Goal: Task Accomplishment & Management: Manage account settings

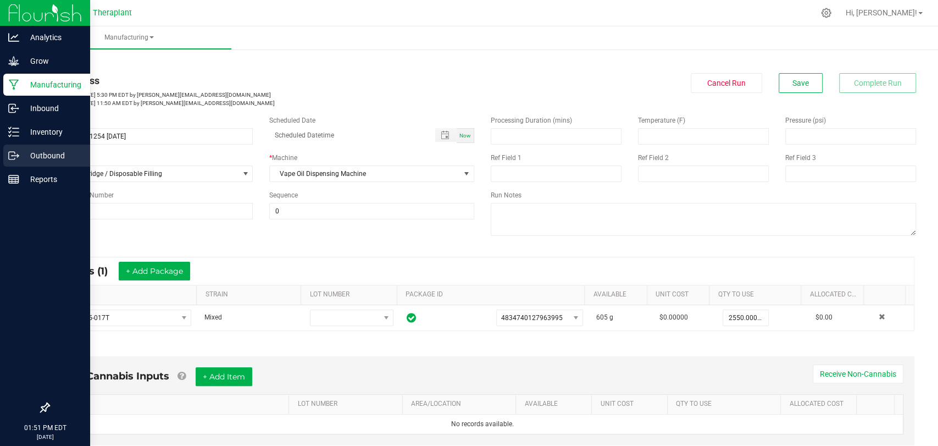
drag, startPoint x: 0, startPoint y: 0, endPoint x: 13, endPoint y: 150, distance: 150.5
click at [13, 150] on icon at bounding box center [13, 155] width 11 height 11
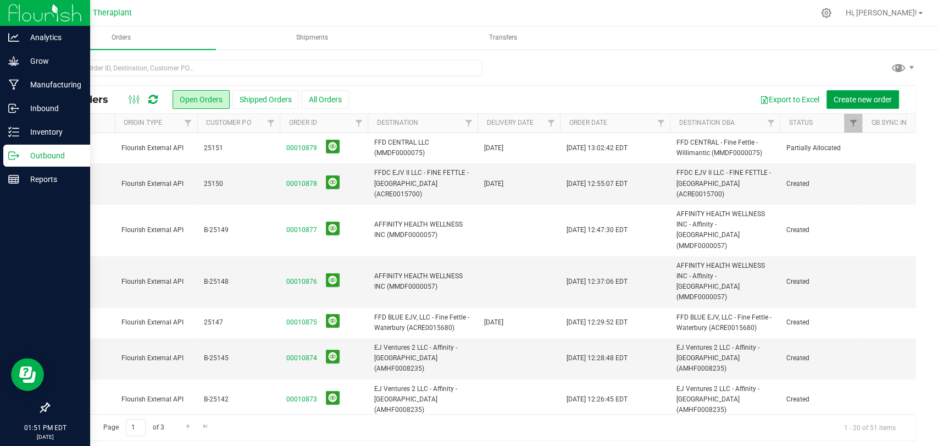
click at [861, 103] on span "Create new order" at bounding box center [862, 99] width 58 height 9
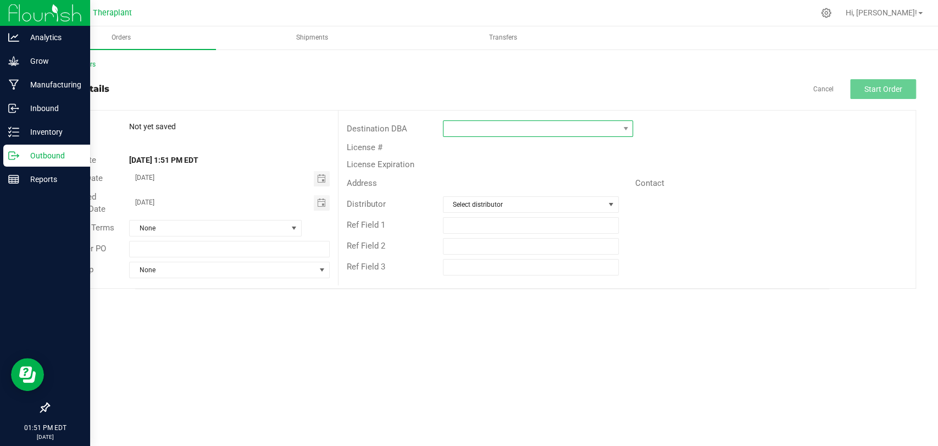
click at [532, 135] on span at bounding box center [530, 128] width 175 height 15
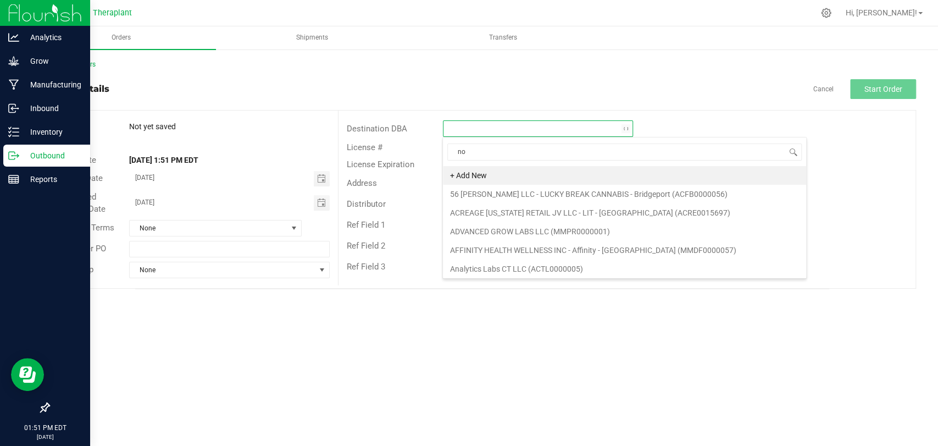
scroll to position [16, 190]
type input "north"
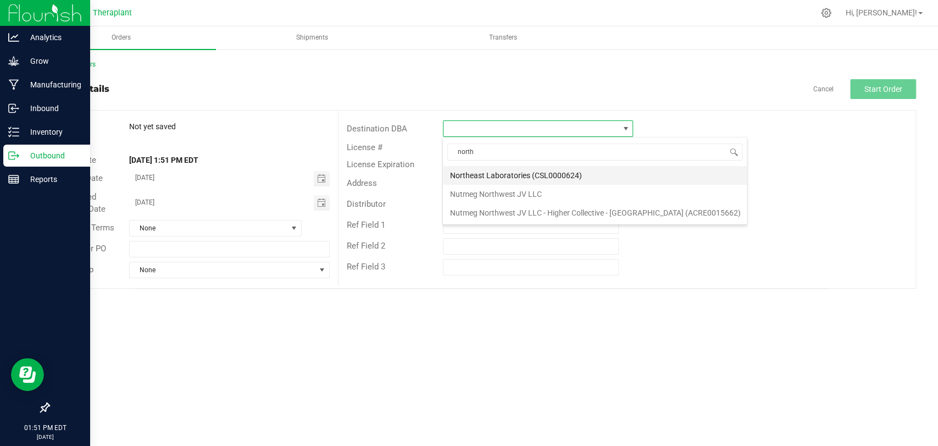
click at [518, 170] on li "Northeast Laboratories (CSL0000624)" at bounding box center [595, 175] width 304 height 19
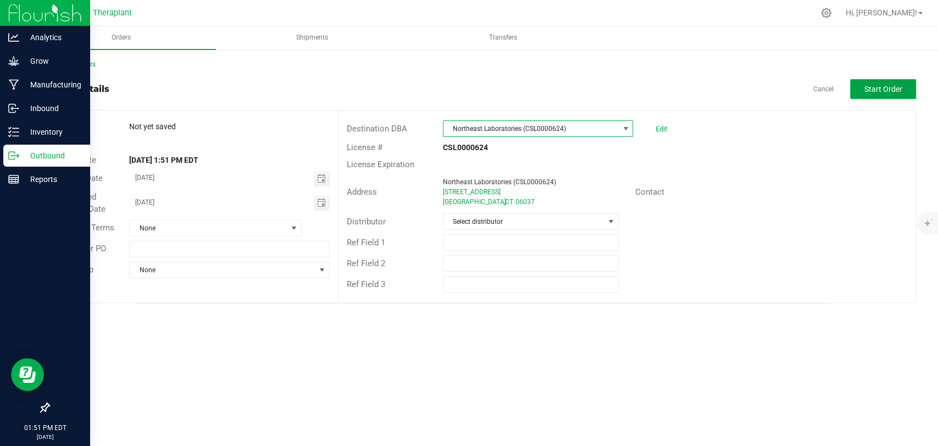
click at [866, 90] on span "Start Order" at bounding box center [883, 89] width 38 height 9
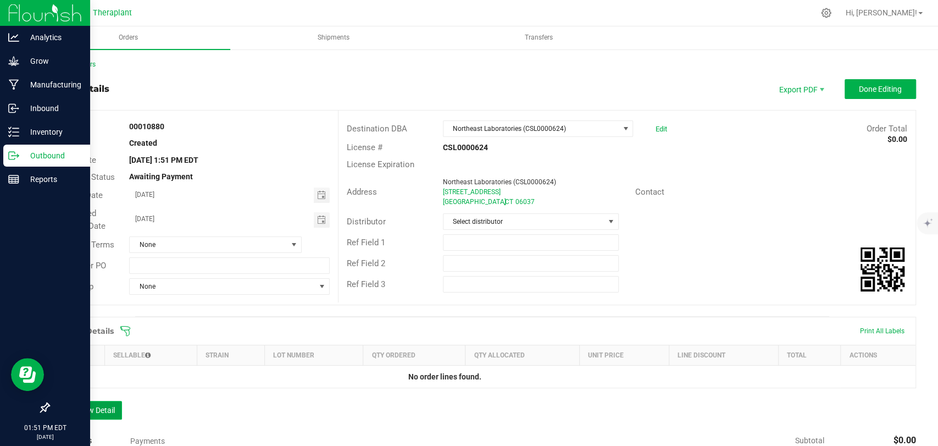
click at [105, 408] on button "Add New Detail" at bounding box center [85, 409] width 74 height 19
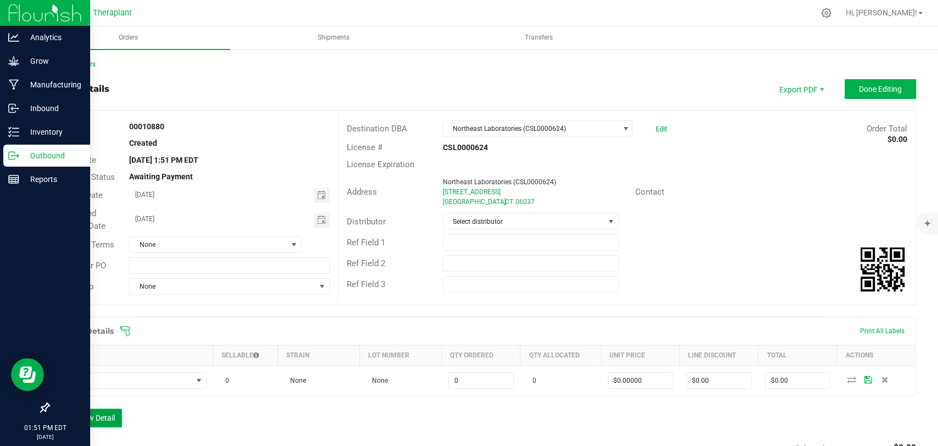
click at [104, 421] on button "Add New Detail" at bounding box center [85, 417] width 74 height 19
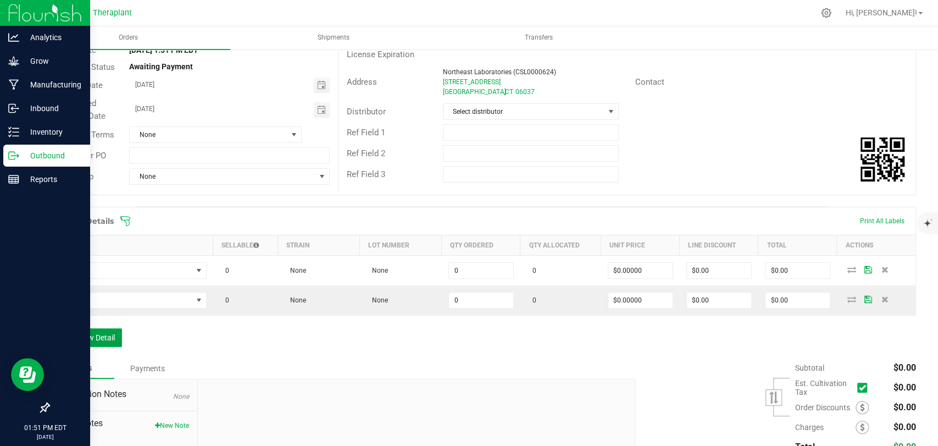
scroll to position [201, 0]
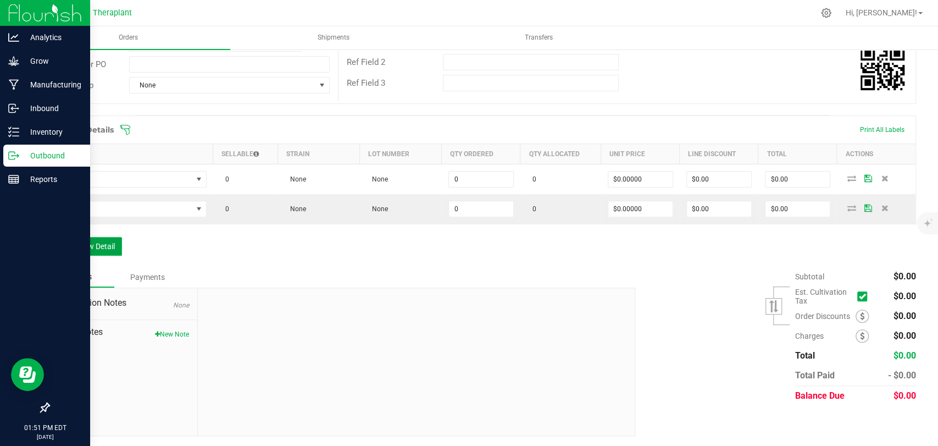
click at [102, 246] on button "Add New Detail" at bounding box center [85, 246] width 74 height 19
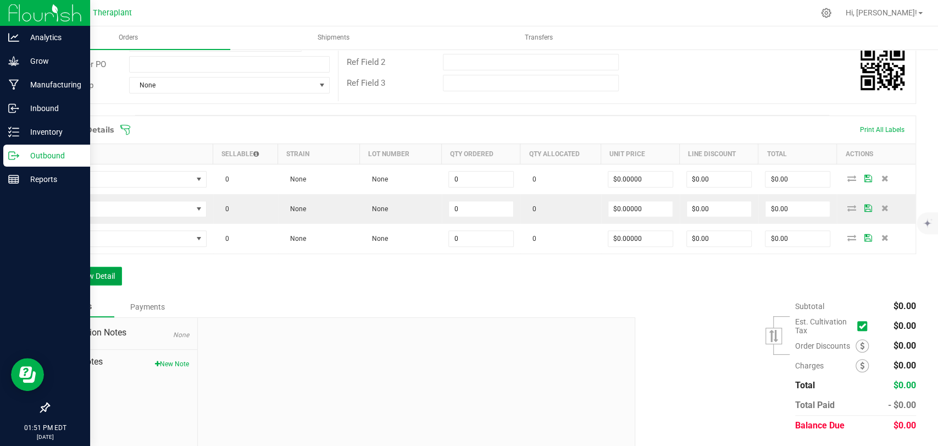
click at [100, 266] on button "Add New Detail" at bounding box center [85, 275] width 74 height 19
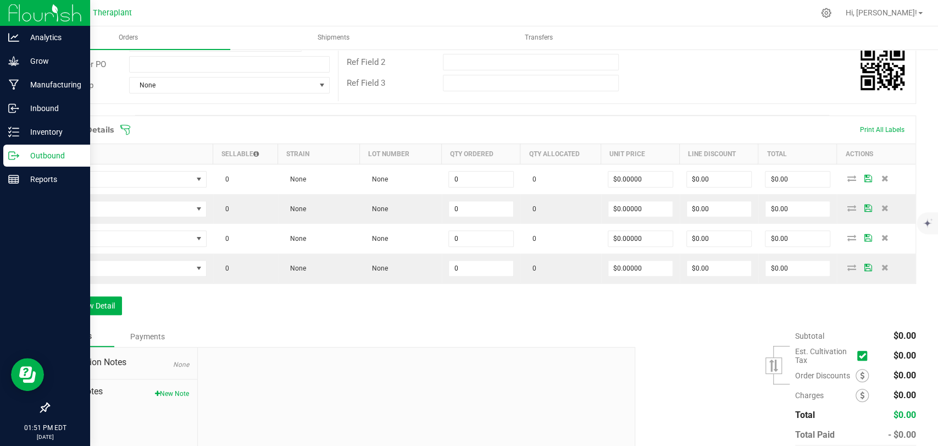
click at [104, 292] on div "Order Details Print All Labels Item Sellable Strain Lot Number Qty Ordered Qty …" at bounding box center [481, 220] width 867 height 210
click at [105, 305] on button "Add New Detail" at bounding box center [85, 305] width 74 height 19
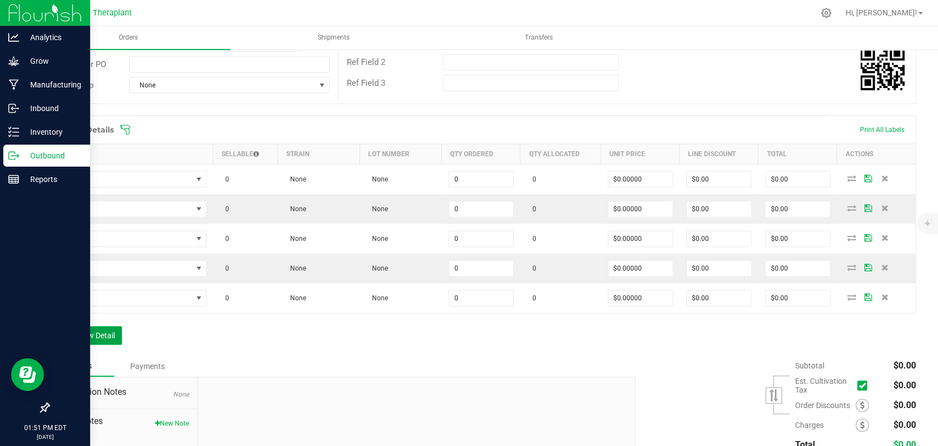
click at [106, 330] on button "Add New Detail" at bounding box center [85, 335] width 74 height 19
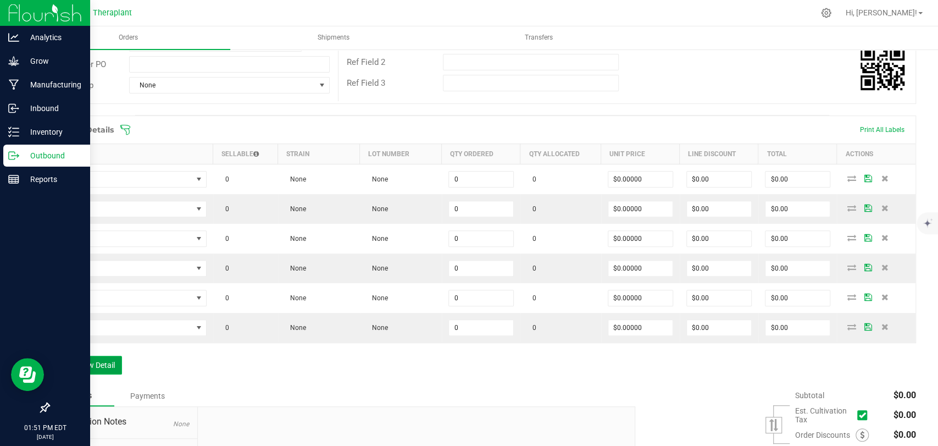
click at [102, 361] on button "Add New Detail" at bounding box center [85, 364] width 74 height 19
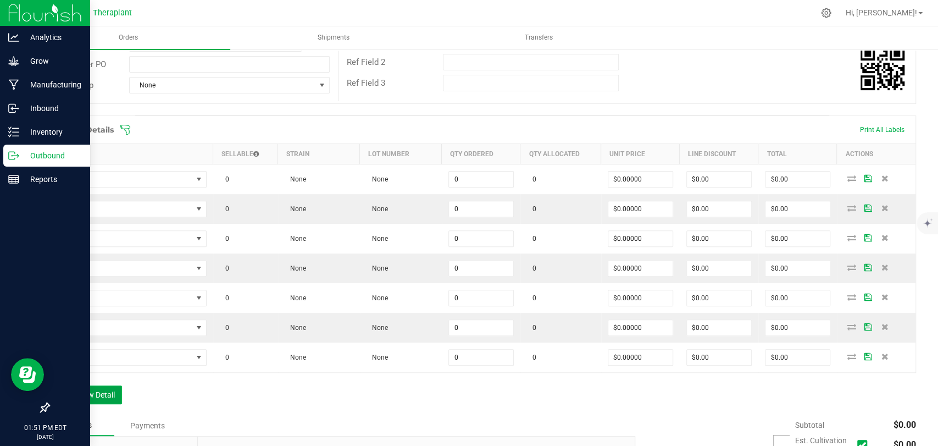
click at [102, 392] on button "Add New Detail" at bounding box center [85, 394] width 74 height 19
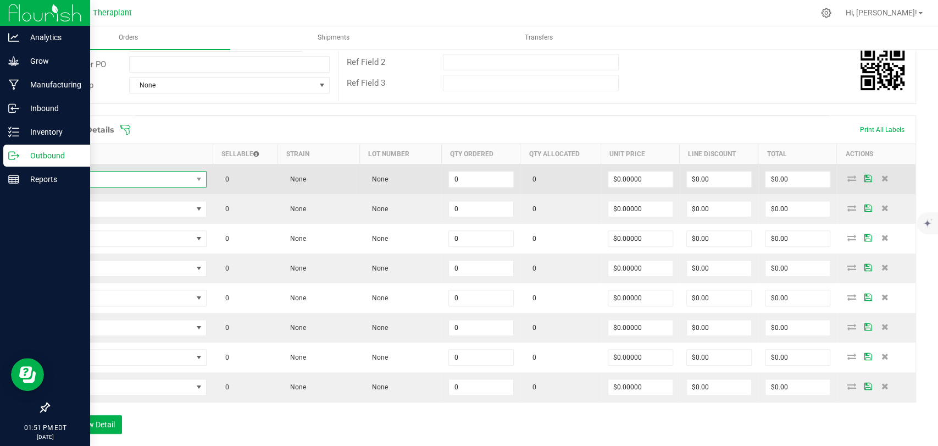
click at [147, 177] on span "NO DATA FOUND" at bounding box center [125, 178] width 136 height 15
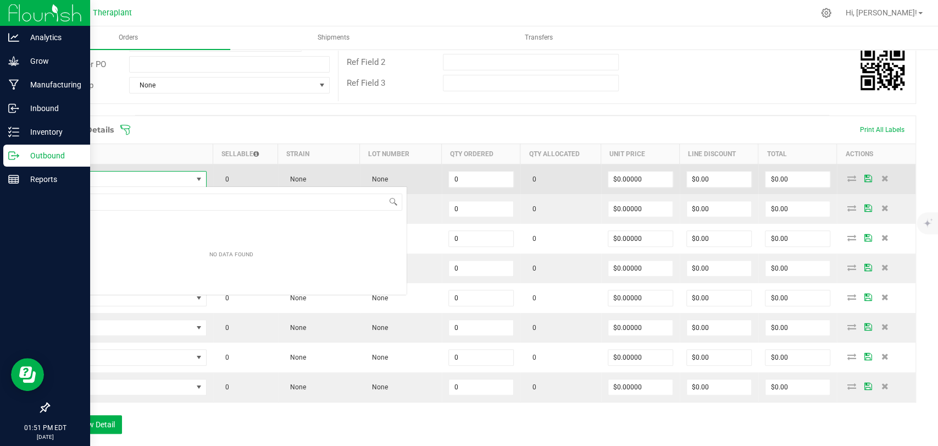
scroll to position [16, 149]
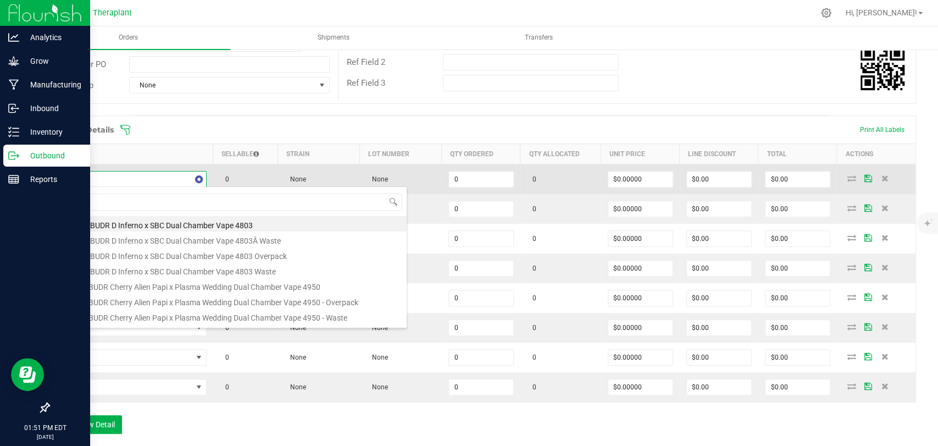
type input "tcb-25-"
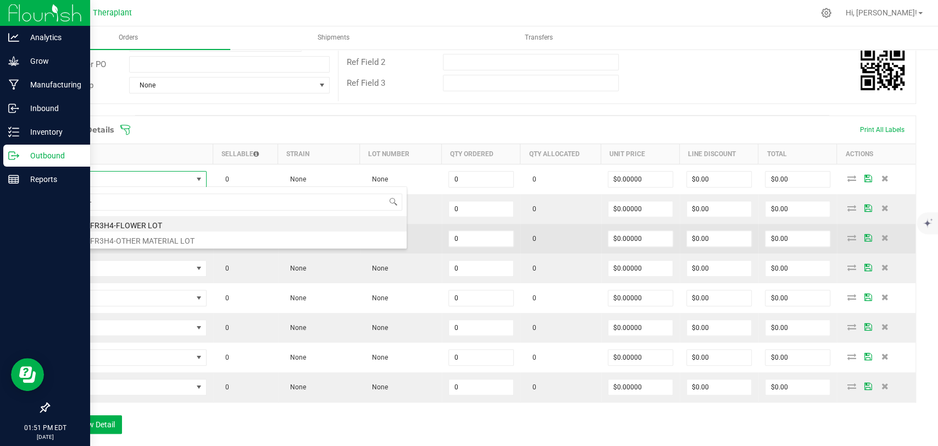
click at [116, 240] on li "TCB-25-FR3H4-OTHER MATERIAL LOT" at bounding box center [231, 238] width 350 height 15
type input "0.0000 g"
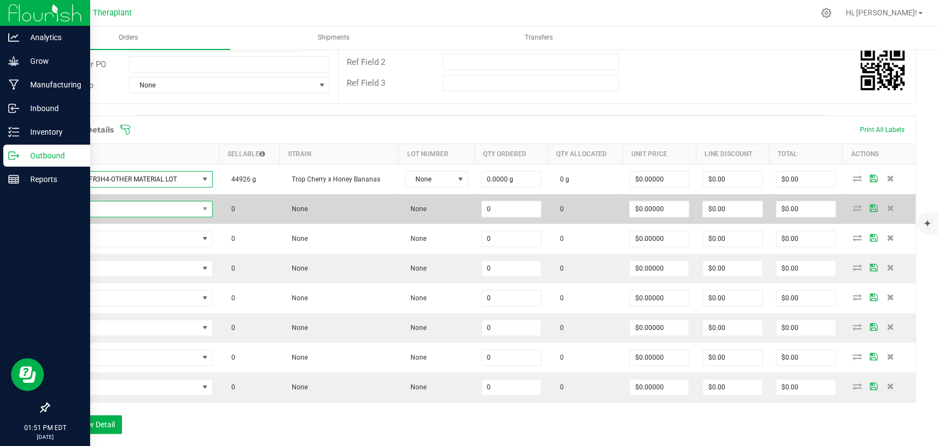
click at [114, 209] on span "NO DATA FOUND" at bounding box center [128, 208] width 142 height 15
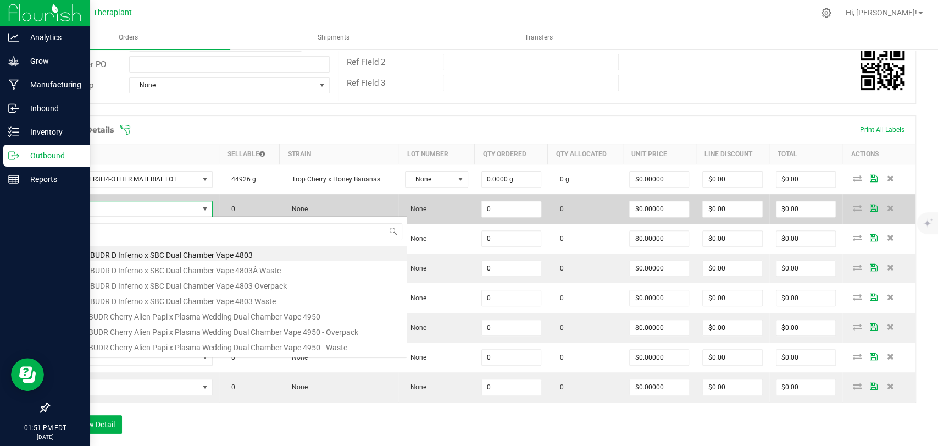
scroll to position [16, 155]
type input "tcb-25-fr3"
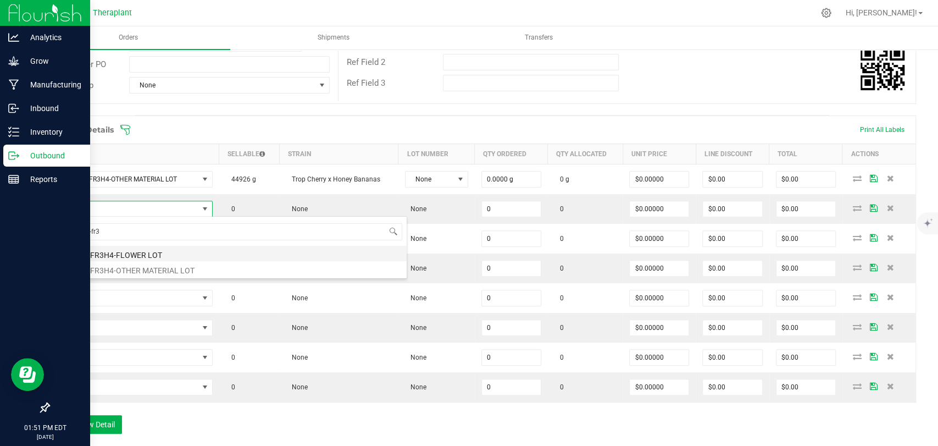
click at [119, 253] on li "TCB-25-FR3H4-FLOWER LOT" at bounding box center [231, 253] width 350 height 15
type input "0.0000 g"
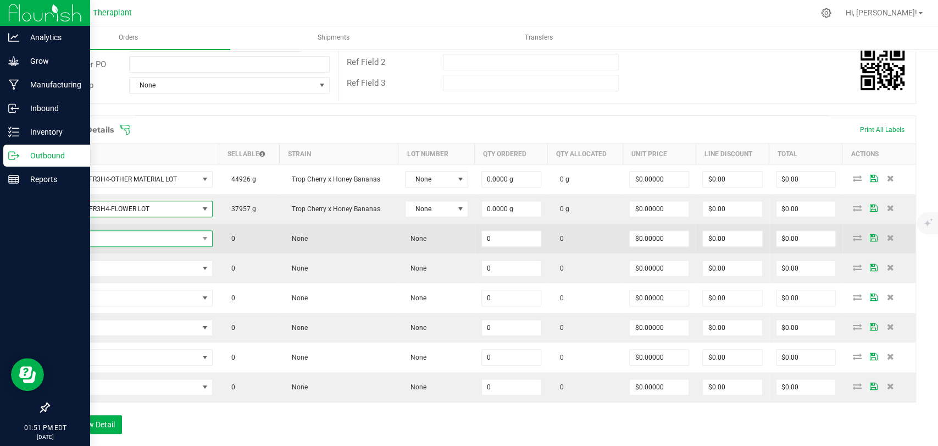
click at [123, 240] on span "NO DATA FOUND" at bounding box center [128, 238] width 142 height 15
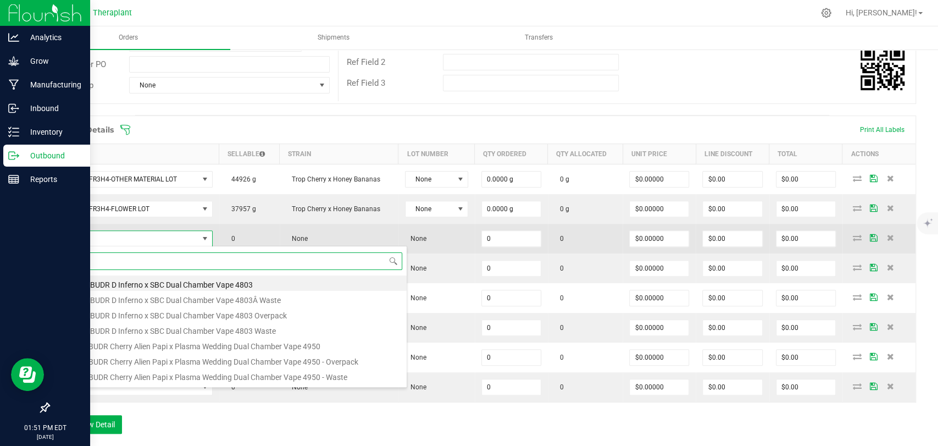
scroll to position [16, 154]
type input "icc-25-fr3"
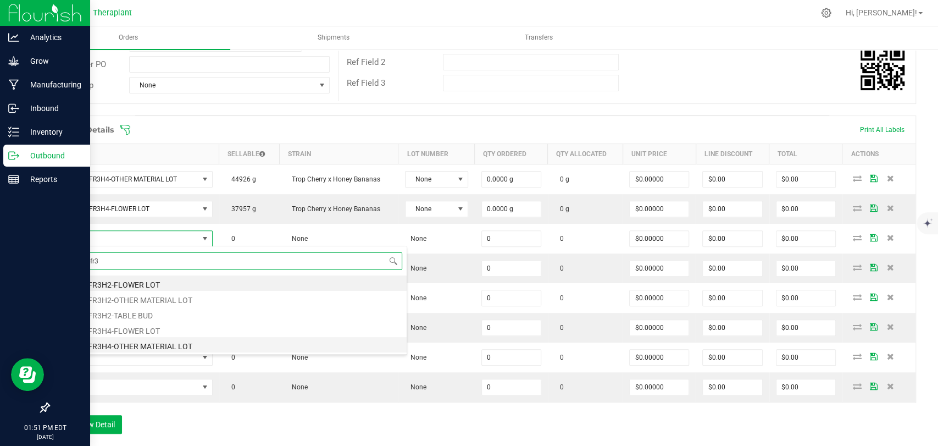
click at [146, 342] on li "ICC-25-FR3H4-OTHER MATERIAL LOT" at bounding box center [231, 344] width 350 height 15
type input "0.0000 g"
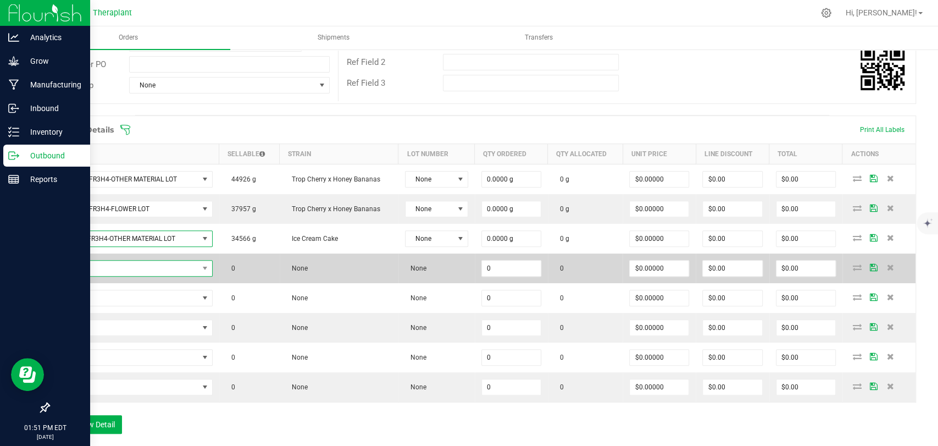
click at [118, 265] on span "NO DATA FOUND" at bounding box center [128, 267] width 142 height 15
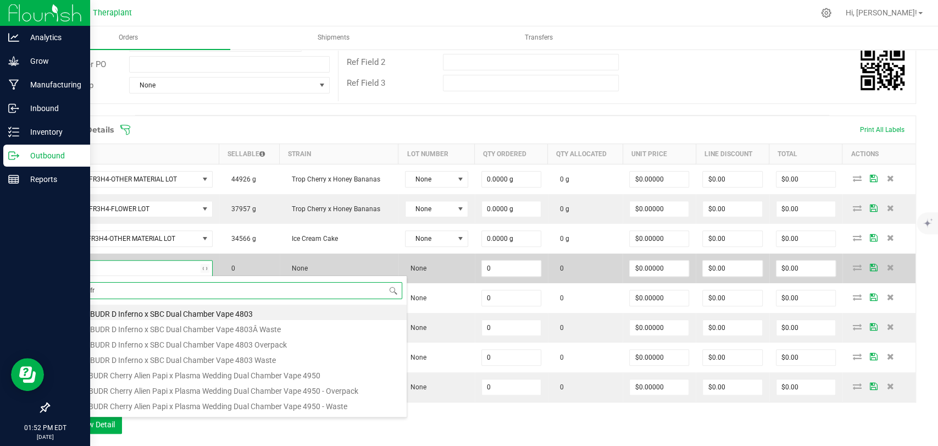
type input "icc-25-fr3"
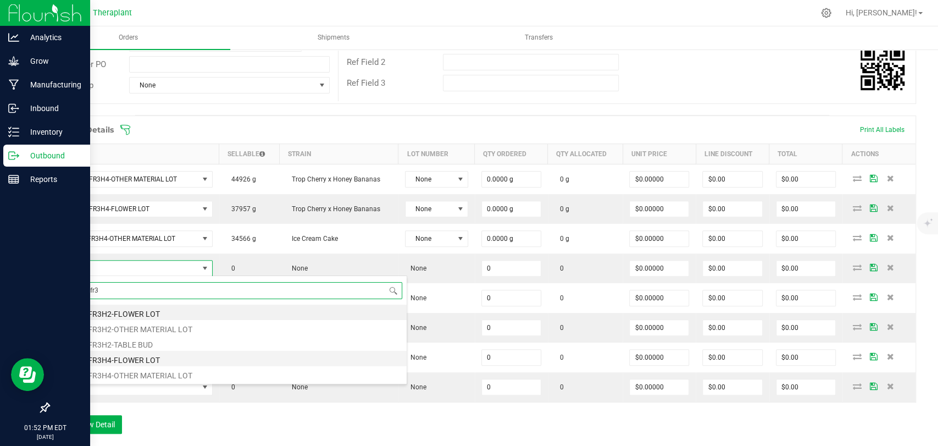
click at [114, 362] on li "ICC-25-FR3H4-FLOWER LOT" at bounding box center [231, 357] width 350 height 15
type input "0.0000 g"
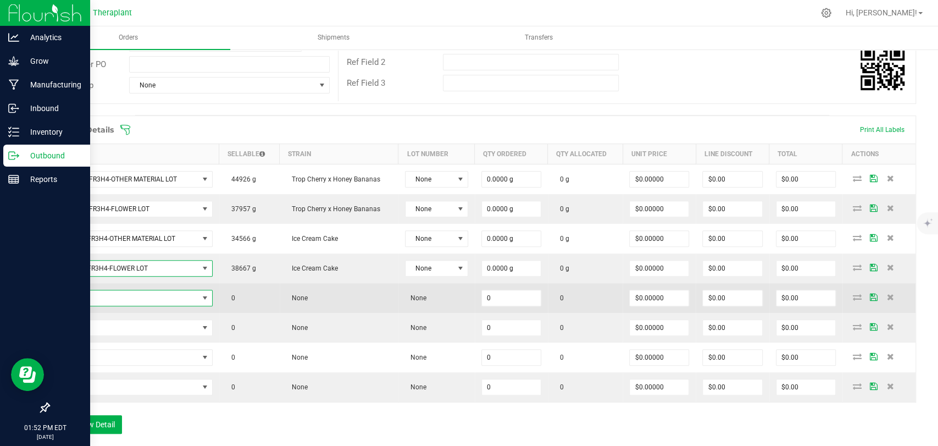
click at [121, 300] on span "NO DATA FOUND" at bounding box center [128, 297] width 142 height 15
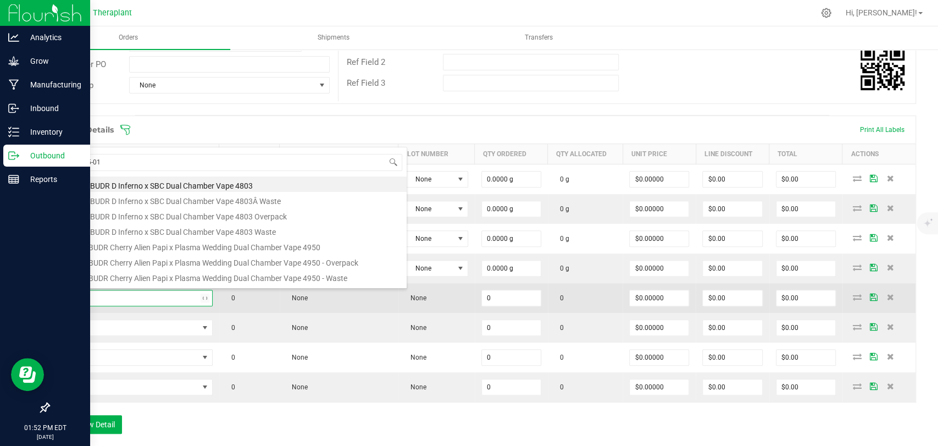
type input "ipen25-016"
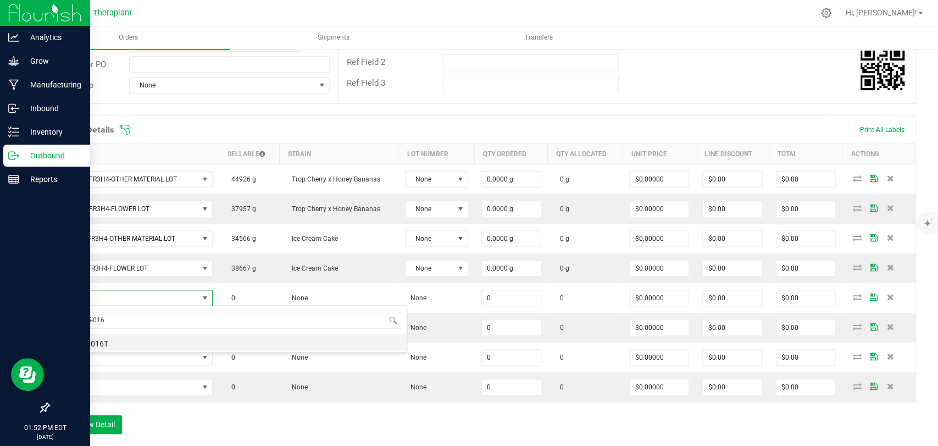
click at [102, 342] on li "IPEN25-016T" at bounding box center [231, 341] width 350 height 15
type input "0.0000 g"
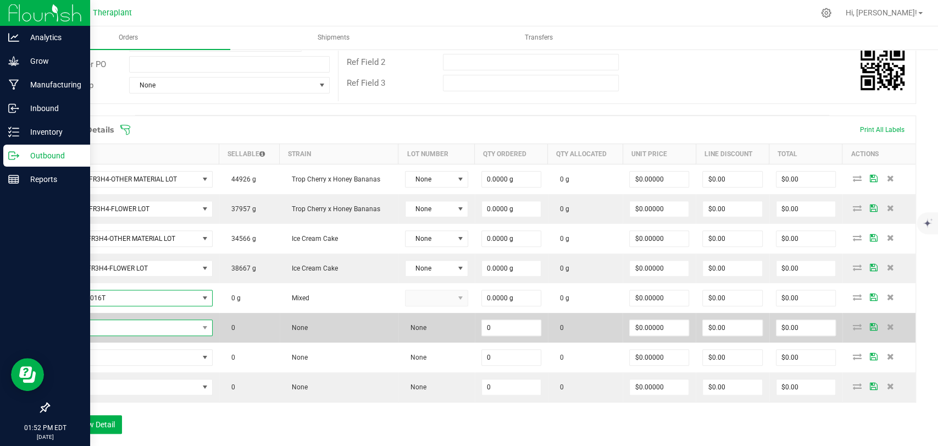
click at [101, 320] on span "NO DATA FOUND" at bounding box center [128, 327] width 142 height 15
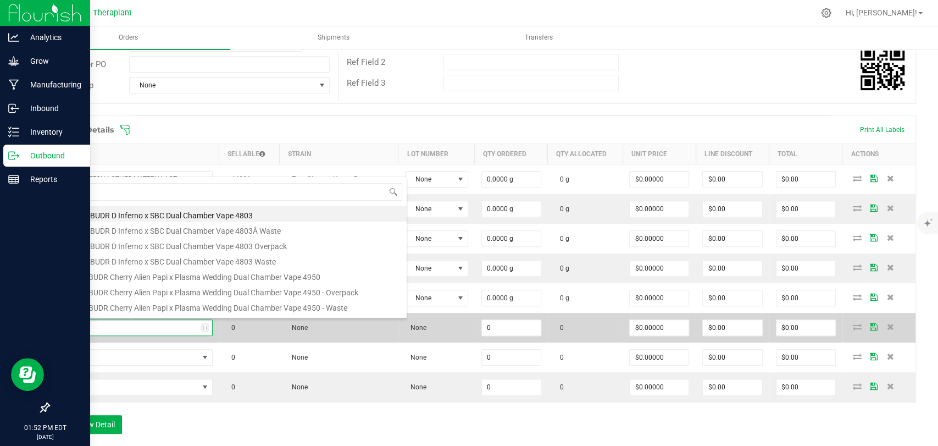
type input "41253"
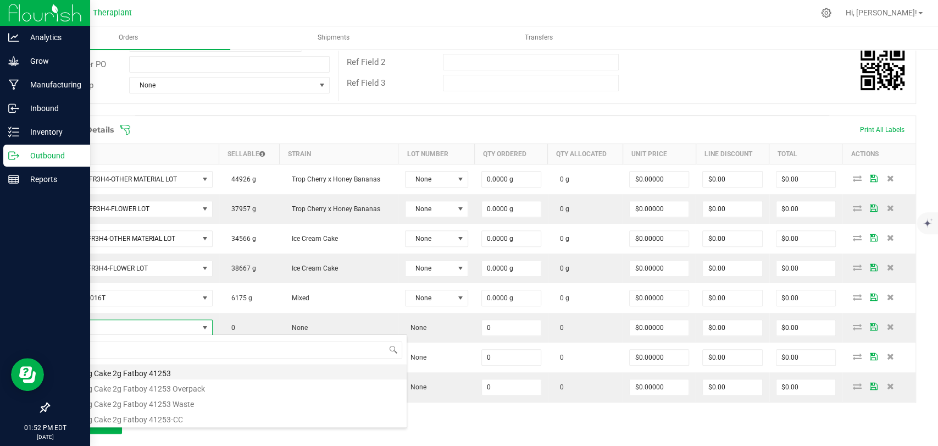
click at [114, 370] on li "Wedding Cake 2g Fatboy 41253" at bounding box center [231, 371] width 350 height 15
type input "0 ea"
type input "$17.50000"
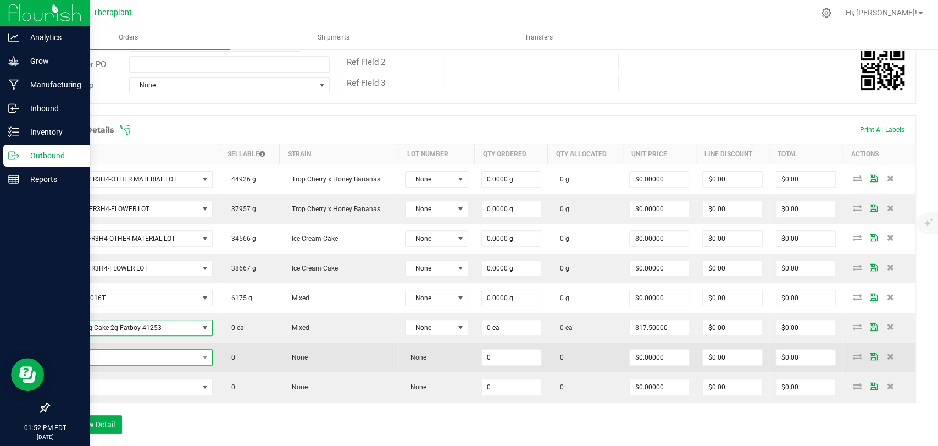
click at [112, 350] on span "NO DATA FOUND" at bounding box center [128, 356] width 142 height 15
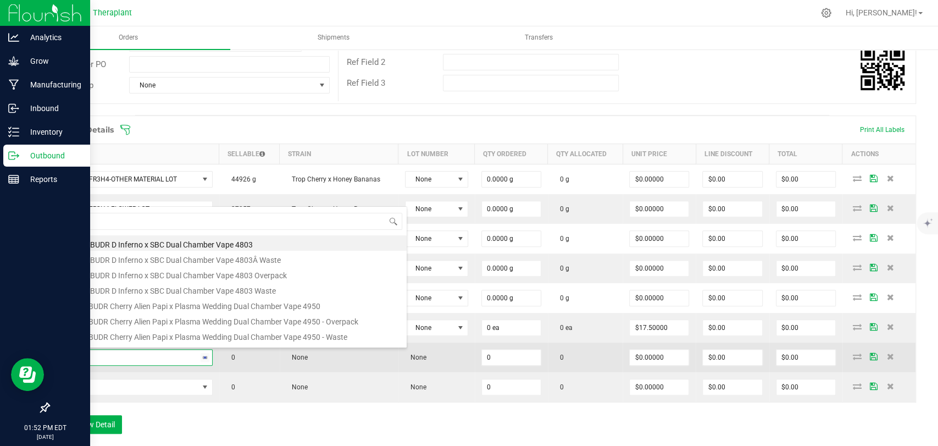
type input "41195"
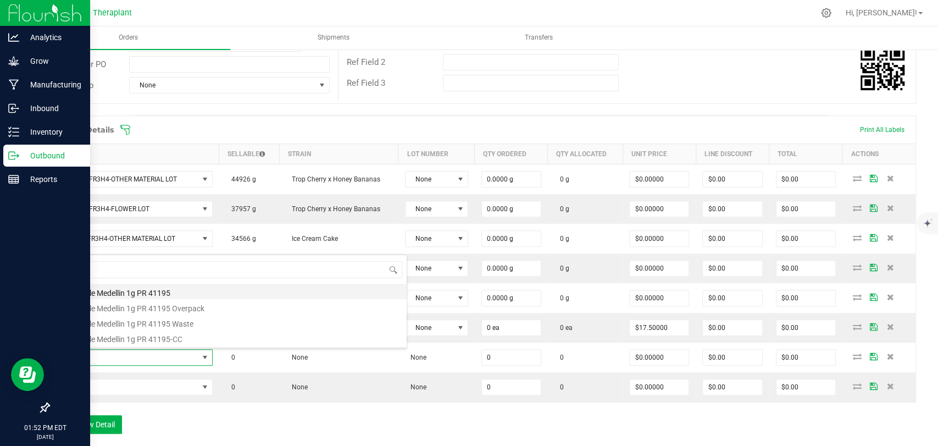
click at [116, 289] on li "Banapple Medellin 1g PR 41195" at bounding box center [231, 290] width 350 height 15
type input "0 ea"
type input "$7.00000"
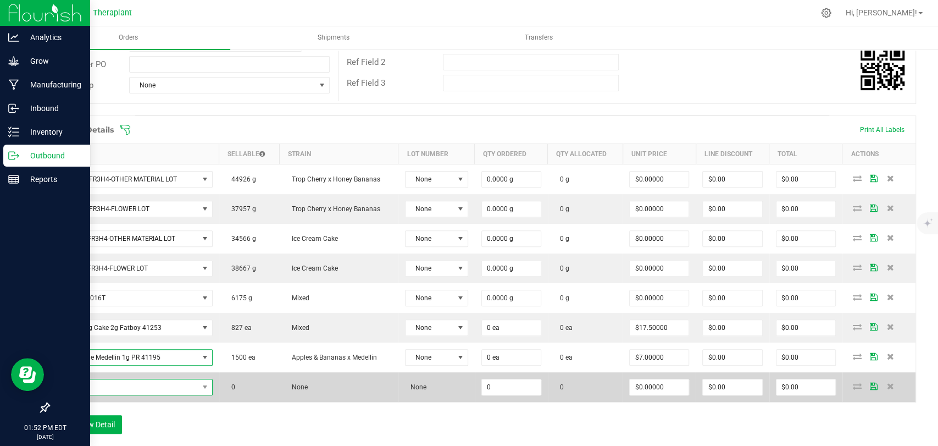
click at [127, 386] on span "NO DATA FOUND" at bounding box center [128, 386] width 142 height 15
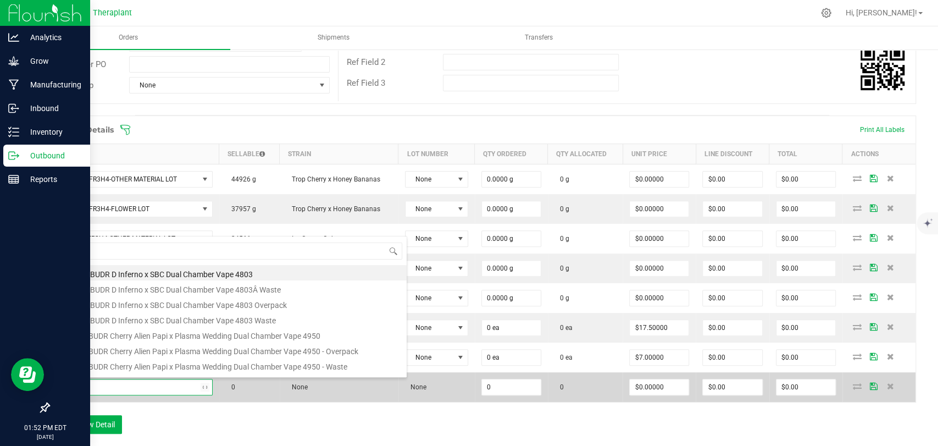
type input "41203"
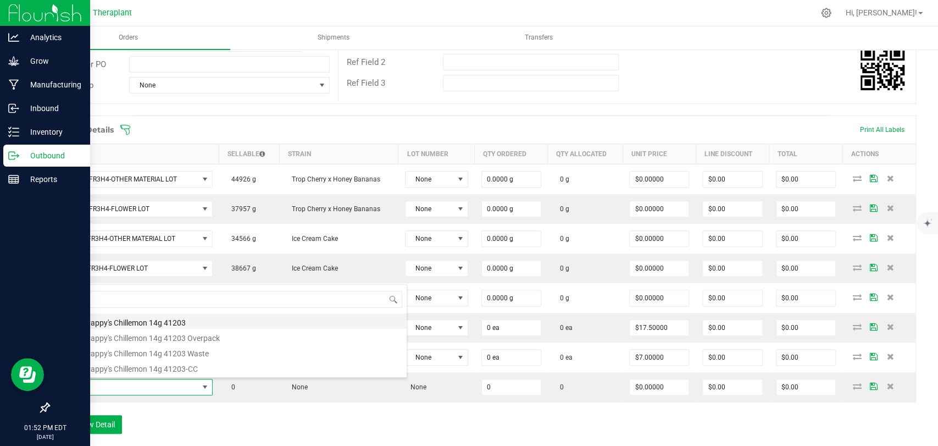
click at [123, 314] on li "Grand Pappy's Chillemon 14g 41203" at bounding box center [231, 320] width 350 height 15
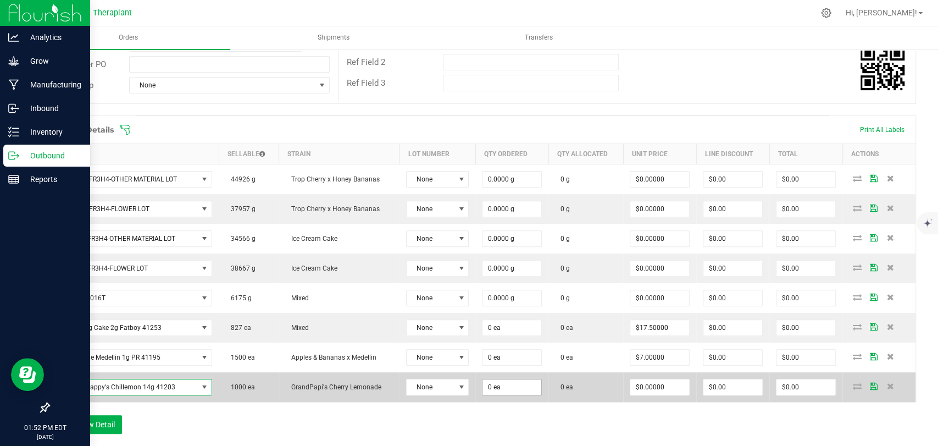
click at [493, 381] on input "0 ea" at bounding box center [511, 386] width 59 height 15
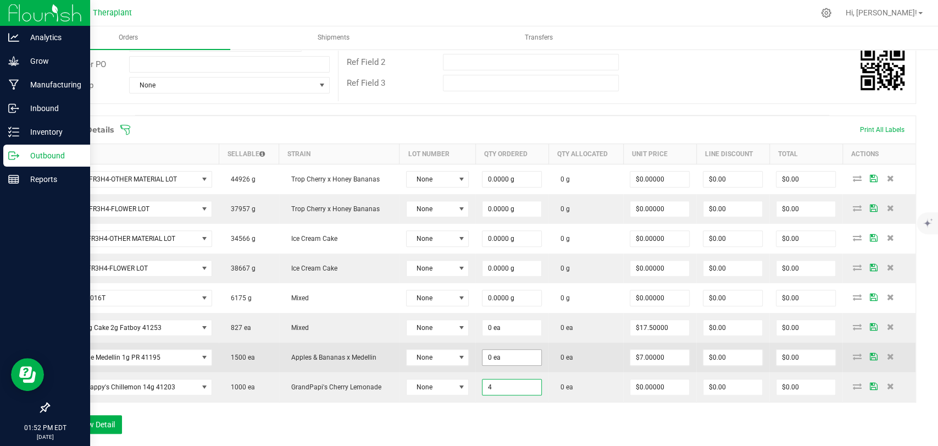
type input "4"
click at [490, 354] on input "0 ea" at bounding box center [511, 356] width 59 height 15
type input "0"
type input "4 ea"
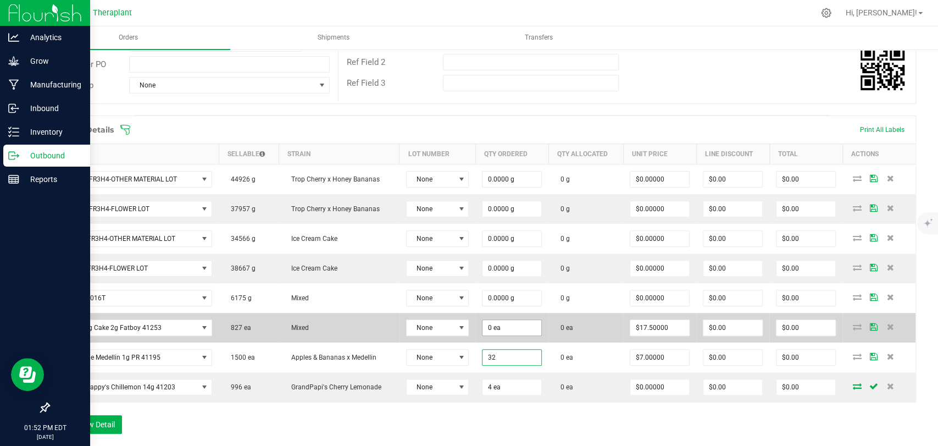
type input "32"
click at [494, 329] on input "0 ea" at bounding box center [511, 327] width 59 height 15
type input "0"
type input "32 ea"
type input "$224.00"
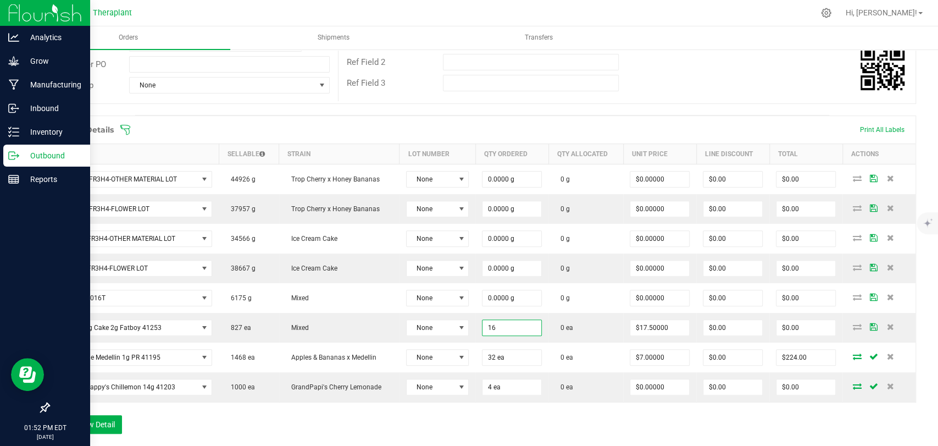
click at [495, 412] on div "Order Details Print All Labels Item Sellable Strain Lot Number Qty Ordered Qty …" at bounding box center [481, 279] width 867 height 329
type input "16 ea"
type input "$280.00"
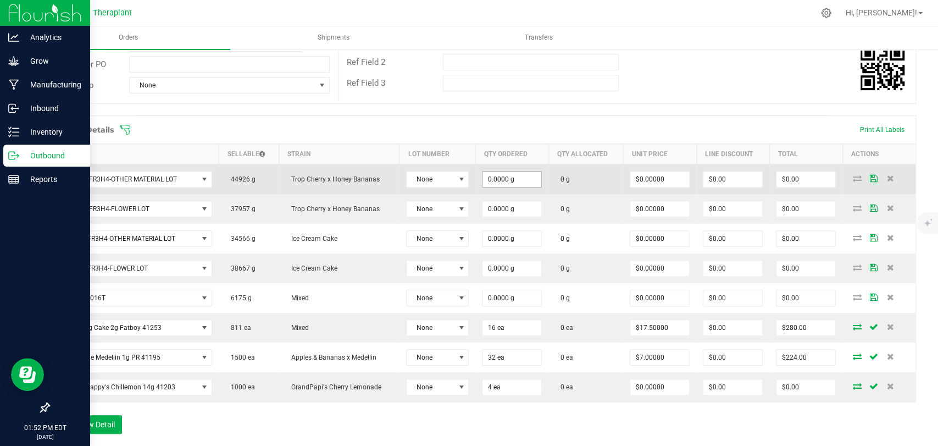
click at [501, 181] on input "0.0000 g" at bounding box center [511, 178] width 59 height 15
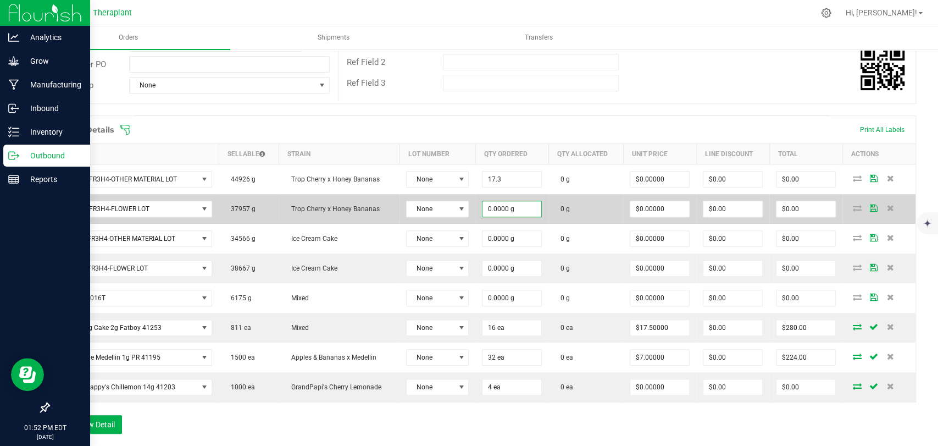
type input "17.3000 g"
click at [500, 208] on input "0" at bounding box center [511, 208] width 59 height 15
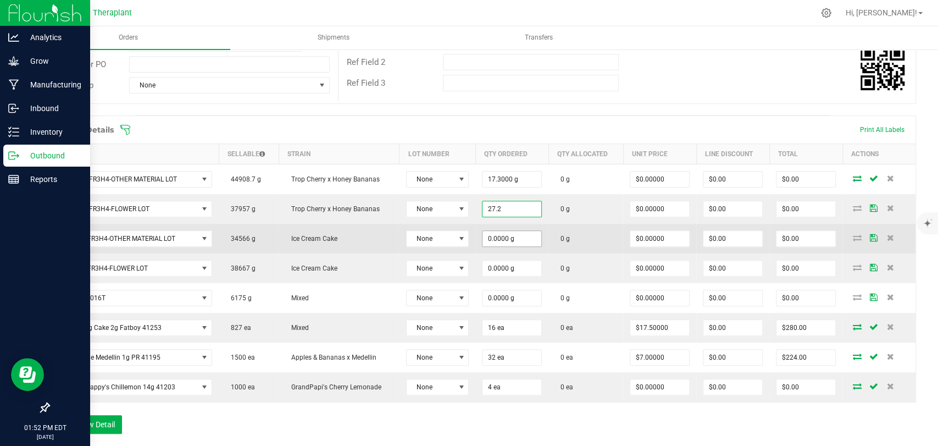
type input "27.2000 g"
click at [505, 235] on input "0" at bounding box center [511, 238] width 59 height 15
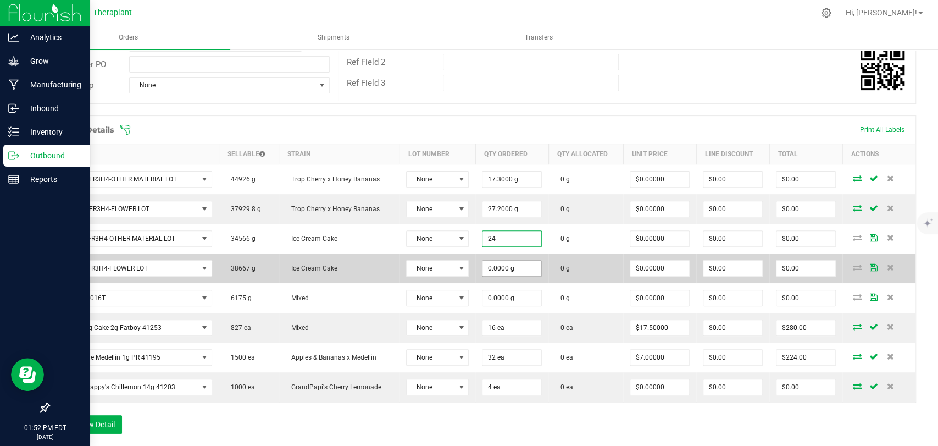
click at [514, 268] on input "0.0000 g" at bounding box center [511, 267] width 59 height 15
type input "24.0000 g"
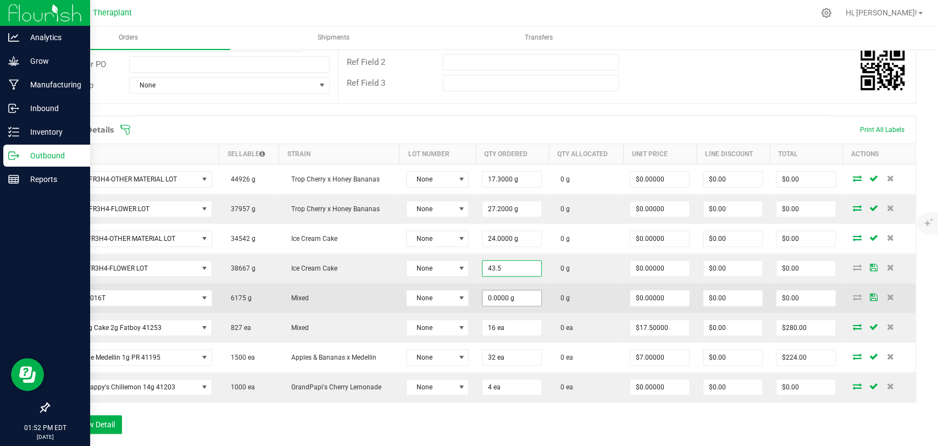
type input "43.5000 g"
click at [508, 296] on input "0" at bounding box center [511, 297] width 59 height 15
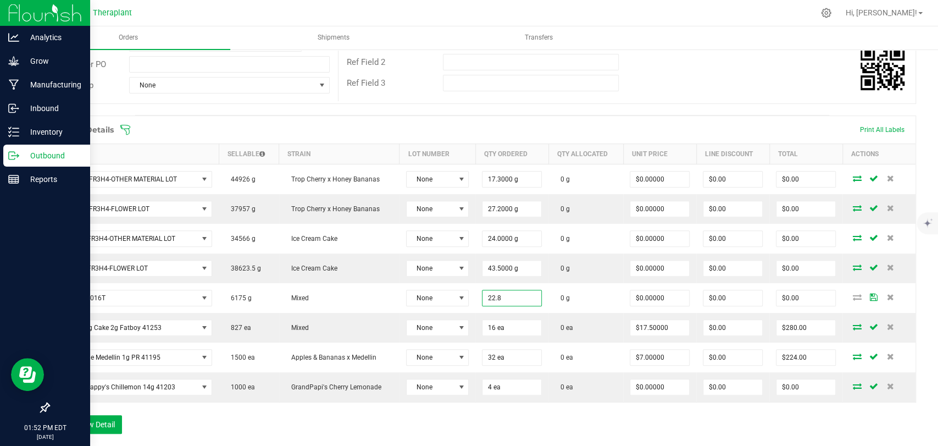
type input "22.8000 g"
click at [503, 405] on div "Order Details Print All Labels Item Sellable Strain Lot Number Qty Ordered Qty …" at bounding box center [481, 279] width 867 height 329
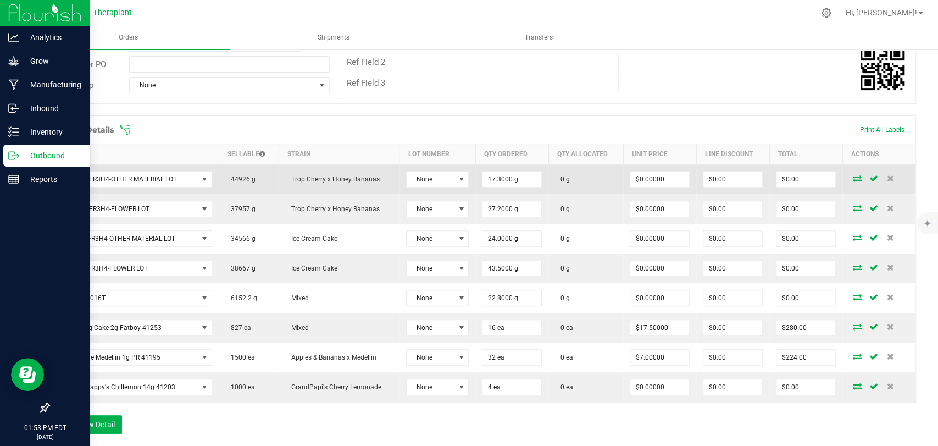
click at [853, 178] on icon at bounding box center [857, 178] width 9 height 7
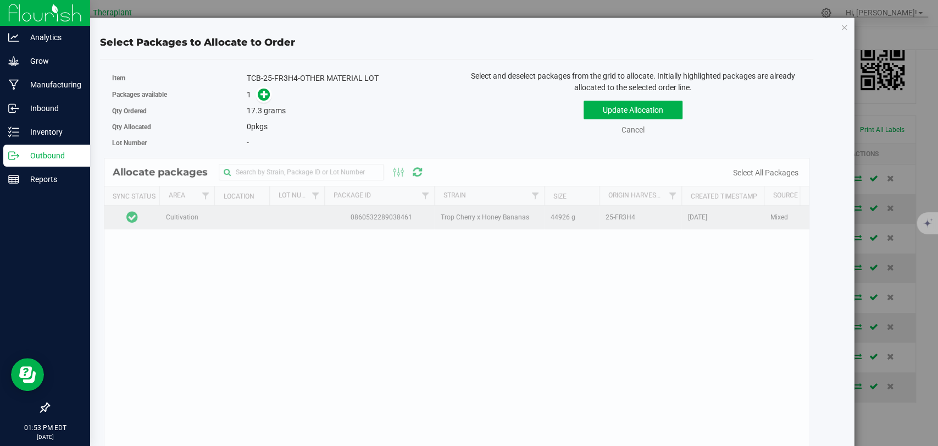
click at [137, 214] on td at bounding box center [131, 217] width 55 height 24
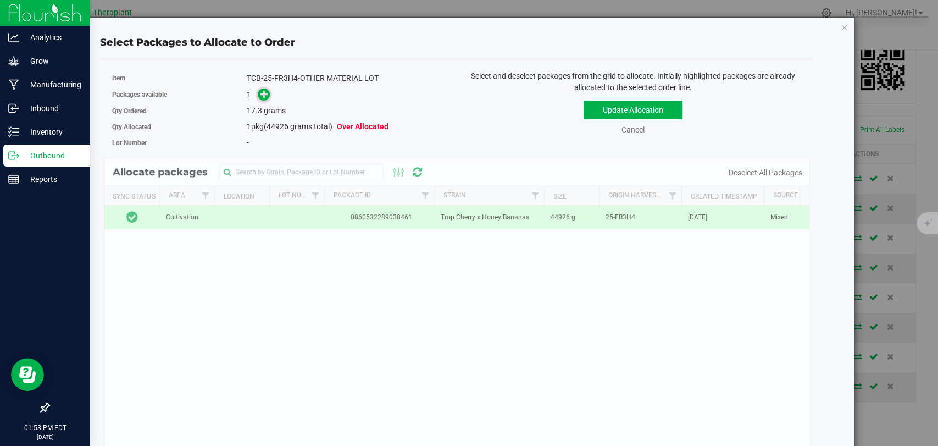
click at [260, 91] on icon at bounding box center [264, 94] width 8 height 8
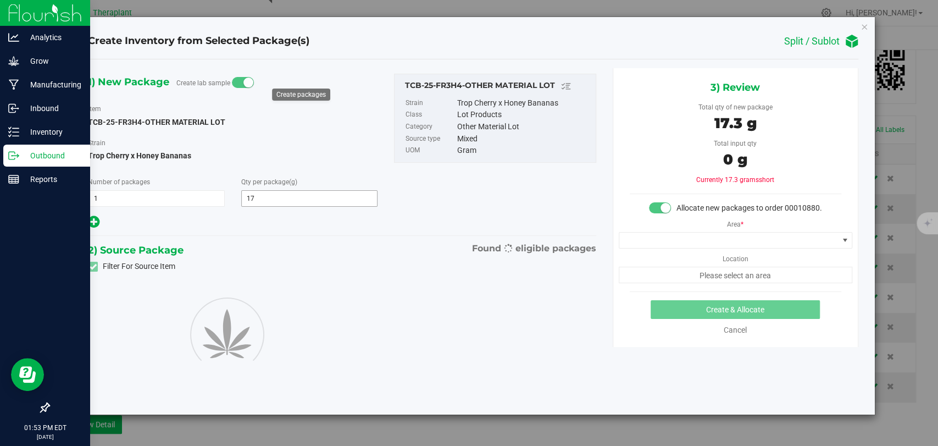
type input "17.3000"
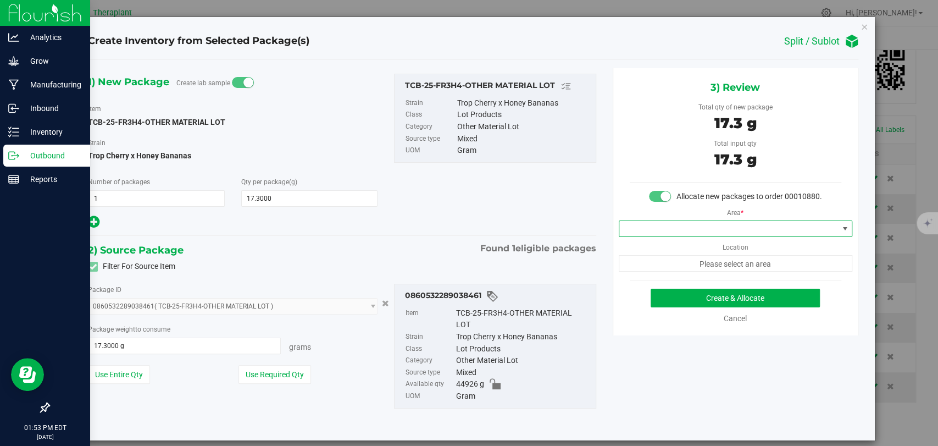
click at [703, 236] on span at bounding box center [728, 228] width 219 height 15
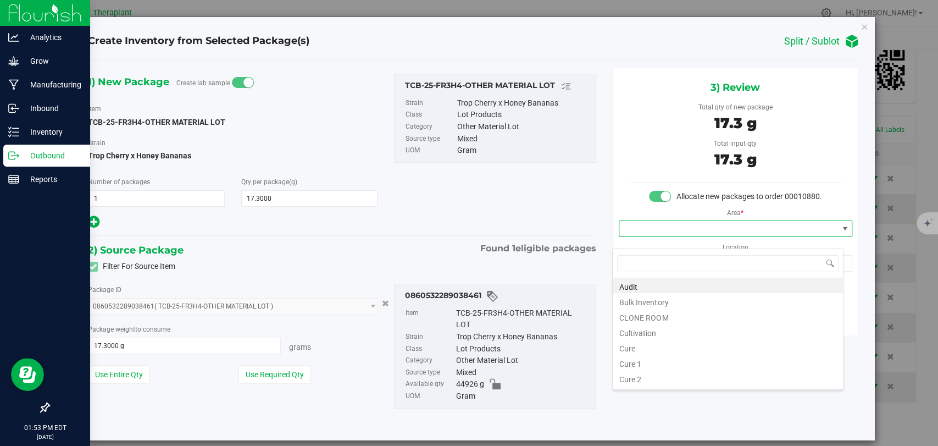
scroll to position [16, 231]
click at [664, 299] on li "Bulk Inventory" at bounding box center [728, 300] width 230 height 15
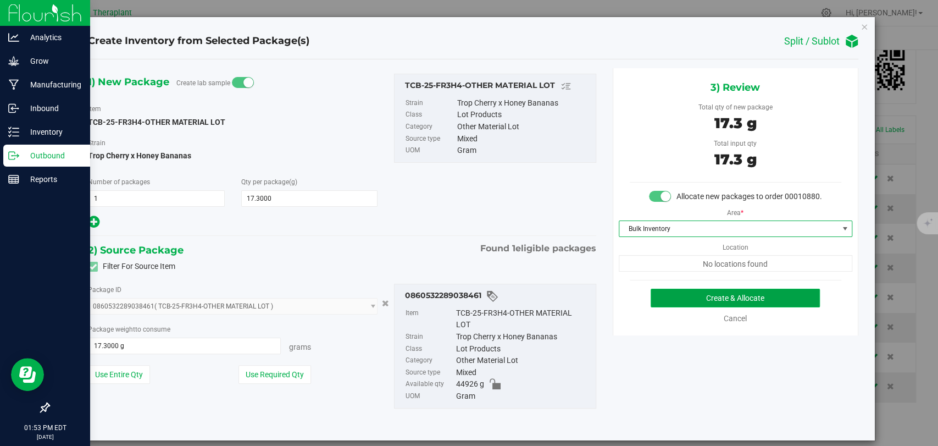
click at [666, 304] on button "Create & Allocate" at bounding box center [734, 297] width 169 height 19
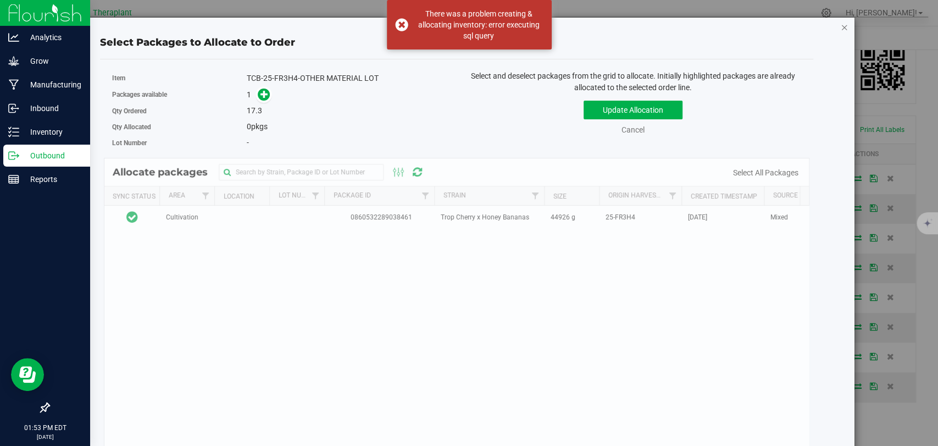
click at [841, 25] on icon "button" at bounding box center [845, 26] width 8 height 13
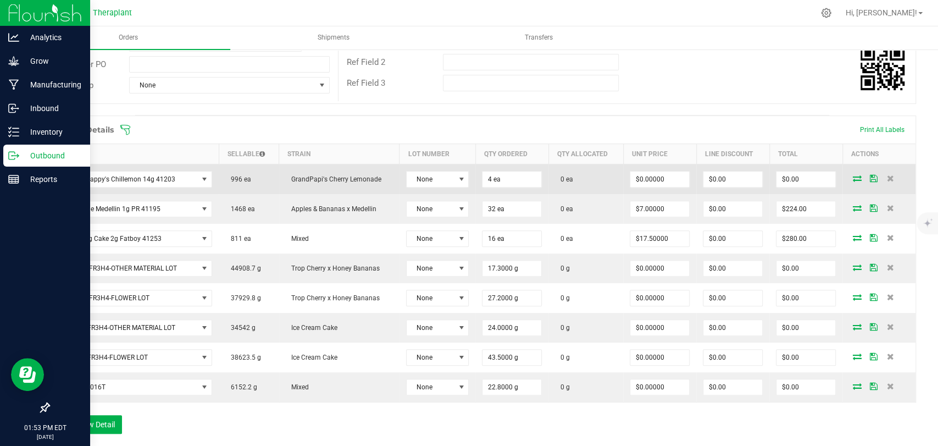
click at [853, 176] on icon at bounding box center [857, 178] width 9 height 7
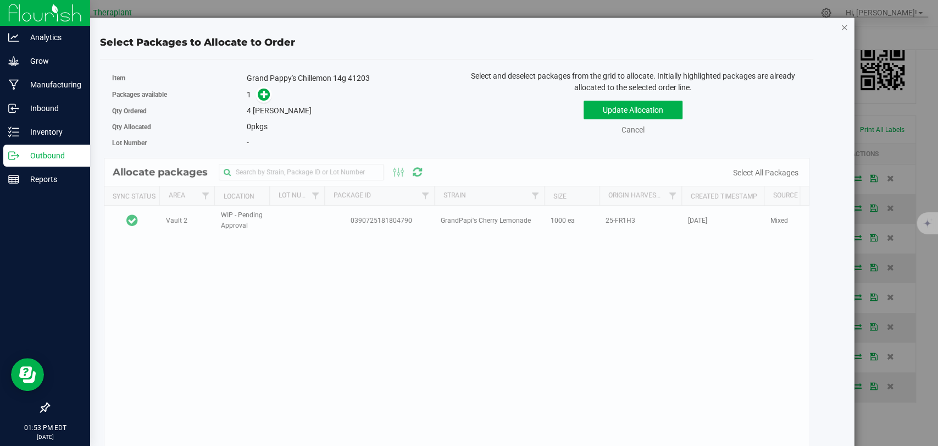
click at [841, 24] on icon "button" at bounding box center [845, 26] width 8 height 13
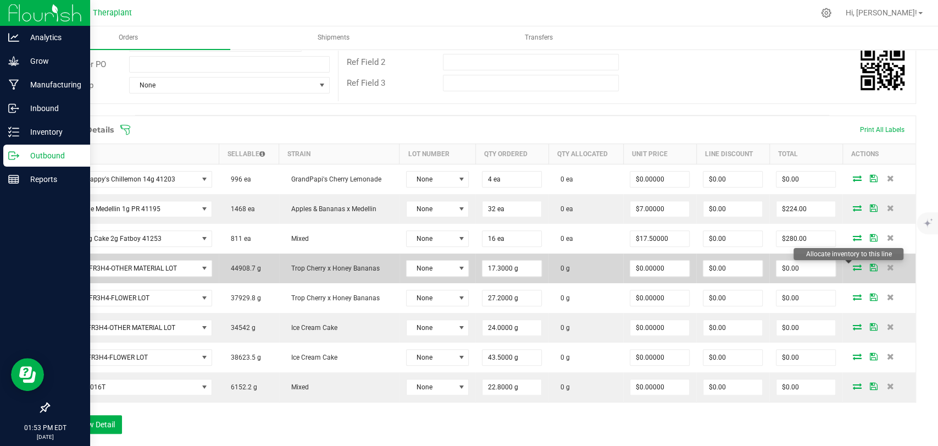
click at [853, 268] on icon at bounding box center [857, 267] width 9 height 7
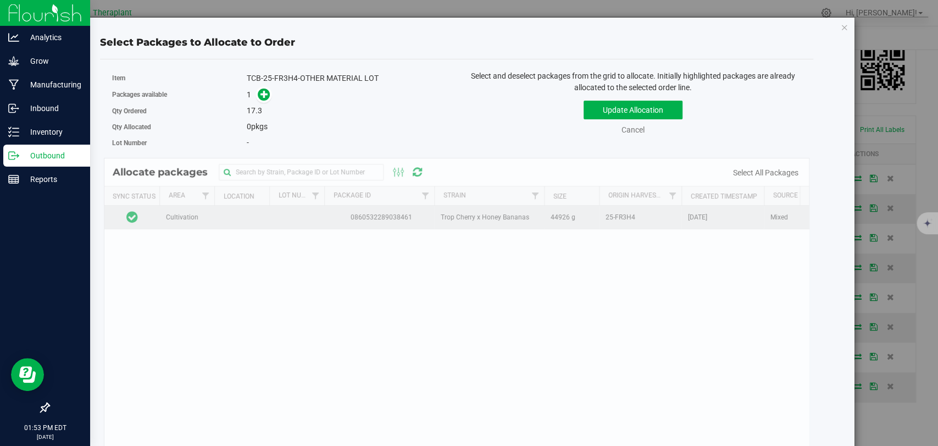
click at [147, 218] on td at bounding box center [131, 217] width 55 height 24
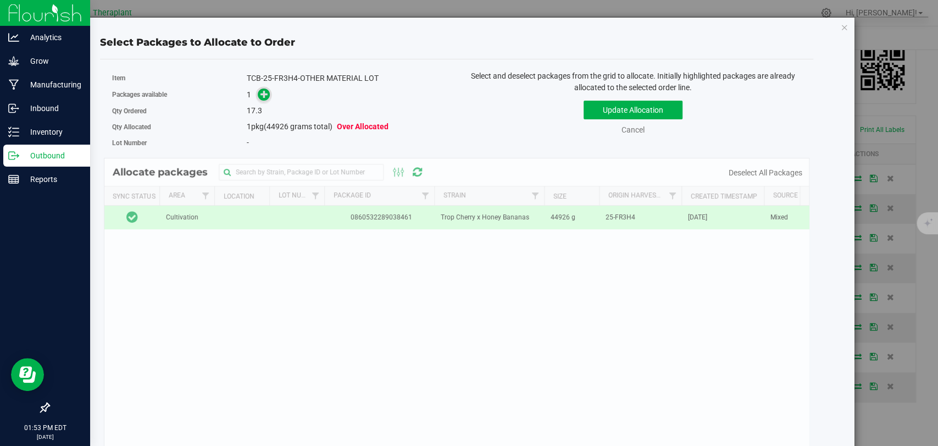
click at [260, 96] on icon at bounding box center [264, 93] width 9 height 9
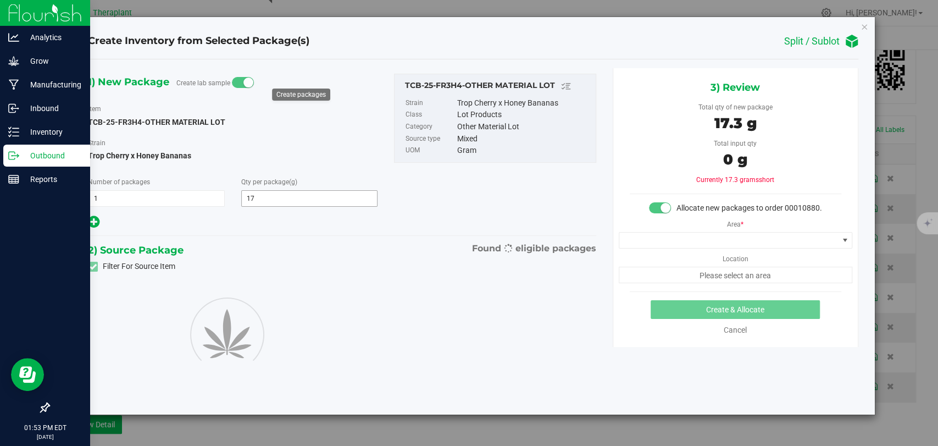
type input "17.3000"
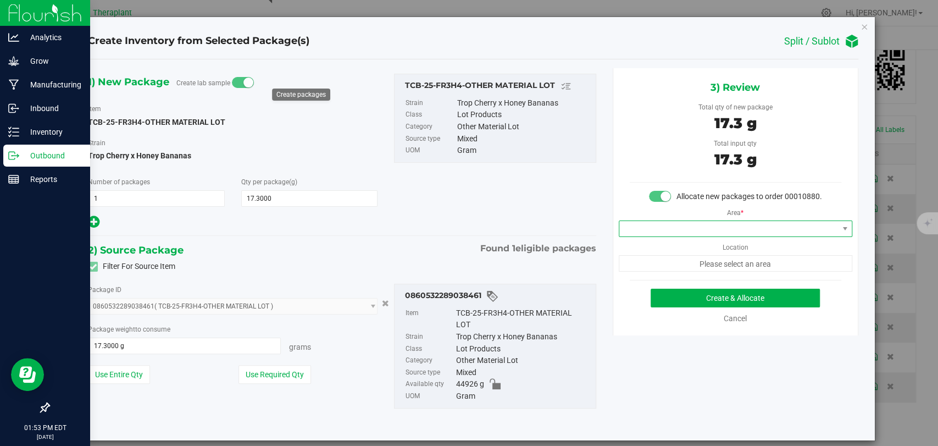
click at [694, 236] on span at bounding box center [728, 228] width 219 height 15
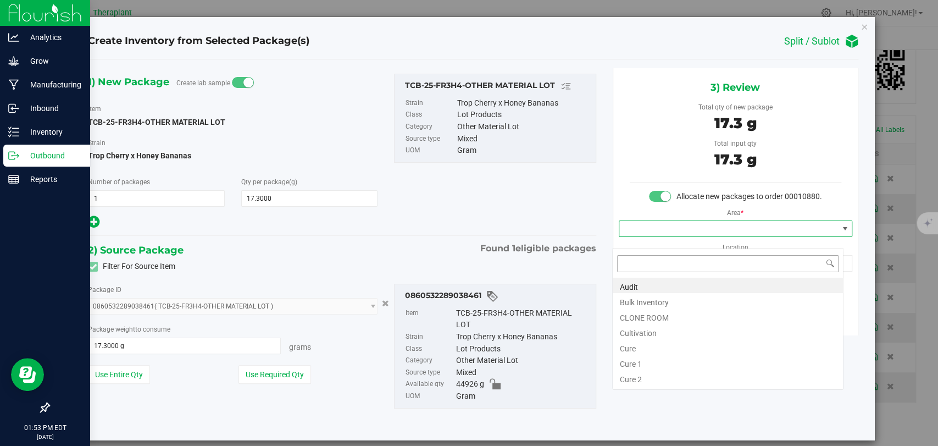
scroll to position [16, 231]
click at [647, 296] on li "Bulk Inventory" at bounding box center [728, 300] width 230 height 15
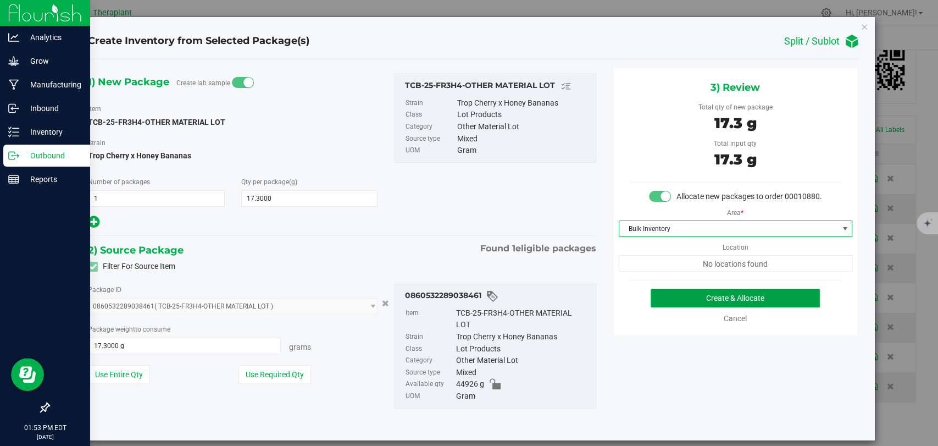
click at [661, 306] on button "Create & Allocate" at bounding box center [734, 297] width 169 height 19
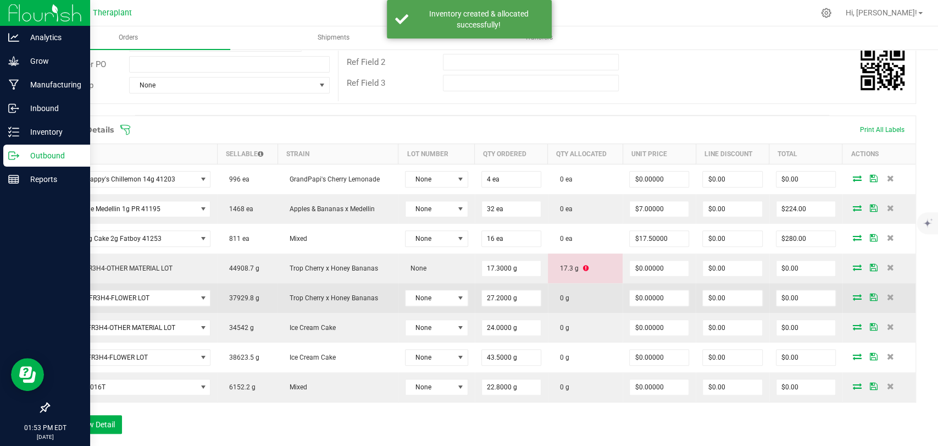
click at [853, 295] on icon at bounding box center [857, 296] width 9 height 7
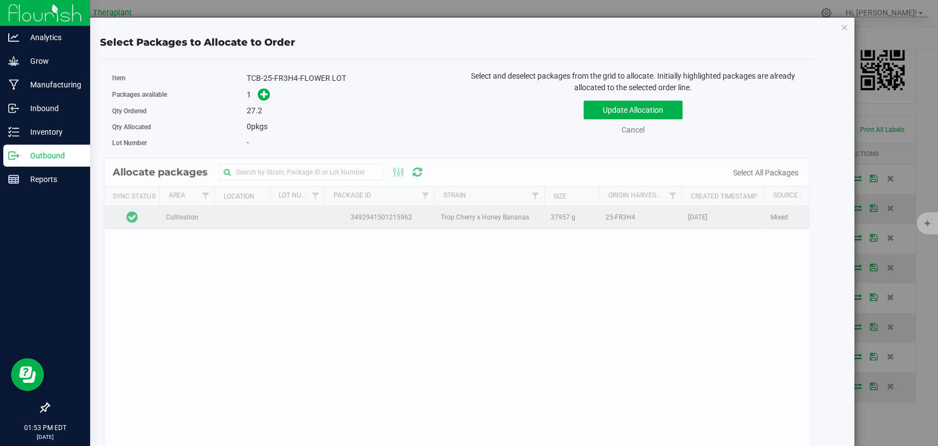
click at [150, 212] on td at bounding box center [131, 217] width 55 height 24
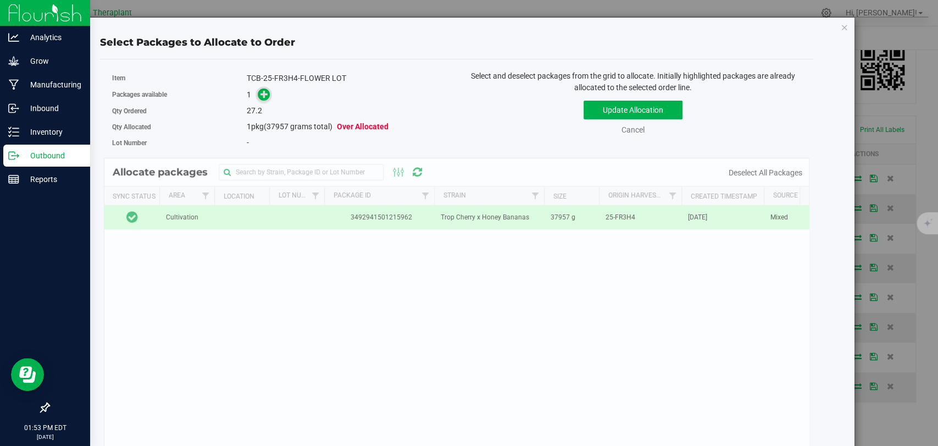
click at [264, 93] on icon at bounding box center [264, 94] width 8 height 8
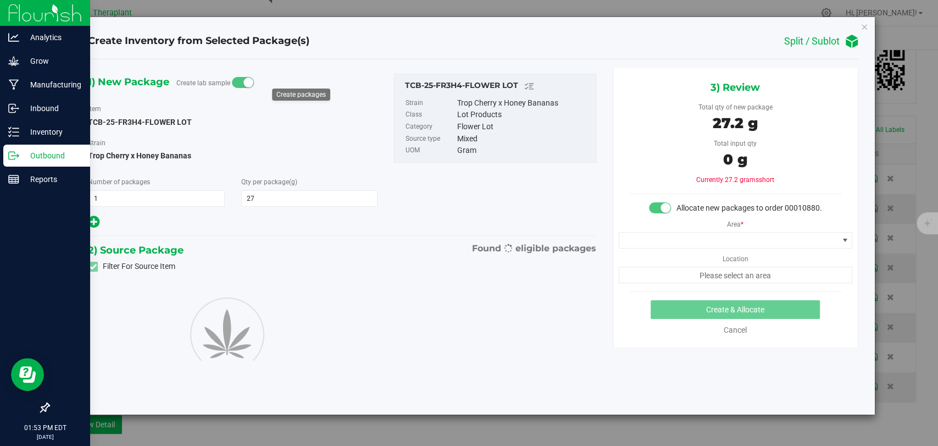
type input "27.2000"
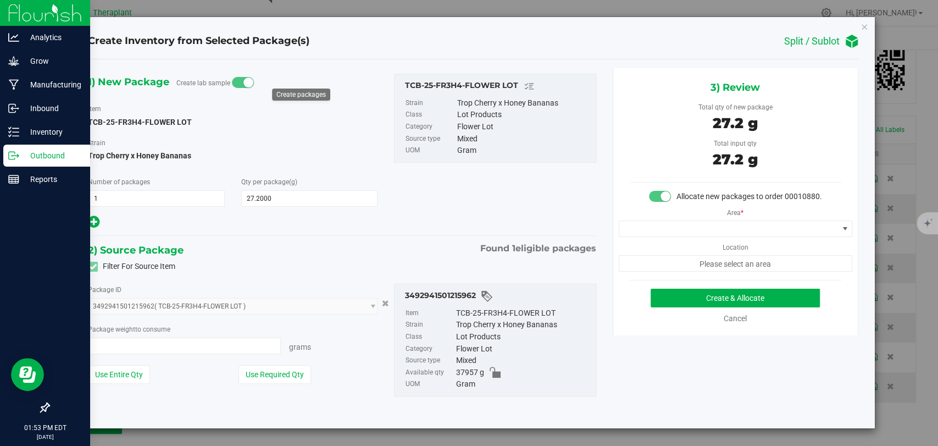
type input "27.2000 g"
click at [665, 222] on span at bounding box center [728, 228] width 219 height 15
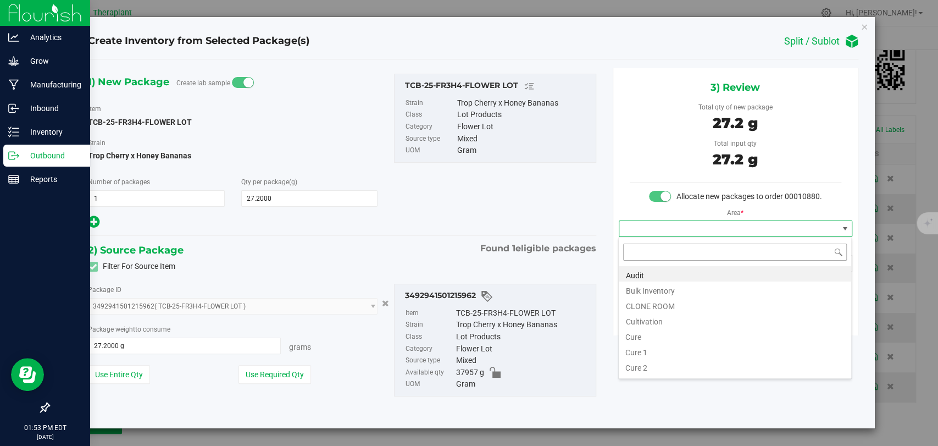
scroll to position [16, 233]
click at [663, 288] on li "Bulk Inventory" at bounding box center [735, 288] width 232 height 15
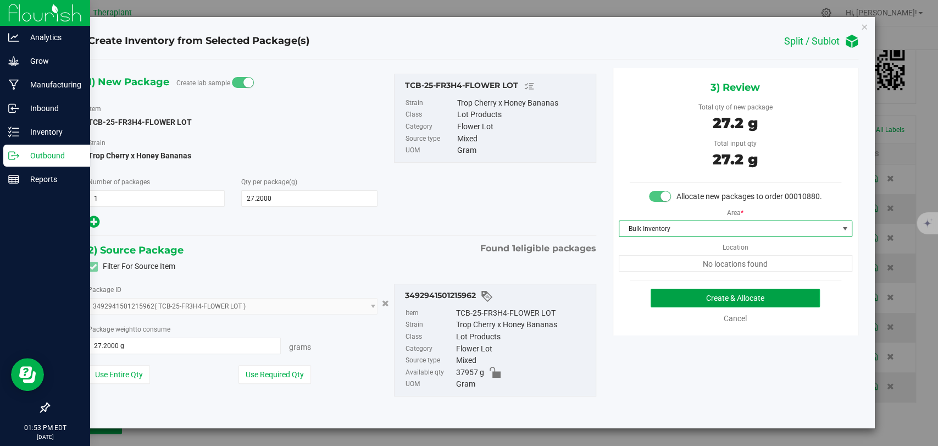
click at [707, 294] on button "Create & Allocate" at bounding box center [734, 297] width 169 height 19
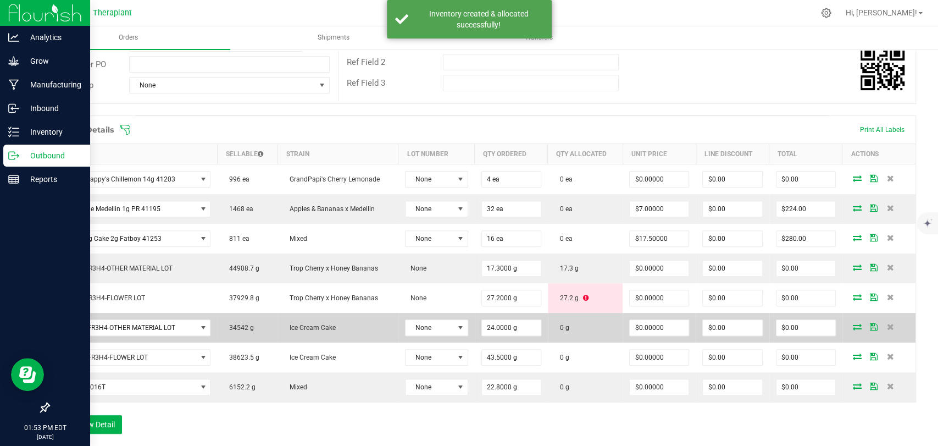
click at [853, 326] on icon at bounding box center [857, 326] width 9 height 7
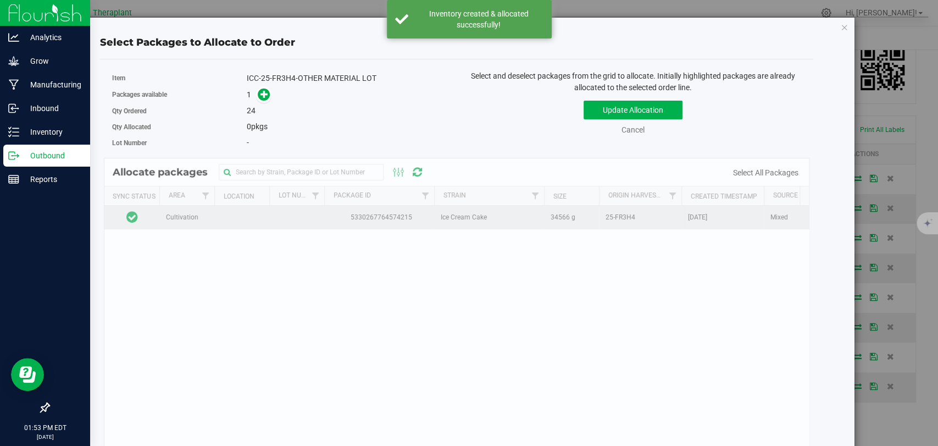
click at [145, 216] on td at bounding box center [131, 217] width 55 height 24
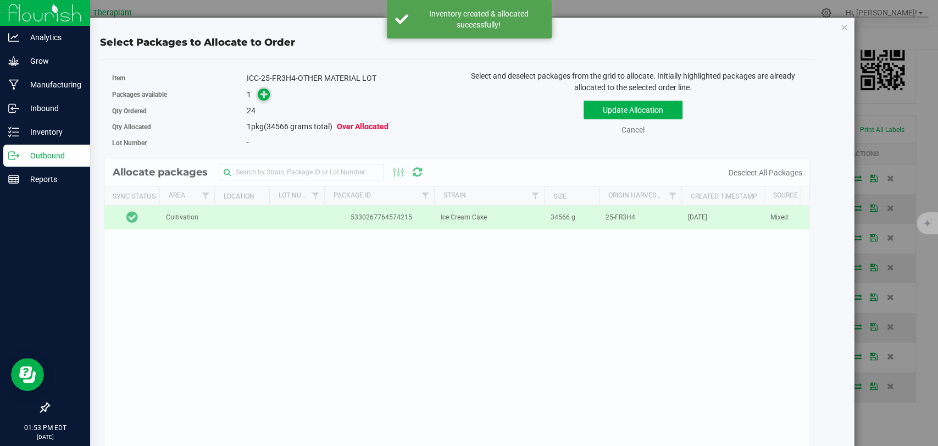
click at [260, 92] on icon at bounding box center [264, 94] width 8 height 8
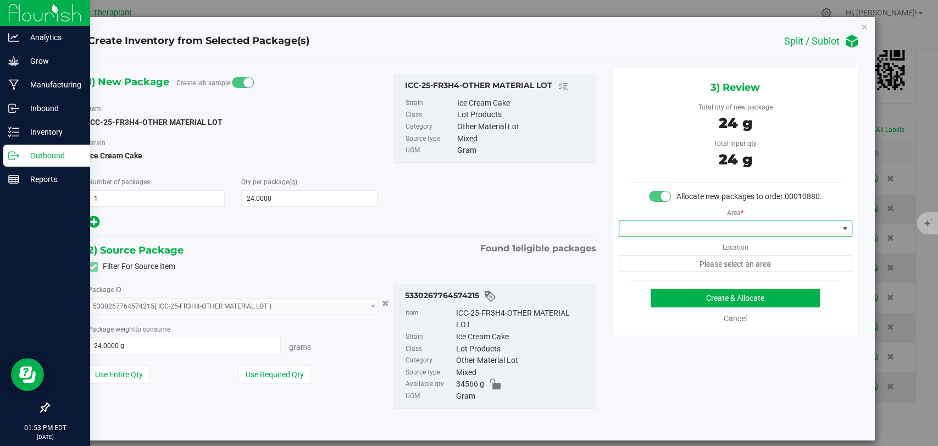
click at [679, 236] on span at bounding box center [728, 228] width 219 height 15
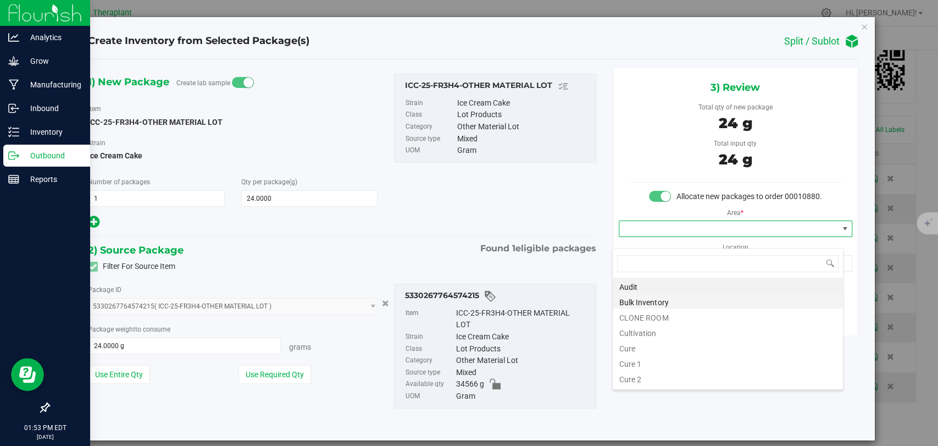
scroll to position [16, 231]
click at [666, 298] on li "Bulk Inventory" at bounding box center [728, 300] width 230 height 15
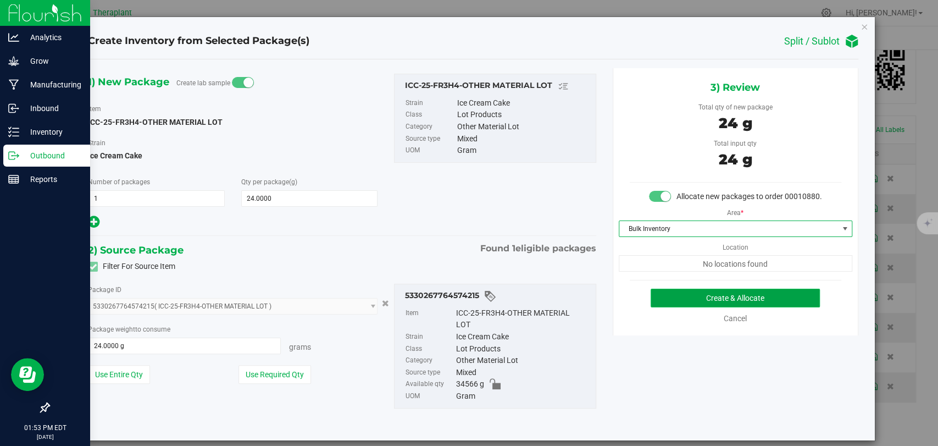
click at [682, 305] on button "Create & Allocate" at bounding box center [734, 297] width 169 height 19
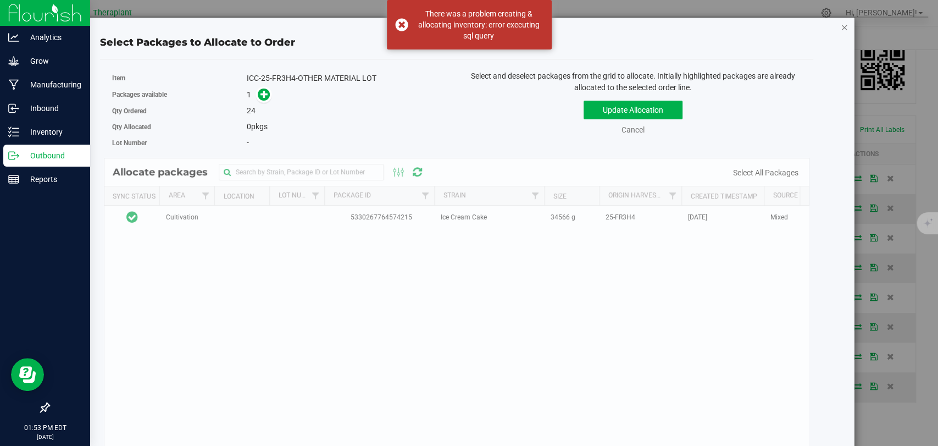
click at [841, 28] on icon "button" at bounding box center [845, 26] width 8 height 13
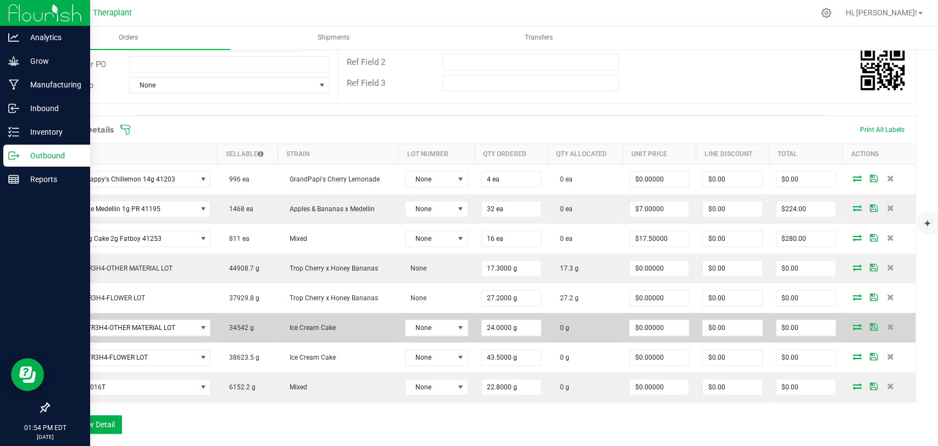
click at [853, 323] on icon at bounding box center [857, 326] width 9 height 7
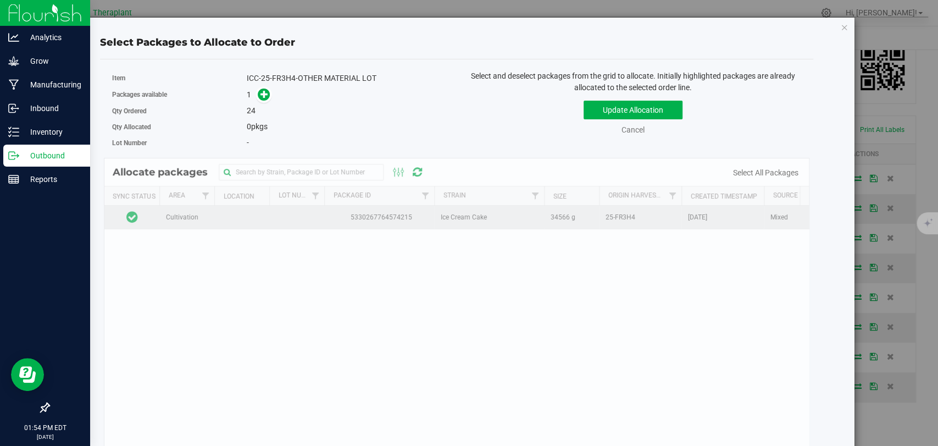
click at [150, 218] on td at bounding box center [131, 217] width 55 height 24
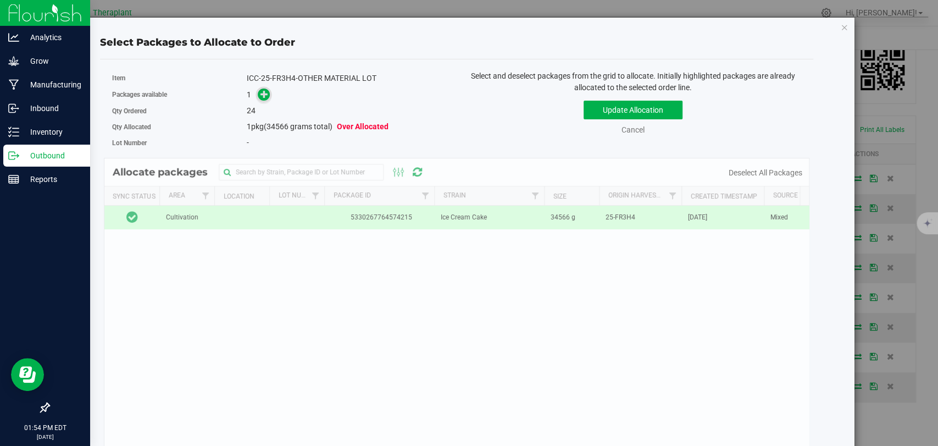
click at [264, 91] on icon at bounding box center [264, 94] width 8 height 8
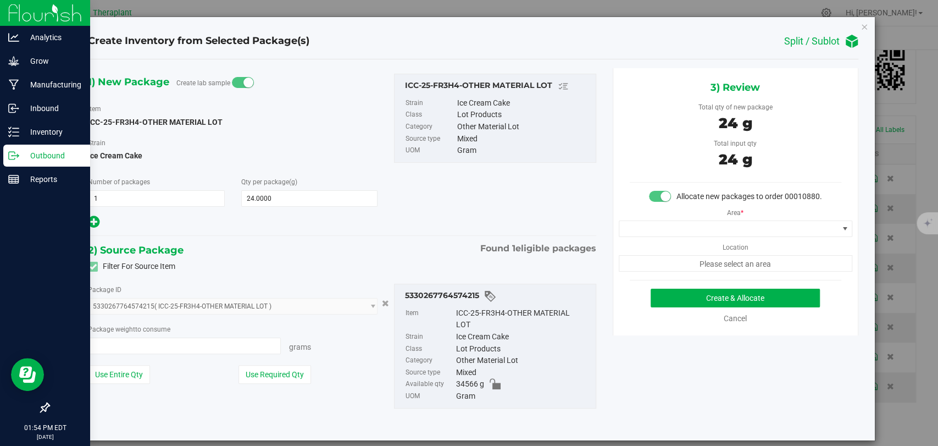
type input "24.0000 g"
click at [670, 236] on span at bounding box center [728, 228] width 219 height 15
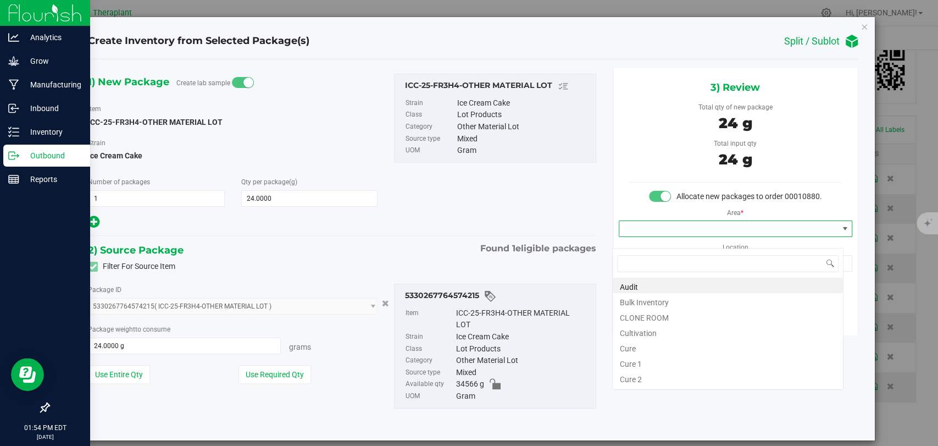
scroll to position [16, 231]
click at [657, 302] on li "Bulk Inventory" at bounding box center [728, 300] width 230 height 15
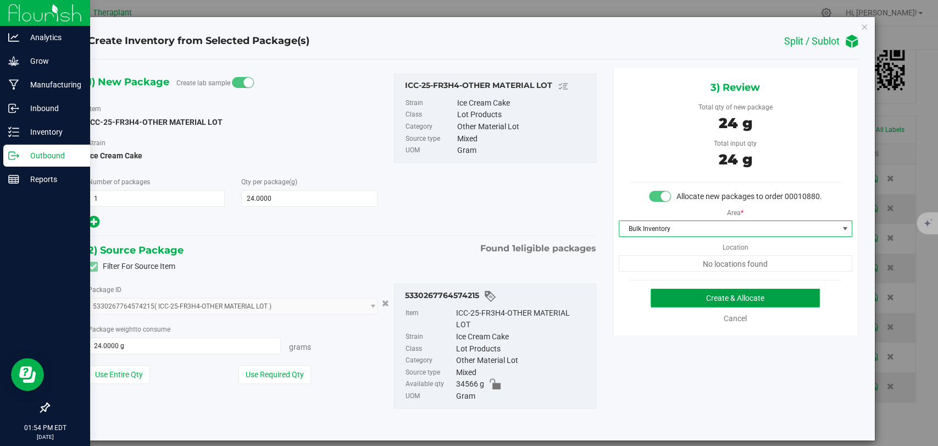
click at [681, 307] on button "Create & Allocate" at bounding box center [734, 297] width 169 height 19
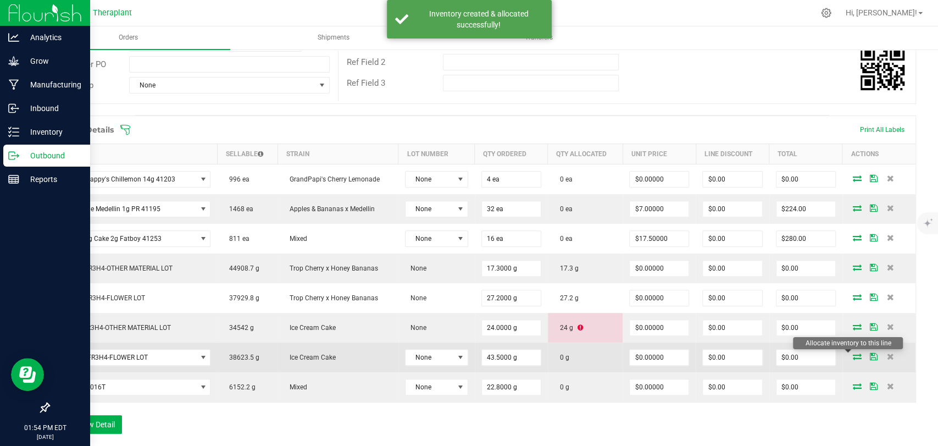
click at [853, 353] on icon at bounding box center [857, 356] width 9 height 7
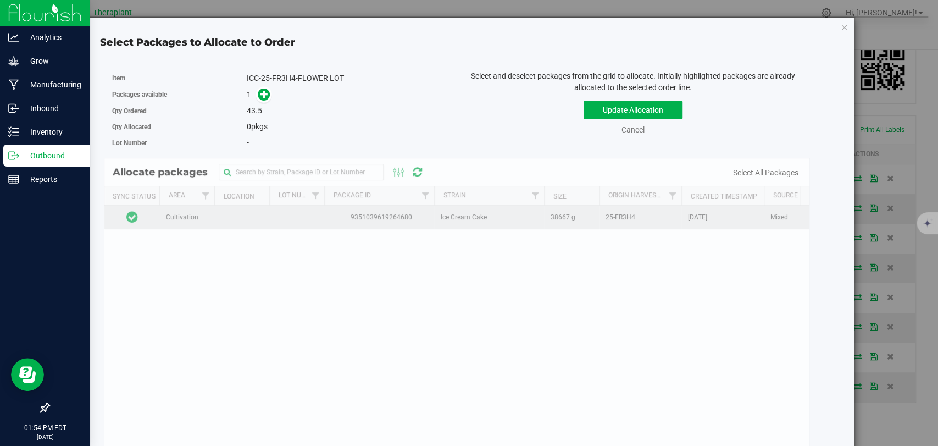
click at [146, 219] on td at bounding box center [131, 217] width 55 height 24
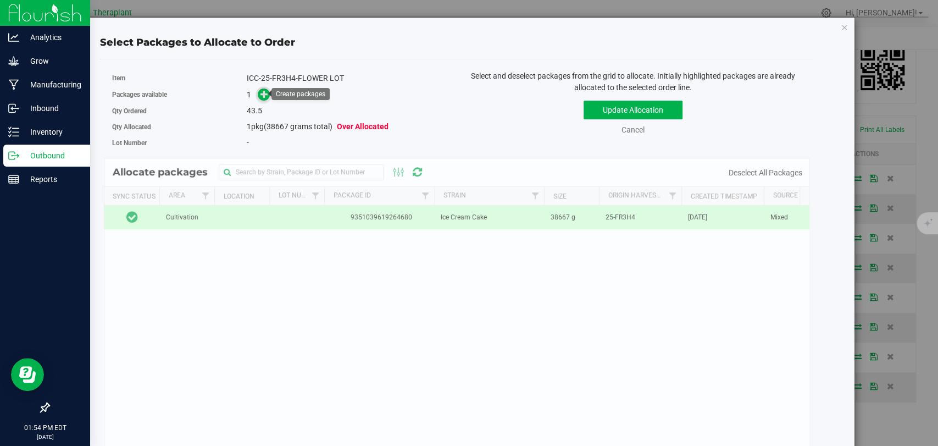
click at [260, 92] on icon at bounding box center [264, 94] width 8 height 8
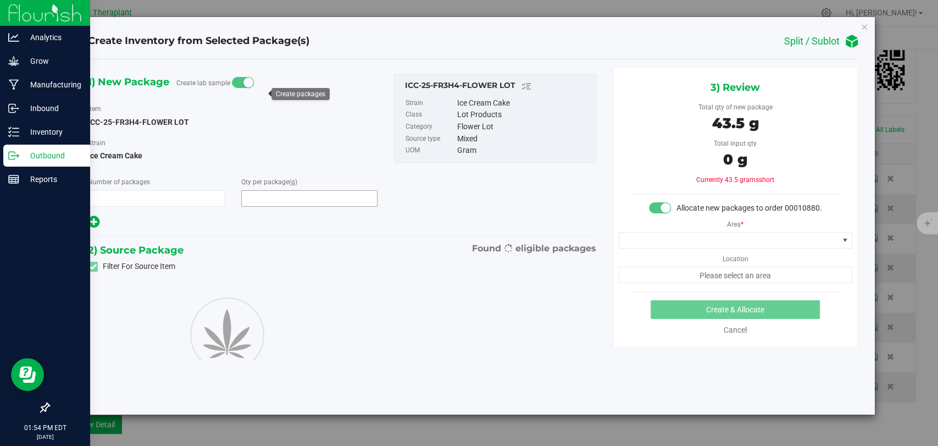
type input "1"
type input "43.5000"
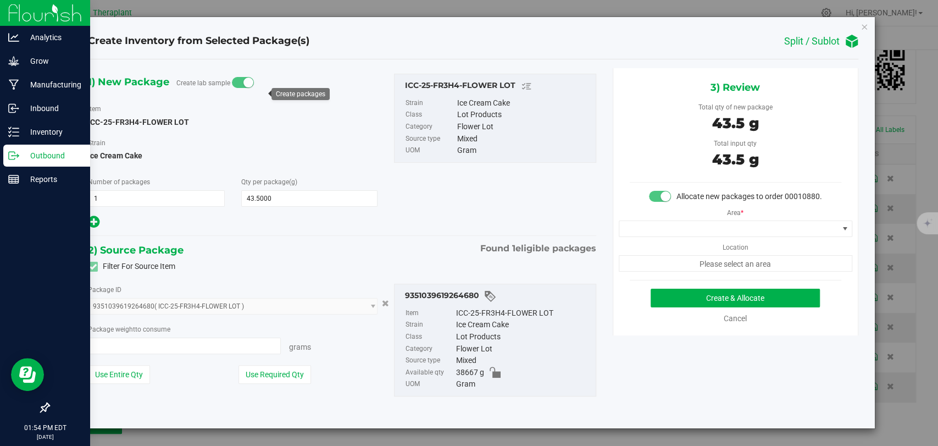
type input "43.5000 g"
click at [673, 231] on span at bounding box center [728, 228] width 219 height 15
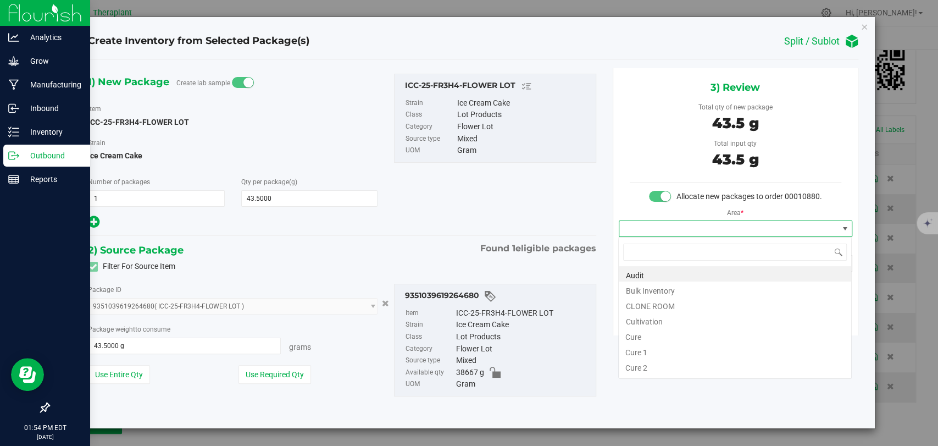
scroll to position [16, 233]
click at [665, 287] on li "Bulk Inventory" at bounding box center [735, 288] width 232 height 15
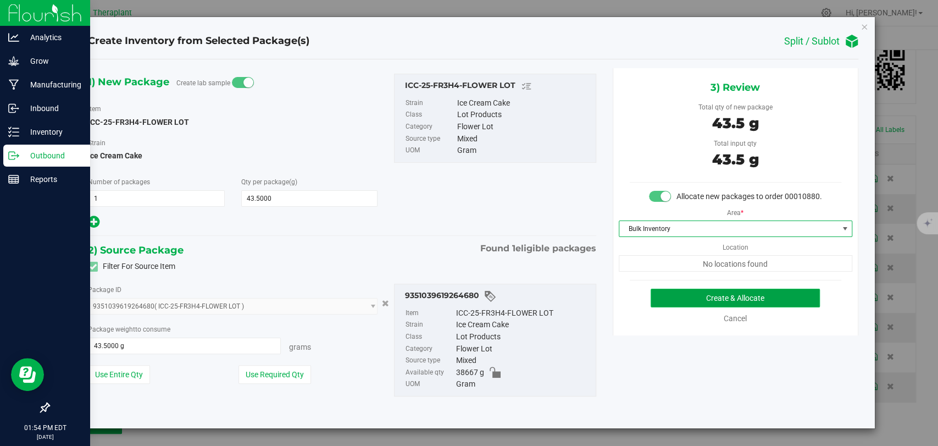
click at [685, 298] on button "Create & Allocate" at bounding box center [734, 297] width 169 height 19
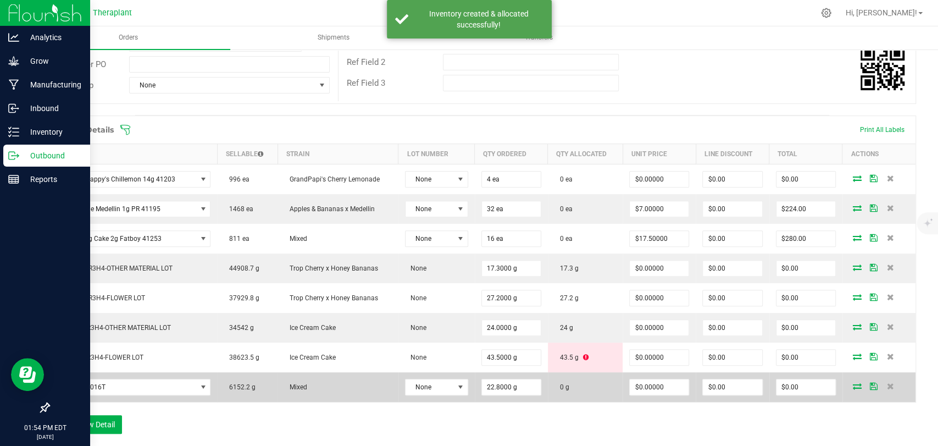
click at [853, 383] on icon at bounding box center [857, 385] width 9 height 7
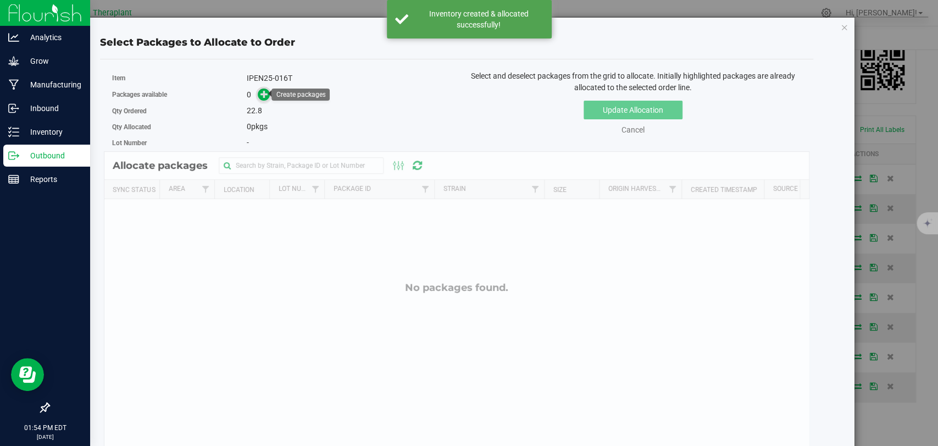
click at [265, 97] on icon at bounding box center [264, 94] width 8 height 8
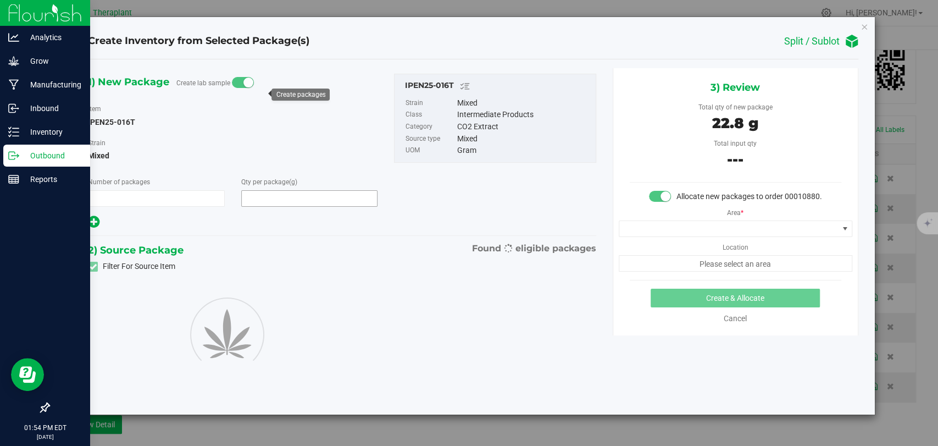
type input "1"
type input "22.8000"
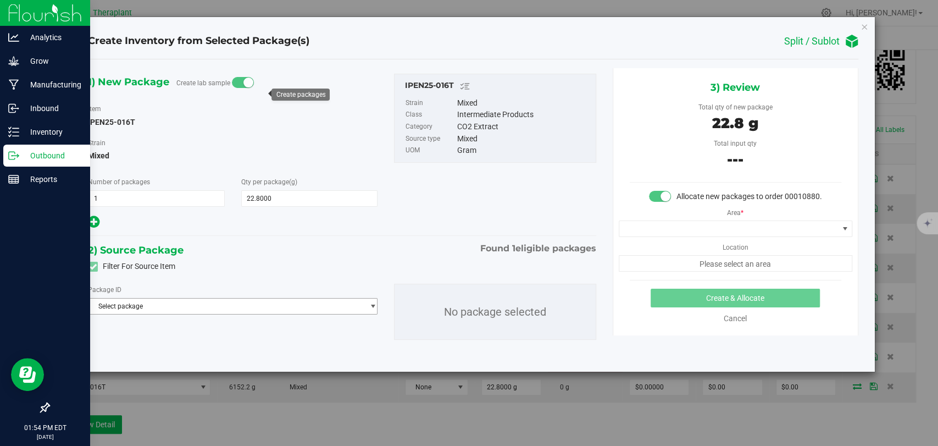
click at [181, 303] on span "Select package" at bounding box center [225, 305] width 275 height 15
click at [154, 352] on li "0293681904887599 ( IPEN25-016T )" at bounding box center [232, 350] width 288 height 15
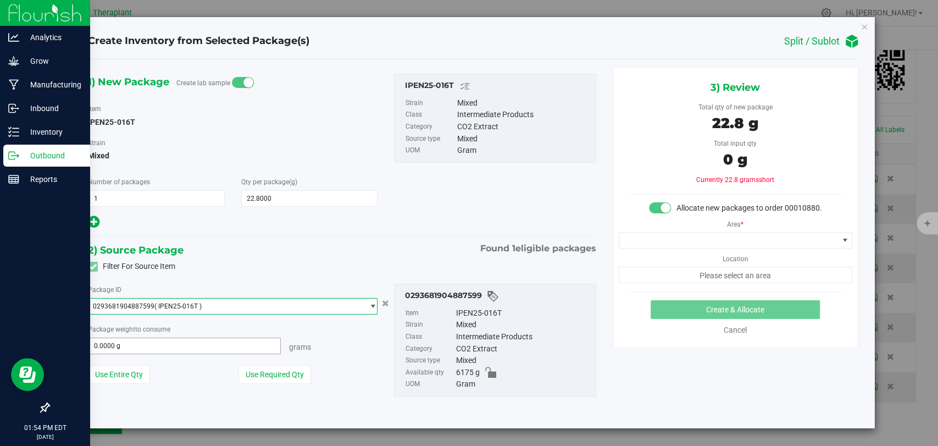
click at [246, 337] on span "0.0000 g 0" at bounding box center [184, 345] width 193 height 16
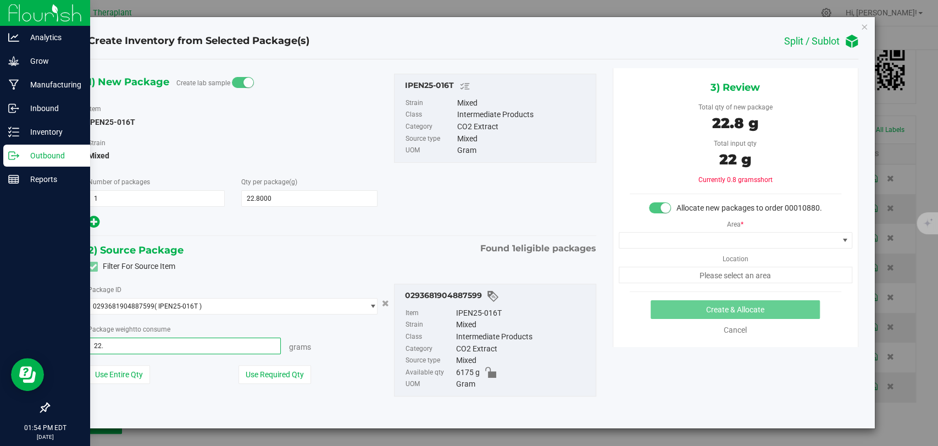
type input "22.8"
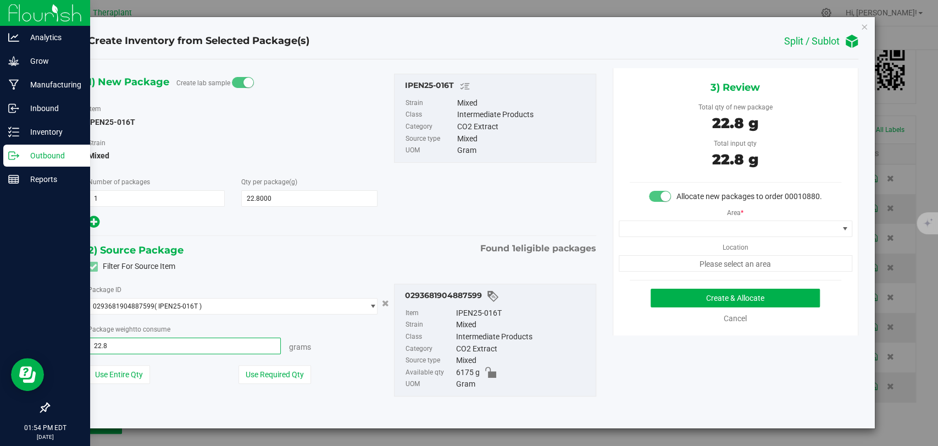
click at [329, 329] on div "Package weight to consume" at bounding box center [233, 329] width 290 height 12
type input "22.8000 g"
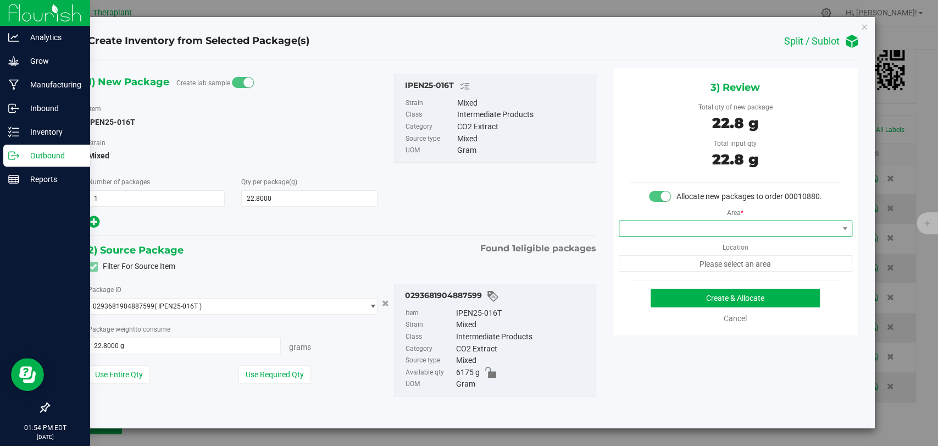
click at [716, 226] on span at bounding box center [728, 228] width 219 height 15
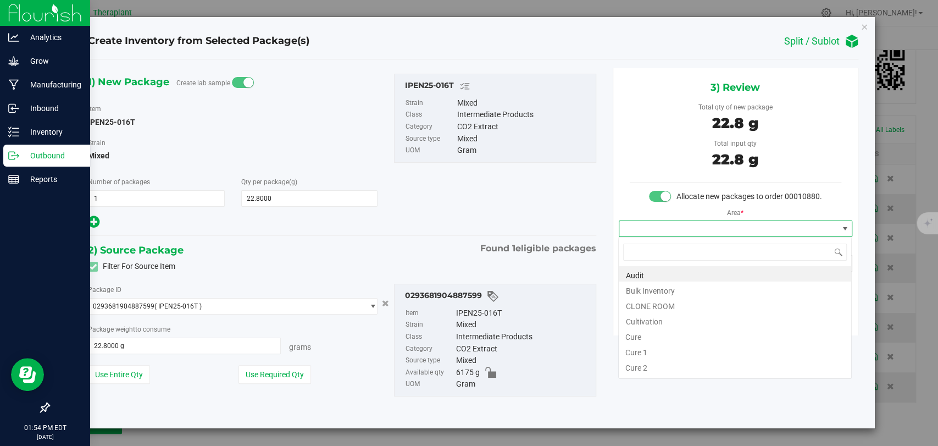
scroll to position [16, 233]
click at [667, 287] on li "Bulk Inventory" at bounding box center [735, 288] width 232 height 15
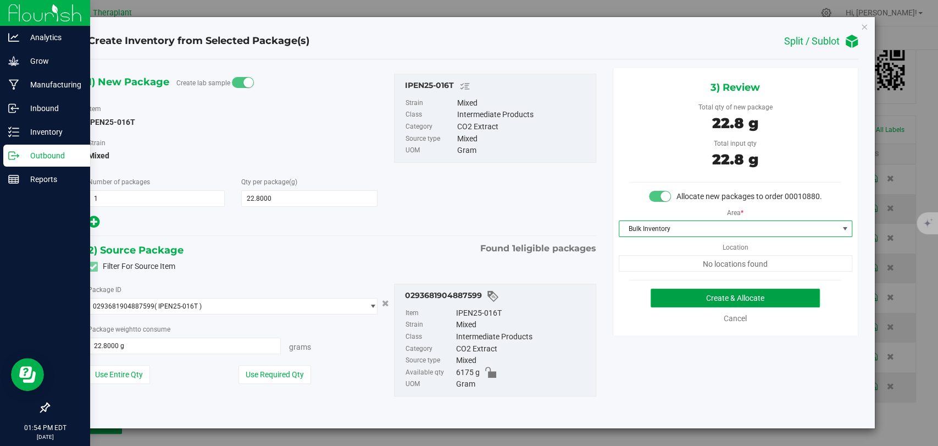
click at [689, 296] on button "Create & Allocate" at bounding box center [734, 297] width 169 height 19
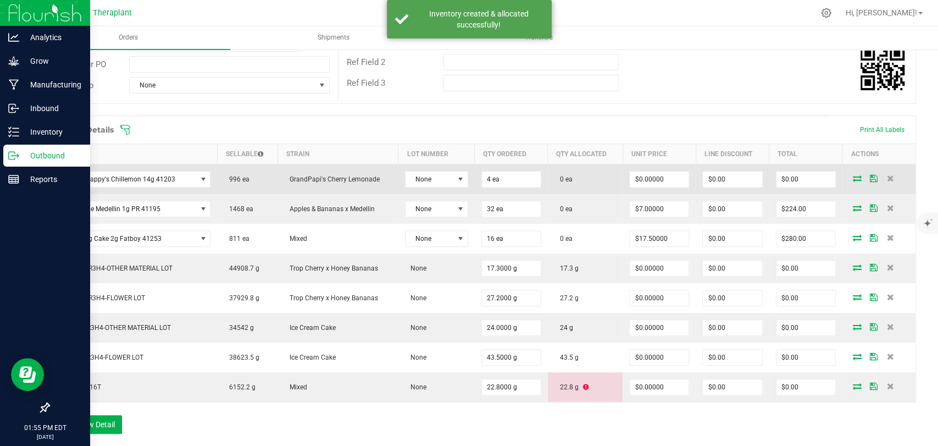
click at [853, 177] on icon at bounding box center [857, 178] width 9 height 7
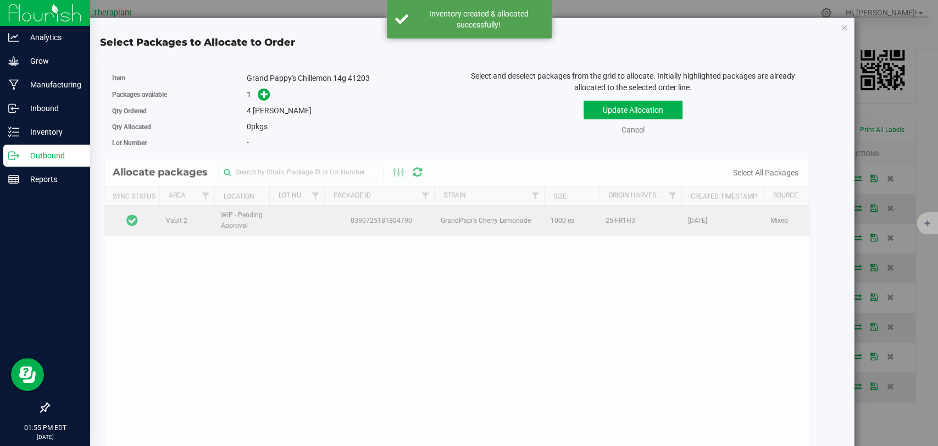
click at [152, 222] on td at bounding box center [131, 220] width 55 height 30
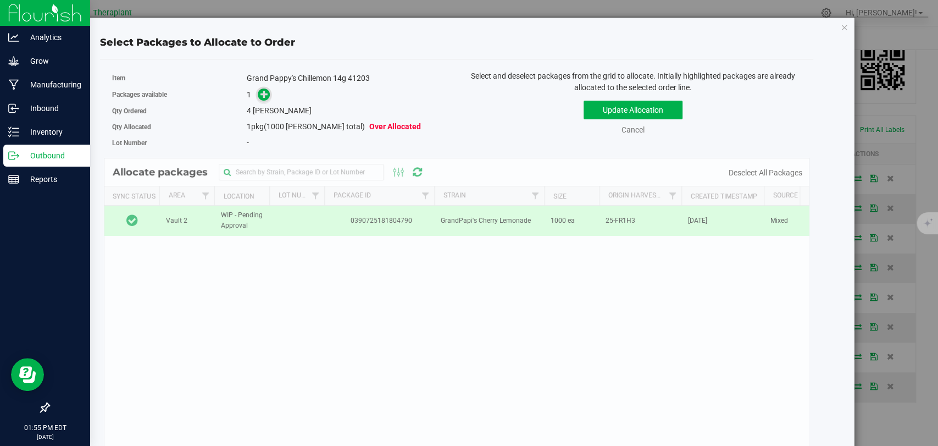
click at [265, 93] on icon at bounding box center [264, 94] width 8 height 8
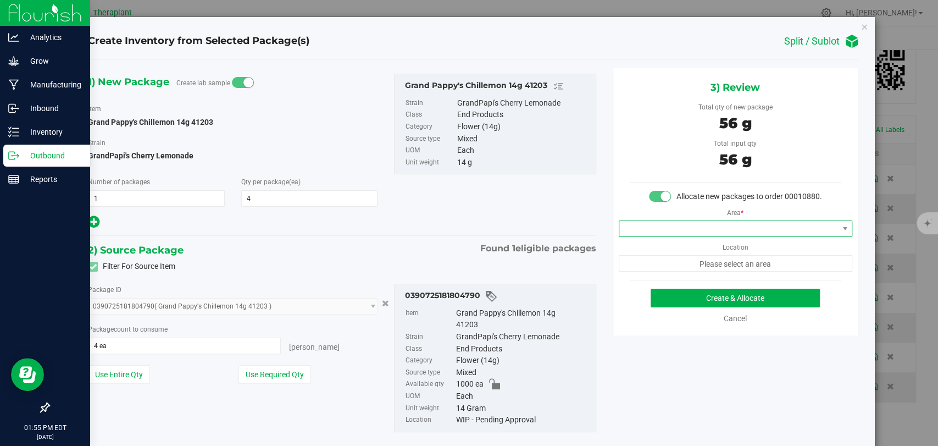
click at [703, 236] on span at bounding box center [728, 228] width 219 height 15
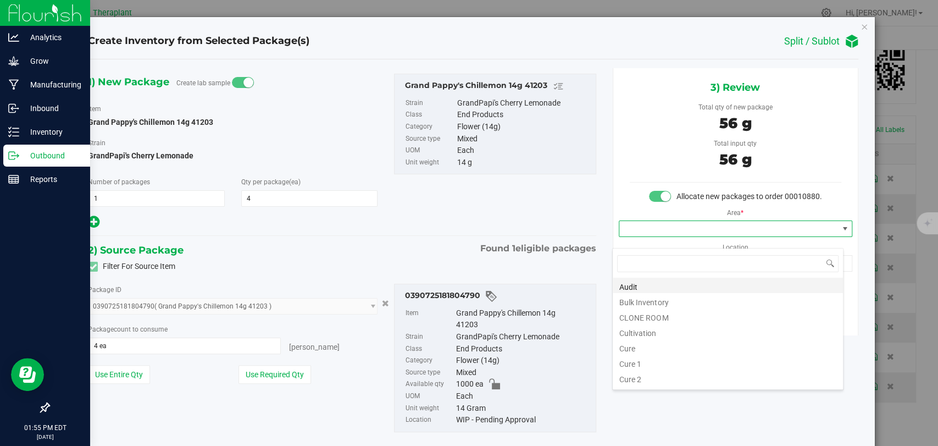
scroll to position [16, 231]
click at [650, 302] on li "Bulk Inventory" at bounding box center [728, 300] width 230 height 15
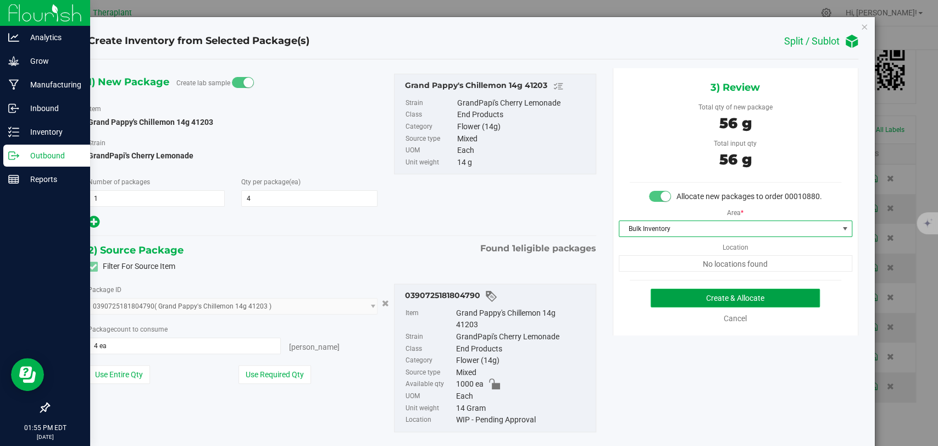
click at [686, 302] on button "Create & Allocate" at bounding box center [734, 297] width 169 height 19
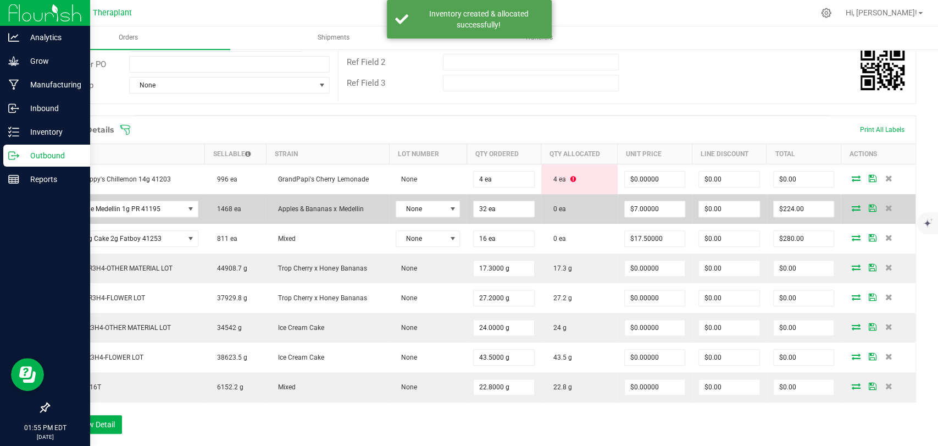
click at [851, 205] on icon at bounding box center [855, 207] width 9 height 7
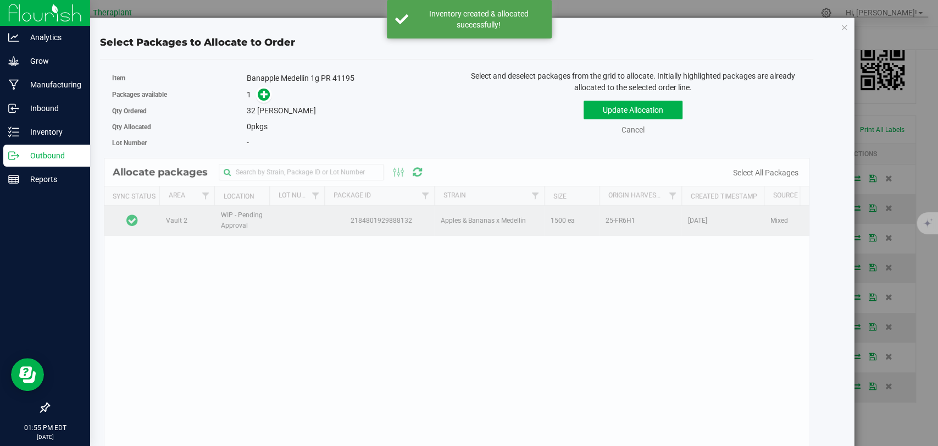
click at [148, 219] on td at bounding box center [131, 220] width 55 height 30
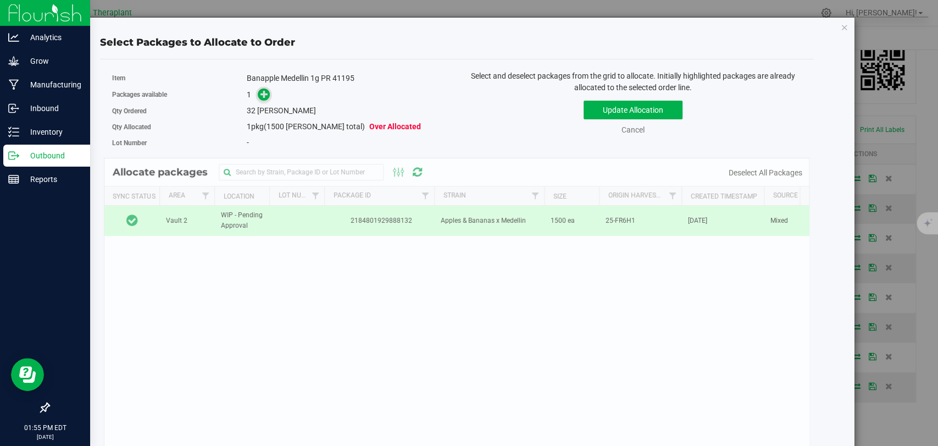
click at [260, 92] on icon at bounding box center [264, 94] width 8 height 8
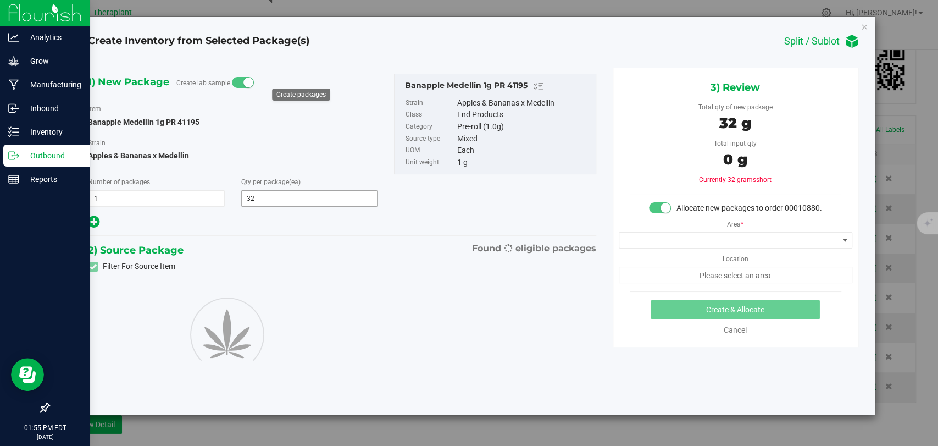
type input "32"
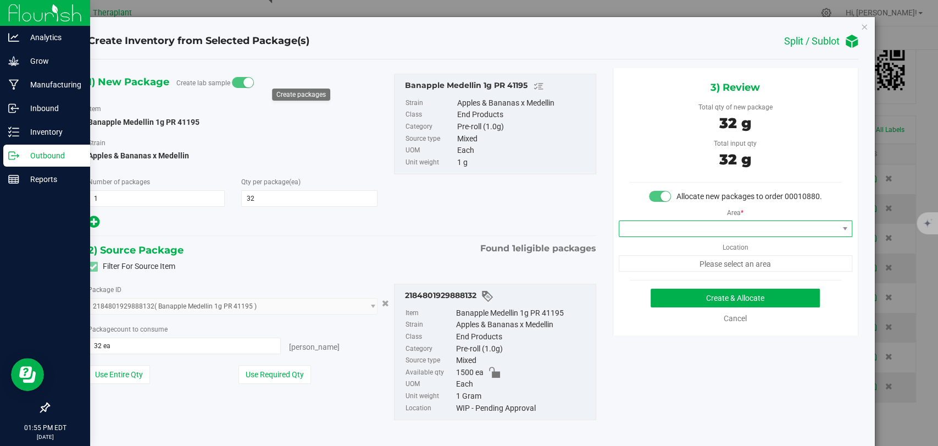
click at [681, 236] on span at bounding box center [728, 228] width 219 height 15
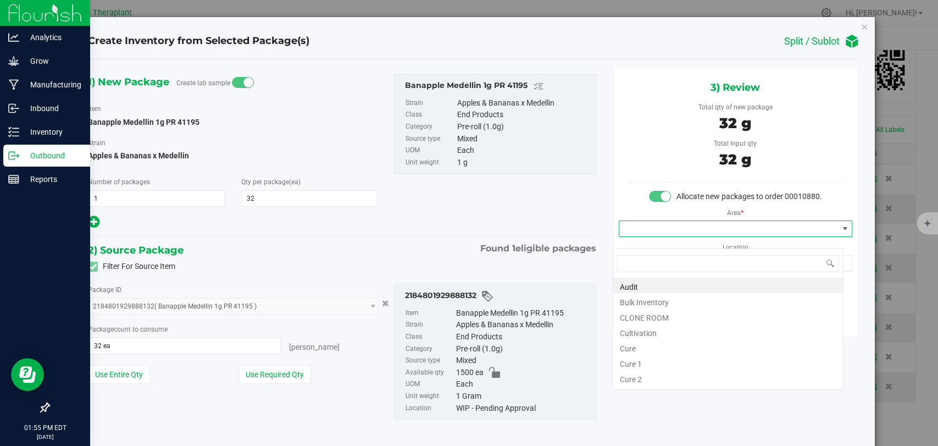
scroll to position [16, 231]
click at [664, 299] on li "Bulk Inventory" at bounding box center [728, 300] width 230 height 15
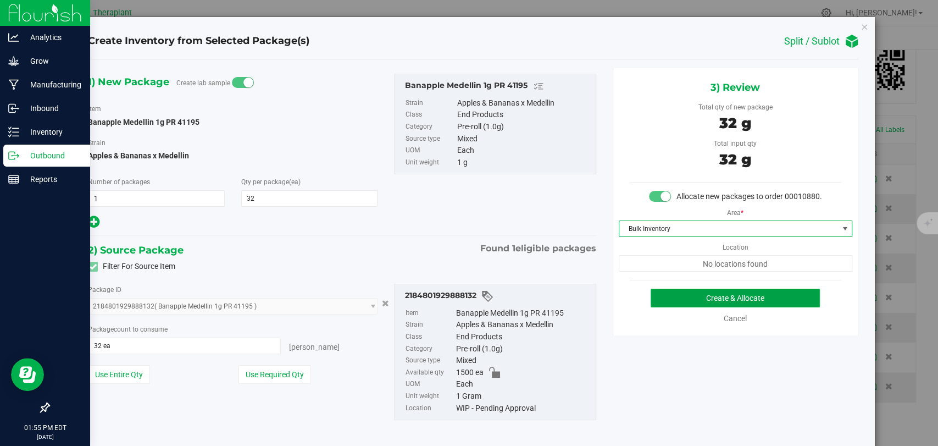
click at [713, 307] on button "Create & Allocate" at bounding box center [734, 297] width 169 height 19
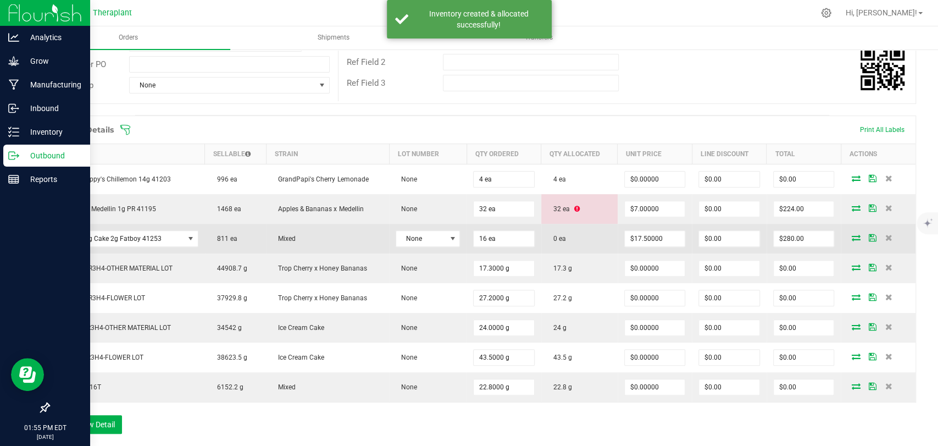
click at [851, 237] on icon at bounding box center [855, 237] width 9 height 7
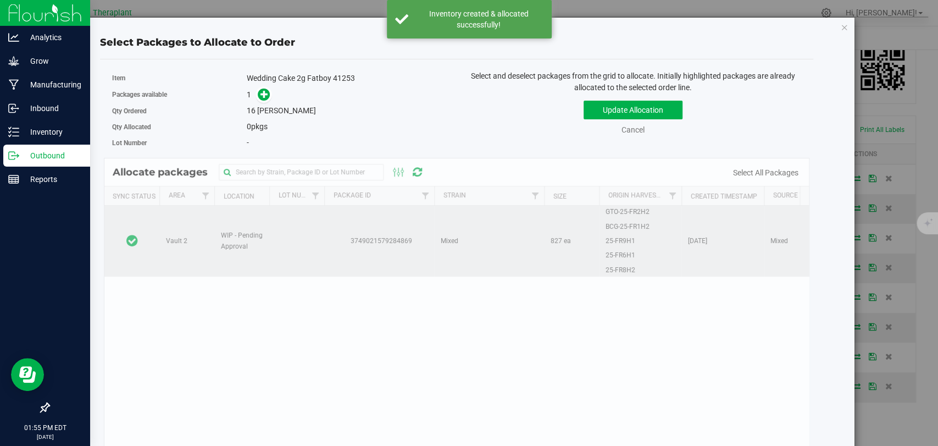
click at [143, 223] on td at bounding box center [131, 240] width 55 height 71
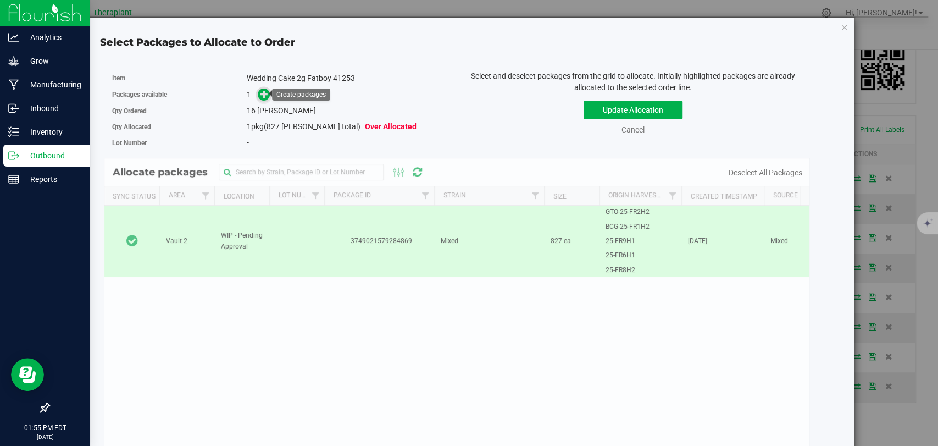
click at [265, 92] on icon at bounding box center [264, 94] width 8 height 8
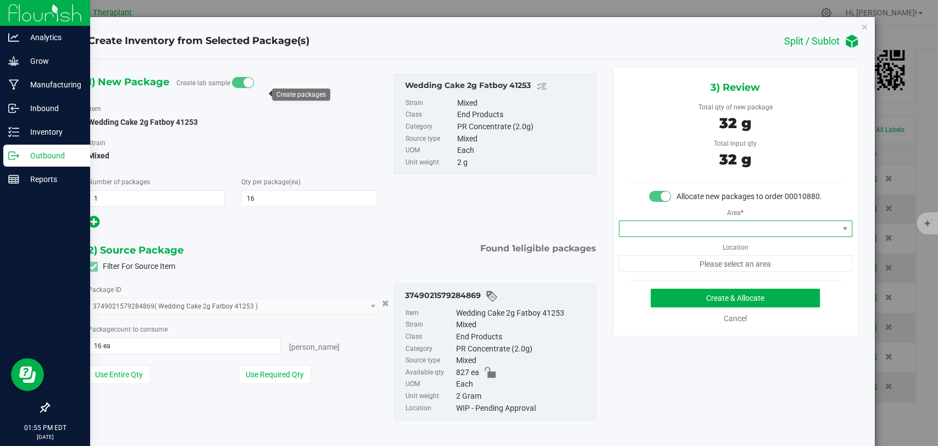
click at [688, 237] on span at bounding box center [735, 228] width 233 height 16
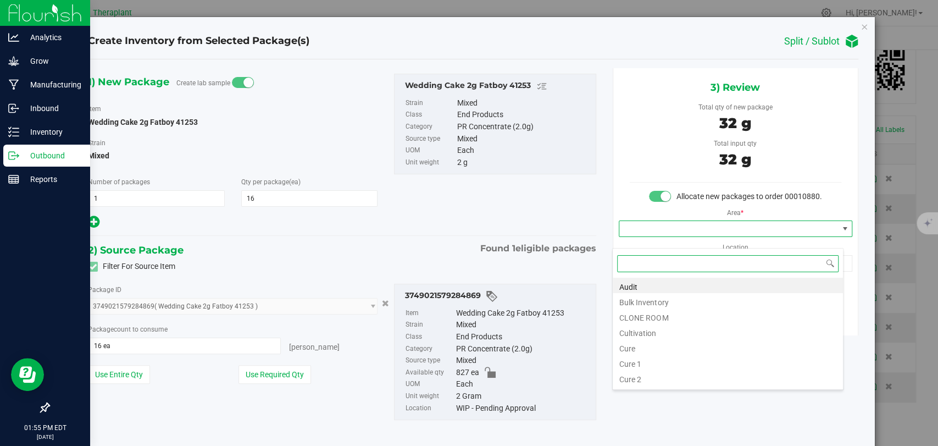
scroll to position [16, 231]
click at [637, 298] on li "Bulk Inventory" at bounding box center [728, 300] width 230 height 15
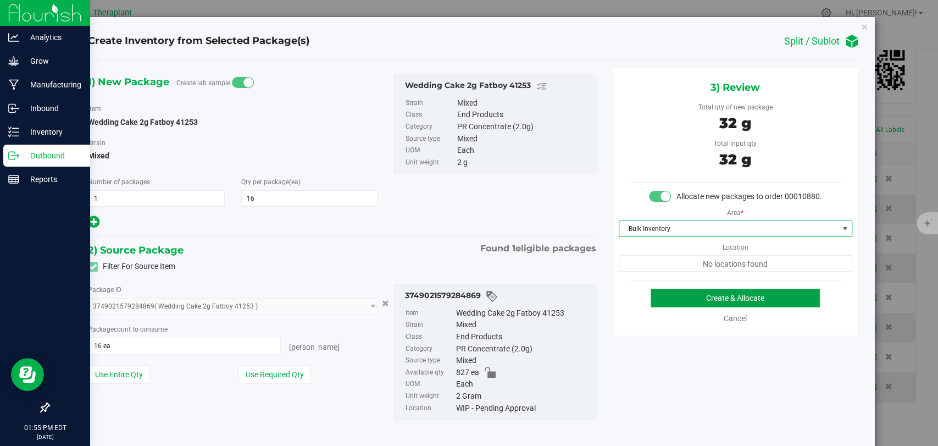
click at [693, 305] on button "Create & Allocate" at bounding box center [734, 297] width 169 height 19
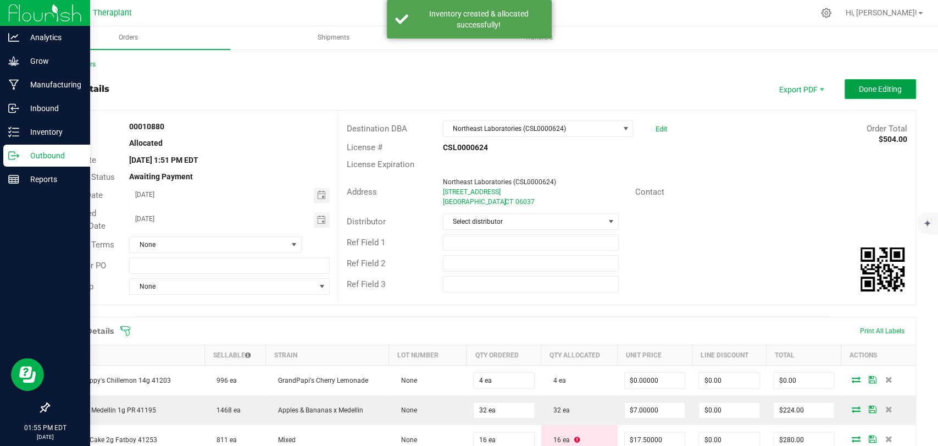
click at [872, 85] on span "Done Editing" at bounding box center [880, 89] width 43 height 9
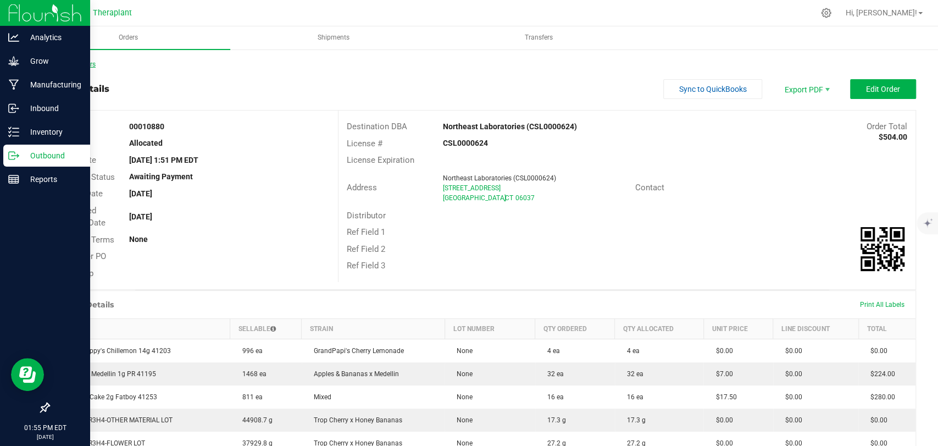
click at [66, 60] on link "Back to Orders" at bounding box center [71, 64] width 47 height 8
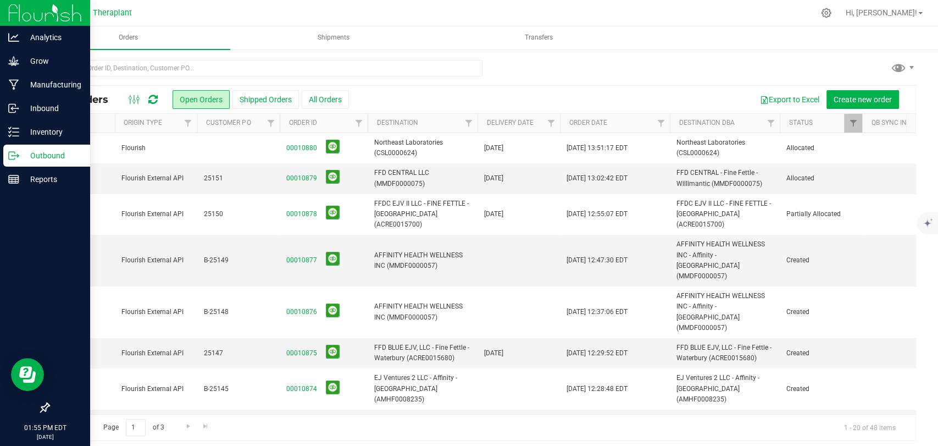
click at [200, 146] on td at bounding box center [238, 148] width 82 height 30
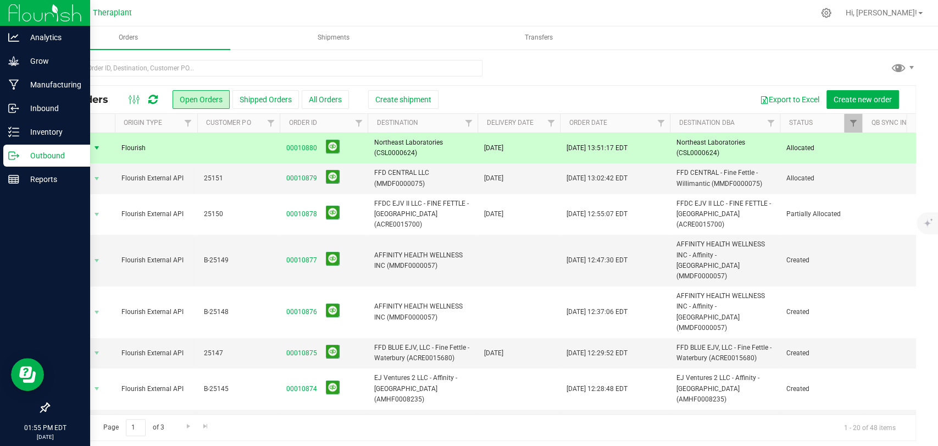
click at [415, 101] on span "Create shipment" at bounding box center [403, 99] width 56 height 9
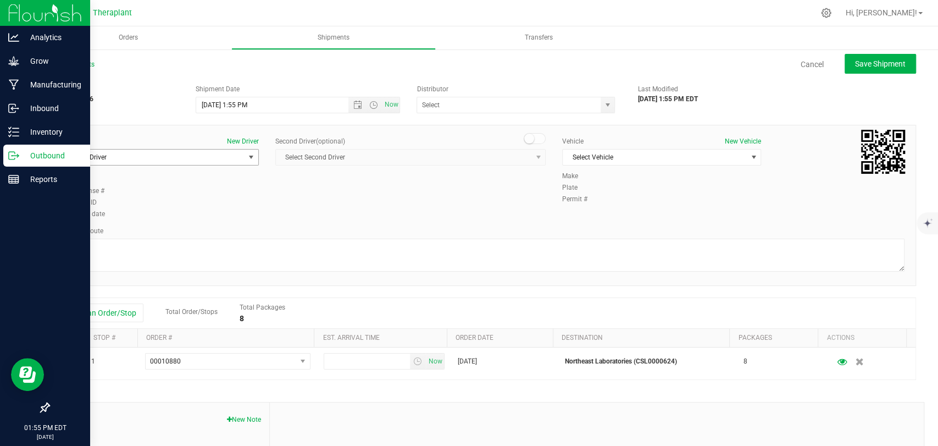
click at [236, 152] on span "Select Driver" at bounding box center [152, 156] width 184 height 15
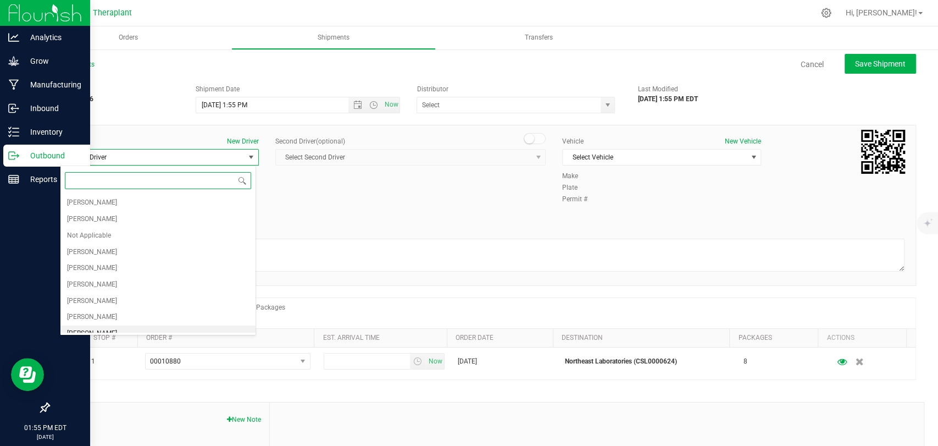
click at [111, 328] on span "[PERSON_NAME]" at bounding box center [92, 333] width 50 height 14
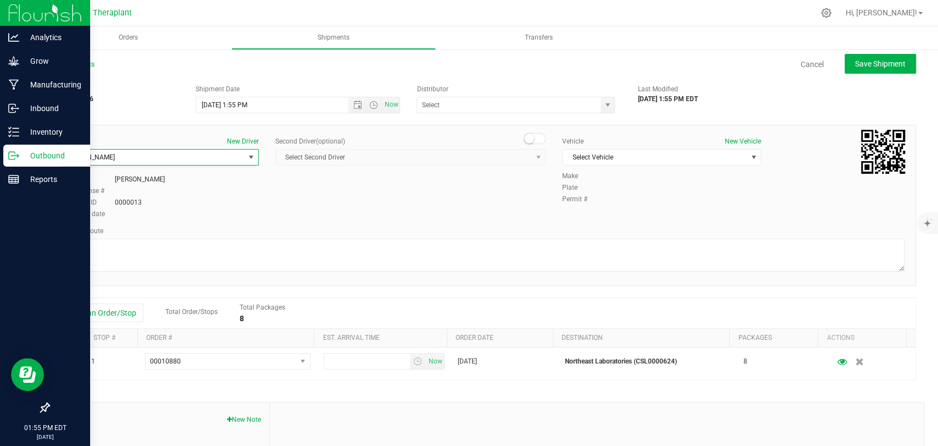
scroll to position [8, 0]
click at [538, 136] on span at bounding box center [535, 138] width 22 height 11
drag, startPoint x: 514, startPoint y: 149, endPoint x: 494, endPoint y: 151, distance: 19.3
click at [513, 150] on span "Select Second Driver" at bounding box center [403, 156] width 255 height 15
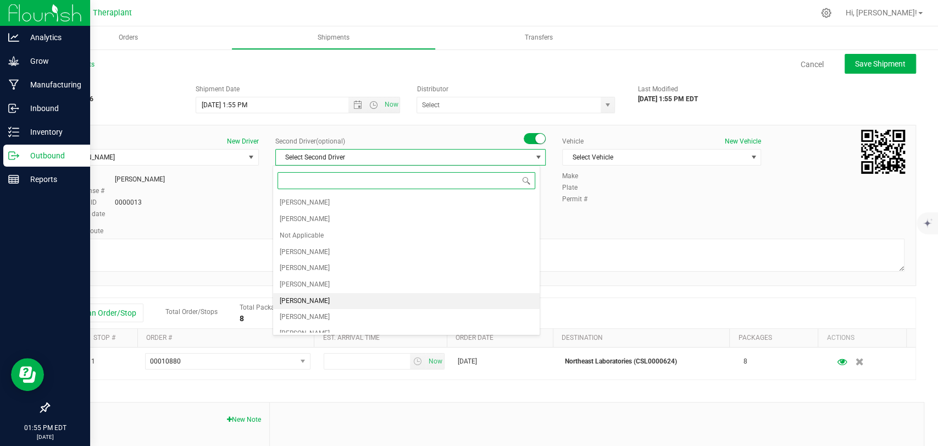
click at [311, 297] on span "[PERSON_NAME]" at bounding box center [305, 301] width 50 height 14
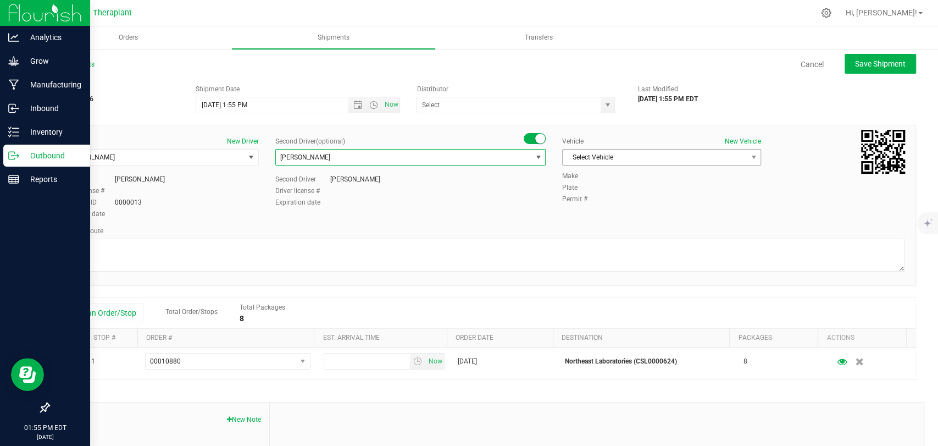
click at [588, 159] on span "Select Vehicle" at bounding box center [655, 156] width 184 height 15
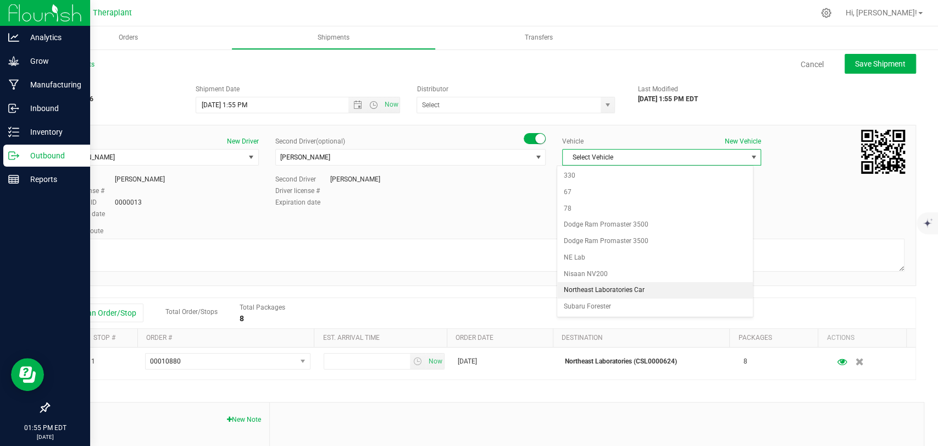
click at [592, 287] on li "Northeast Laboratories Car" at bounding box center [655, 290] width 196 height 16
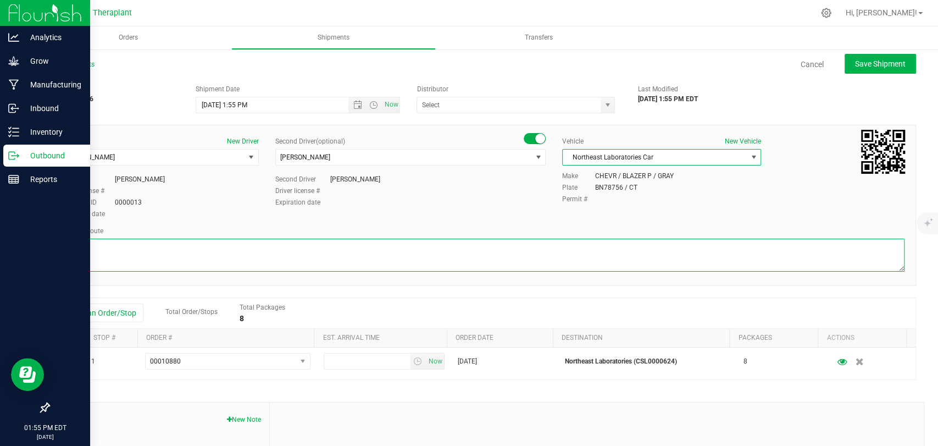
click at [519, 258] on textarea at bounding box center [482, 254] width 844 height 33
click at [296, 247] on textarea at bounding box center [482, 254] width 844 height 33
paste textarea "CT-8 S from CT-262, I-84 E, I-691 E, then I-91 N to [GEOGRAPHIC_DATA], Exit 23,…"
click at [388, 247] on textarea at bounding box center [482, 254] width 844 height 33
click at [369, 102] on span "Open the time view" at bounding box center [373, 105] width 9 height 9
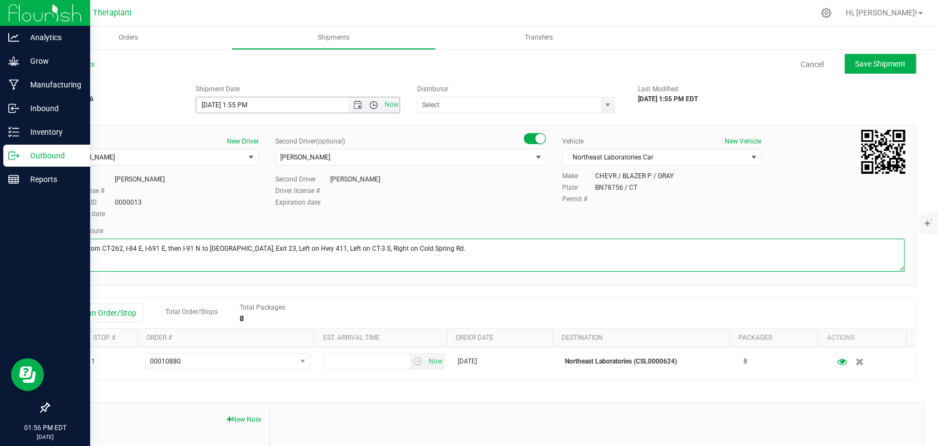
type textarea "CT-8 S from CT-262, I-84 E, I-691 E, then I-91 N to [GEOGRAPHIC_DATA], Exit 23,…"
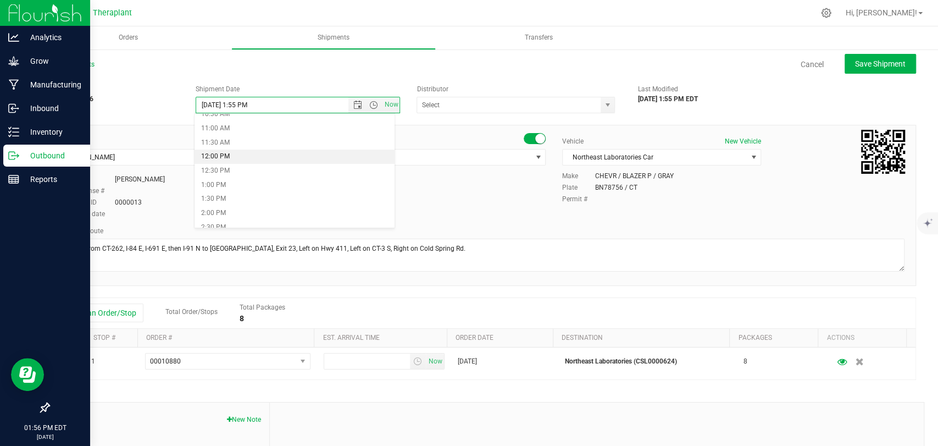
scroll to position [488, 0]
click at [224, 166] on li "7:00 PM" at bounding box center [294, 171] width 200 height 14
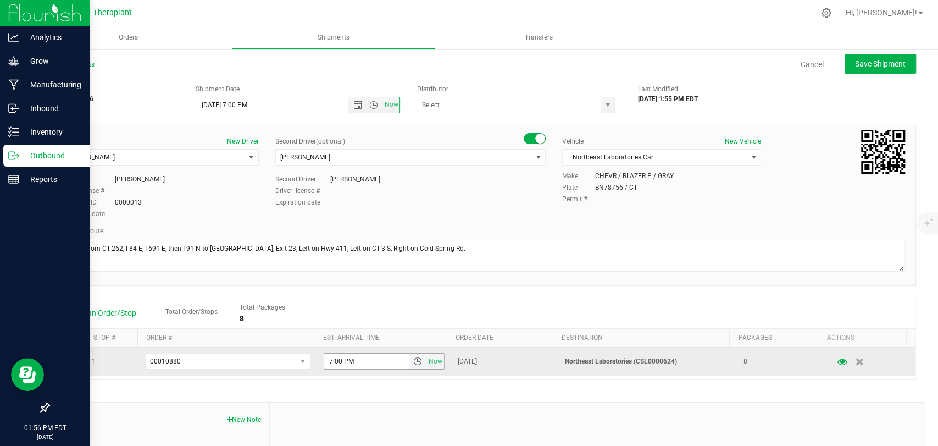
click at [413, 359] on span "select" at bounding box center [417, 361] width 9 height 9
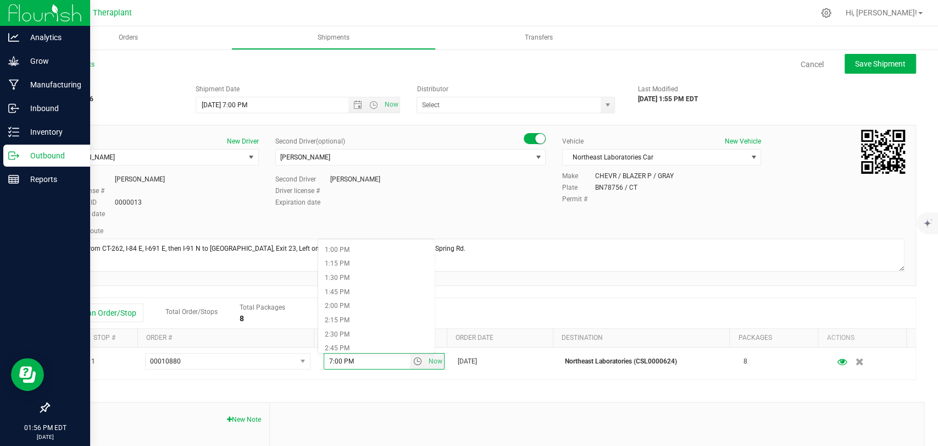
scroll to position [1099, 0]
click at [340, 248] on li "7:30 PM" at bounding box center [376, 250] width 116 height 14
click at [876, 64] on span "Save Shipment" at bounding box center [880, 63] width 51 height 9
type input "[DATE] 11:00 PM"
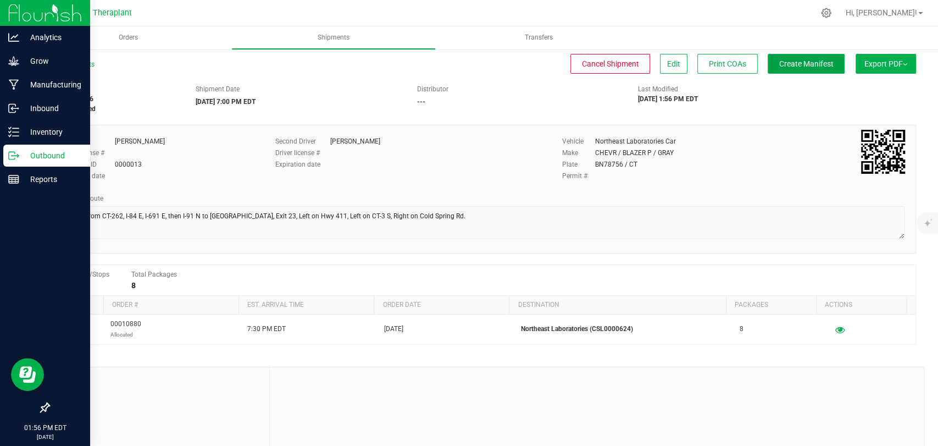
click at [785, 70] on button "Create Manifest" at bounding box center [805, 64] width 77 height 20
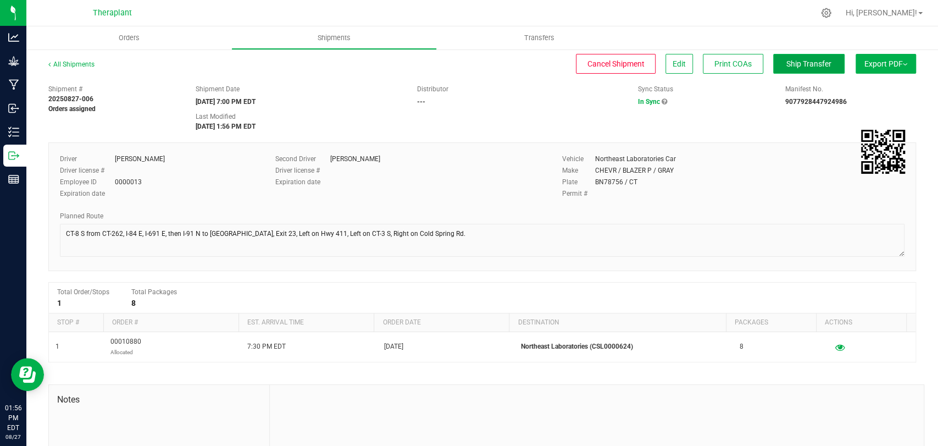
click at [791, 62] on span "Ship Transfer" at bounding box center [808, 63] width 45 height 9
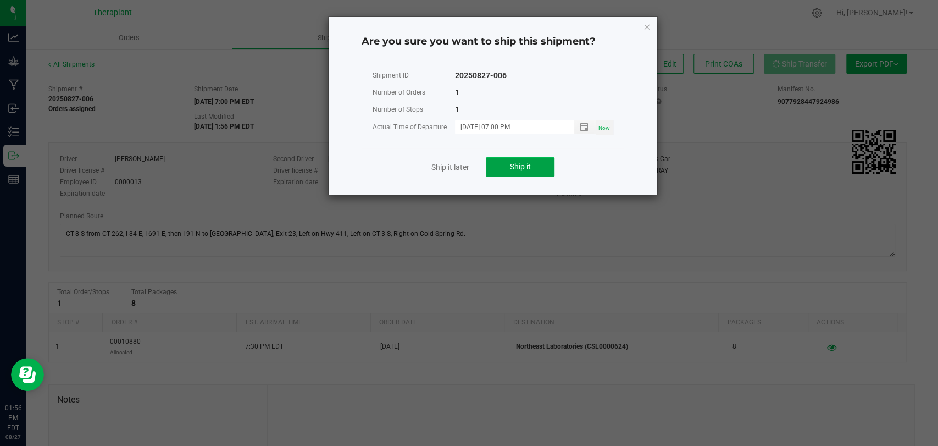
click at [519, 160] on button "Ship it" at bounding box center [520, 167] width 69 height 20
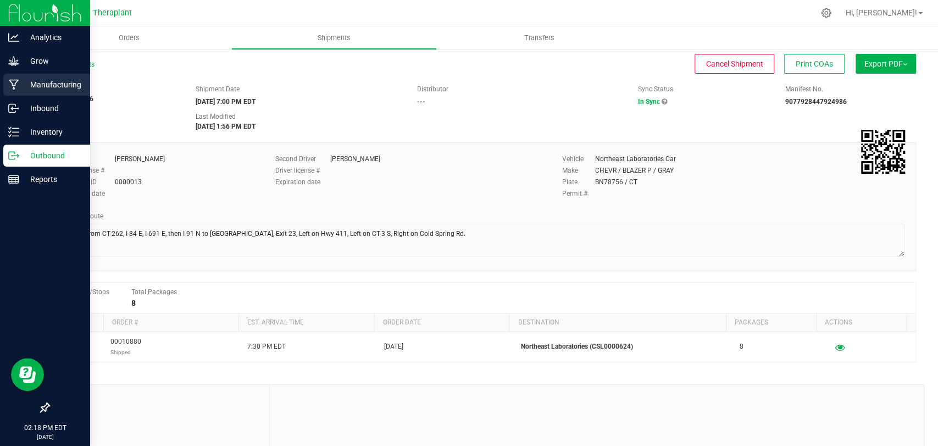
click at [31, 80] on p "Manufacturing" at bounding box center [52, 84] width 66 height 13
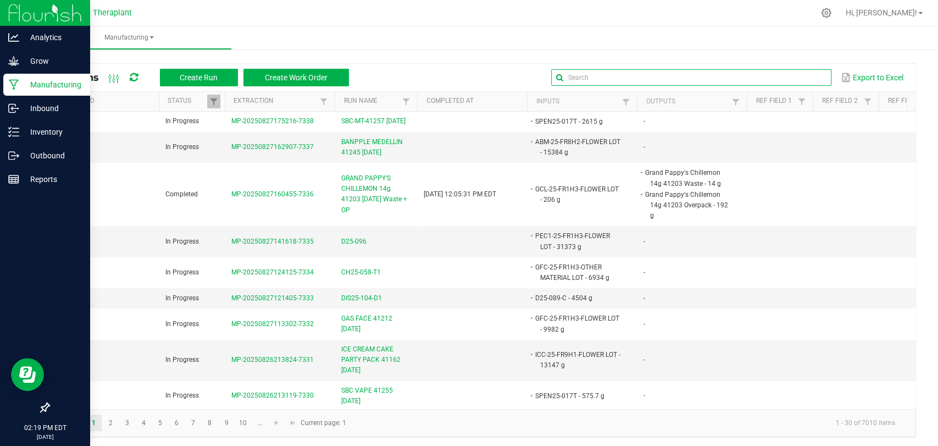
click at [791, 76] on input "text" at bounding box center [691, 77] width 280 height 16
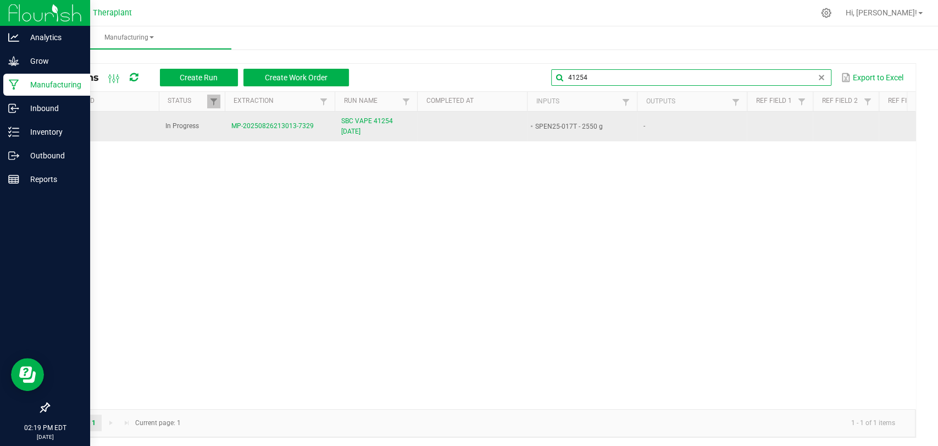
type input "41254"
click at [385, 122] on span "SBC VAPE 41254 [DATE]" at bounding box center [375, 126] width 69 height 21
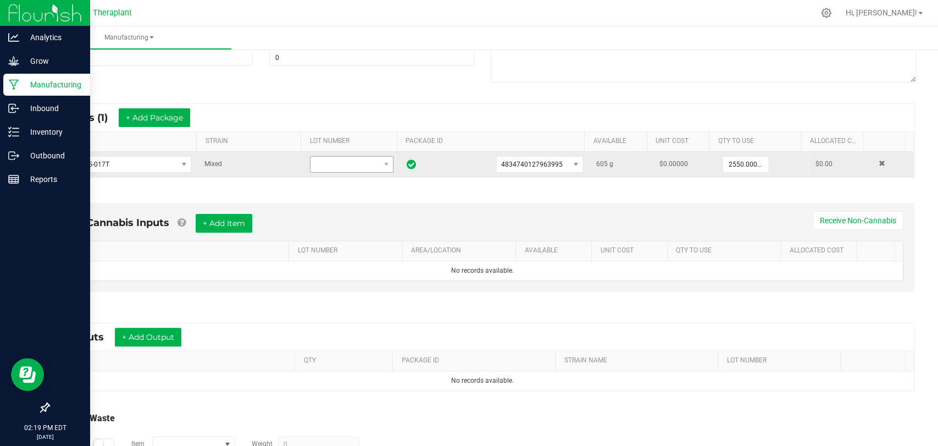
scroll to position [222, 0]
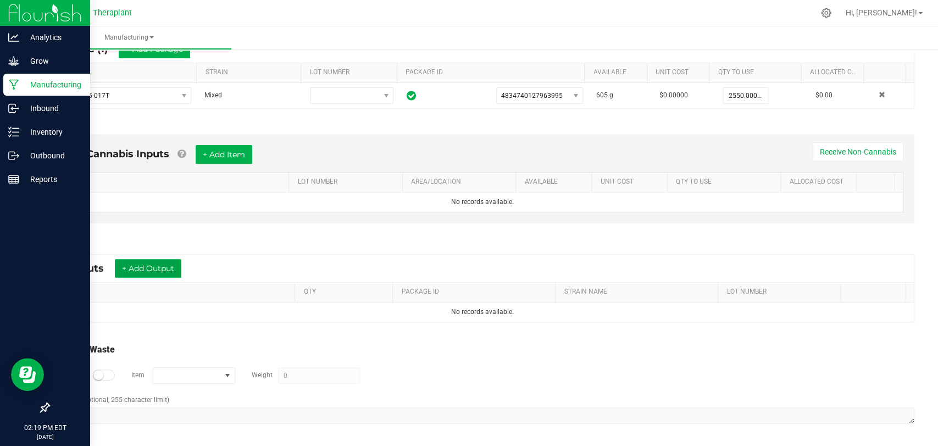
click at [163, 261] on button "+ Add Output" at bounding box center [148, 268] width 66 height 19
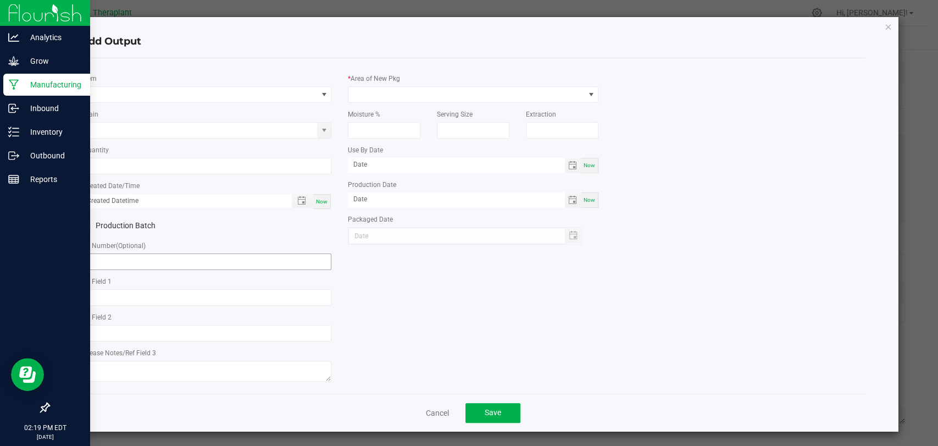
type input "Banana Apple Medellin"
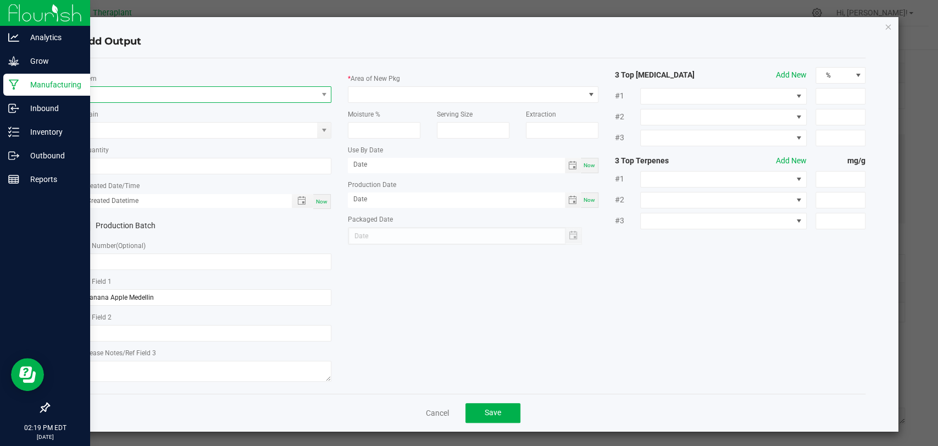
click at [155, 93] on span "NO DATA FOUND" at bounding box center [199, 94] width 236 height 15
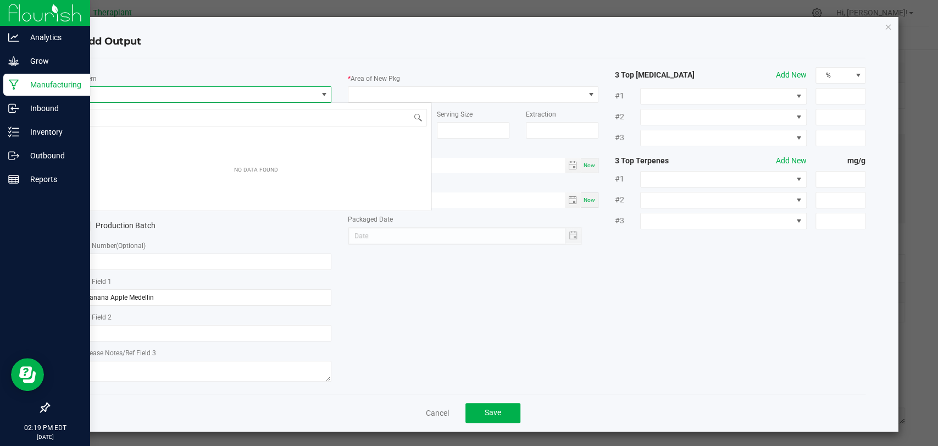
scroll to position [16, 247]
type input "41254"
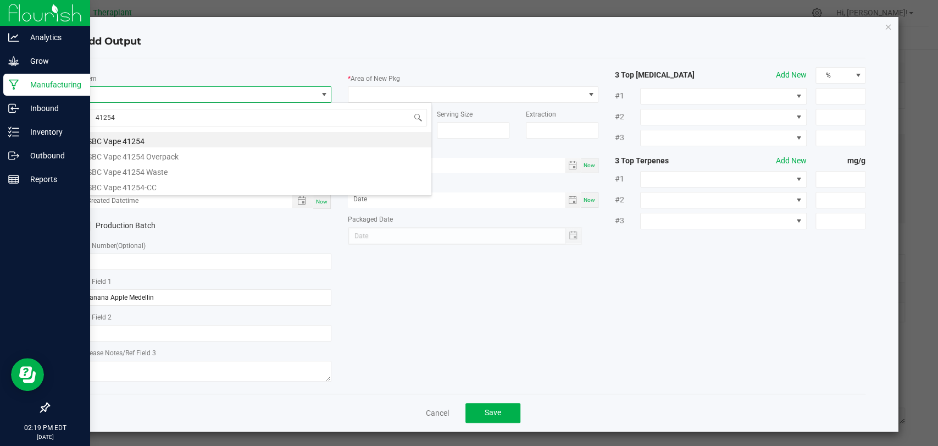
click at [152, 136] on li "SBC Vape 41254" at bounding box center [256, 139] width 350 height 15
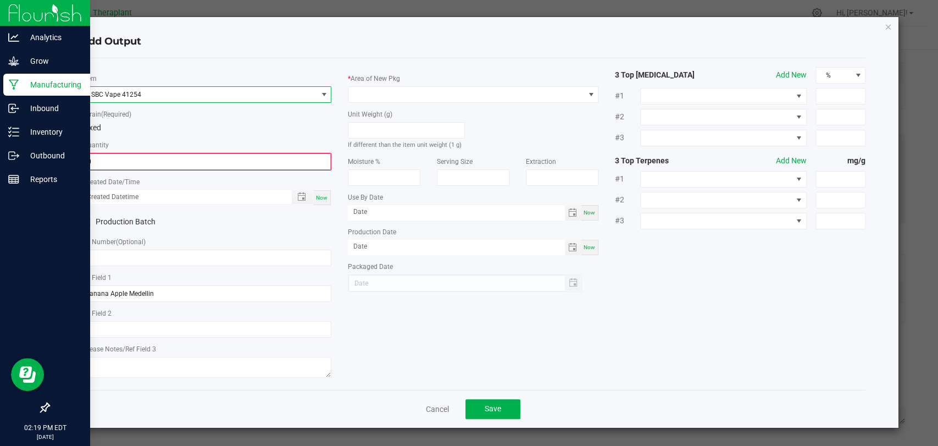
click at [142, 158] on input "0" at bounding box center [206, 161] width 248 height 15
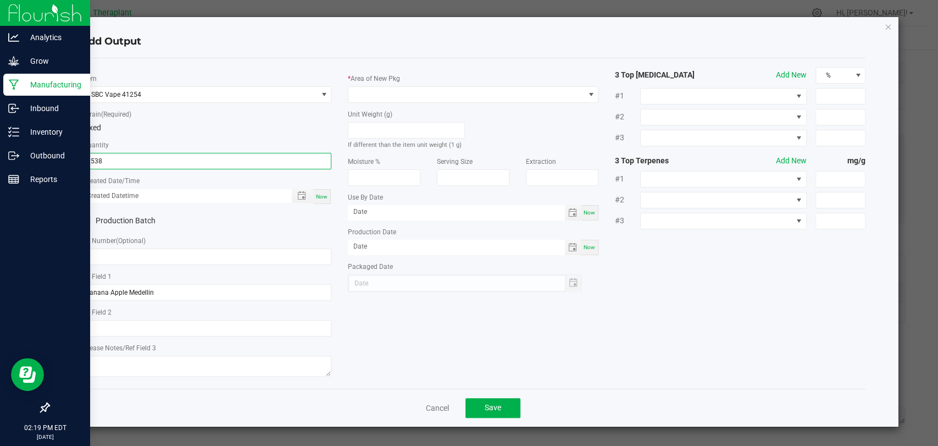
type input "2538 ea"
click at [326, 194] on span "Now" at bounding box center [322, 196] width 12 height 6
type input "08/27/2025 2:19 PM"
type input "[DATE]"
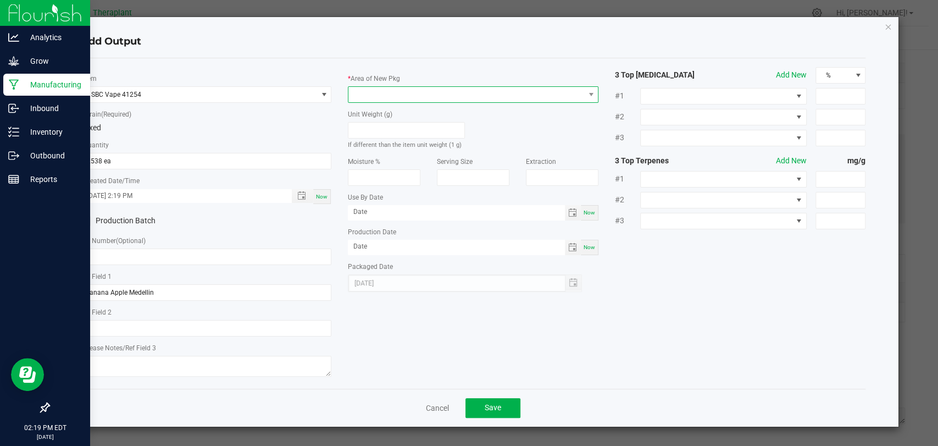
click at [409, 98] on span at bounding box center [466, 94] width 236 height 15
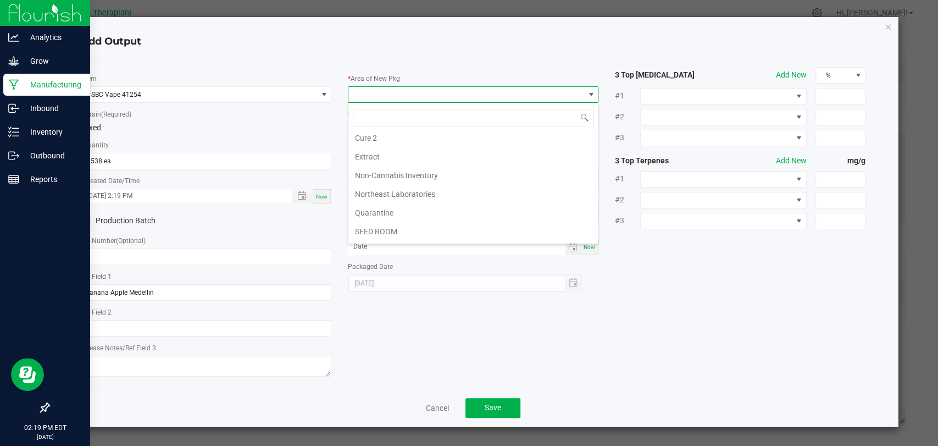
scroll to position [205, 0]
click at [390, 198] on li "Vault 2" at bounding box center [472, 197] width 249 height 19
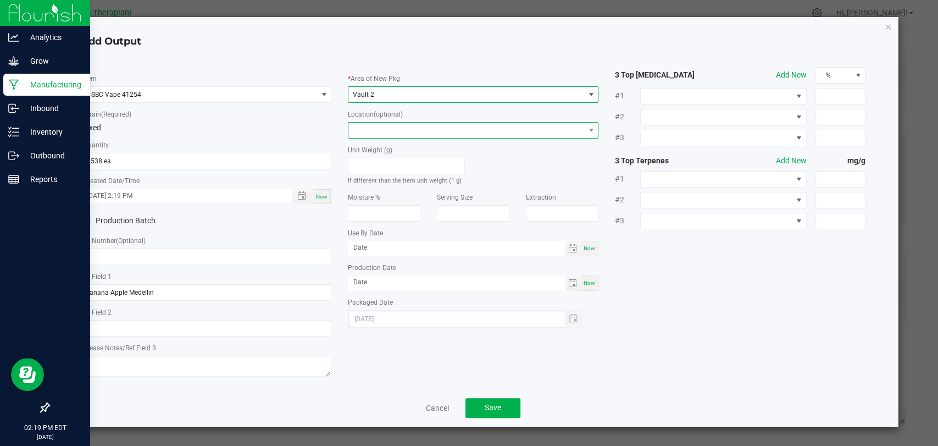
click at [398, 127] on span at bounding box center [466, 130] width 236 height 15
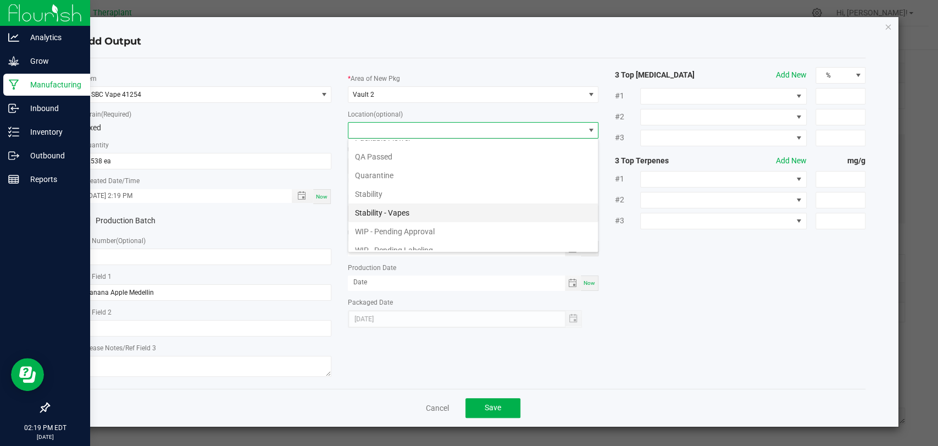
scroll to position [75, 0]
click at [399, 199] on li "WIP - Pending Approval" at bounding box center [472, 205] width 249 height 19
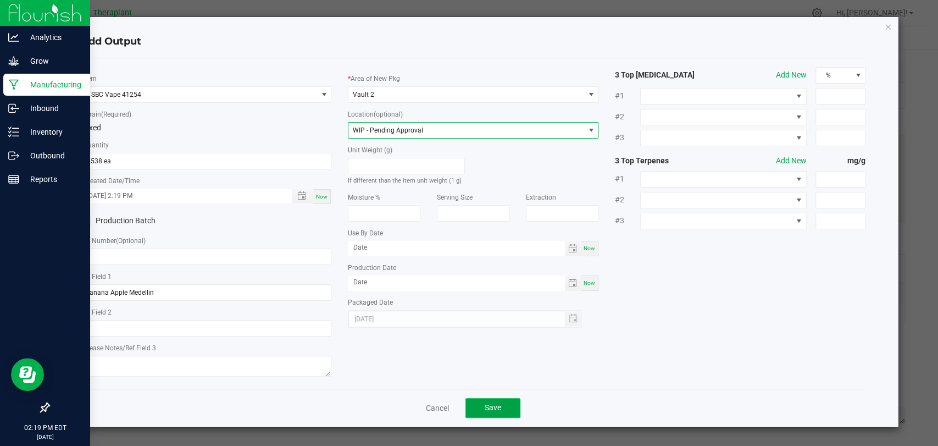
click at [495, 409] on span "Save" at bounding box center [493, 407] width 16 height 9
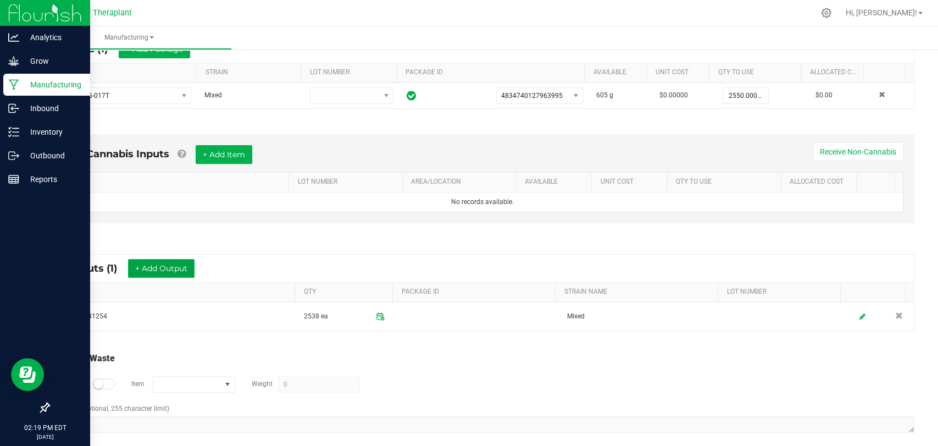
click at [178, 271] on button "+ Add Output" at bounding box center [161, 268] width 66 height 19
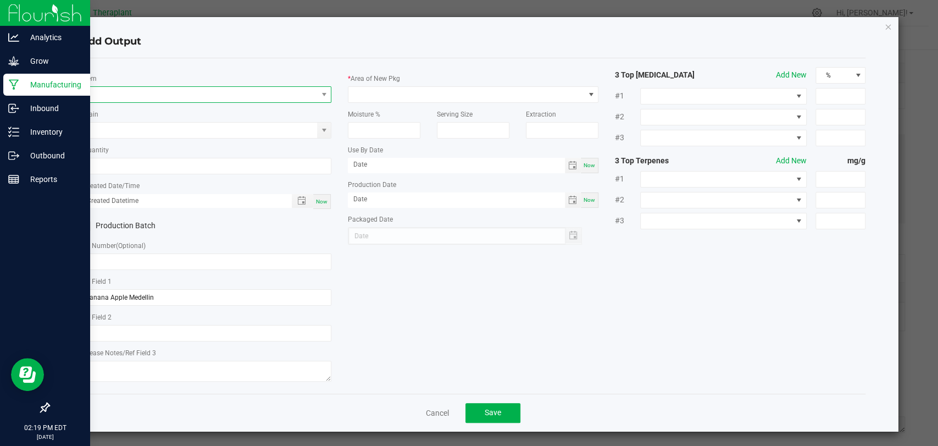
click at [209, 97] on span "NO DATA FOUND" at bounding box center [199, 94] width 236 height 15
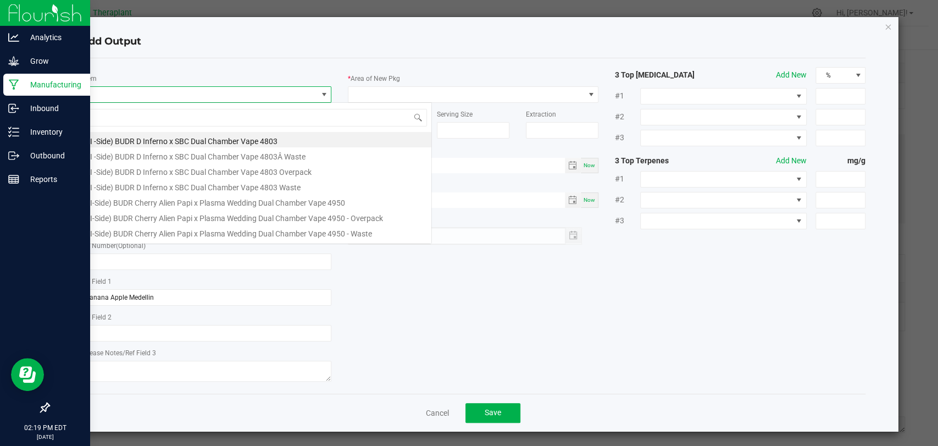
scroll to position [16, 247]
type input "41254"
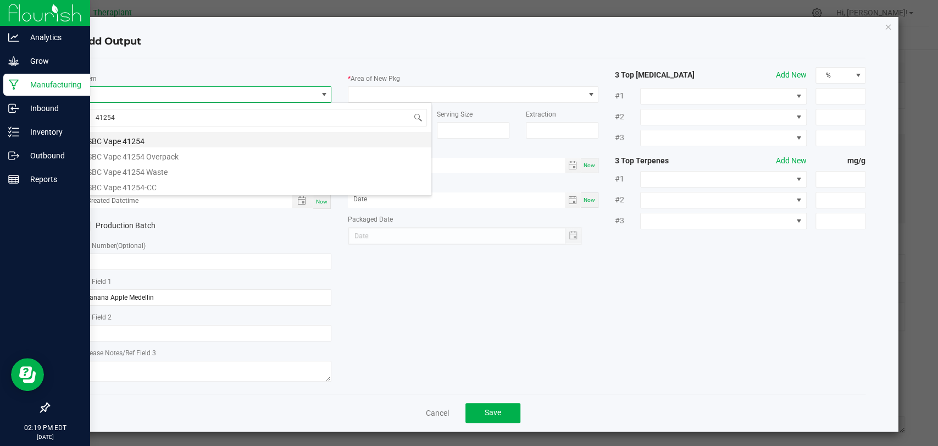
click at [148, 139] on li "SBC Vape 41254" at bounding box center [256, 139] width 350 height 15
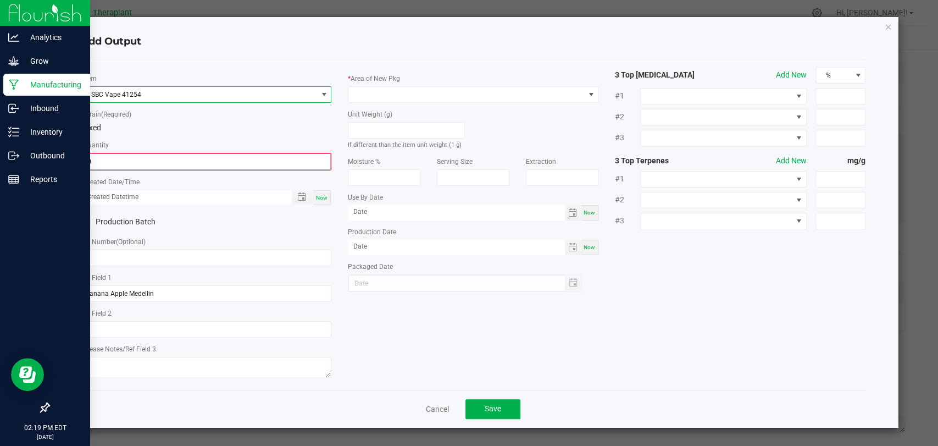
click at [136, 154] on input "0" at bounding box center [206, 161] width 248 height 15
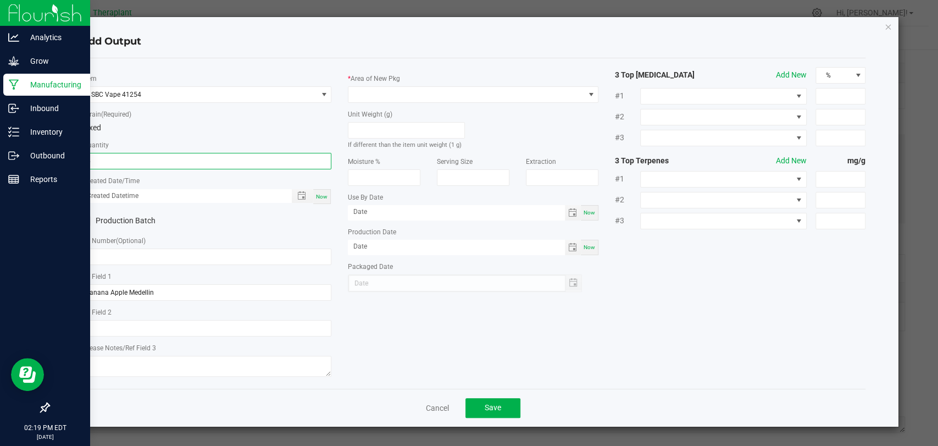
type input "6 ea"
click at [318, 194] on span "Now" at bounding box center [322, 196] width 12 height 6
type input "08/27/2025 2:19 PM"
type input "[DATE]"
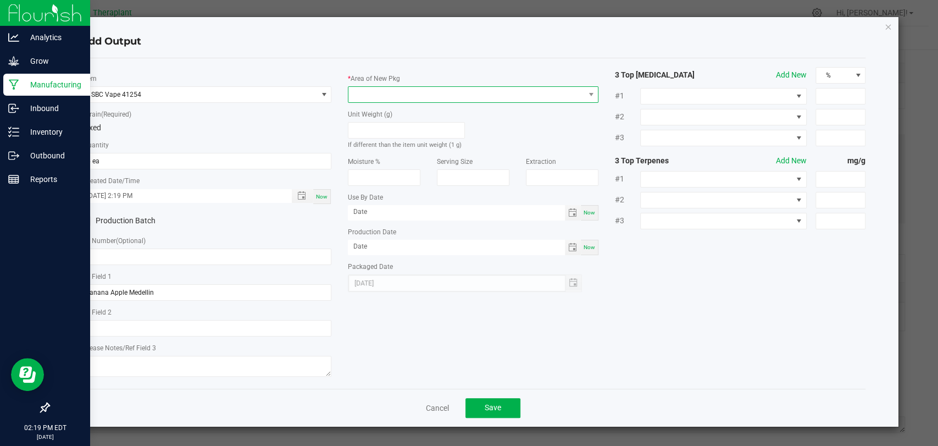
click at [359, 91] on span at bounding box center [466, 94] width 236 height 15
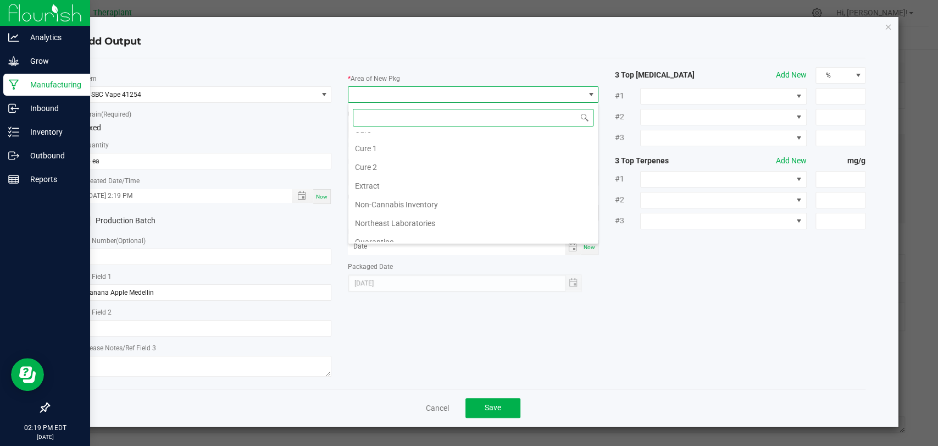
scroll to position [205, 0]
click at [377, 197] on li "Vault 2" at bounding box center [472, 197] width 249 height 19
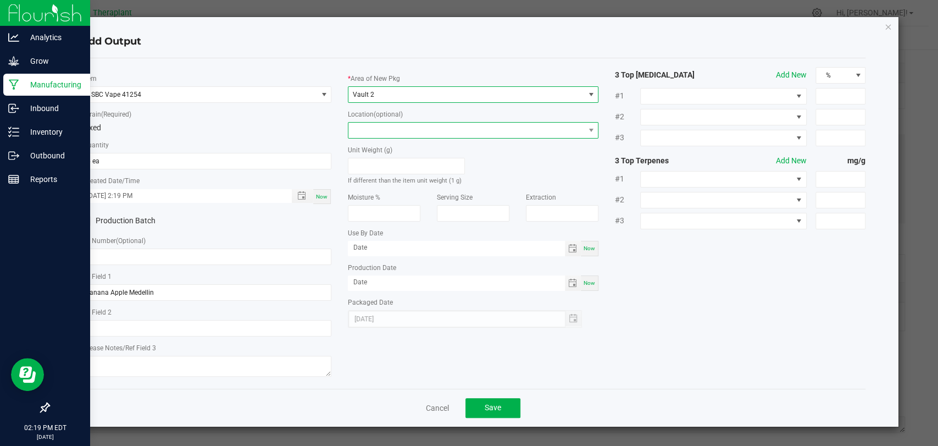
drag, startPoint x: 378, startPoint y: 124, endPoint x: 377, endPoint y: 131, distance: 6.6
click at [378, 125] on span at bounding box center [466, 130] width 236 height 15
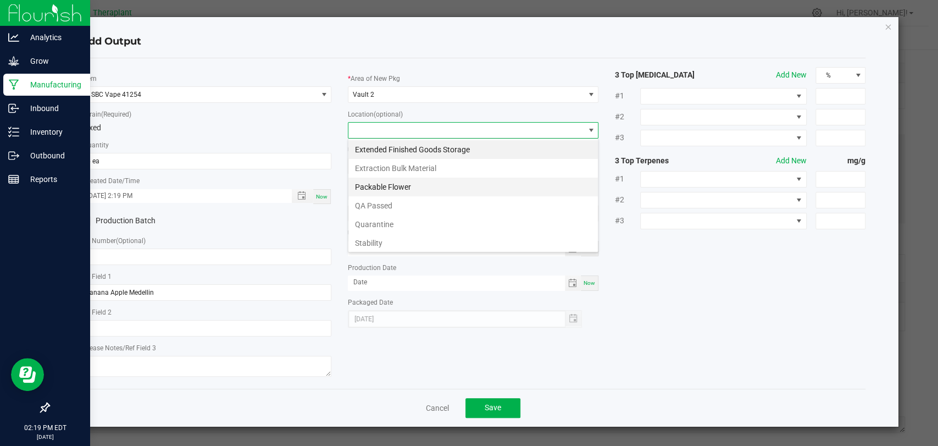
scroll to position [16, 251]
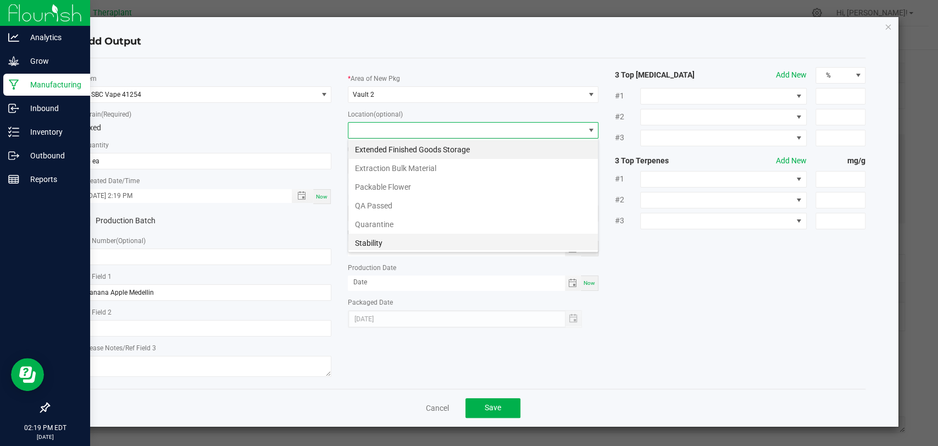
click at [365, 238] on li "Stability" at bounding box center [472, 242] width 249 height 19
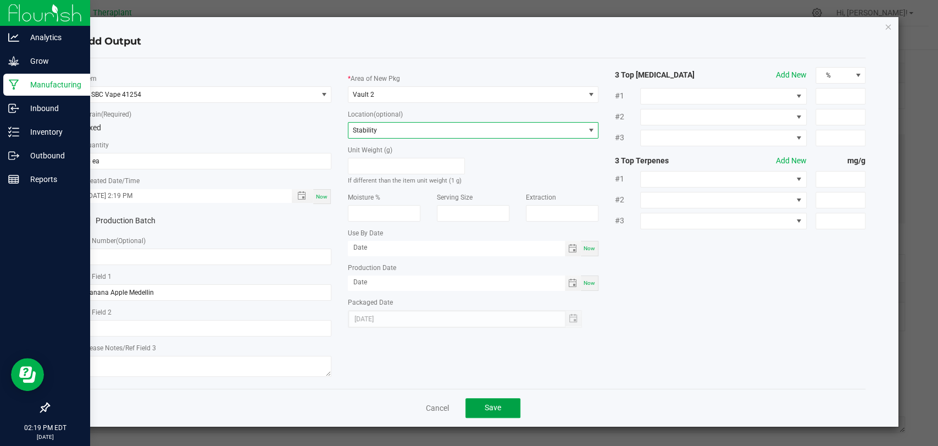
click at [483, 401] on button "Save" at bounding box center [492, 408] width 55 height 20
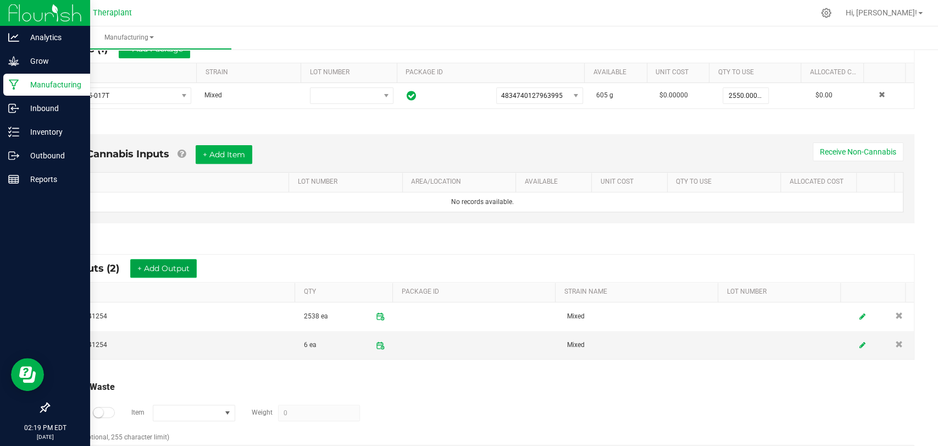
click at [189, 269] on button "+ Add Output" at bounding box center [163, 268] width 66 height 19
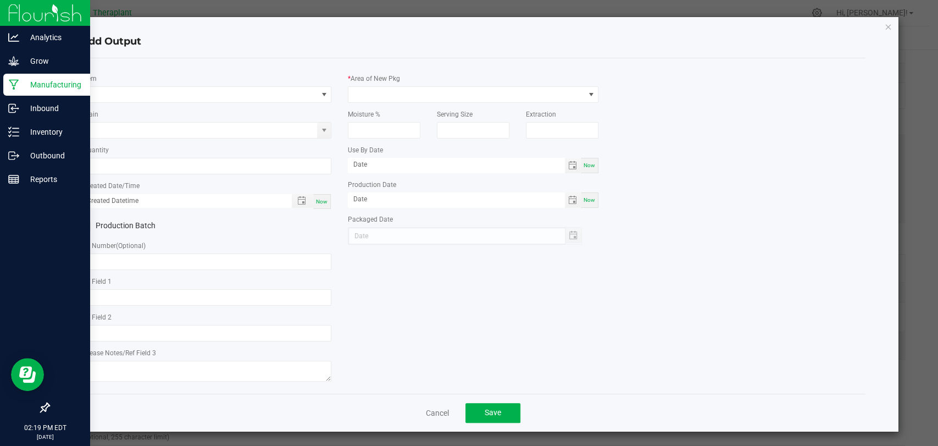
type input "Banana Apple Medellin"
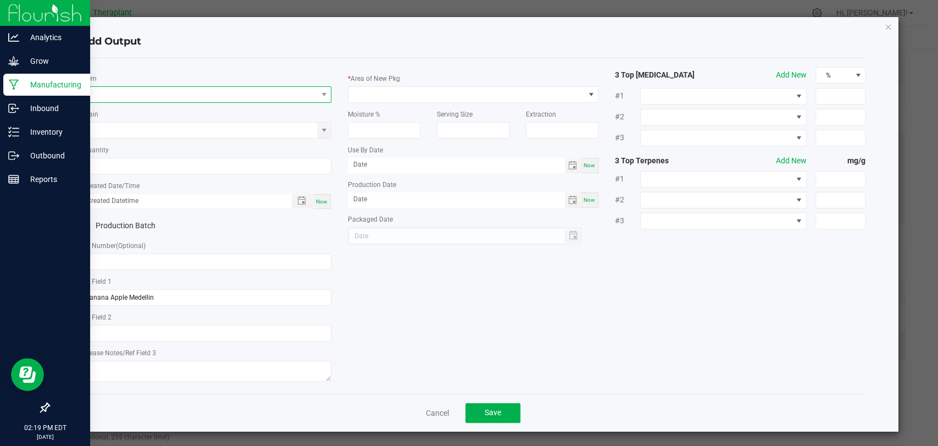
click at [192, 98] on span "NO DATA FOUND" at bounding box center [199, 94] width 236 height 15
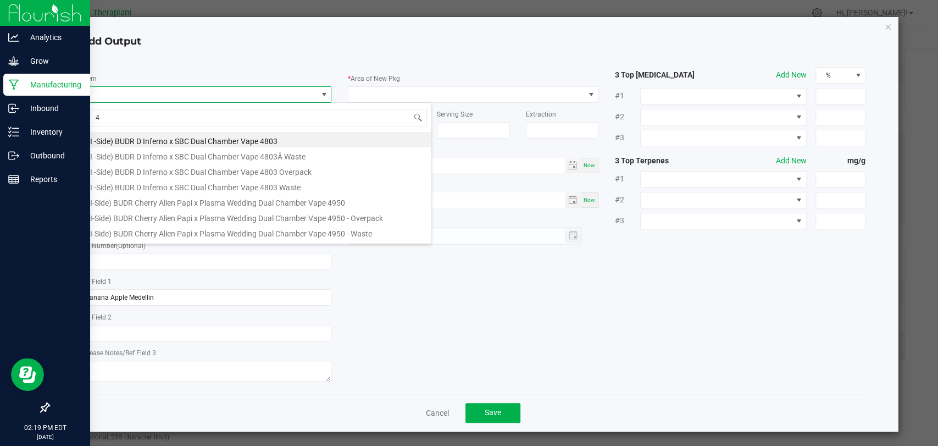
scroll to position [16, 247]
type input "41254"
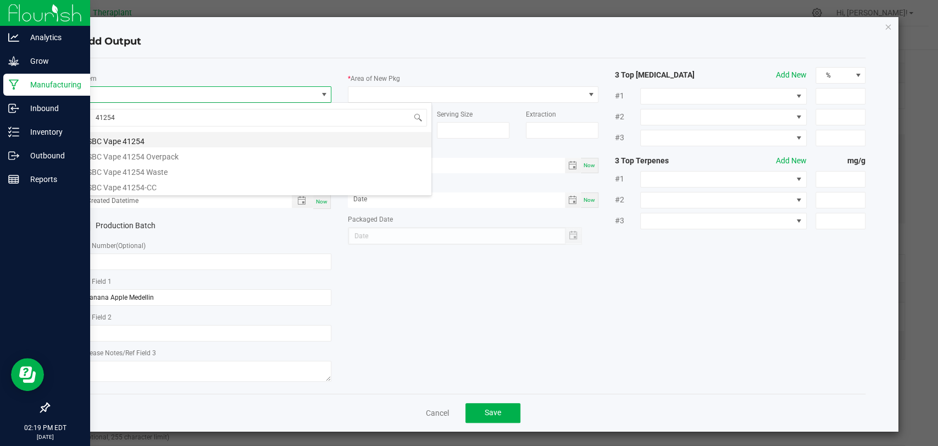
click at [179, 137] on li "SBC Vape 41254" at bounding box center [256, 139] width 350 height 15
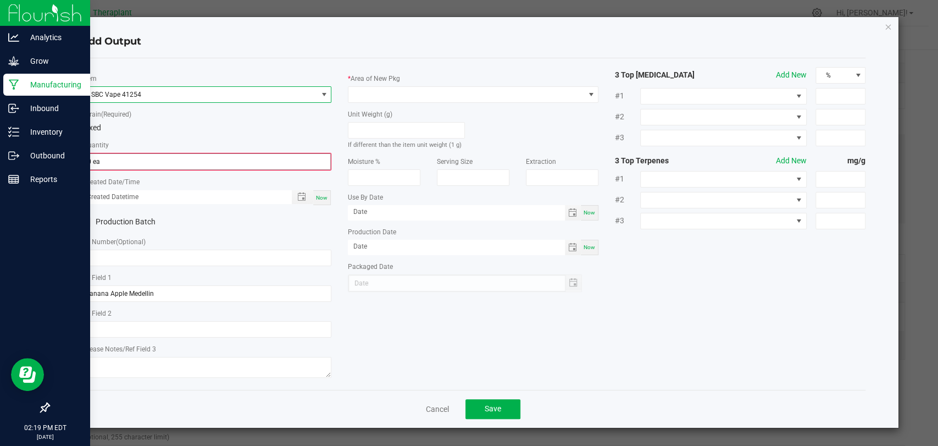
click at [159, 160] on input "0 ea" at bounding box center [206, 161] width 248 height 15
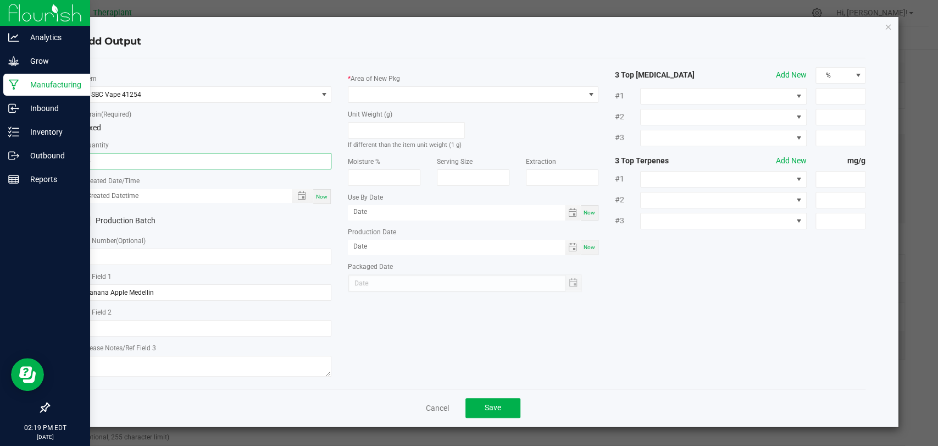
type input "6 ea"
click at [322, 196] on span "Now" at bounding box center [322, 196] width 12 height 6
type input "08/27/2025 2:19 PM"
type input "[DATE]"
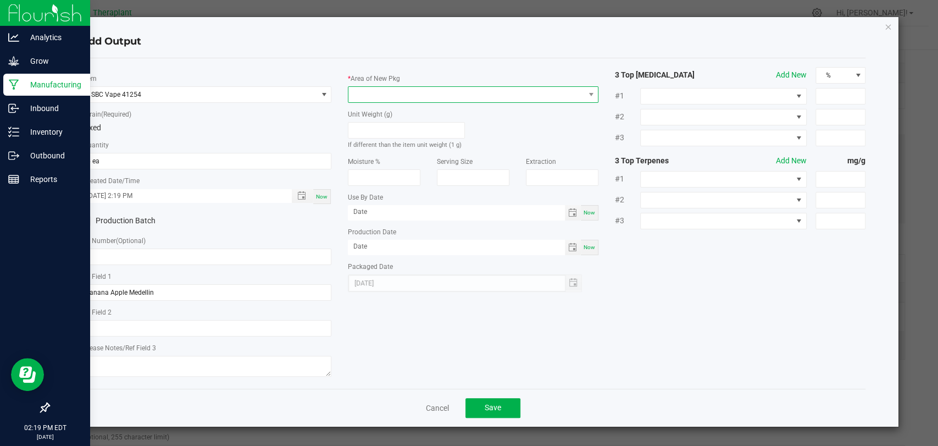
click at [374, 94] on span at bounding box center [466, 94] width 236 height 15
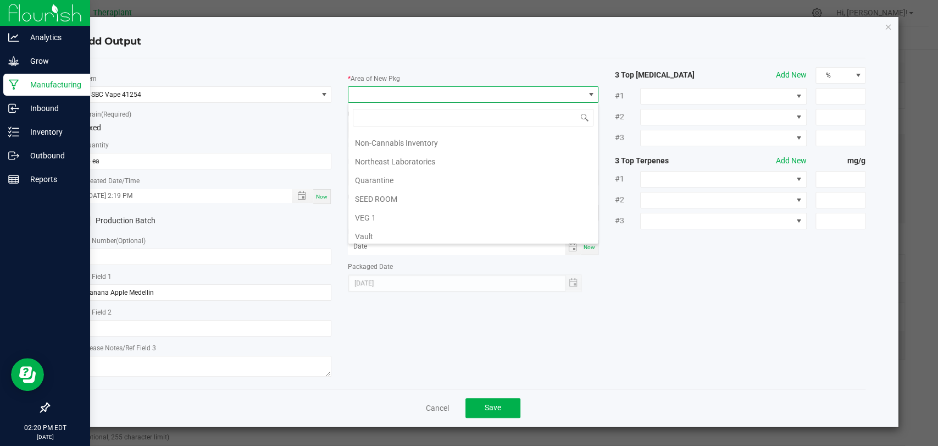
scroll to position [205, 0]
click at [376, 192] on li "Vault 2" at bounding box center [472, 197] width 249 height 19
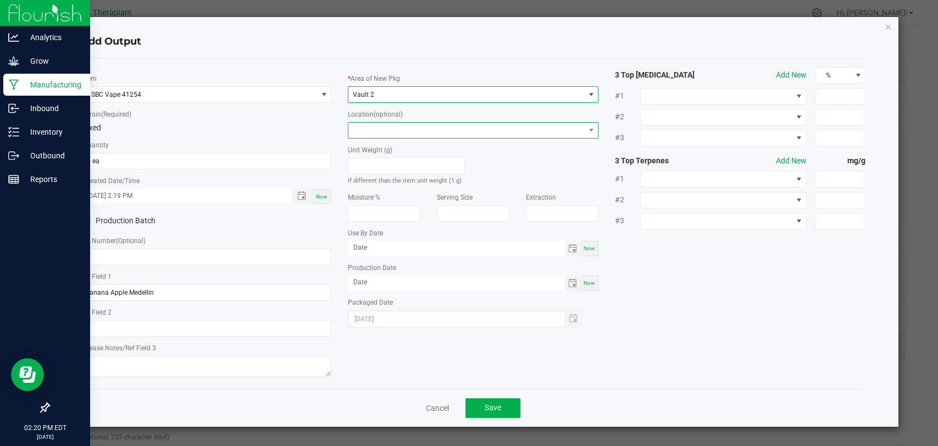
click at [383, 126] on span at bounding box center [466, 130] width 236 height 15
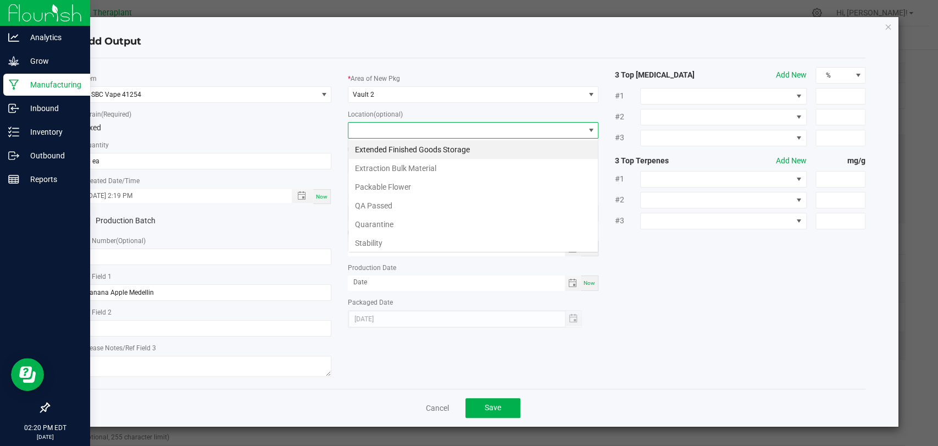
scroll to position [16, 251]
click at [374, 238] on li "Stability" at bounding box center [472, 242] width 249 height 19
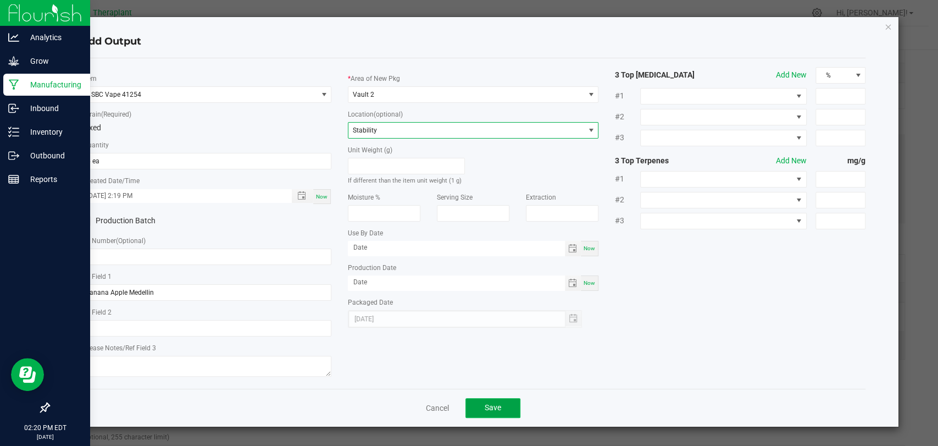
click at [488, 399] on button "Save" at bounding box center [492, 408] width 55 height 20
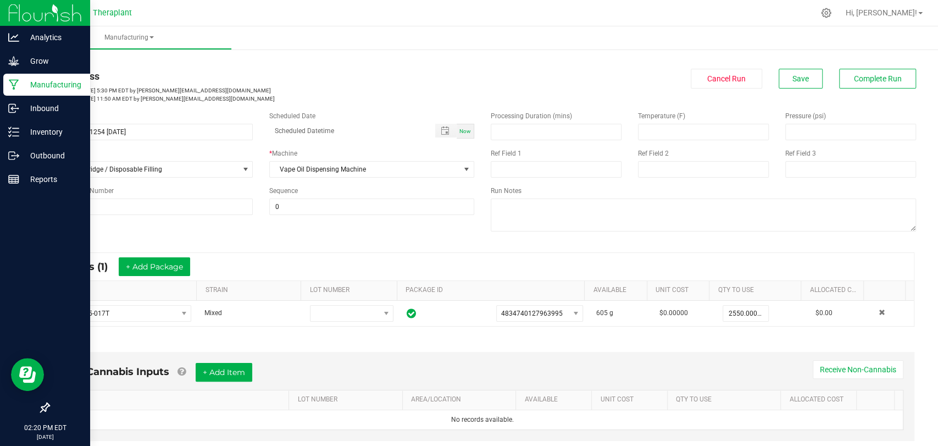
scroll to position [0, 0]
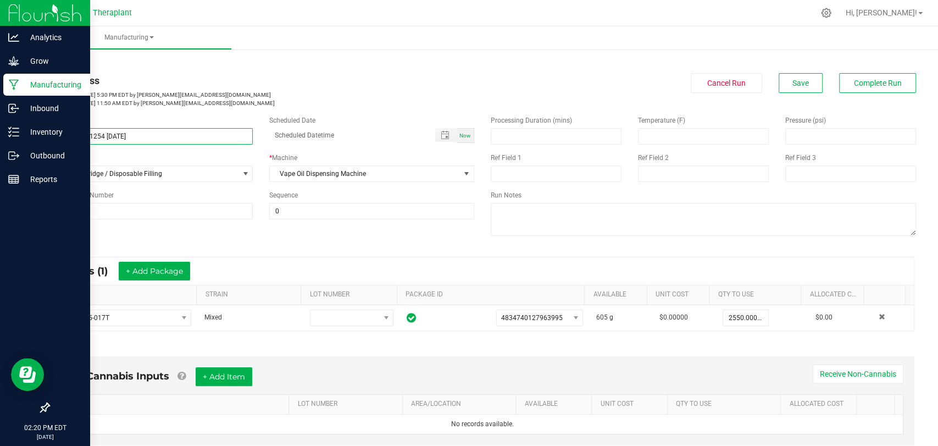
drag, startPoint x: 166, startPoint y: 134, endPoint x: 37, endPoint y: 132, distance: 129.1
click at [37, 132] on div "< All Runs In Progress Started: Aug 26, 2025 5:30 PM EDT by s.kowalick@therapla…" at bounding box center [481, 391] width 911 height 688
click at [291, 80] on div "In Progress" at bounding box center [261, 80] width 426 height 15
click at [854, 82] on span "Complete Run" at bounding box center [878, 83] width 48 height 9
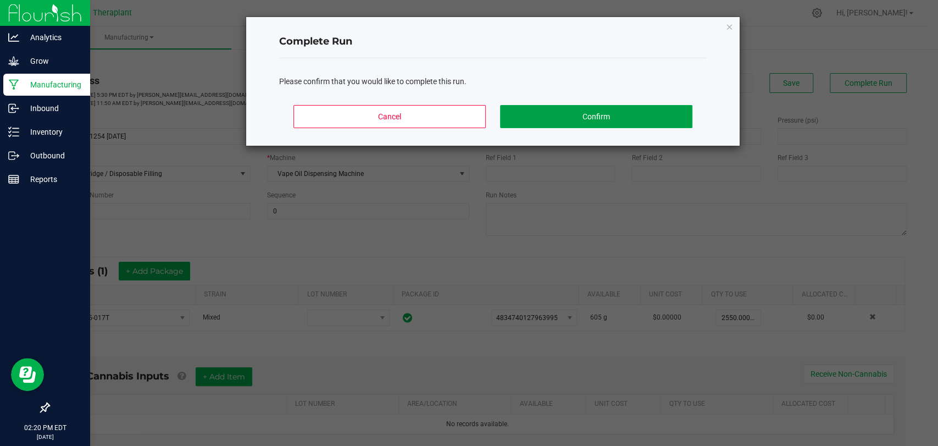
click at [606, 120] on button "Confirm" at bounding box center [596, 116] width 192 height 23
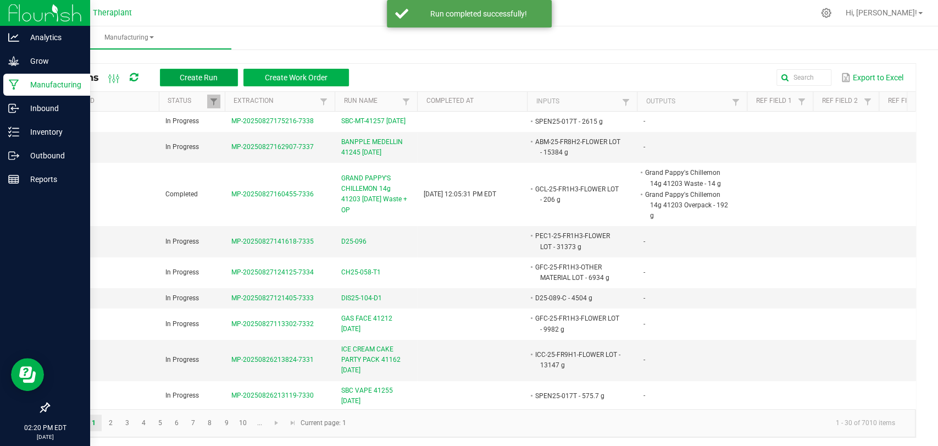
click at [206, 80] on span "Create Run" at bounding box center [199, 77] width 38 height 9
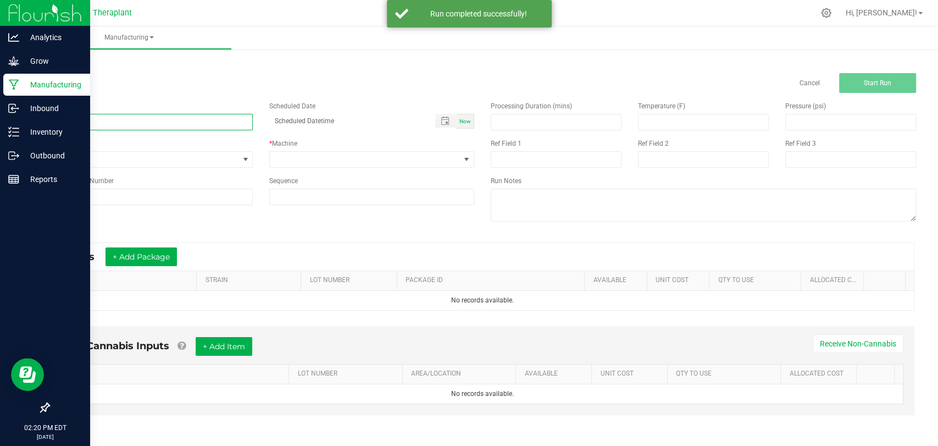
click at [182, 121] on input at bounding box center [150, 122] width 204 height 16
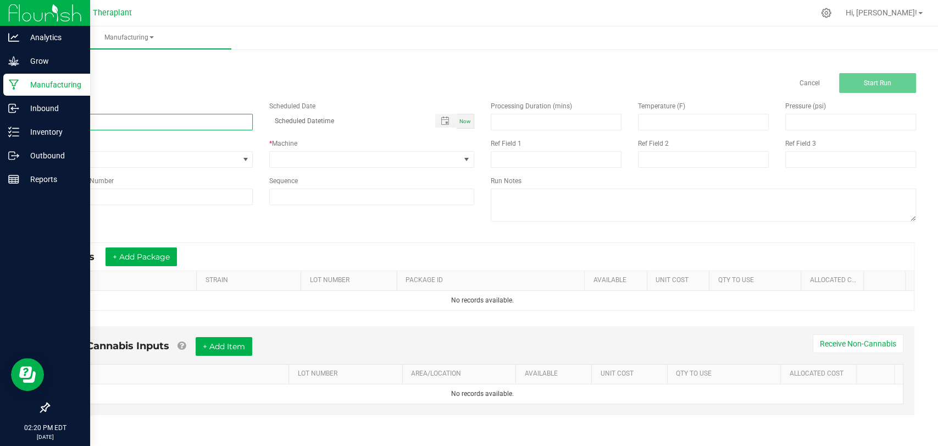
paste input "SBC VAPE 41254 [DATE]"
type input "SBC VAPE 41254 08/27/25 Waste + OP"
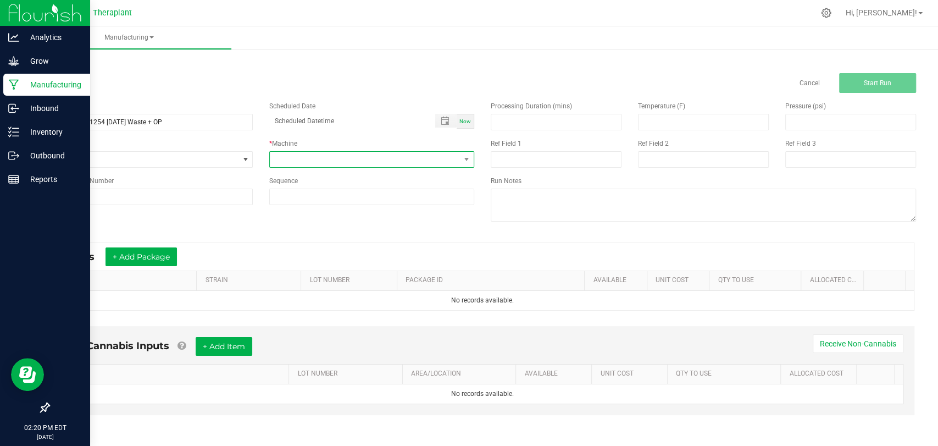
click at [333, 159] on span at bounding box center [365, 159] width 190 height 15
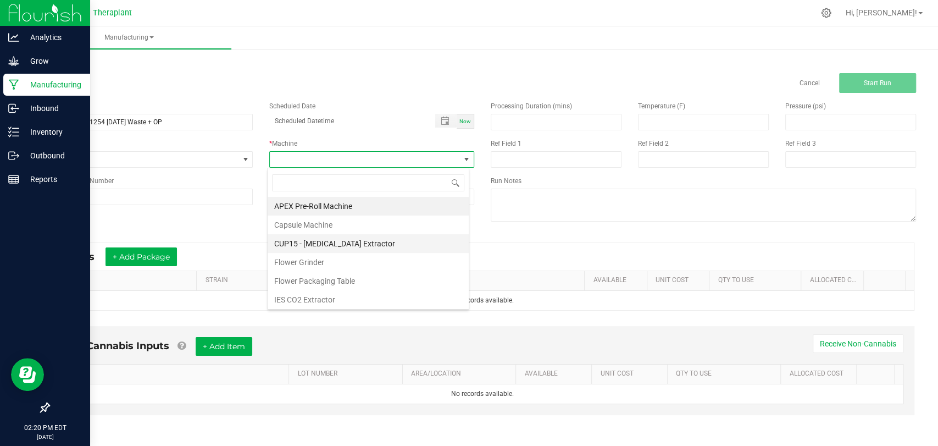
scroll to position [57, 0]
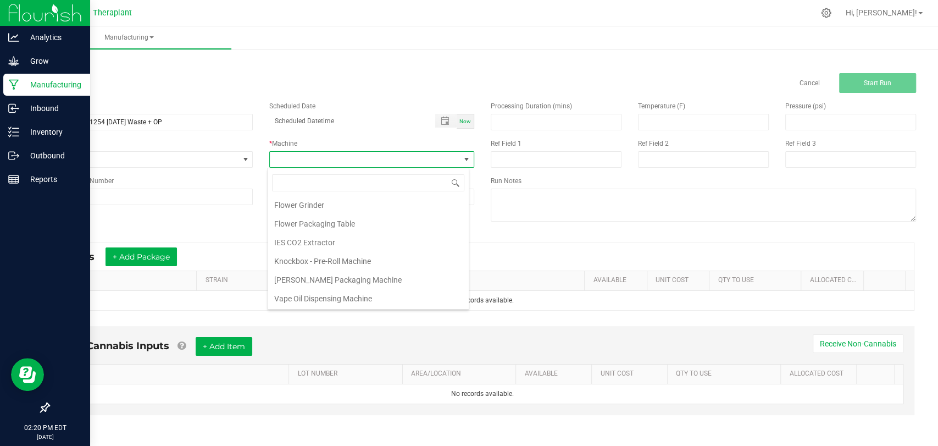
drag, startPoint x: 316, startPoint y: 293, endPoint x: 291, endPoint y: 288, distance: 25.6
click at [316, 293] on li "Vape Oil Dispensing Machine" at bounding box center [368, 298] width 201 height 19
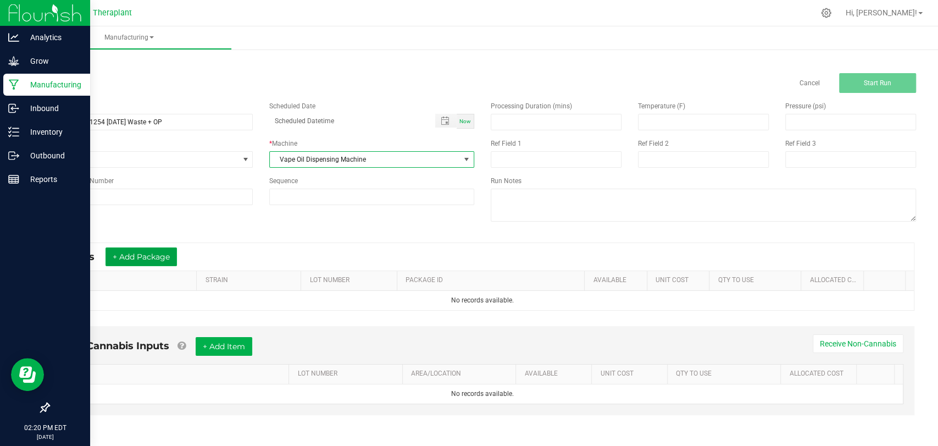
drag, startPoint x: 166, startPoint y: 259, endPoint x: 160, endPoint y: 271, distance: 13.8
click at [166, 259] on button "+ Add Package" at bounding box center [140, 256] width 71 height 19
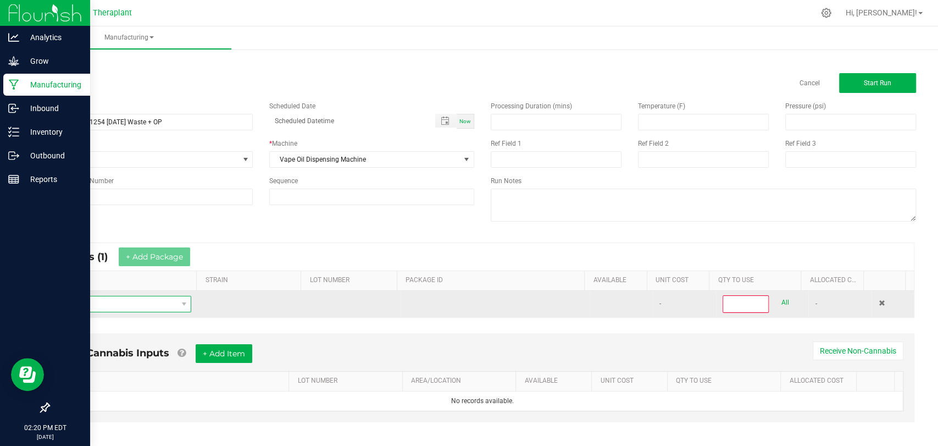
click at [144, 304] on span "NO DATA FOUND" at bounding box center [117, 303] width 119 height 15
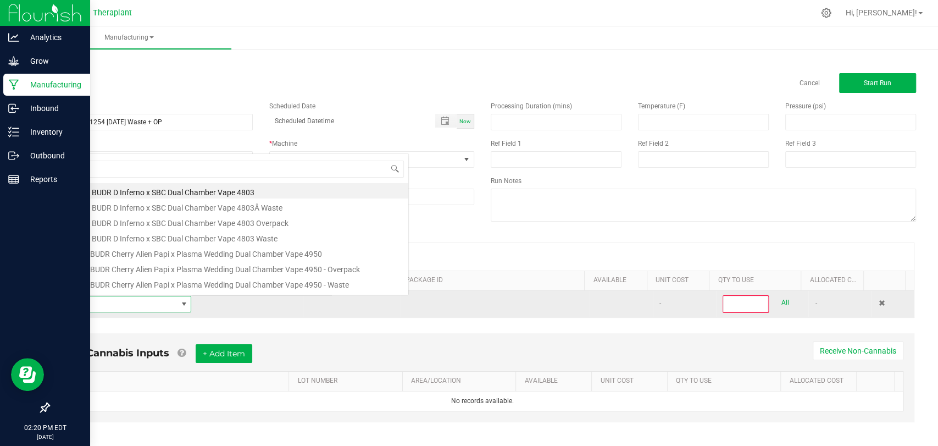
scroll to position [16, 129]
type input "spen25-017"
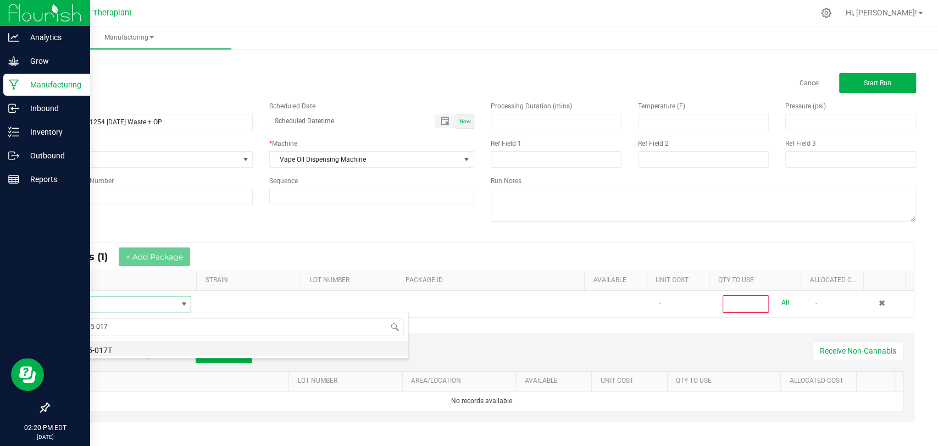
click at [106, 353] on li "SPEN25-017T" at bounding box center [233, 348] width 350 height 15
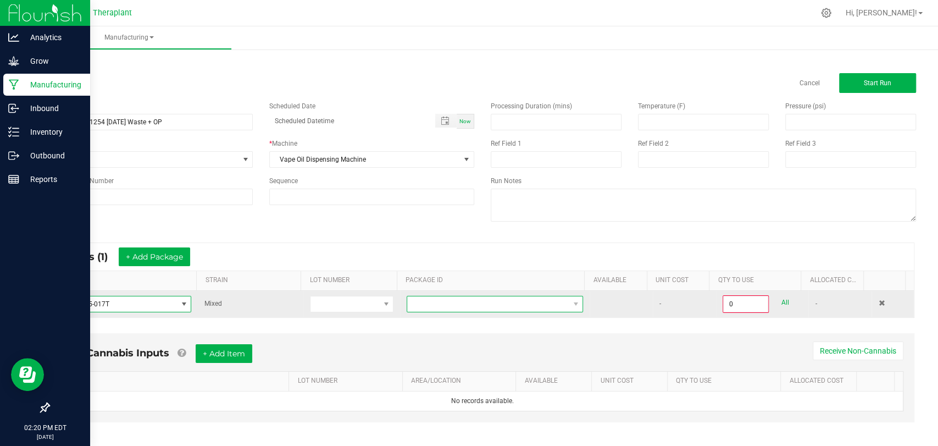
click at [425, 307] on span at bounding box center [488, 303] width 162 height 15
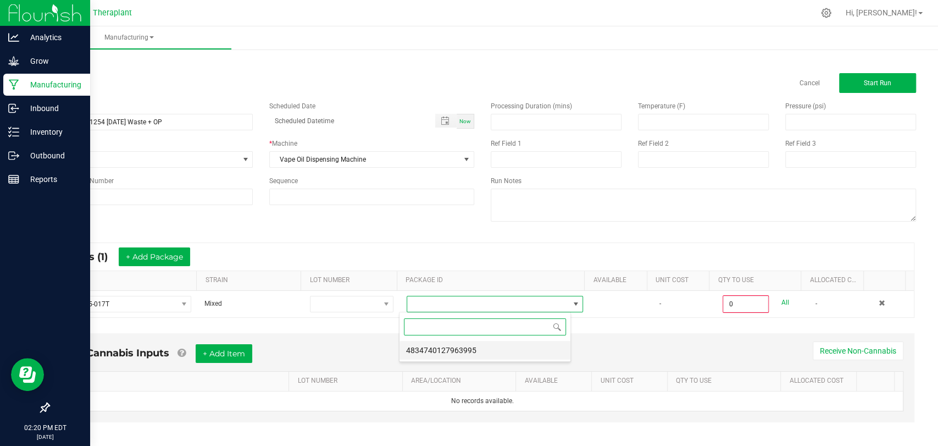
scroll to position [16, 171]
click at [436, 347] on li "4834740127963995" at bounding box center [484, 350] width 171 height 19
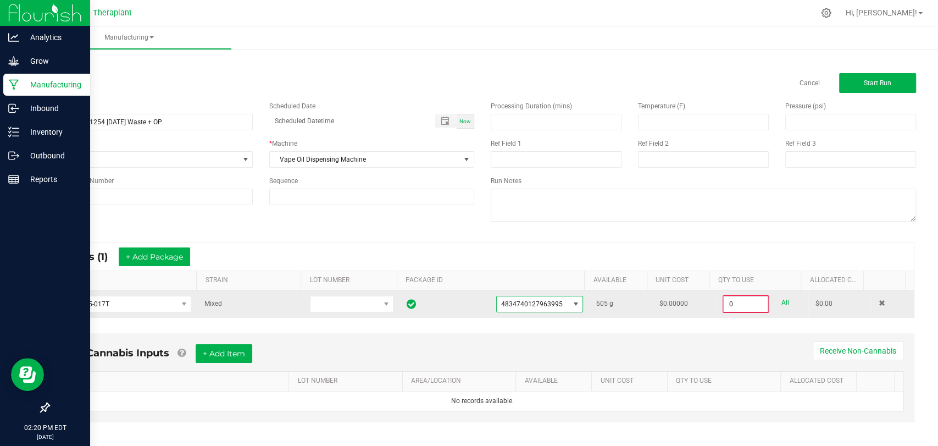
click at [725, 306] on input "0" at bounding box center [746, 303] width 44 height 15
type input "113.0000 g"
click at [694, 308] on td "$0.00000" at bounding box center [684, 303] width 63 height 25
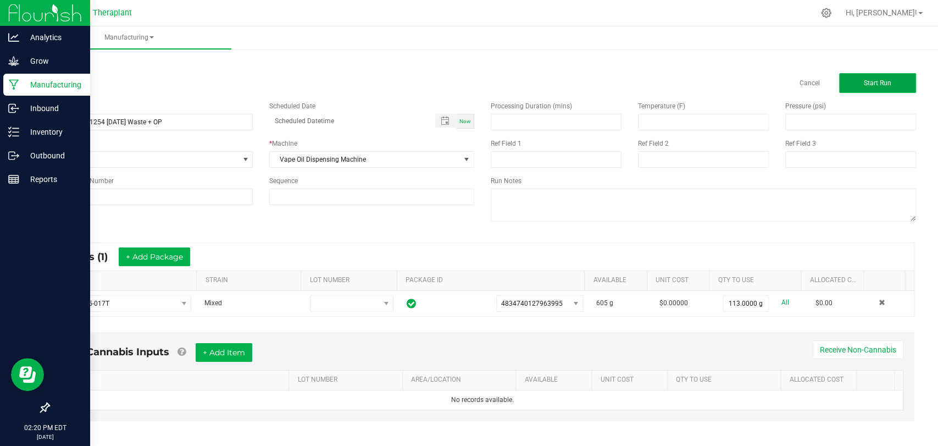
click at [841, 80] on button "Start Run" at bounding box center [877, 83] width 77 height 20
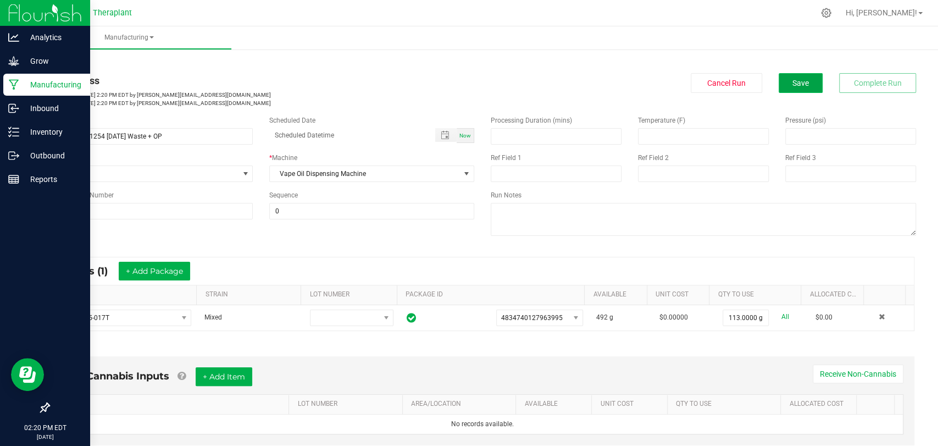
click at [807, 85] on button "Save" at bounding box center [800, 83] width 44 height 20
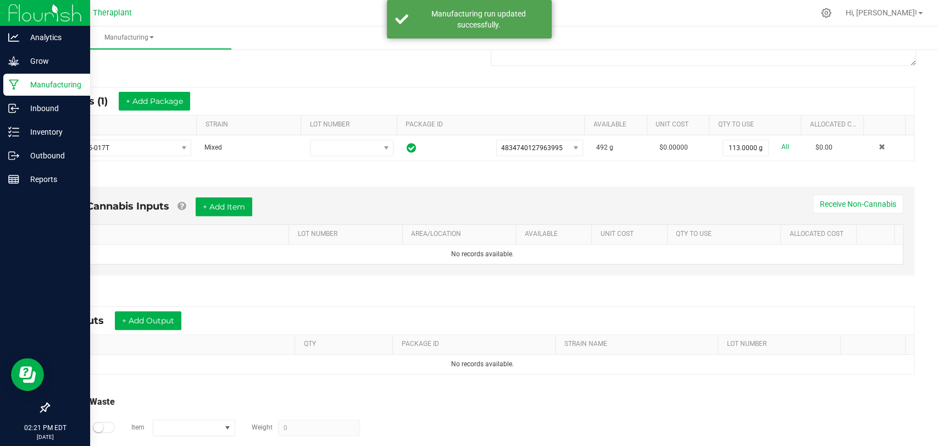
scroll to position [222, 0]
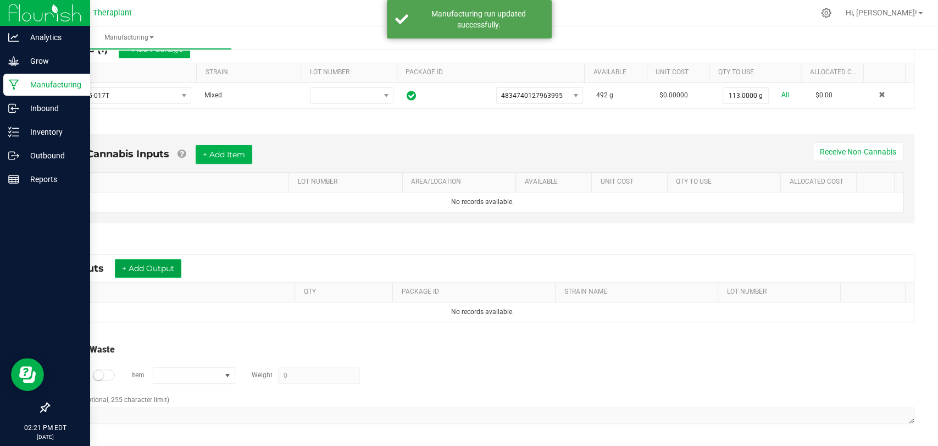
click at [167, 265] on button "+ Add Output" at bounding box center [148, 268] width 66 height 19
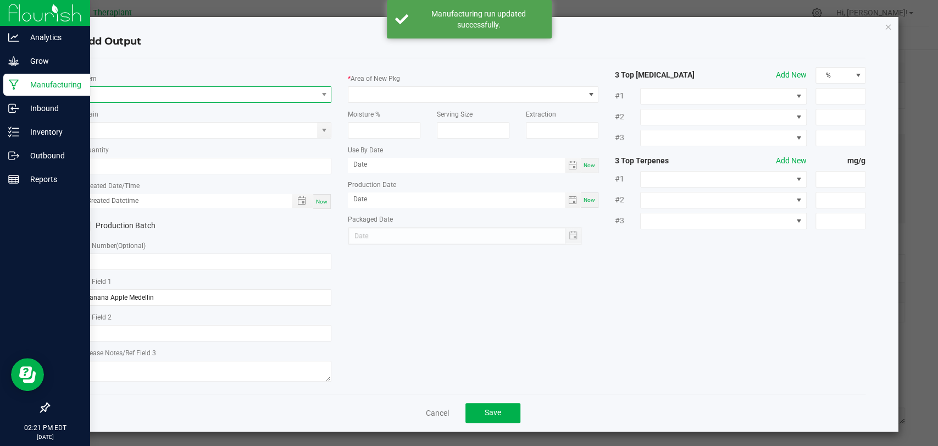
click at [204, 98] on span "NO DATA FOUND" at bounding box center [199, 94] width 236 height 15
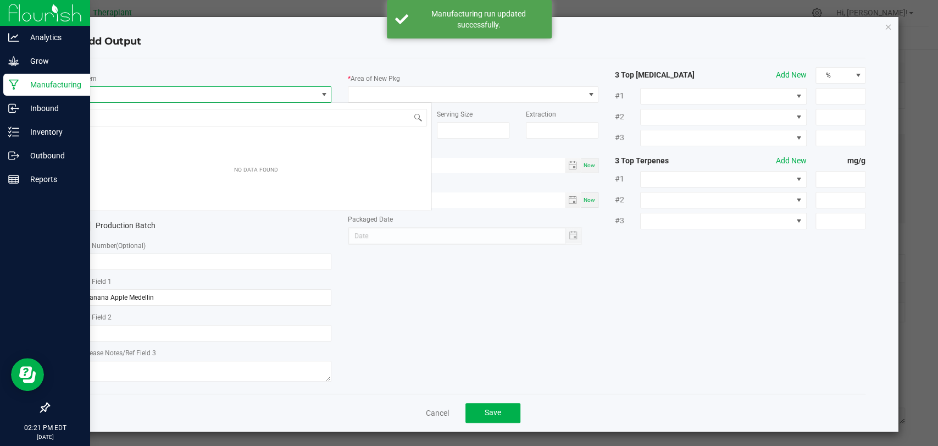
scroll to position [16, 247]
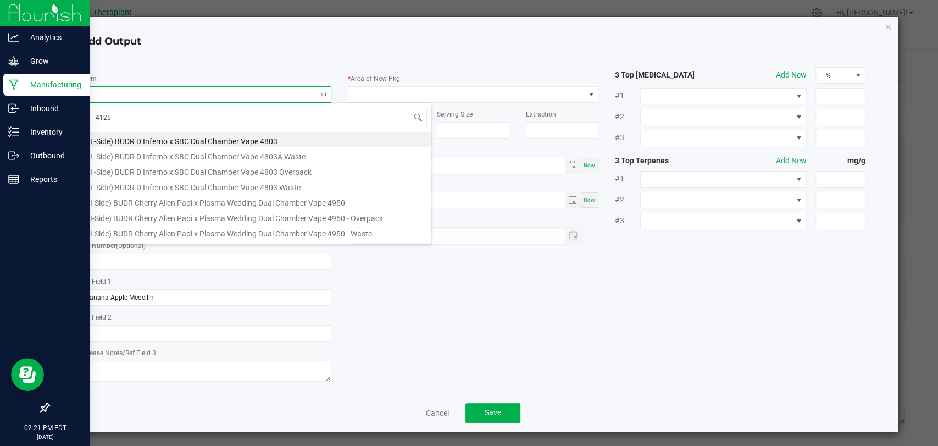
type input "41254"
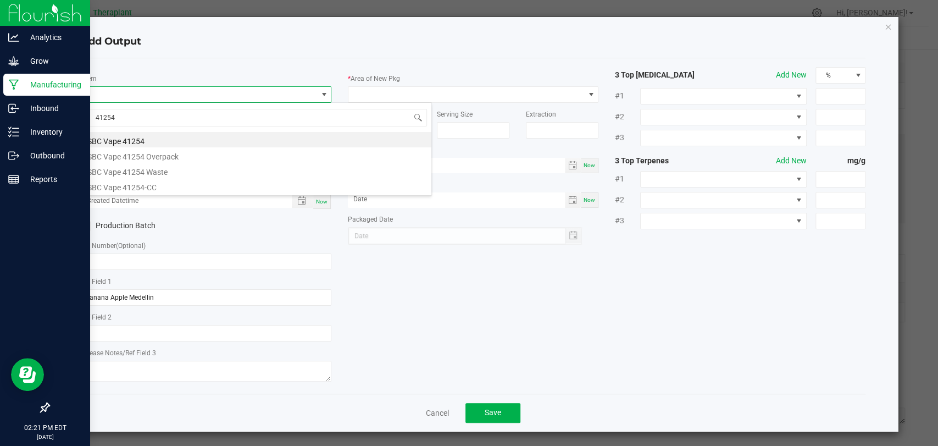
click at [180, 158] on li "SBC Vape 41254 Overpack" at bounding box center [256, 154] width 350 height 15
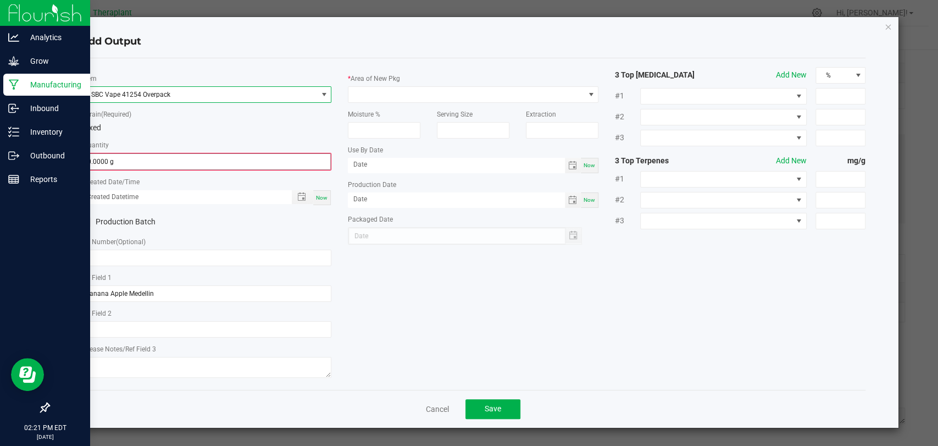
click at [175, 163] on input "0.0000 g" at bounding box center [206, 161] width 248 height 15
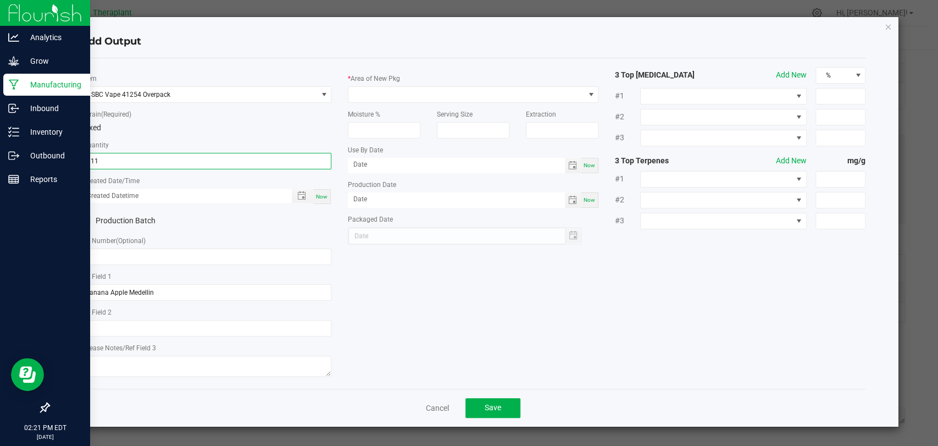
type input "111.0000 g"
click at [321, 199] on div "Now" at bounding box center [322, 196] width 18 height 15
type input "08/27/2025 2:21 PM"
type input "[DATE]"
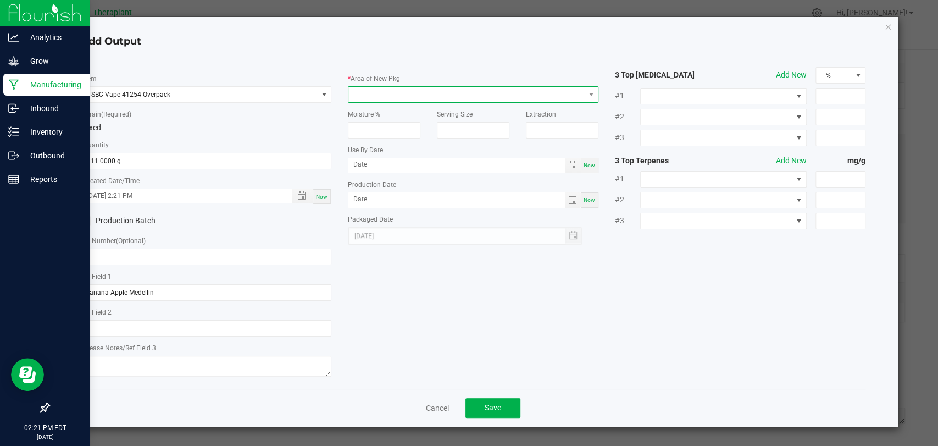
click at [381, 89] on span at bounding box center [466, 94] width 236 height 15
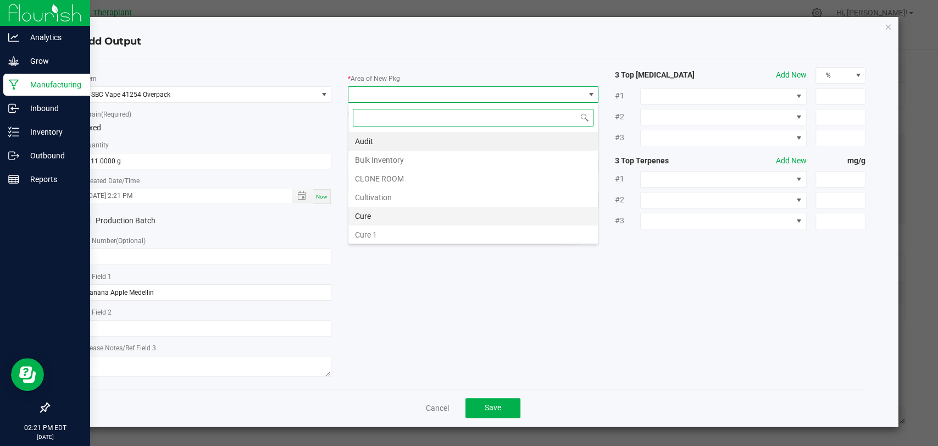
scroll to position [16, 251]
click at [369, 232] on li "Waste" at bounding box center [472, 234] width 249 height 19
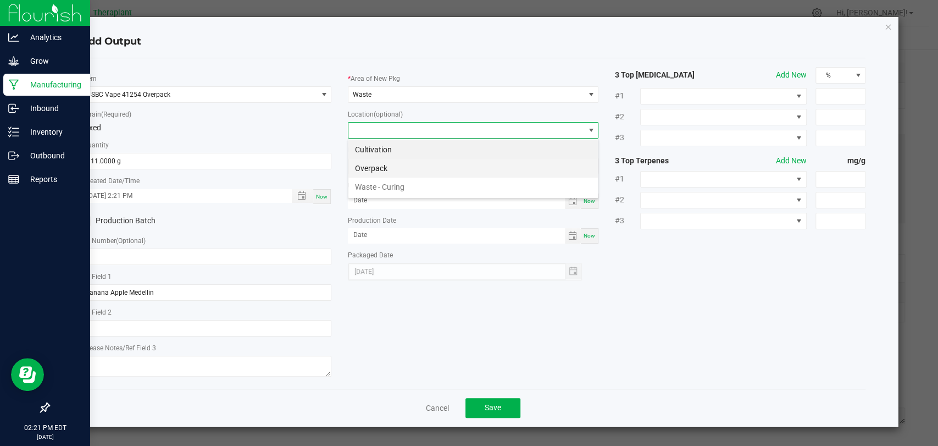
click at [383, 169] on li "Overpack" at bounding box center [472, 168] width 249 height 19
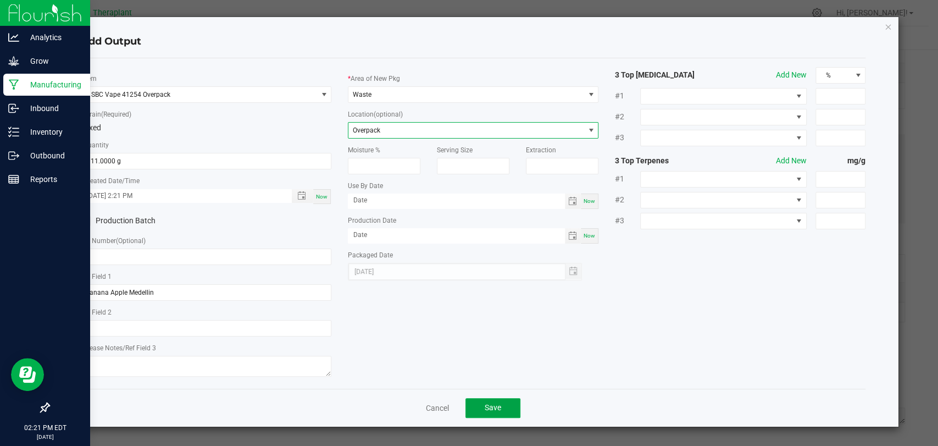
click at [485, 407] on span "Save" at bounding box center [493, 407] width 16 height 9
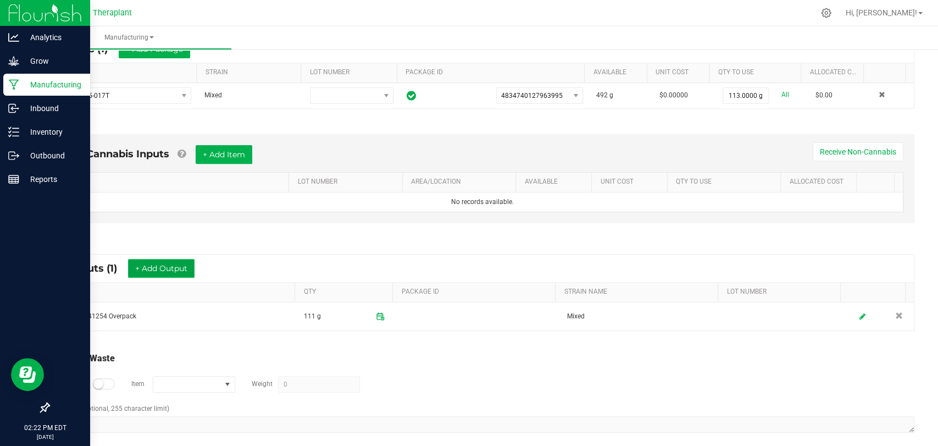
click at [165, 270] on button "+ Add Output" at bounding box center [161, 268] width 66 height 19
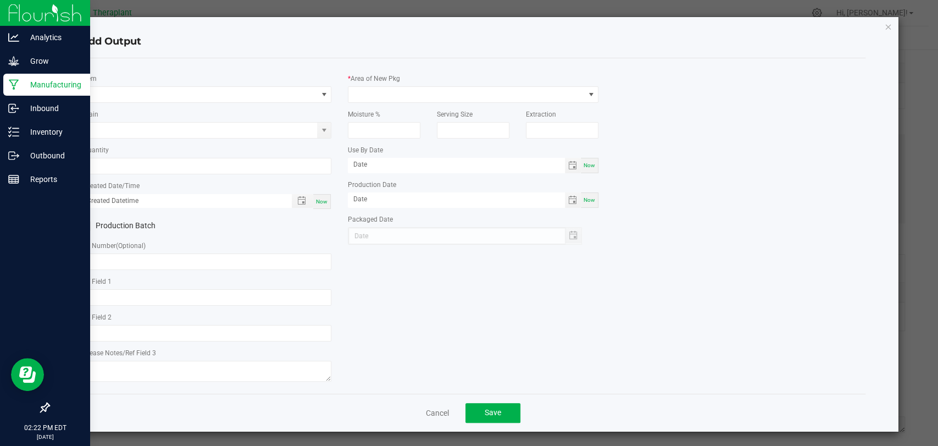
type input "Banana Apple Medellin"
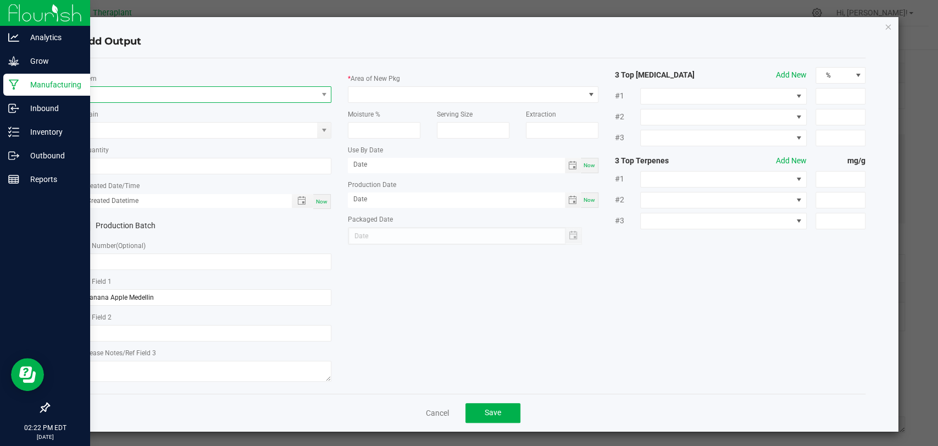
click at [227, 92] on span "NO DATA FOUND" at bounding box center [199, 94] width 236 height 15
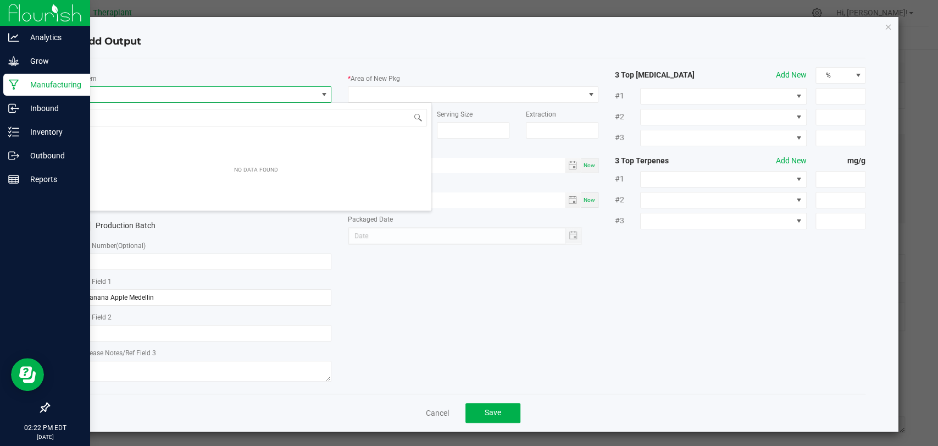
scroll to position [16, 247]
type input "41254"
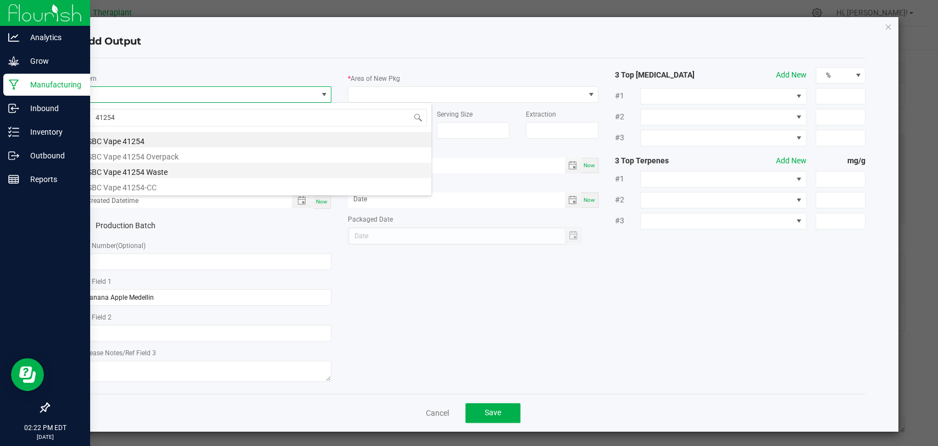
click at [144, 169] on li "SBC Vape 41254 Waste" at bounding box center [256, 170] width 350 height 15
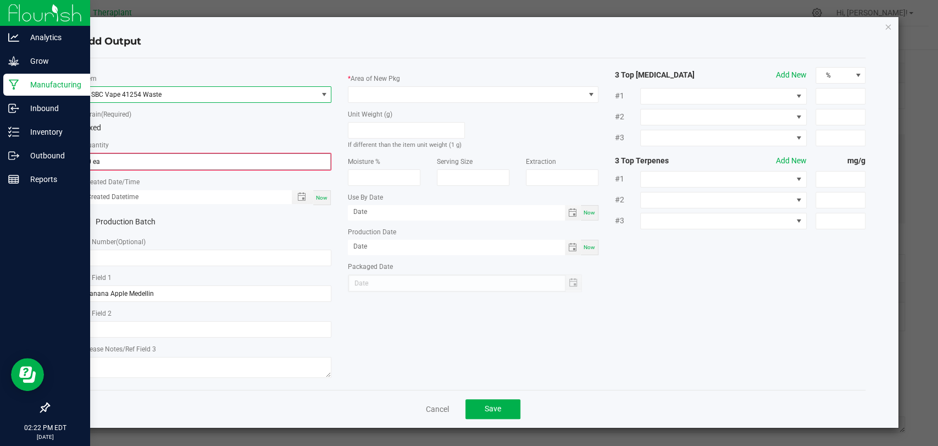
click at [141, 164] on input "0 ea" at bounding box center [206, 161] width 248 height 15
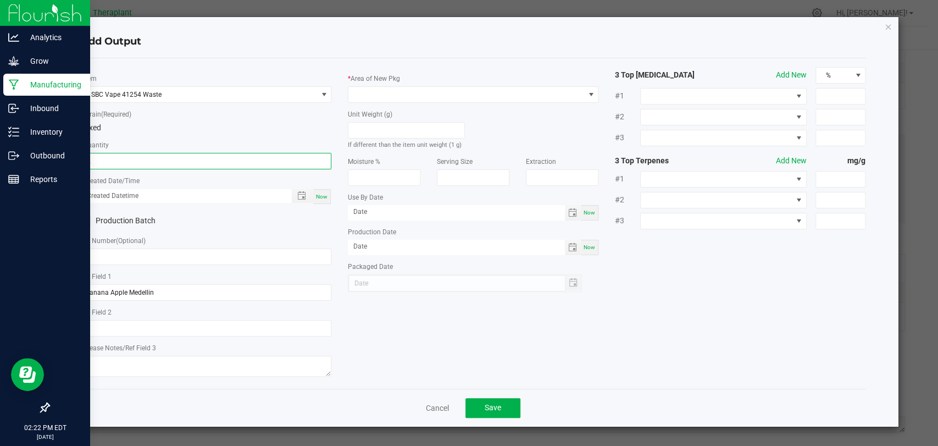
type input "2 ea"
click at [325, 198] on span "Now" at bounding box center [322, 196] width 12 height 6
type input "08/27/2025 2:22 PM"
type input "[DATE]"
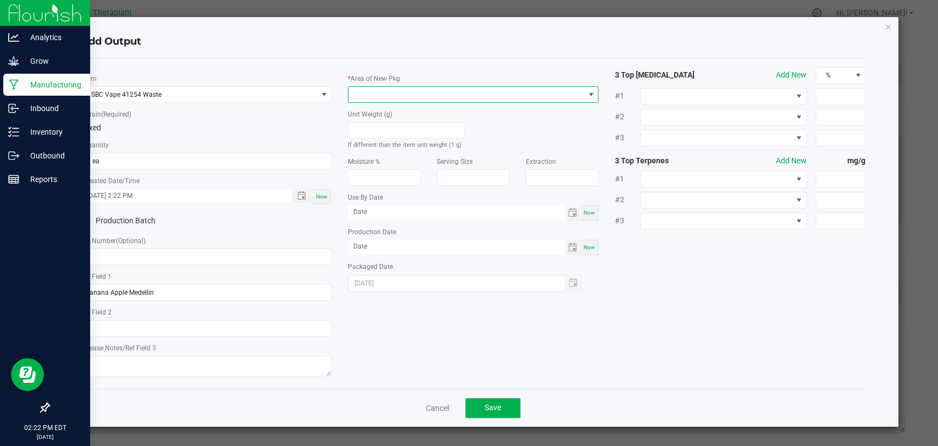
click at [379, 96] on span at bounding box center [466, 94] width 236 height 15
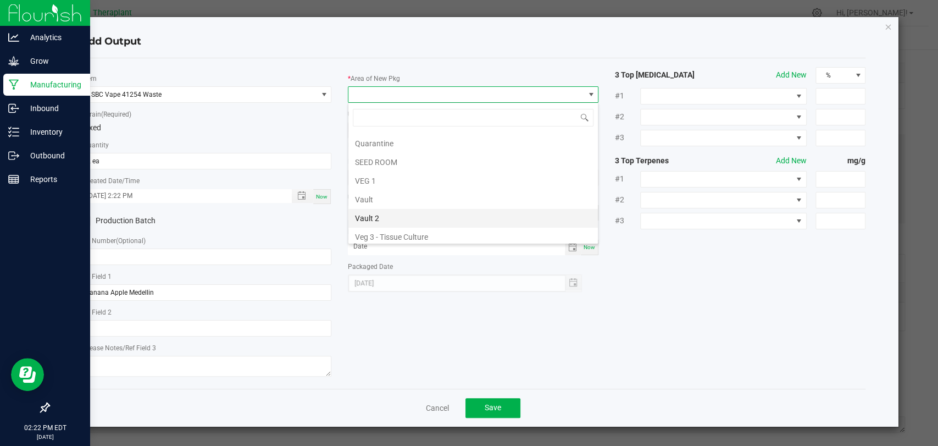
scroll to position [205, 0]
click at [369, 194] on li "Vault 2" at bounding box center [472, 197] width 249 height 19
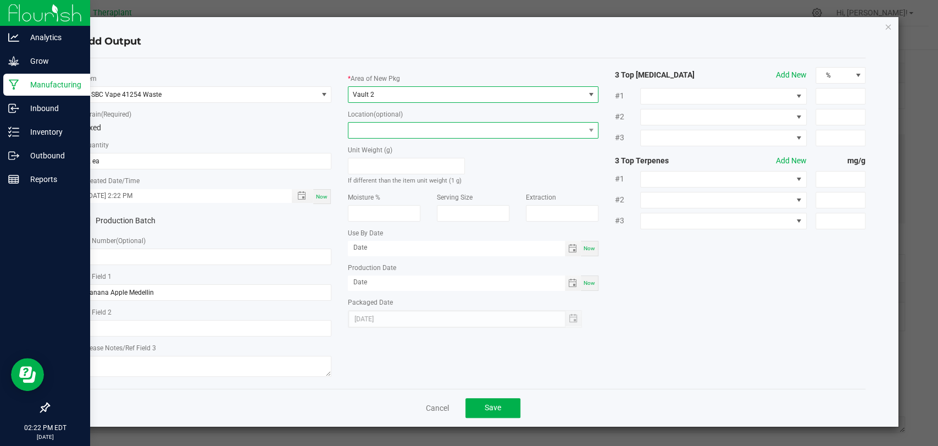
click at [391, 135] on span at bounding box center [466, 130] width 236 height 15
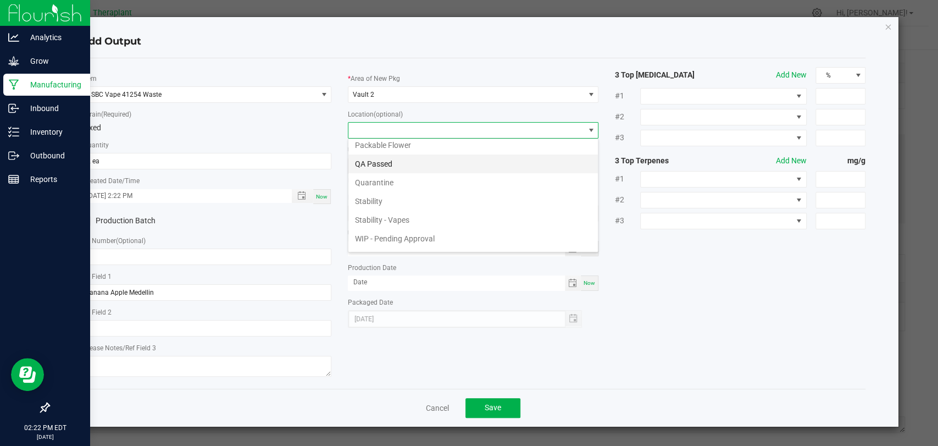
scroll to position [75, 0]
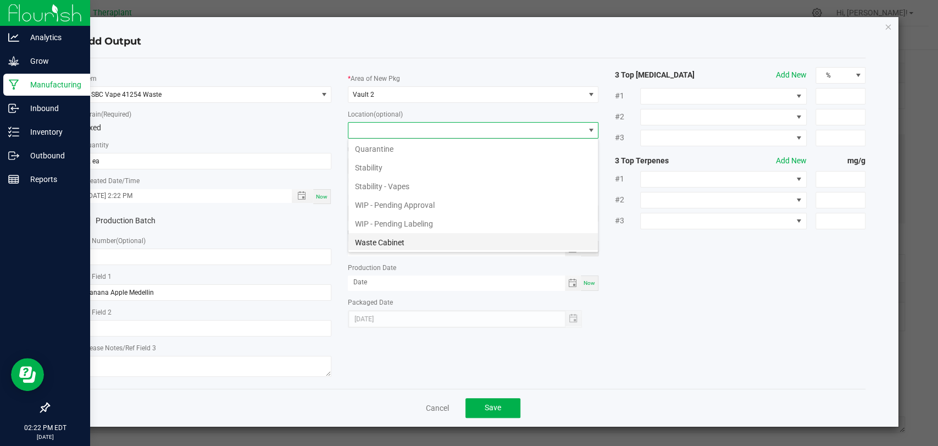
click at [382, 235] on li "Waste Cabinet" at bounding box center [472, 242] width 249 height 19
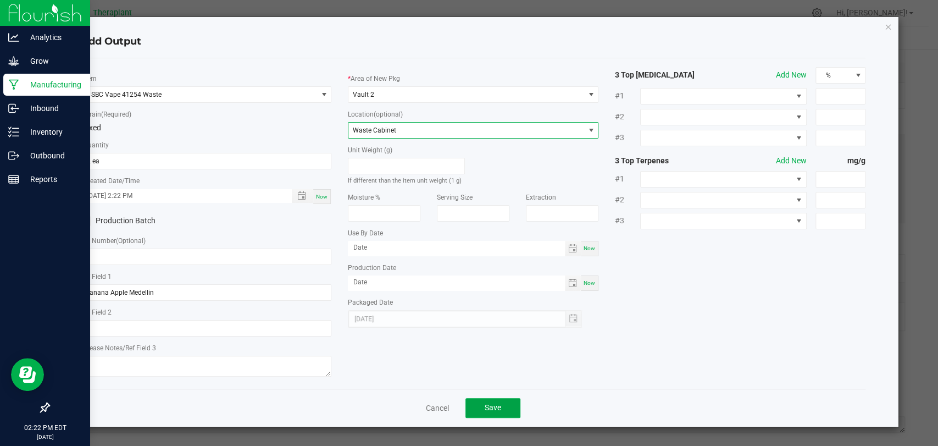
click at [483, 398] on button "Save" at bounding box center [492, 408] width 55 height 20
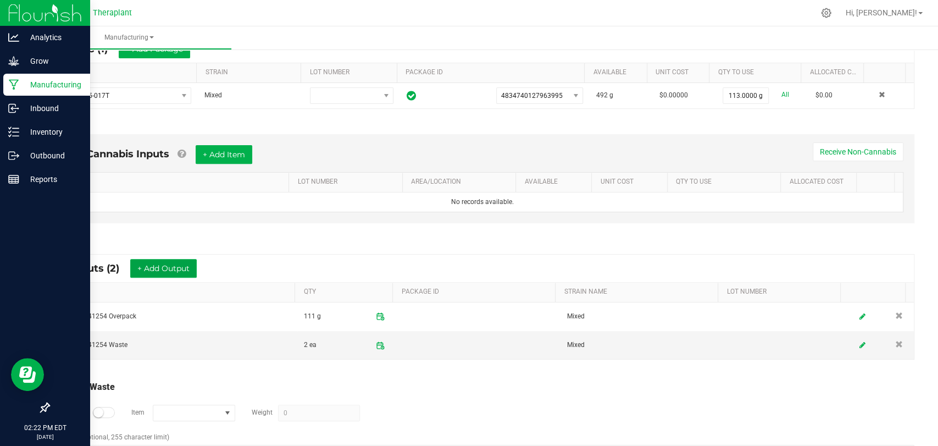
scroll to position [0, 0]
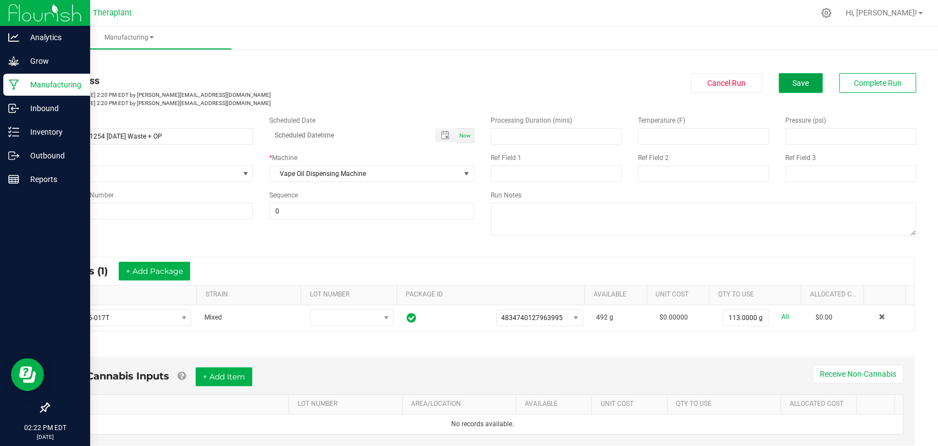
click at [792, 85] on span "Save" at bounding box center [800, 83] width 16 height 9
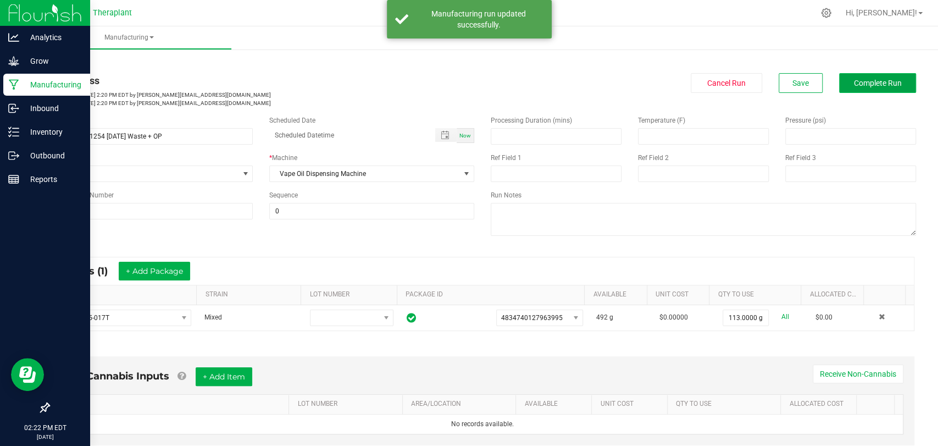
click at [866, 79] on span "Complete Run" at bounding box center [878, 83] width 48 height 9
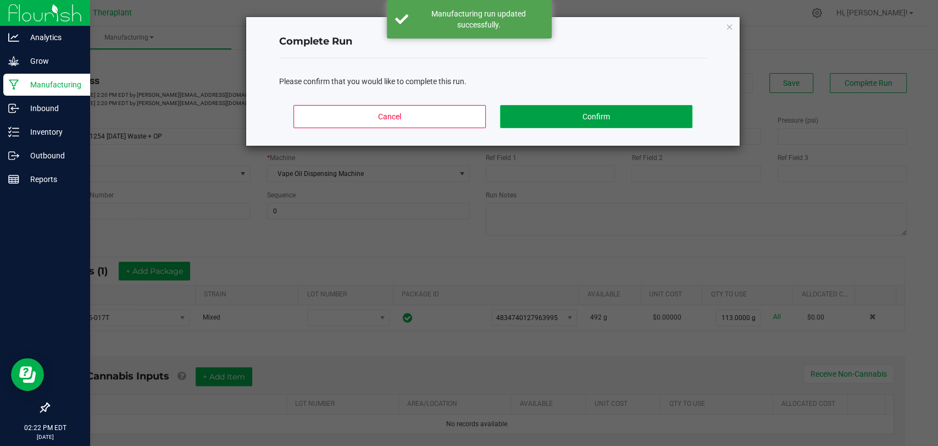
click at [628, 121] on button "Confirm" at bounding box center [596, 116] width 192 height 23
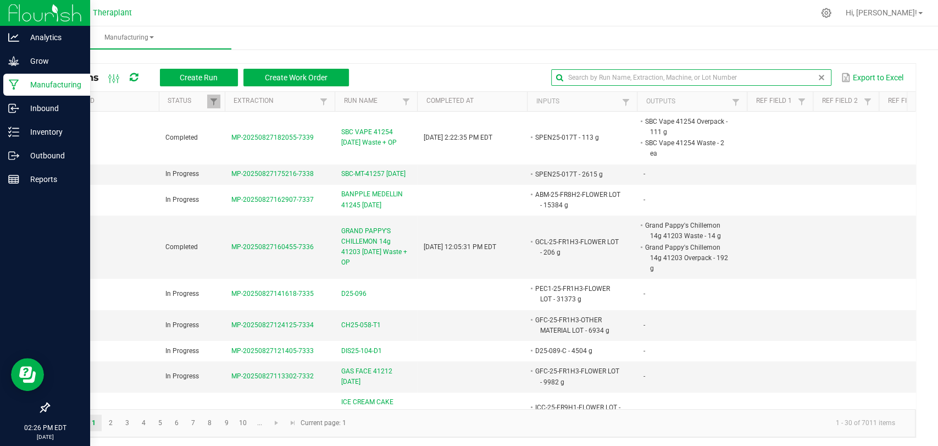
click at [813, 77] on global-search-input-ngx at bounding box center [691, 78] width 280 height 8
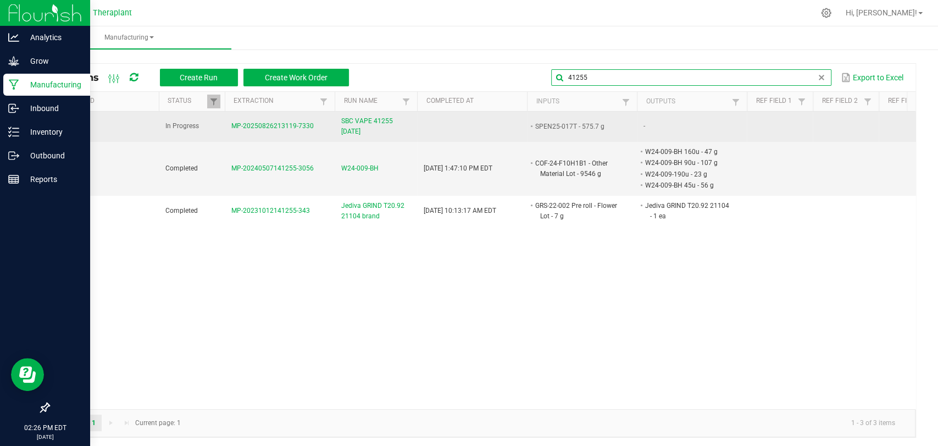
type input "41255"
click at [365, 127] on span "SBC VAPE 41255 08/27/25" at bounding box center [375, 126] width 69 height 21
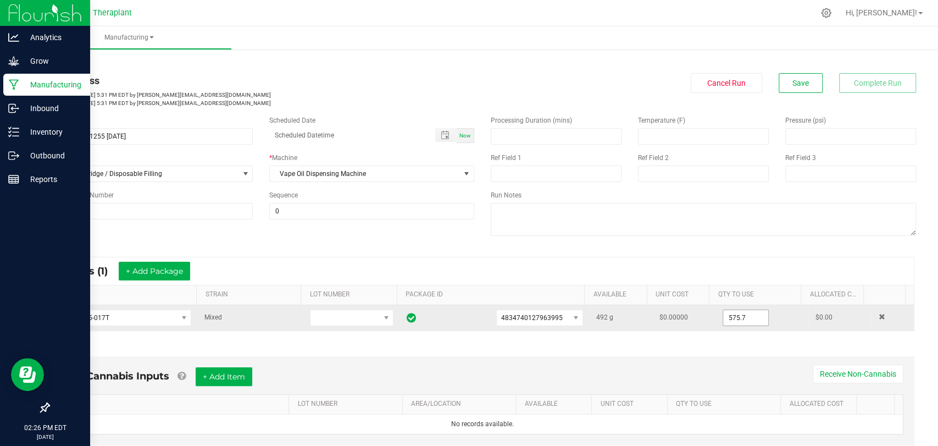
click at [733, 313] on input "575.7" at bounding box center [745, 317] width 45 height 15
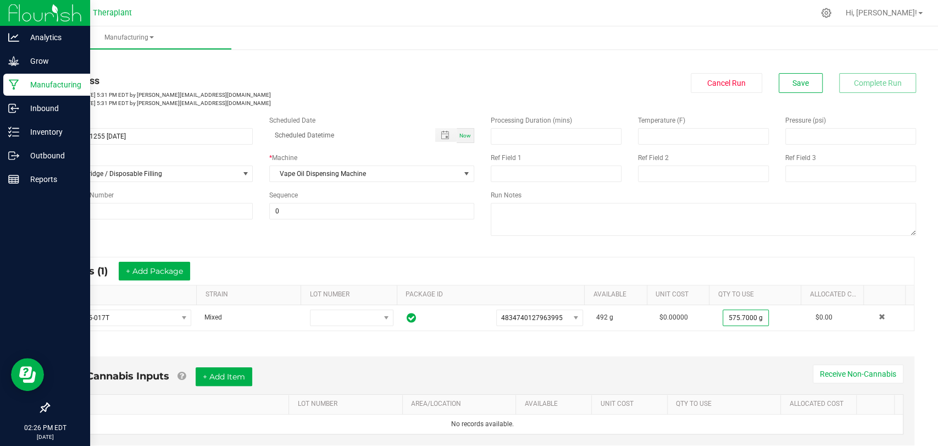
click at [730, 335] on div "* Inputs (1) + Add Package ITEM STRAIN LOT NUMBER PACKAGE ID AVAILABLE Unit Cos…" at bounding box center [482, 294] width 884 height 94
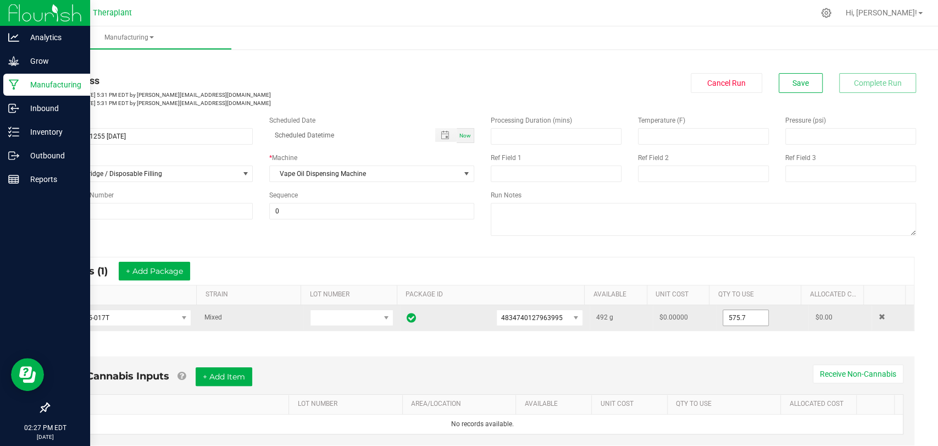
click at [725, 320] on input "575.7" at bounding box center [745, 317] width 45 height 15
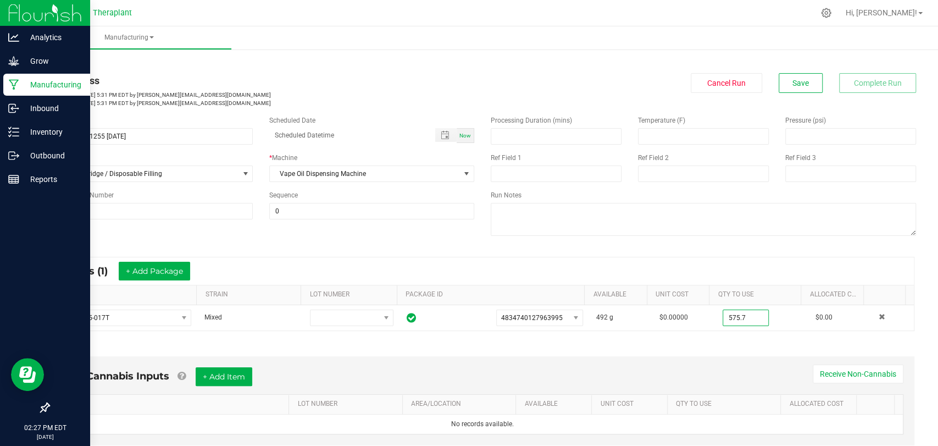
type input "575.7000 g"
click at [703, 347] on div "Non-Cannabis Inputs + Add Item Receive Non-Cannabis ITEM LOT NUMBER AREA/LOCATI…" at bounding box center [482, 403] width 884 height 125
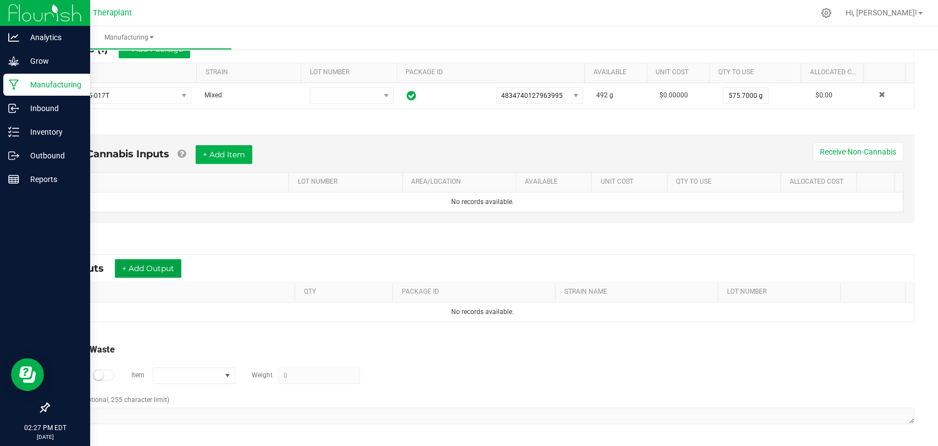
click at [168, 268] on button "+ Add Output" at bounding box center [148, 268] width 66 height 19
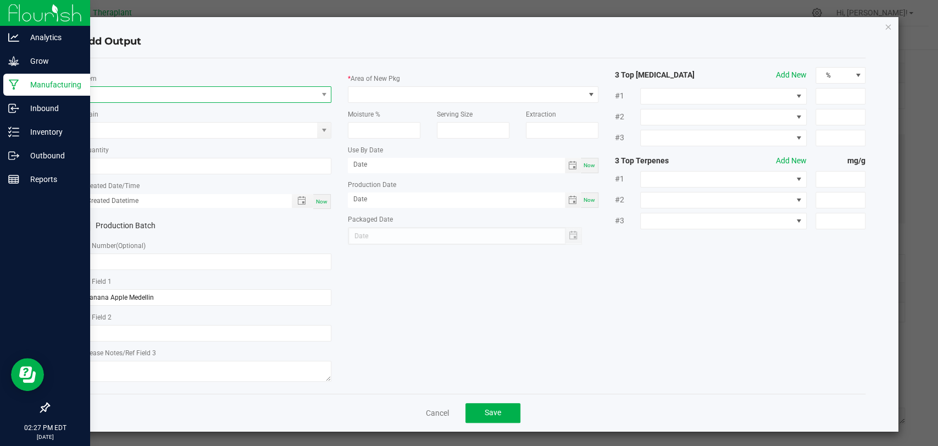
click at [210, 91] on span "NO DATA FOUND" at bounding box center [199, 94] width 236 height 15
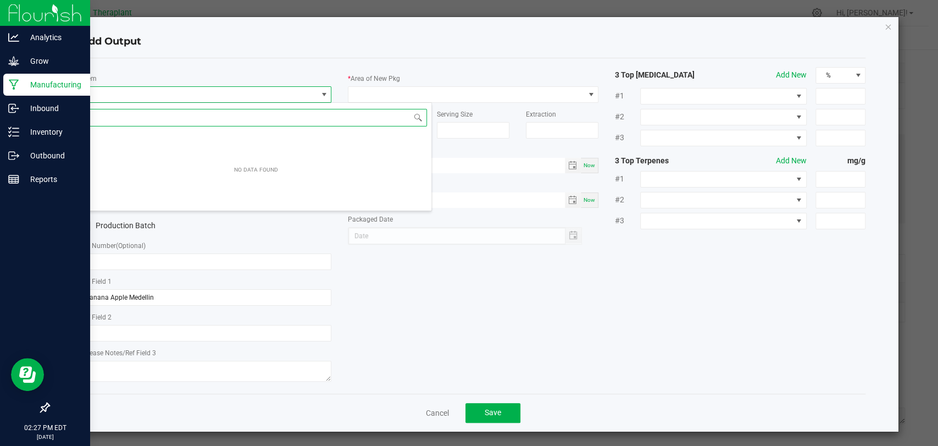
scroll to position [16, 247]
type input "41255"
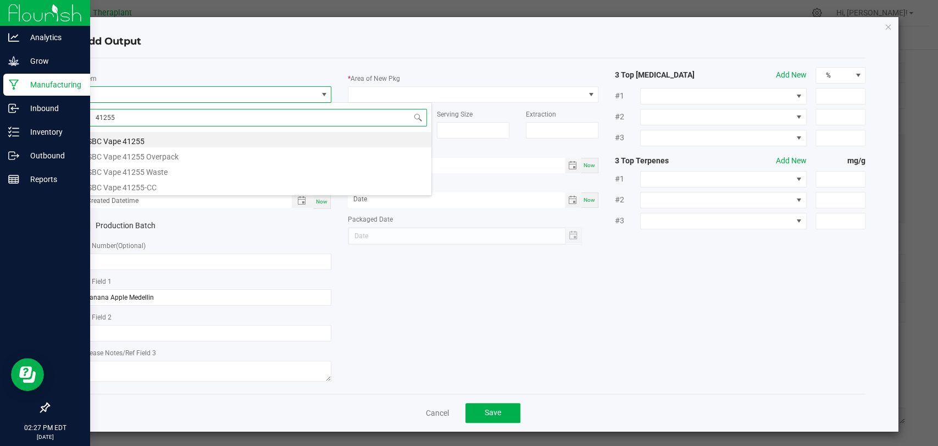
click at [181, 136] on li "SBC Vape 41255" at bounding box center [256, 139] width 350 height 15
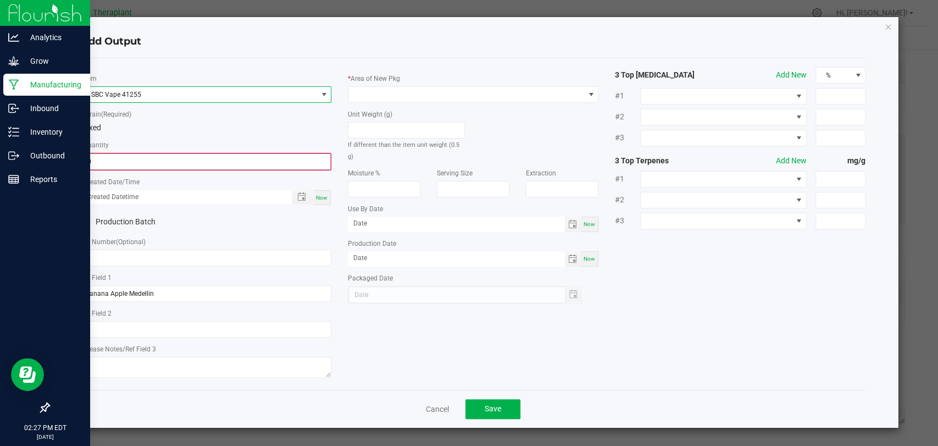
click at [171, 155] on input "0" at bounding box center [206, 161] width 248 height 15
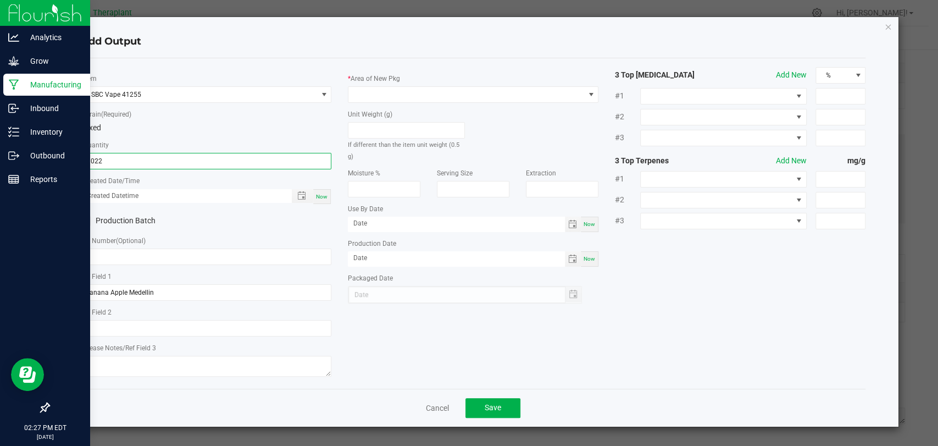
type input "1022 ea"
click at [320, 196] on span "Now" at bounding box center [322, 196] width 12 height 6
type input "08/27/2025 2:27 PM"
type input "[DATE]"
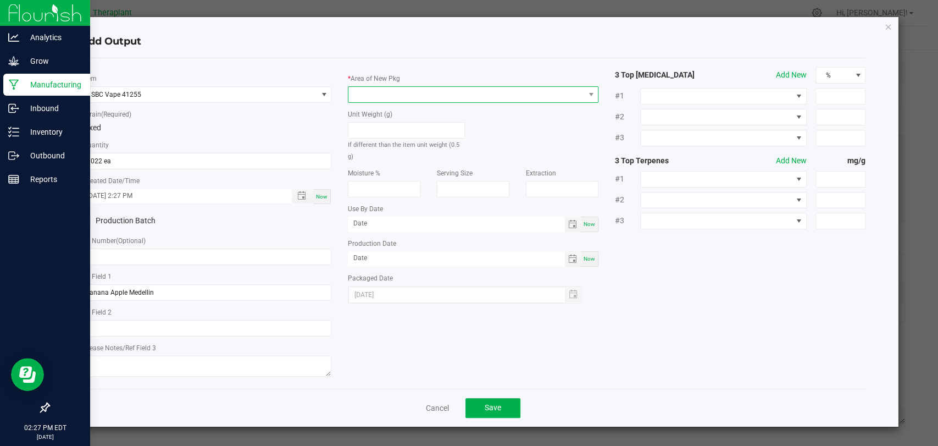
click at [422, 95] on span at bounding box center [466, 94] width 236 height 15
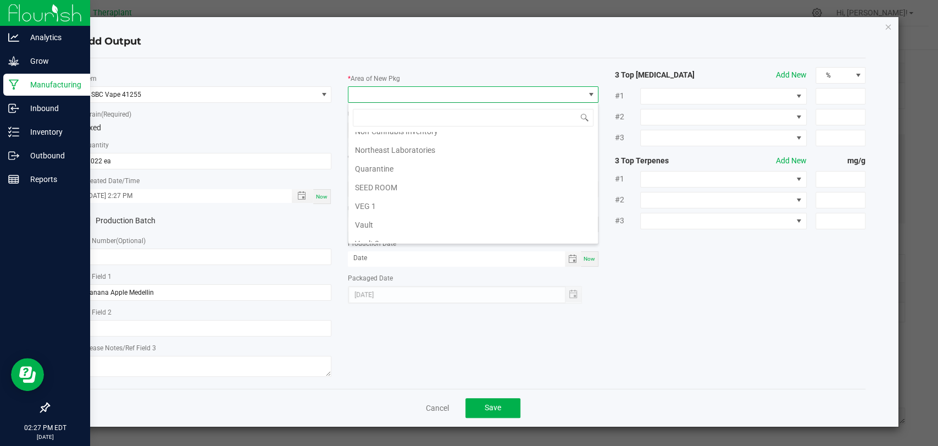
scroll to position [205, 0]
click at [374, 198] on li "Vault 2" at bounding box center [472, 197] width 249 height 19
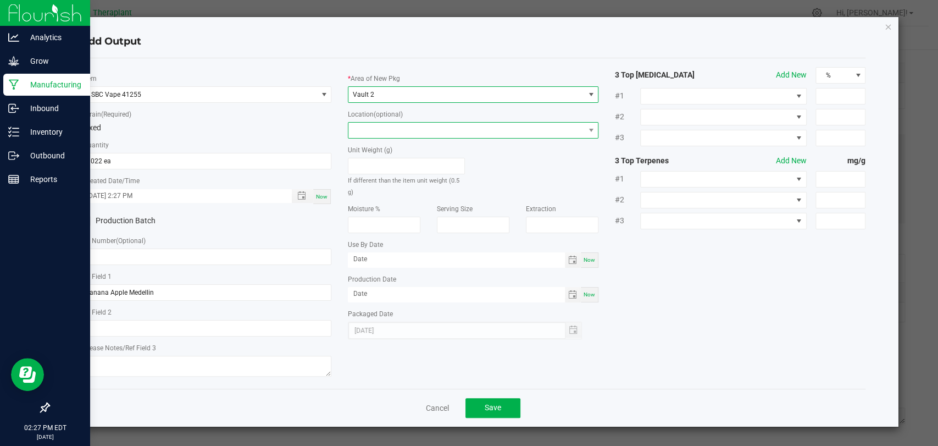
click at [391, 127] on span at bounding box center [466, 130] width 236 height 15
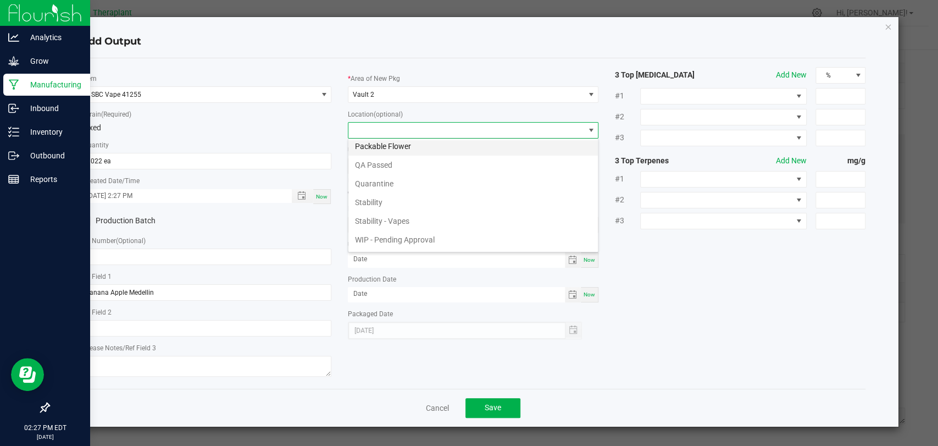
scroll to position [75, 0]
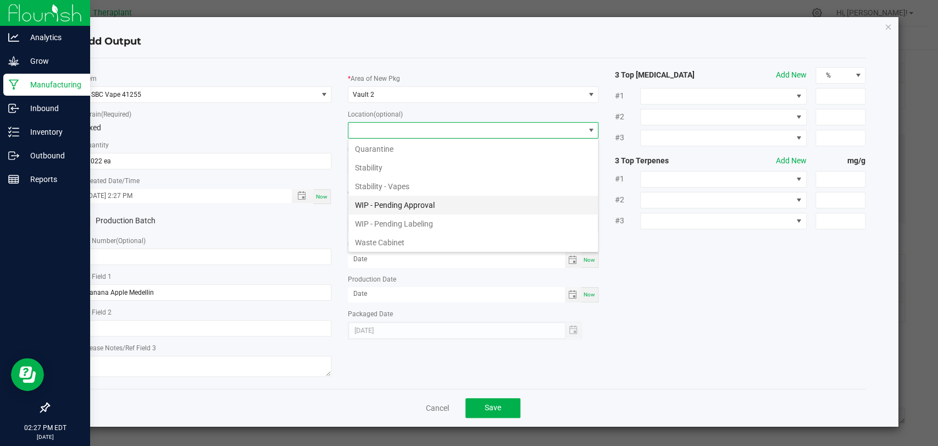
click at [400, 200] on li "WIP - Pending Approval" at bounding box center [472, 205] width 249 height 19
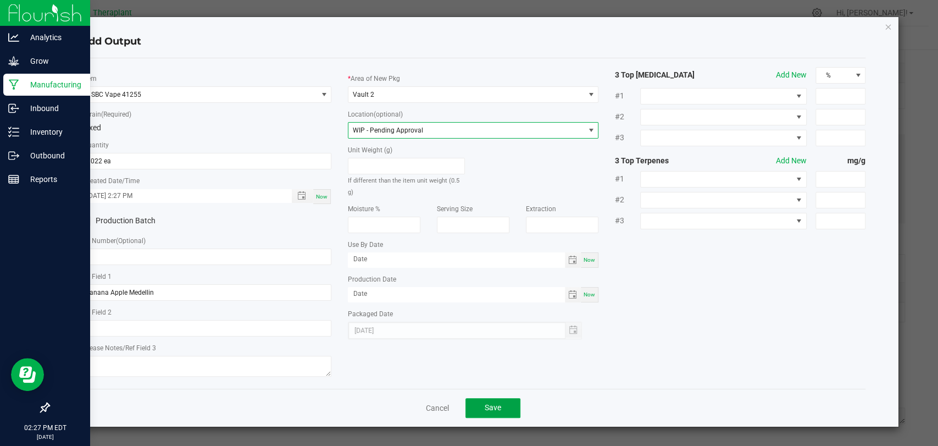
click at [478, 405] on button "Save" at bounding box center [492, 408] width 55 height 20
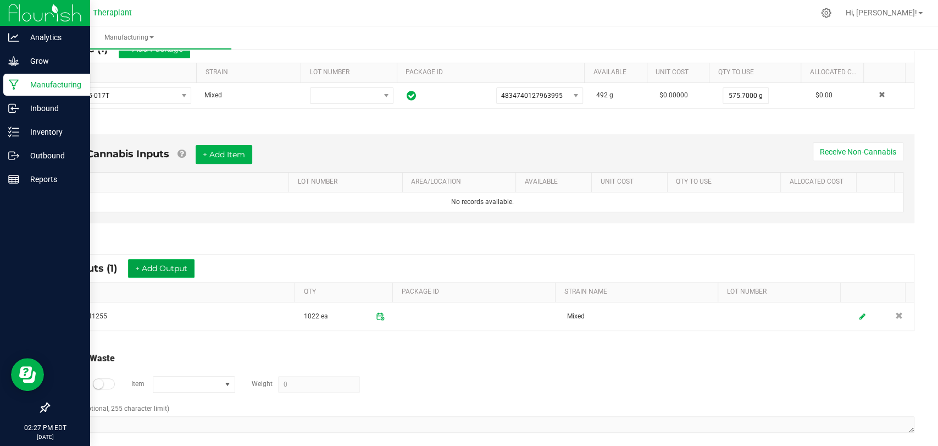
click at [181, 268] on button "+ Add Output" at bounding box center [161, 268] width 66 height 19
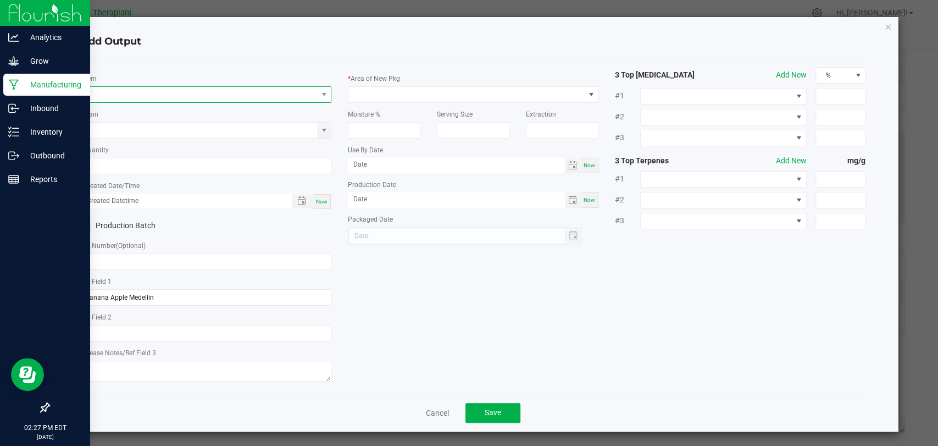
click at [219, 97] on span "NO DATA FOUND" at bounding box center [199, 94] width 236 height 15
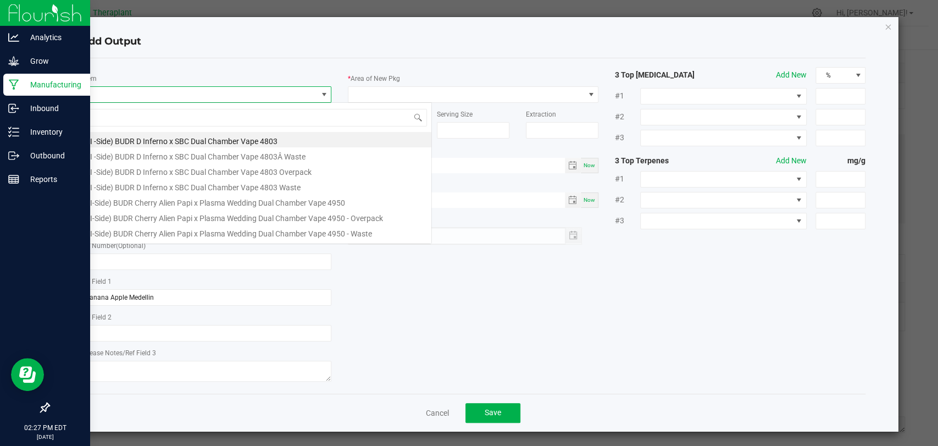
scroll to position [16, 247]
type input "41255"
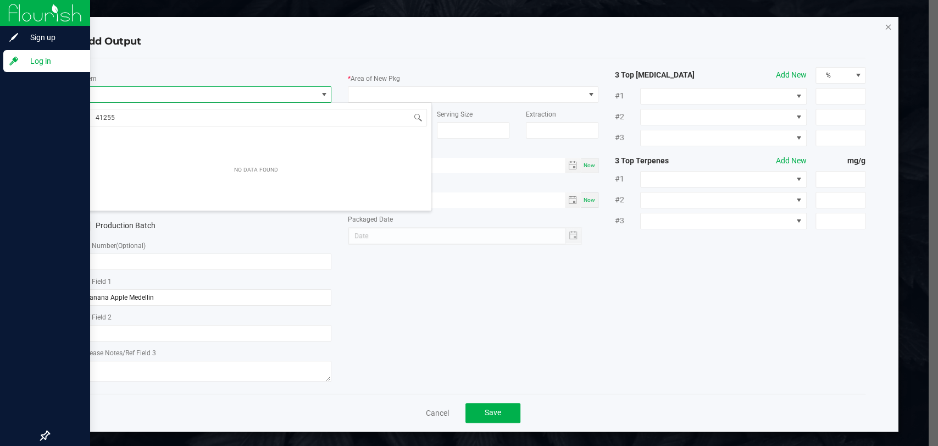
click at [884, 23] on icon "button" at bounding box center [888, 26] width 8 height 13
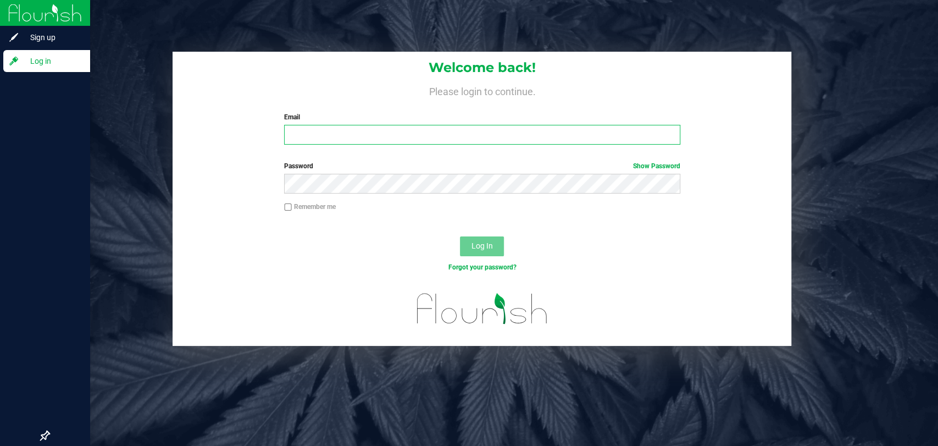
click at [527, 130] on input "Email" at bounding box center [482, 135] width 396 height 20
type input "d.tucker@theraplant.com"
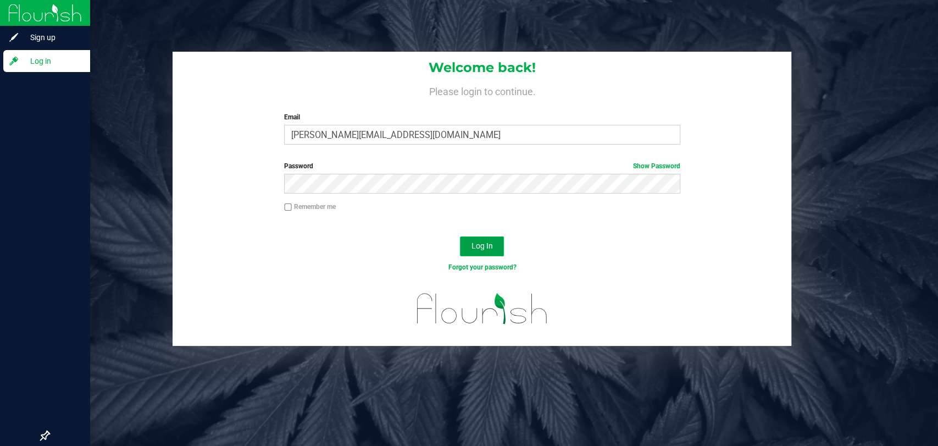
click at [484, 238] on button "Log In" at bounding box center [482, 246] width 44 height 20
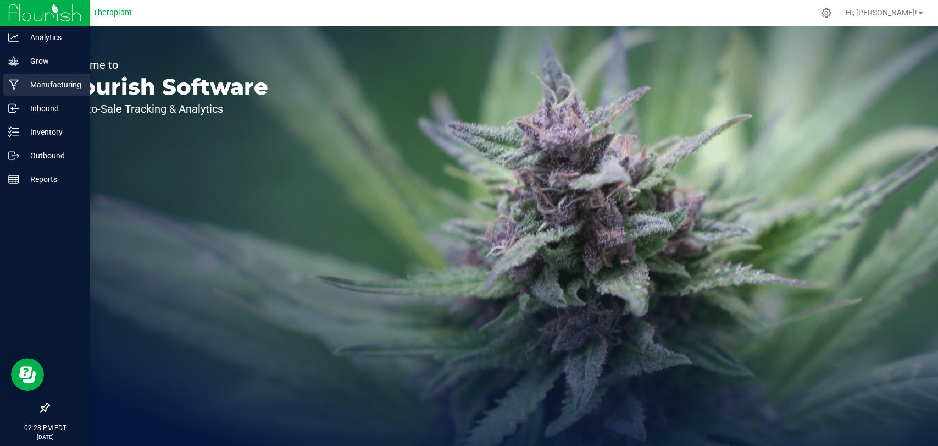
click at [22, 88] on p "Manufacturing" at bounding box center [52, 84] width 66 height 13
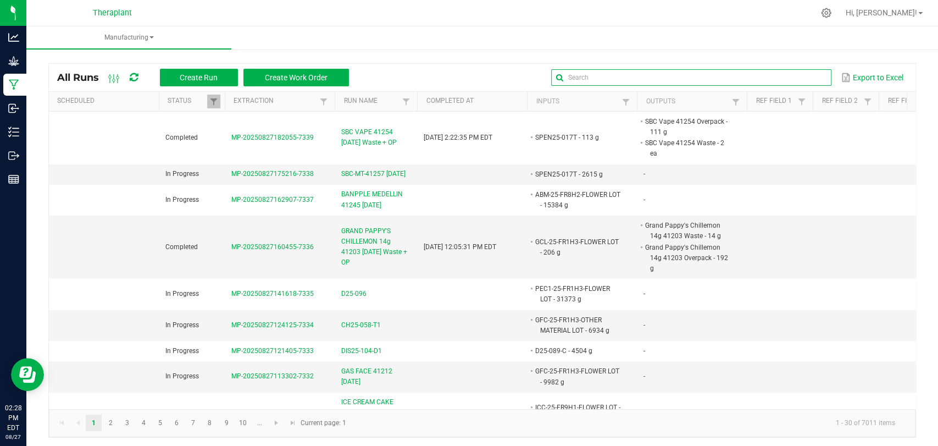
click at [791, 77] on input "text" at bounding box center [691, 77] width 280 height 16
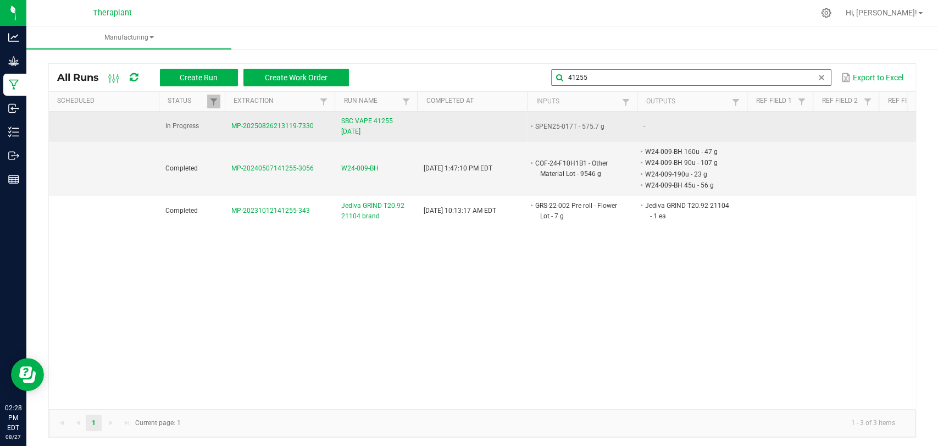
type input "41255"
click at [366, 128] on span "SBC VAPE 41255 08/27/25" at bounding box center [375, 126] width 69 height 21
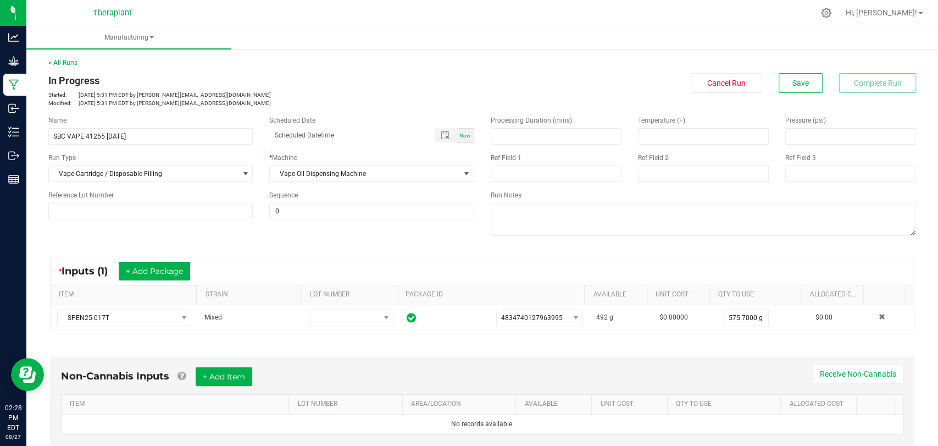
scroll to position [222, 0]
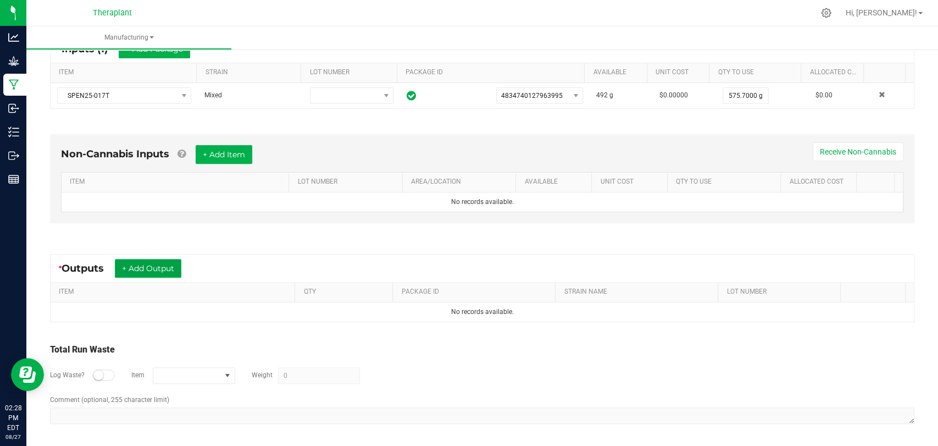
click at [177, 268] on button "+ Add Output" at bounding box center [148, 268] width 66 height 19
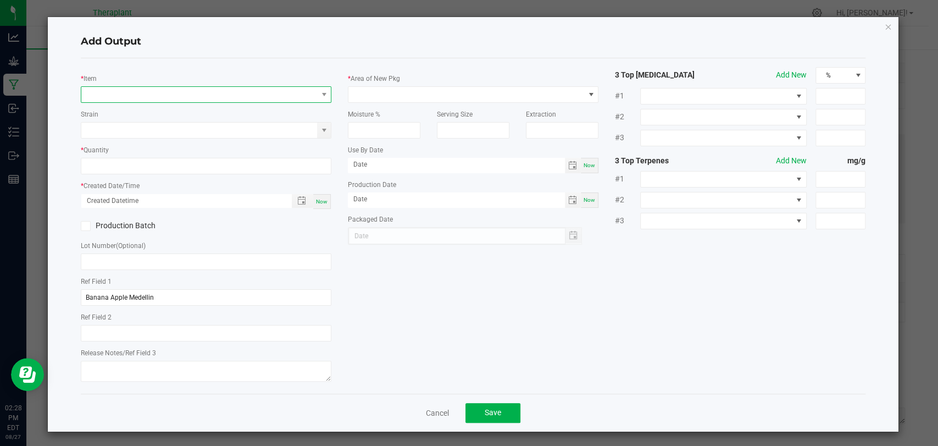
click at [180, 91] on span "NO DATA FOUND" at bounding box center [199, 94] width 236 height 15
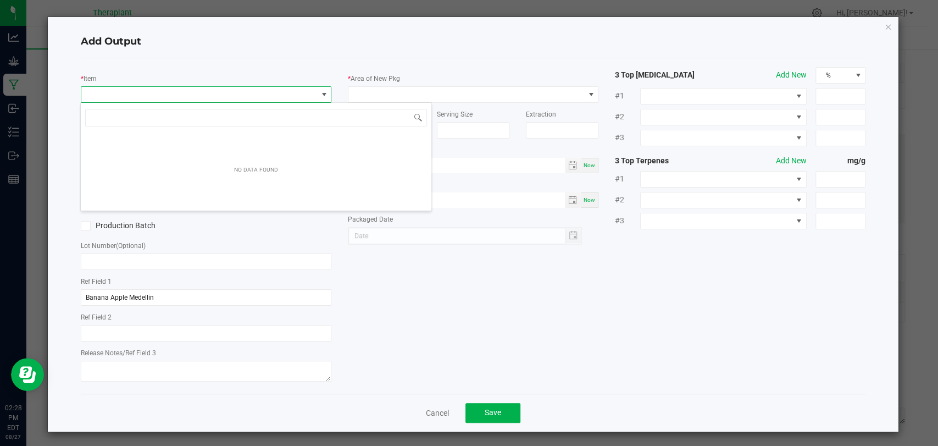
scroll to position [16, 247]
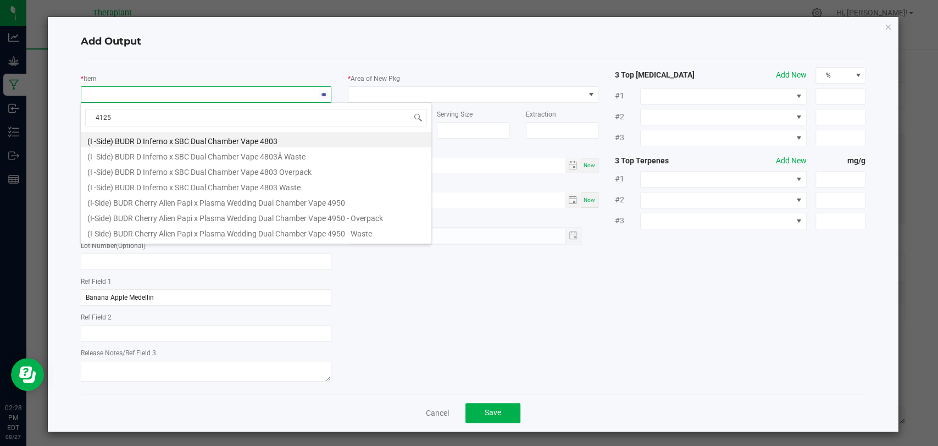
type input "41255"
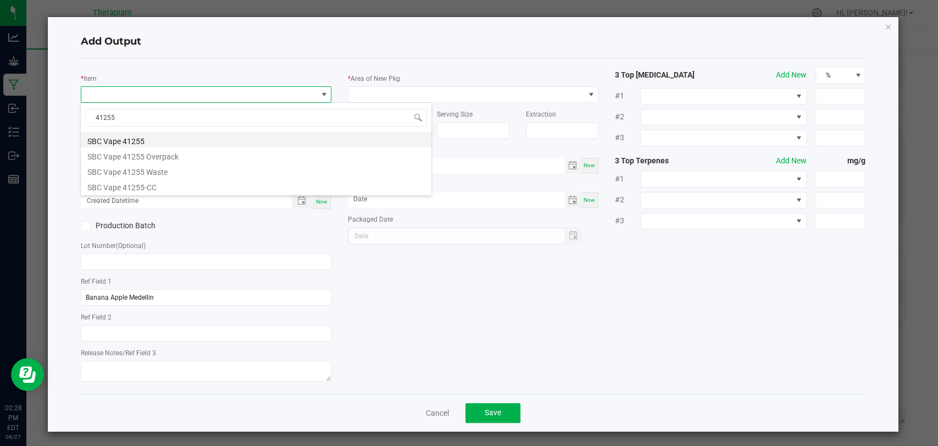
click at [152, 135] on li "SBC Vape 41255" at bounding box center [256, 139] width 350 height 15
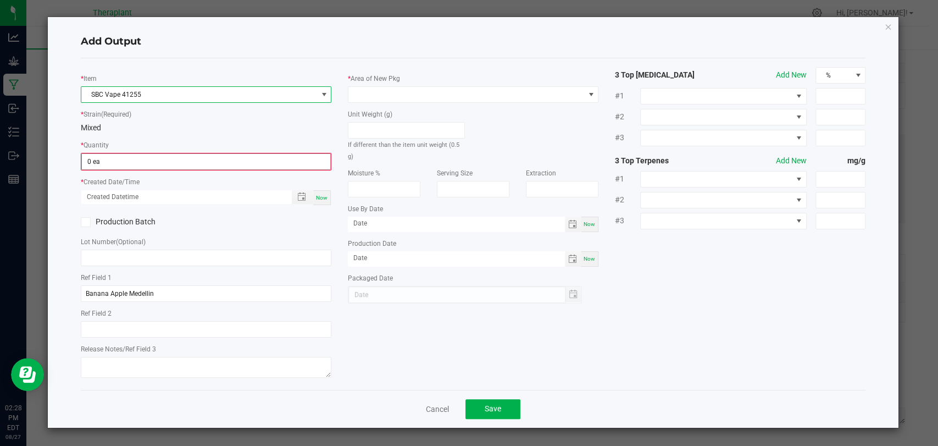
click at [142, 155] on input "0 ea" at bounding box center [206, 161] width 248 height 15
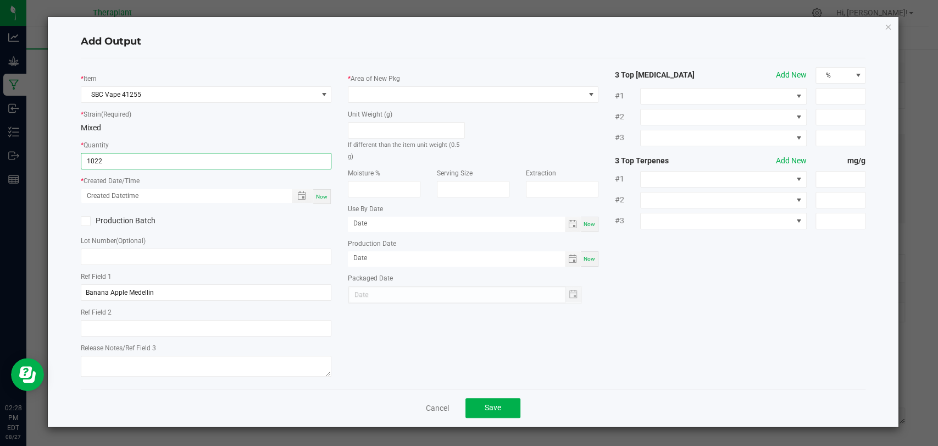
type input "1022 ea"
click at [319, 199] on div "Now" at bounding box center [322, 196] width 18 height 15
type input "08/27/2025 2:28 PM"
type input "[DATE]"
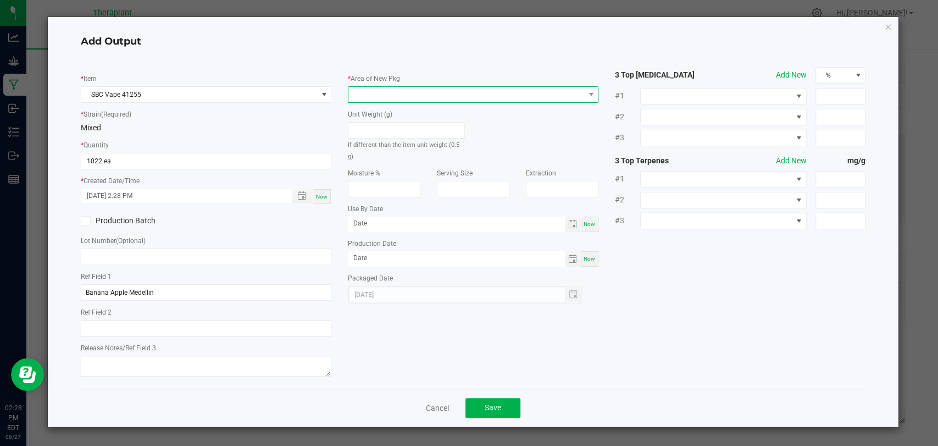
click at [382, 99] on span at bounding box center [466, 94] width 236 height 15
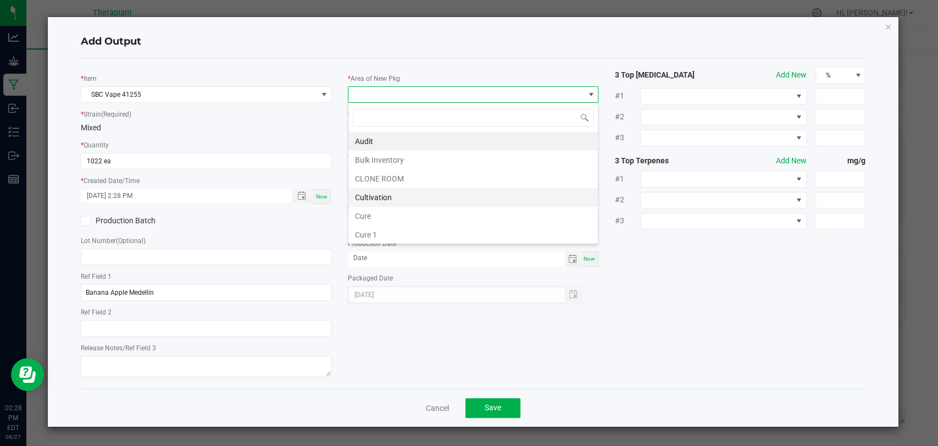
scroll to position [205, 0]
click at [381, 195] on li "Vault 2" at bounding box center [472, 197] width 249 height 19
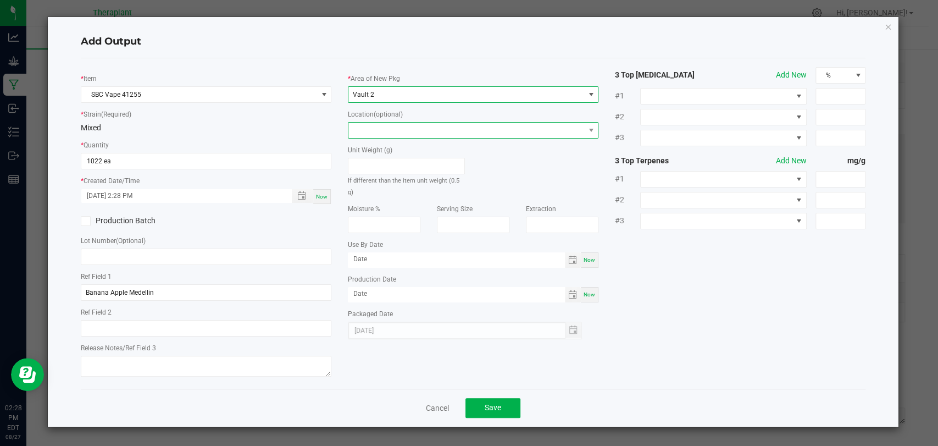
click at [390, 129] on span at bounding box center [466, 130] width 236 height 15
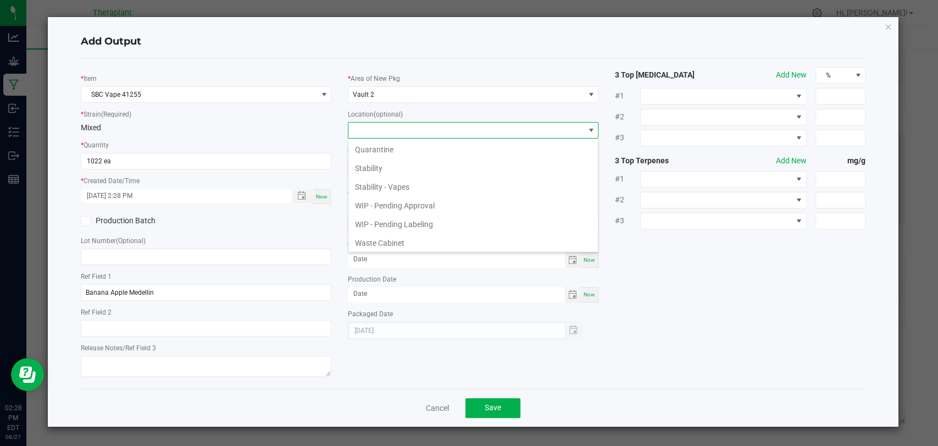
scroll to position [75, 0]
click at [396, 201] on li "WIP - Pending Approval" at bounding box center [472, 205] width 249 height 19
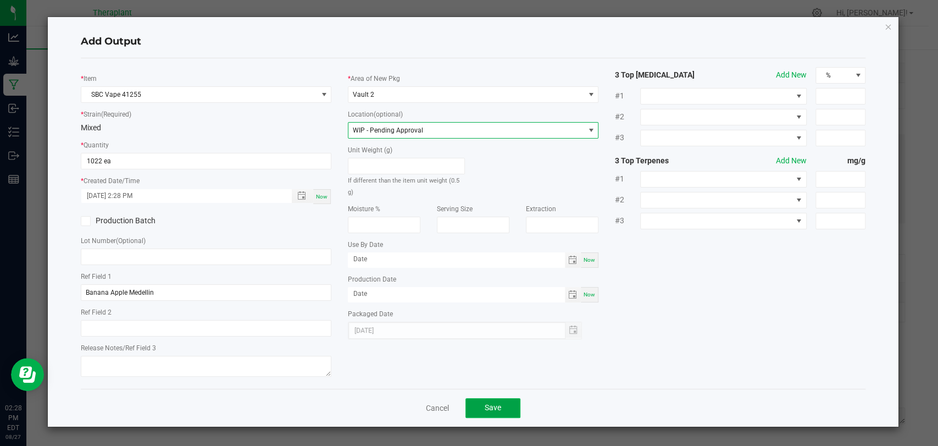
click at [477, 408] on button "Save" at bounding box center [492, 408] width 55 height 20
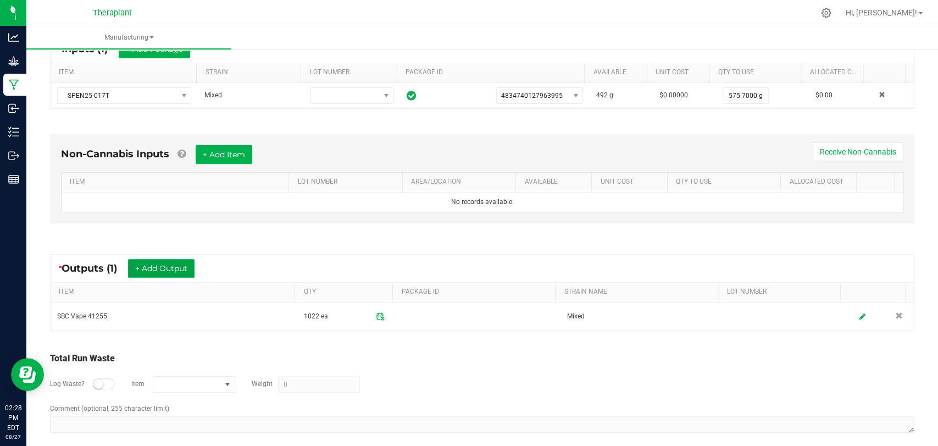
click at [154, 261] on button "+ Add Output" at bounding box center [161, 268] width 66 height 19
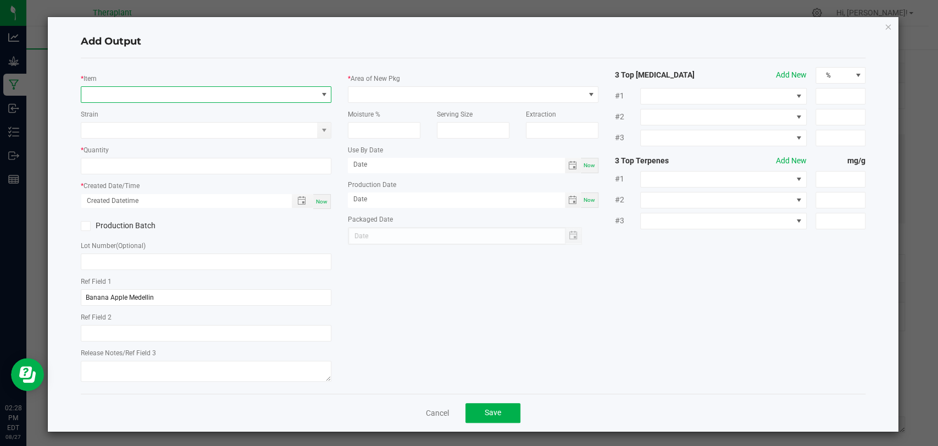
click at [177, 96] on span "NO DATA FOUND" at bounding box center [199, 94] width 236 height 15
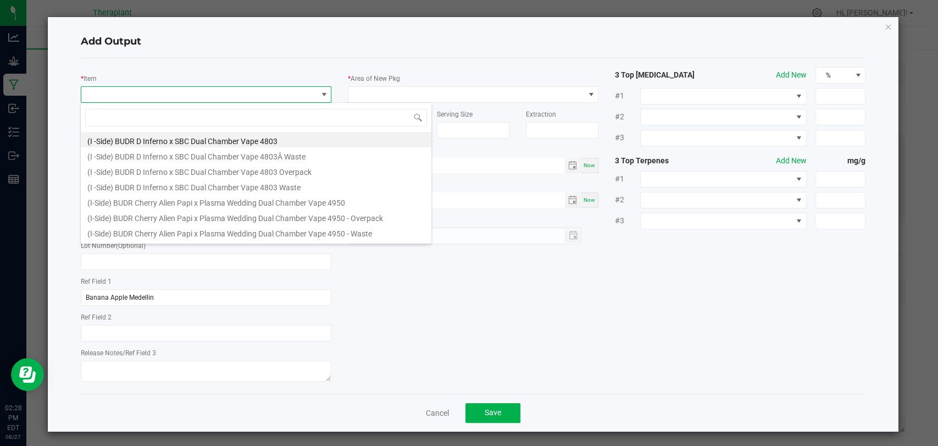
scroll to position [16, 247]
type input "41255"
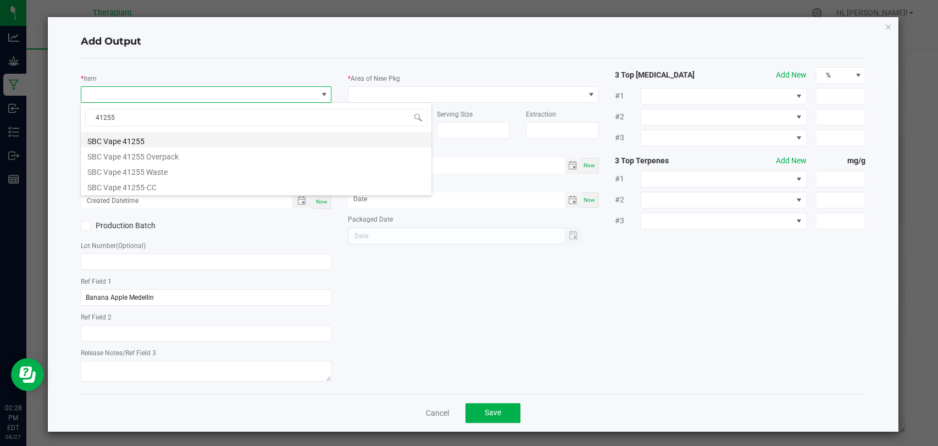
click at [169, 138] on li "SBC Vape 41255" at bounding box center [256, 139] width 350 height 15
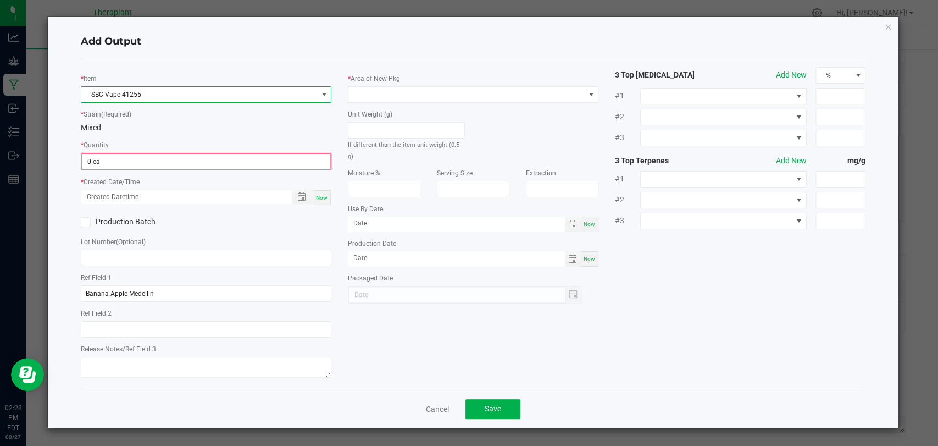
click at [167, 158] on input "0 ea" at bounding box center [206, 161] width 248 height 15
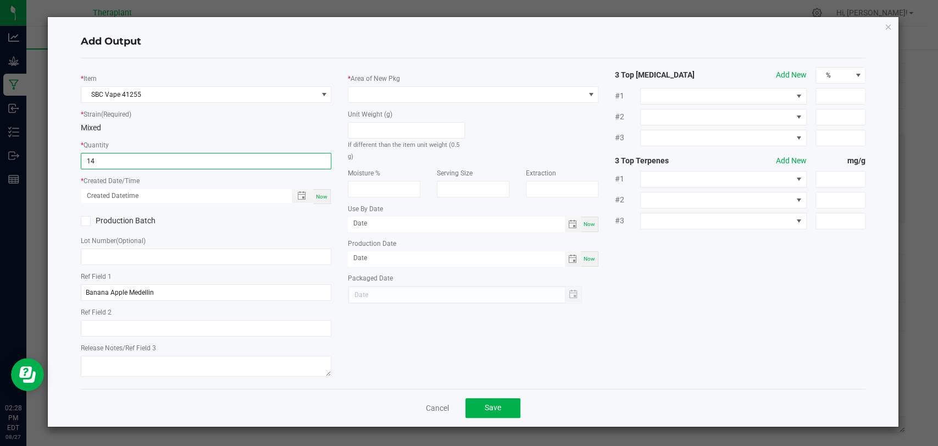
type input "14 ea"
click at [317, 196] on span "Now" at bounding box center [322, 196] width 12 height 6
type input "08/27/2025 2:28 PM"
type input "[DATE]"
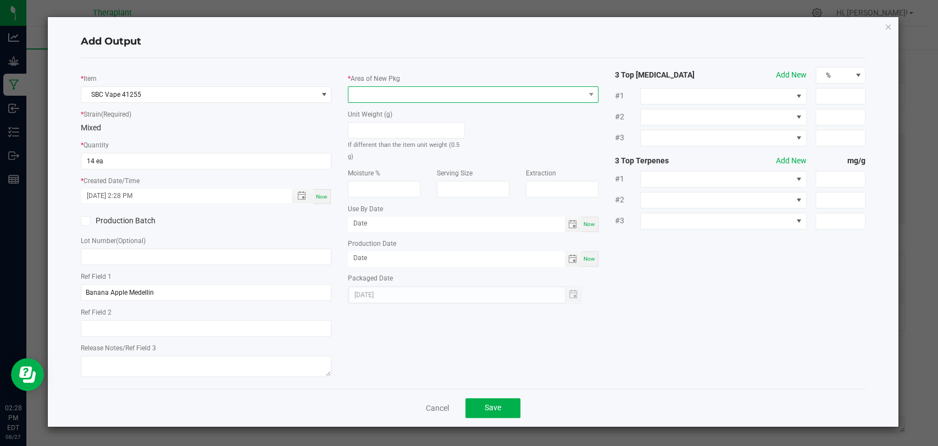
click at [389, 96] on span at bounding box center [466, 94] width 236 height 15
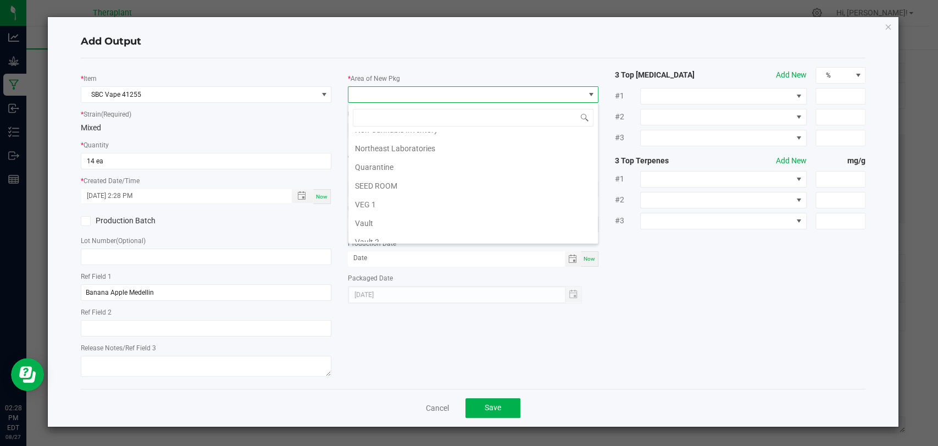
scroll to position [205, 0]
click at [375, 199] on li "Vault 2" at bounding box center [472, 197] width 249 height 19
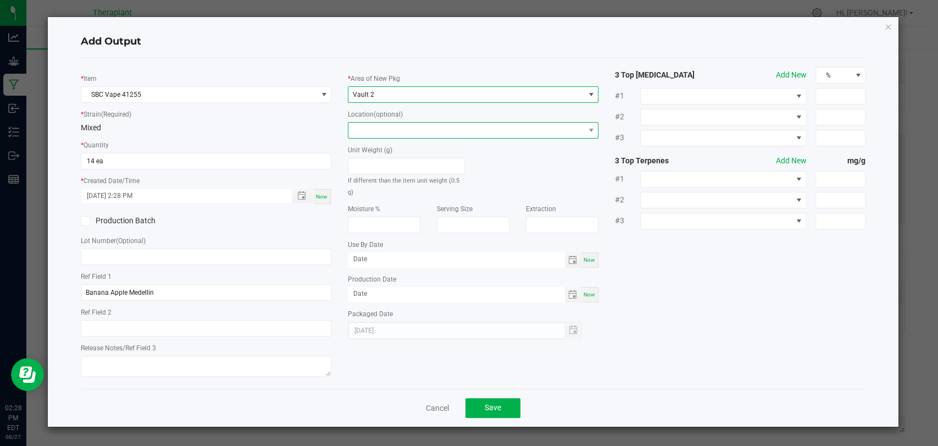
click at [381, 128] on span at bounding box center [466, 130] width 236 height 15
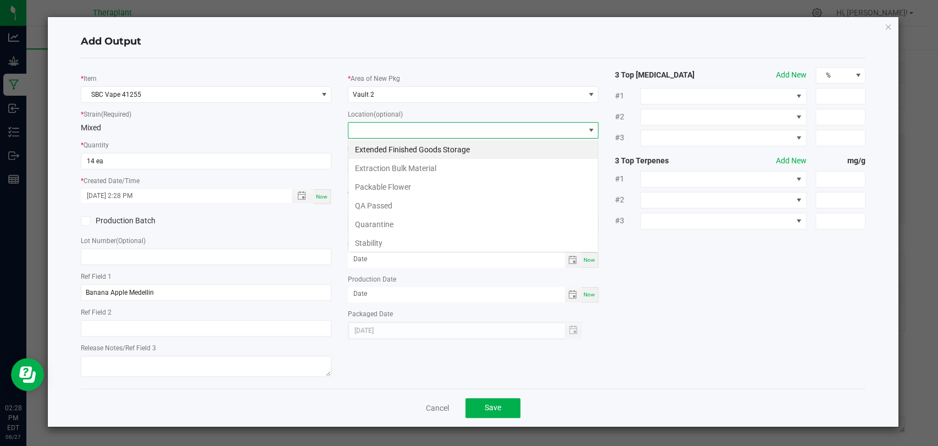
scroll to position [16, 251]
click at [370, 242] on li "Stability" at bounding box center [472, 242] width 249 height 19
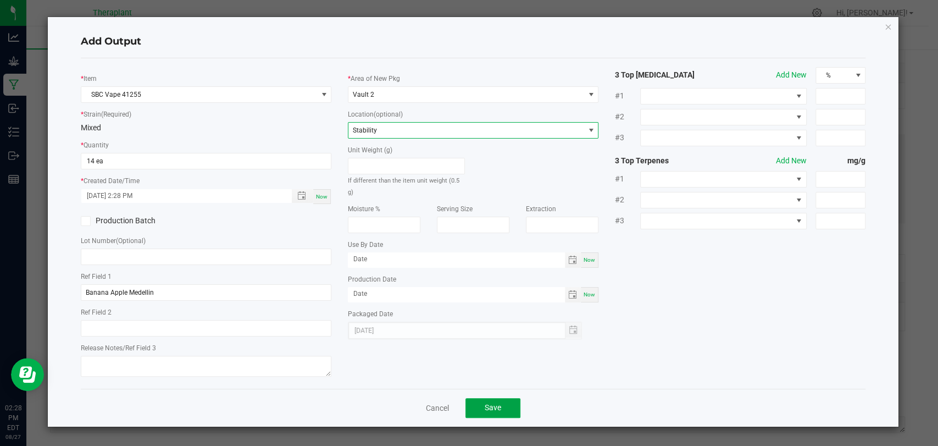
click at [496, 403] on span "Save" at bounding box center [493, 407] width 16 height 9
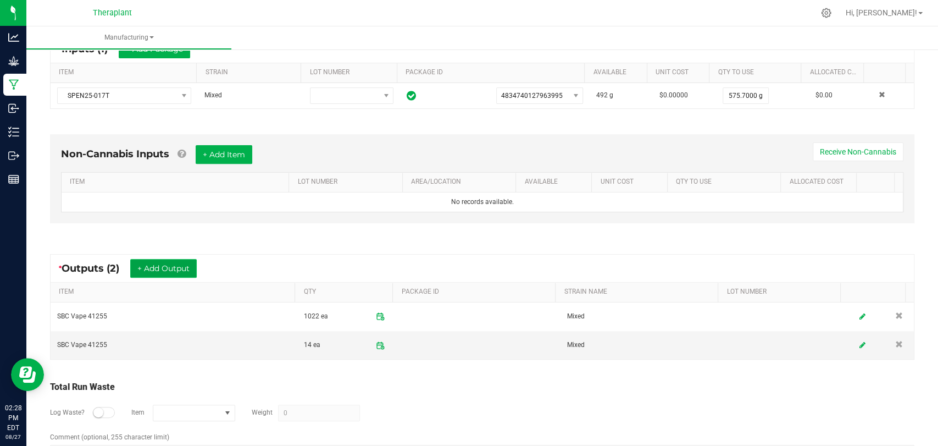
click at [185, 262] on button "+ Add Output" at bounding box center [163, 268] width 66 height 19
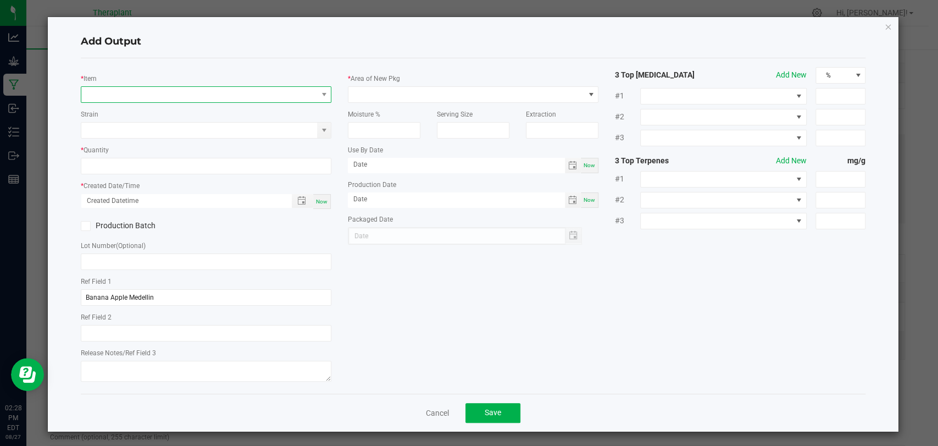
click at [203, 98] on span "NO DATA FOUND" at bounding box center [199, 94] width 236 height 15
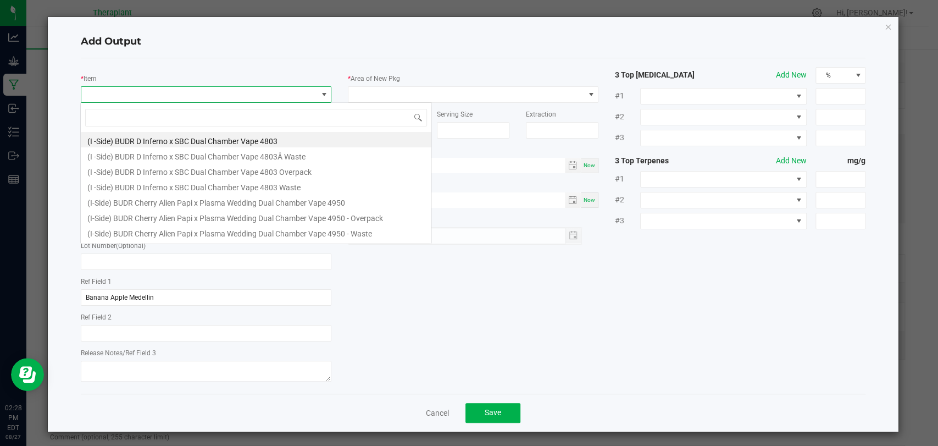
scroll to position [16, 247]
type input "41255"
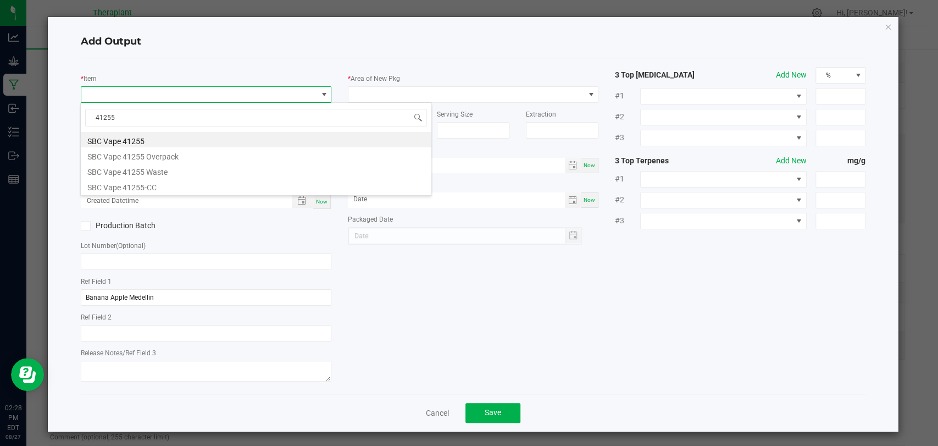
click at [158, 136] on li "SBC Vape 41255" at bounding box center [256, 139] width 350 height 15
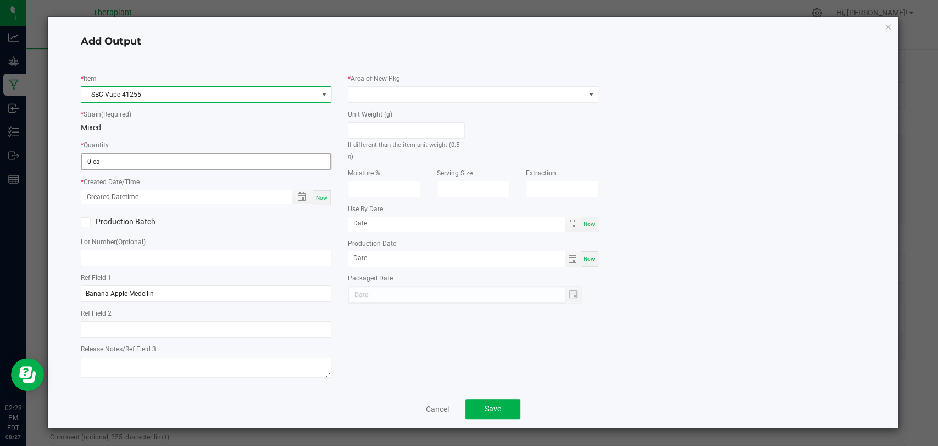
click at [154, 158] on input "0 ea" at bounding box center [206, 161] width 248 height 15
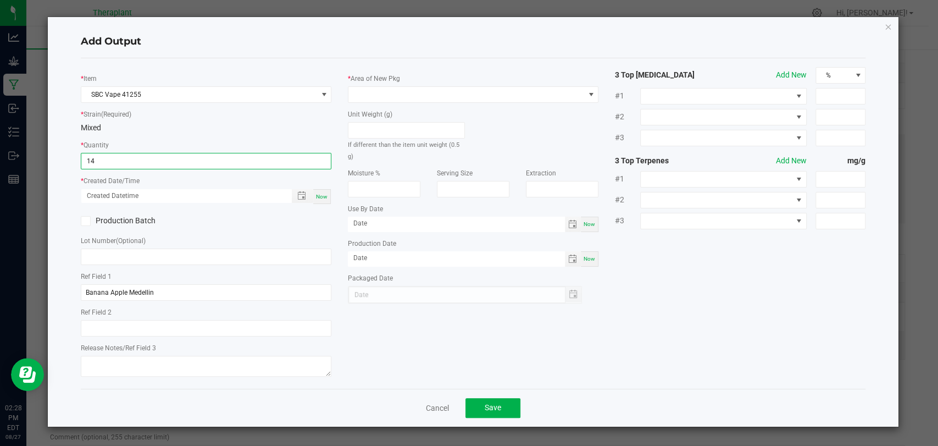
click at [322, 199] on div "Now" at bounding box center [322, 196] width 18 height 15
type input "14 ea"
type input "08/27/2025 2:29 PM"
type input "[DATE]"
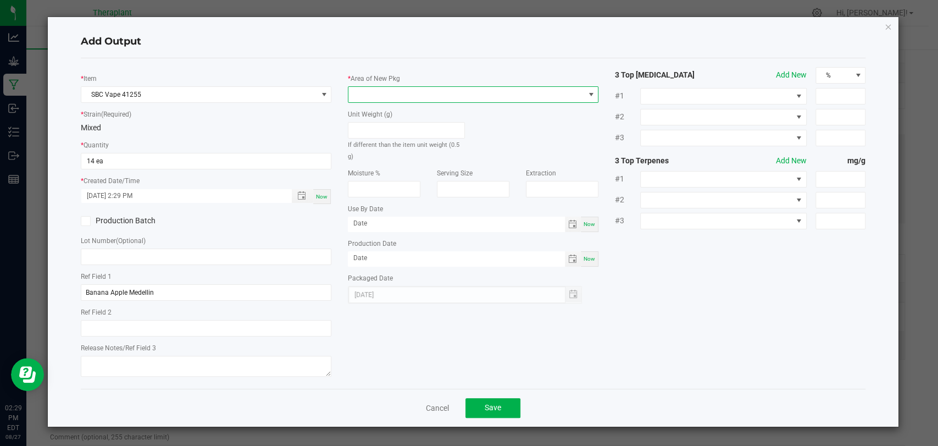
click at [402, 99] on span at bounding box center [466, 94] width 236 height 15
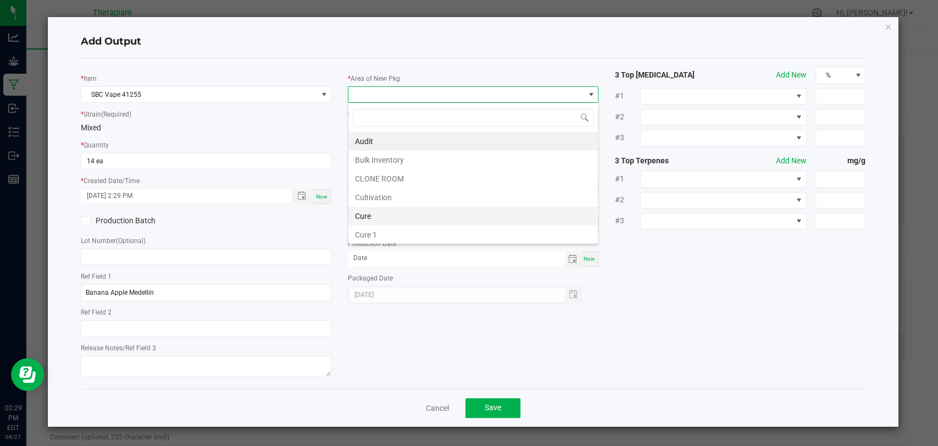
scroll to position [205, 0]
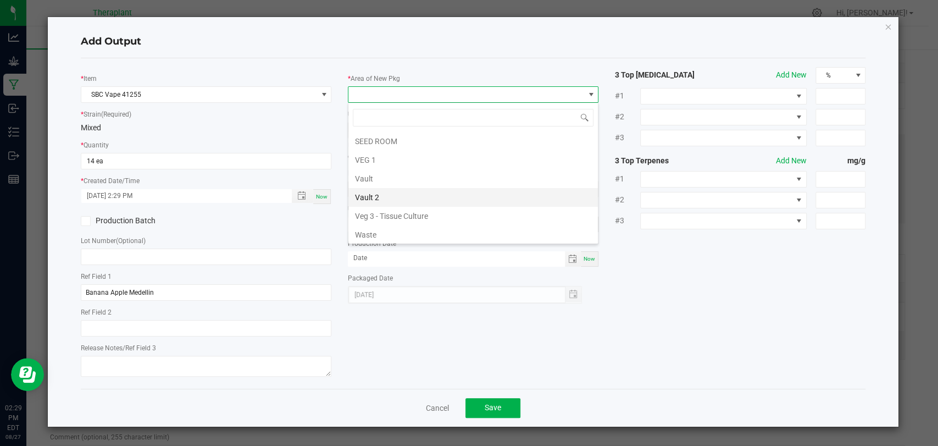
click at [384, 194] on li "Vault 2" at bounding box center [472, 197] width 249 height 19
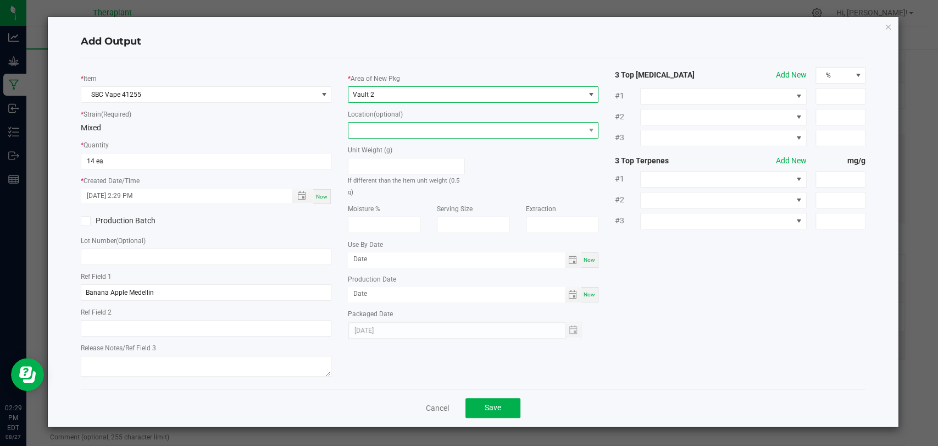
click at [396, 128] on span at bounding box center [466, 130] width 236 height 15
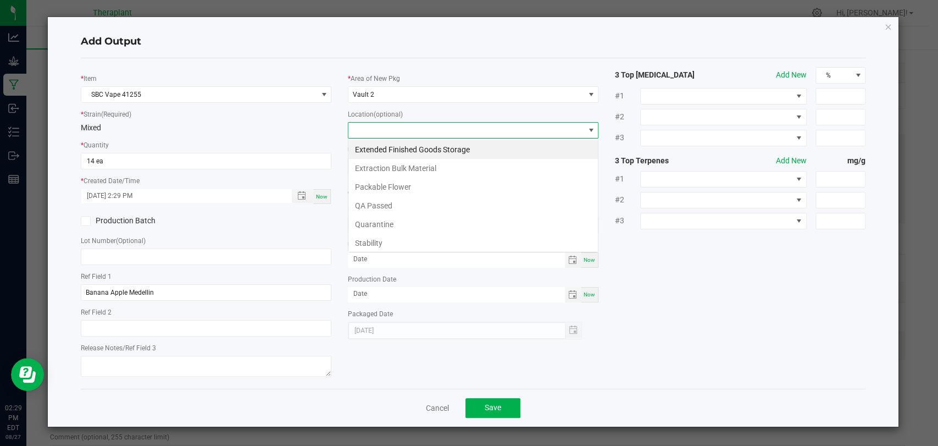
scroll to position [16, 251]
click at [376, 239] on li "Stability" at bounding box center [472, 242] width 249 height 19
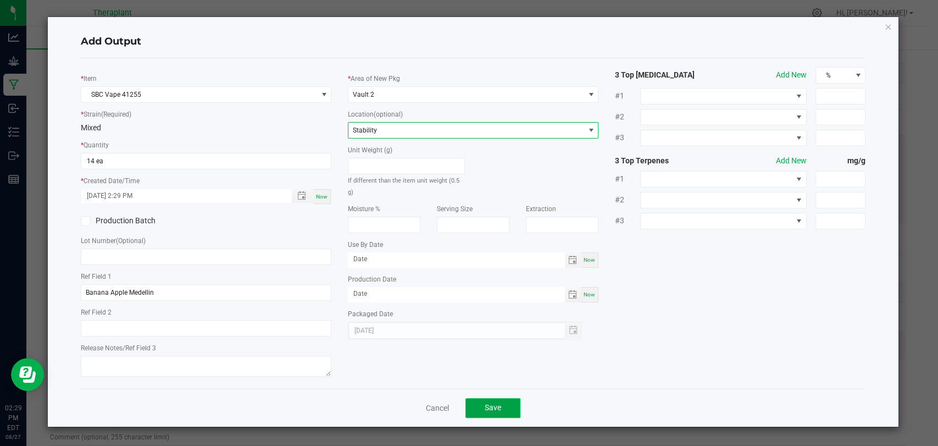
click at [501, 403] on span "Save" at bounding box center [493, 407] width 16 height 9
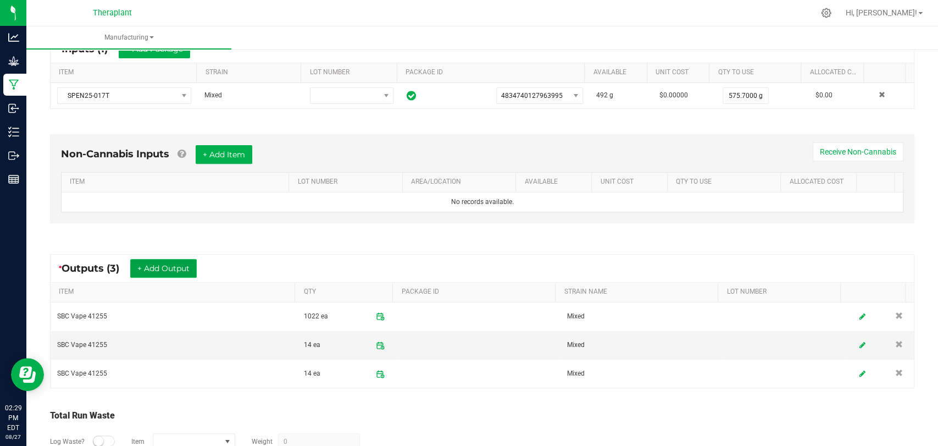
click at [166, 269] on button "+ Add Output" at bounding box center [163, 268] width 66 height 19
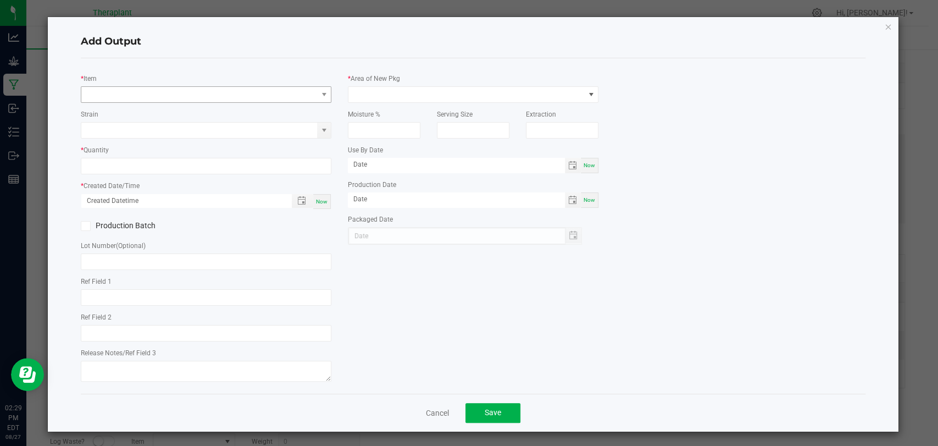
type input "Banana Apple Medellin"
click at [180, 90] on span "NO DATA FOUND" at bounding box center [199, 94] width 236 height 15
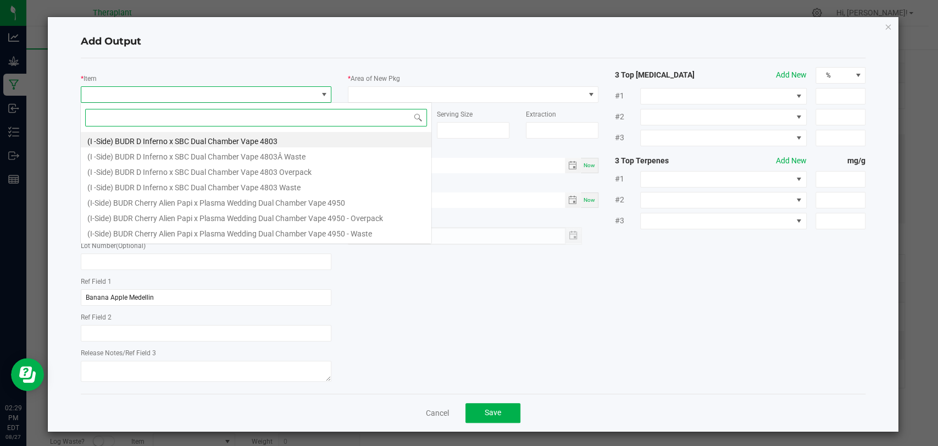
scroll to position [16, 247]
type input "41255"
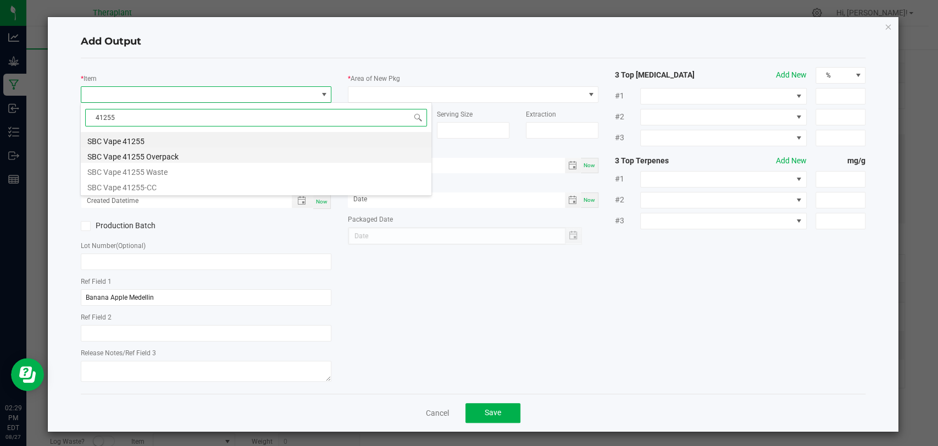
click at [171, 154] on li "SBC Vape 41255 Overpack" at bounding box center [256, 154] width 350 height 15
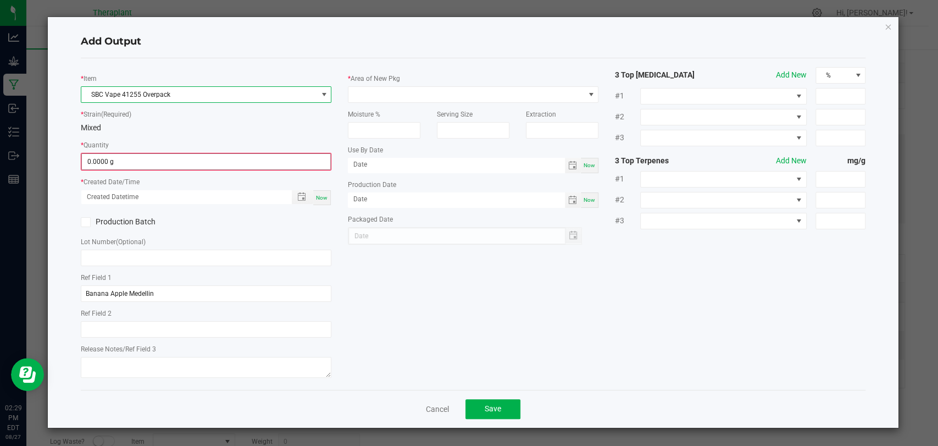
click at [172, 162] on input "0.0000 g" at bounding box center [206, 161] width 248 height 15
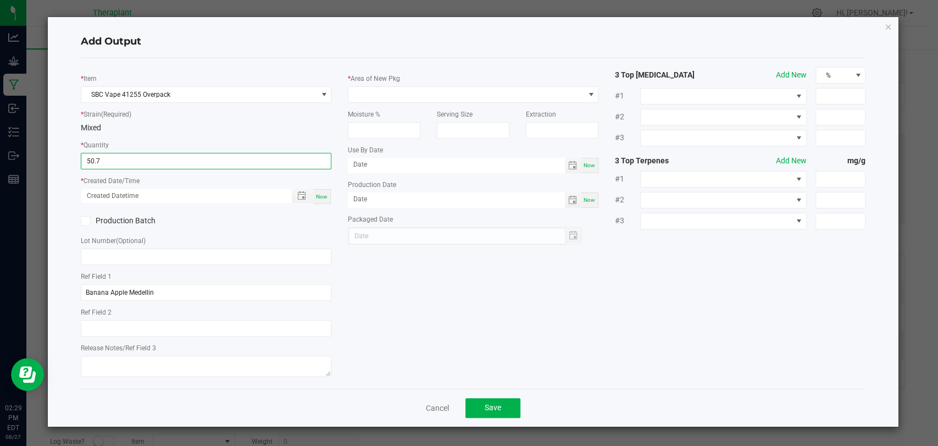
type input "50.7000 g"
click at [327, 193] on div "Now" at bounding box center [322, 196] width 18 height 15
type input "08/27/2025 2:29 PM"
type input "[DATE]"
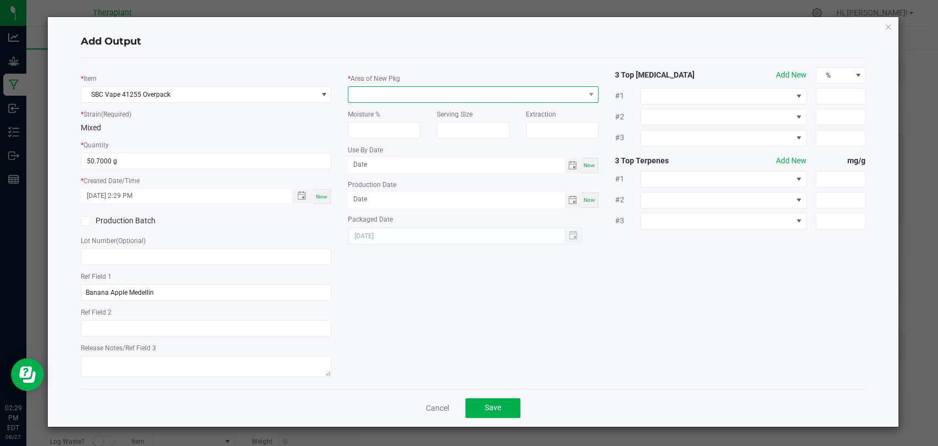
click at [392, 99] on span at bounding box center [466, 94] width 236 height 15
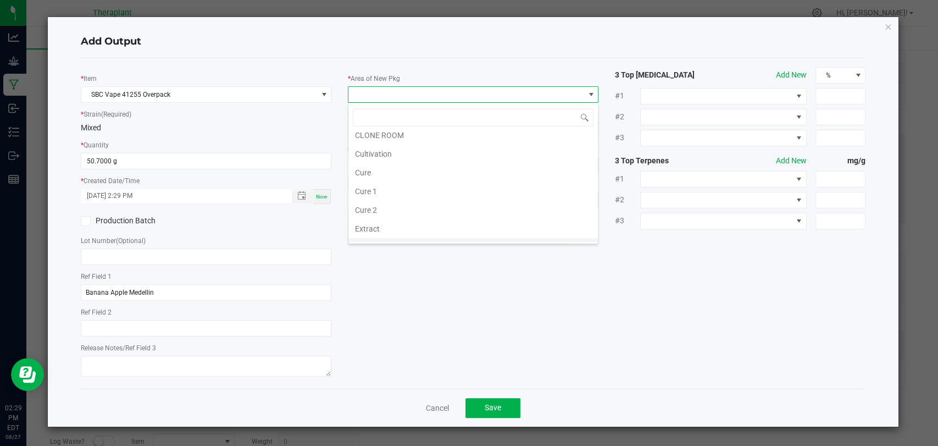
scroll to position [205, 0]
click at [375, 227] on li "Waste" at bounding box center [472, 234] width 249 height 19
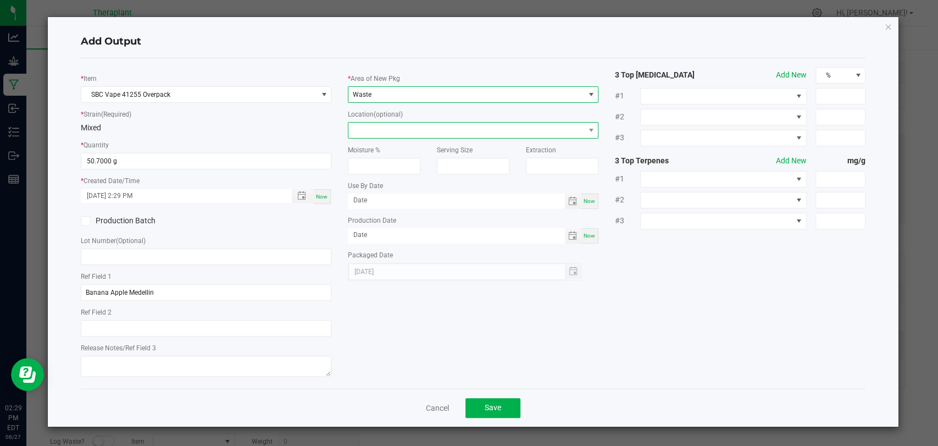
click at [396, 133] on span at bounding box center [466, 130] width 236 height 15
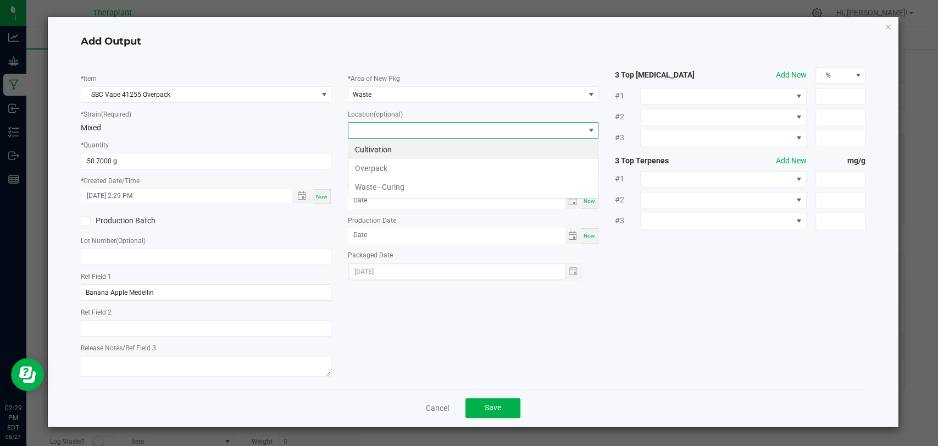
scroll to position [0, 0]
click at [379, 165] on li "Overpack" at bounding box center [472, 168] width 249 height 19
click at [492, 401] on button "Save" at bounding box center [492, 408] width 55 height 20
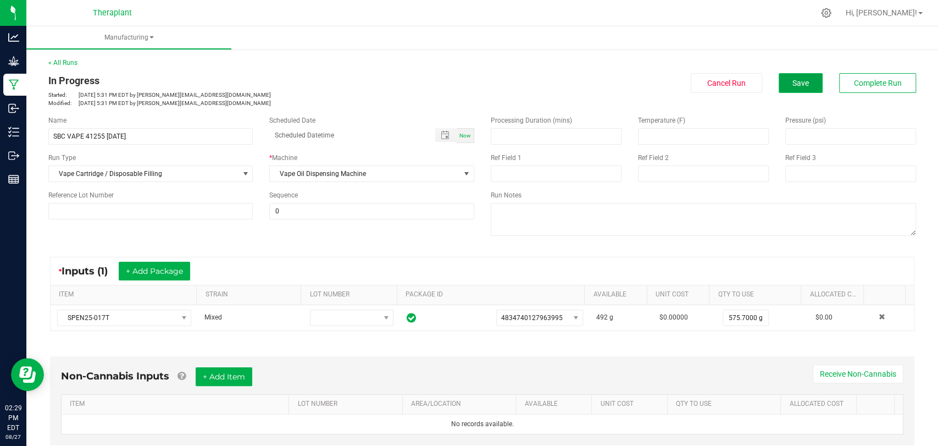
click at [786, 90] on button "Save" at bounding box center [800, 83] width 44 height 20
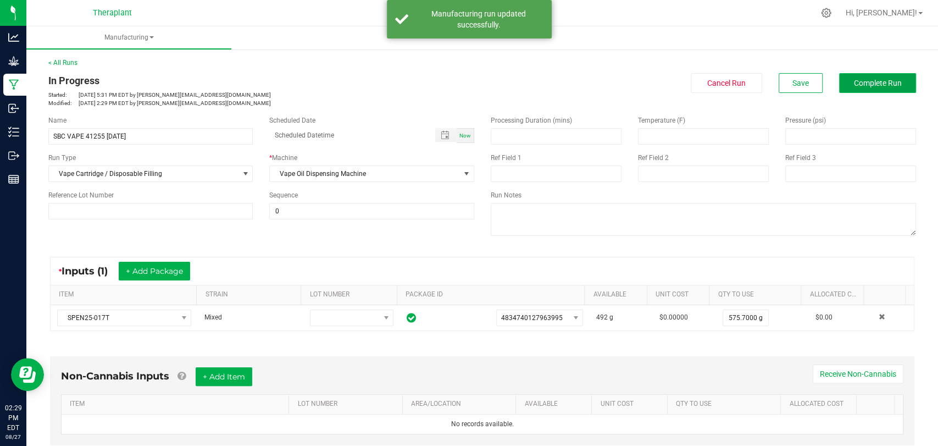
click at [854, 79] on span "Complete Run" at bounding box center [878, 83] width 48 height 9
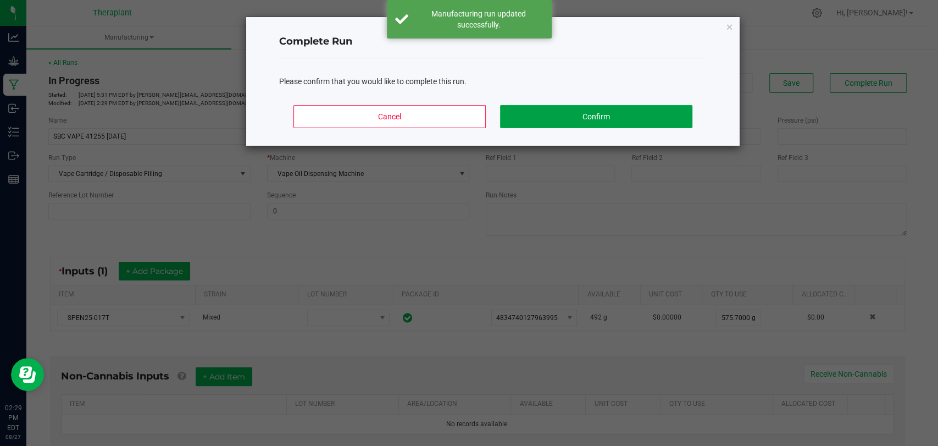
click at [661, 114] on button "Confirm" at bounding box center [596, 116] width 192 height 23
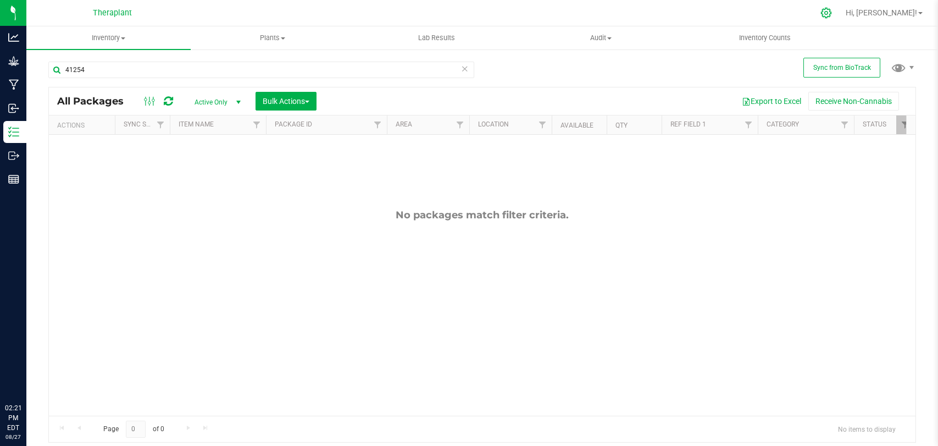
click at [832, 15] on icon at bounding box center [826, 13] width 12 height 12
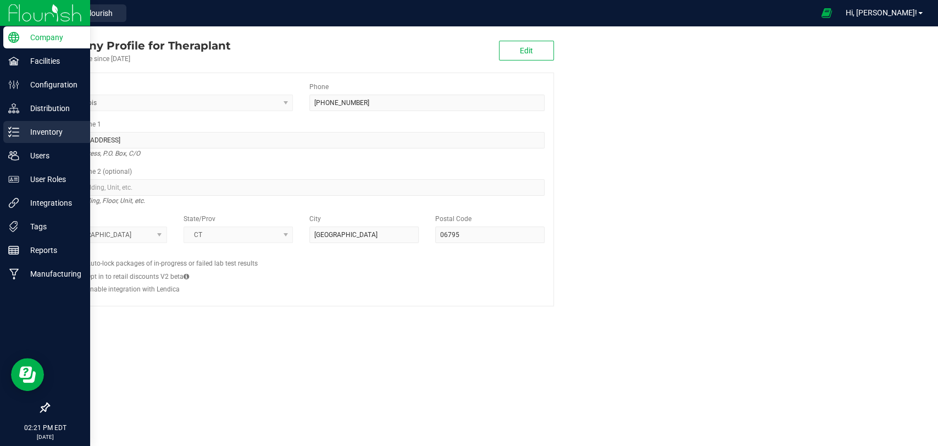
click at [15, 132] on icon at bounding box center [13, 131] width 11 height 11
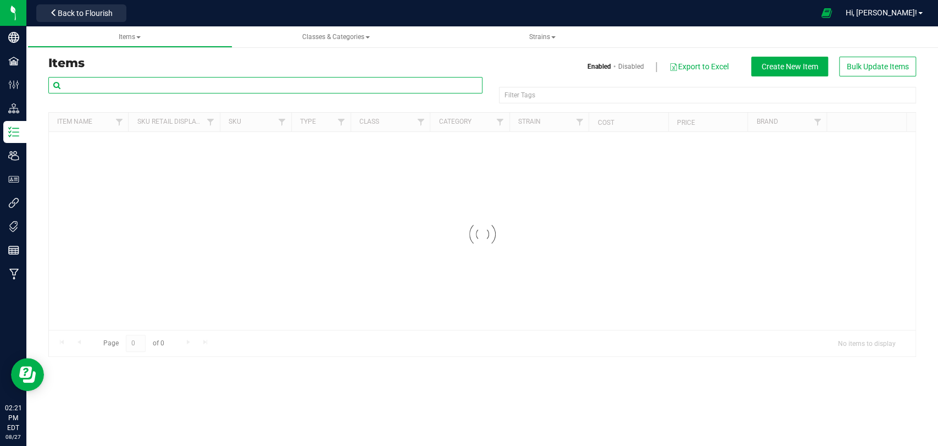
click at [191, 89] on input "text" at bounding box center [265, 85] width 434 height 16
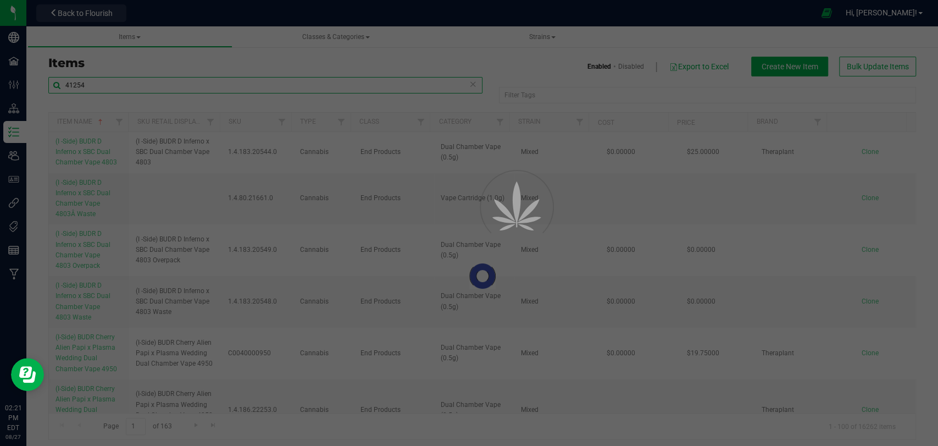
type input "41254"
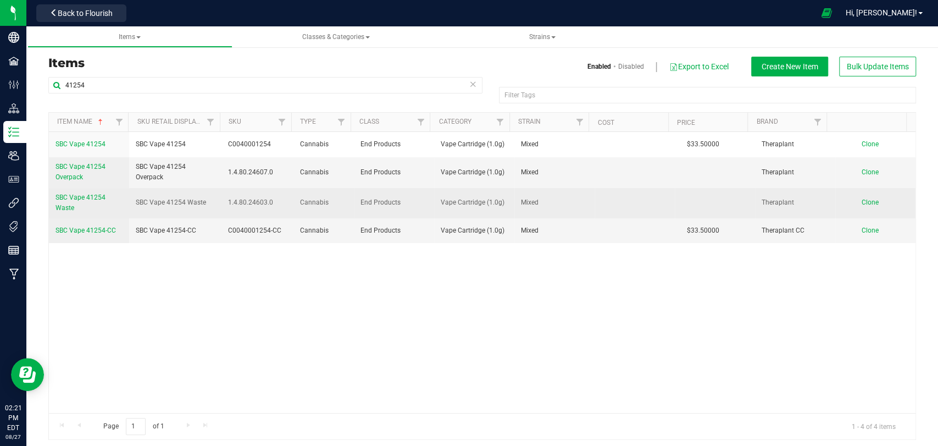
click at [80, 201] on link "SBC Vape 41254 Waste" at bounding box center [88, 202] width 67 height 21
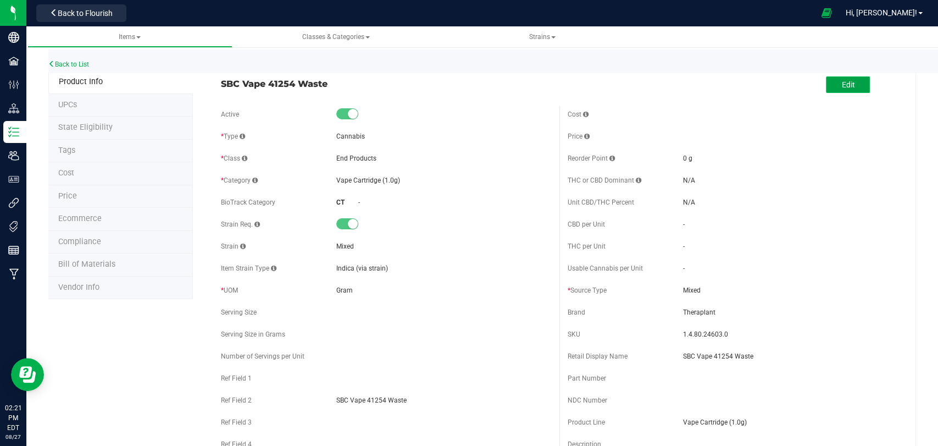
click at [846, 85] on button "Edit" at bounding box center [848, 84] width 44 height 16
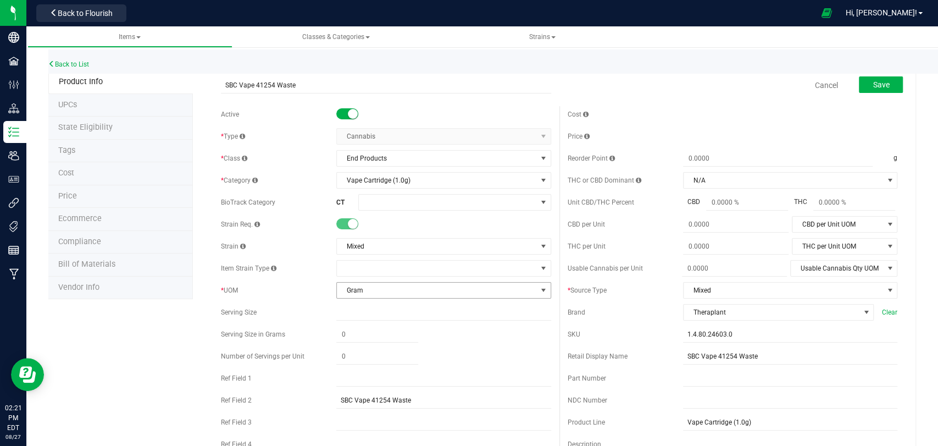
click at [367, 292] on span "Gram" at bounding box center [436, 289] width 199 height 15
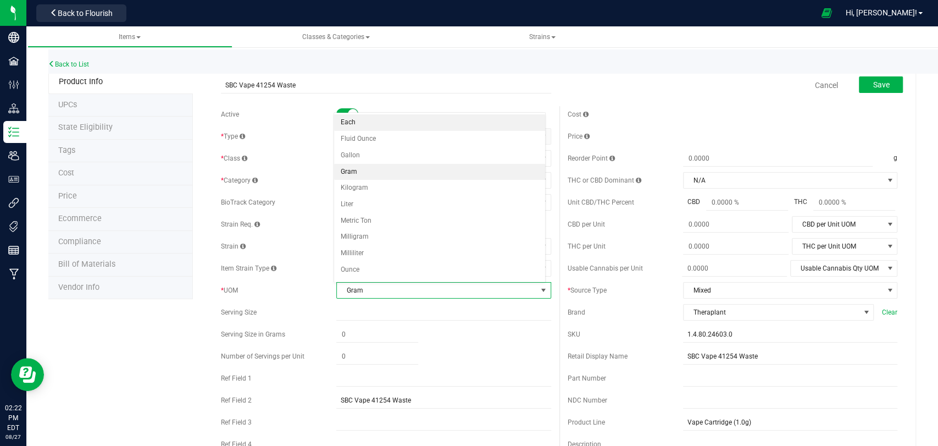
click at [355, 123] on li "Each" at bounding box center [439, 122] width 211 height 16
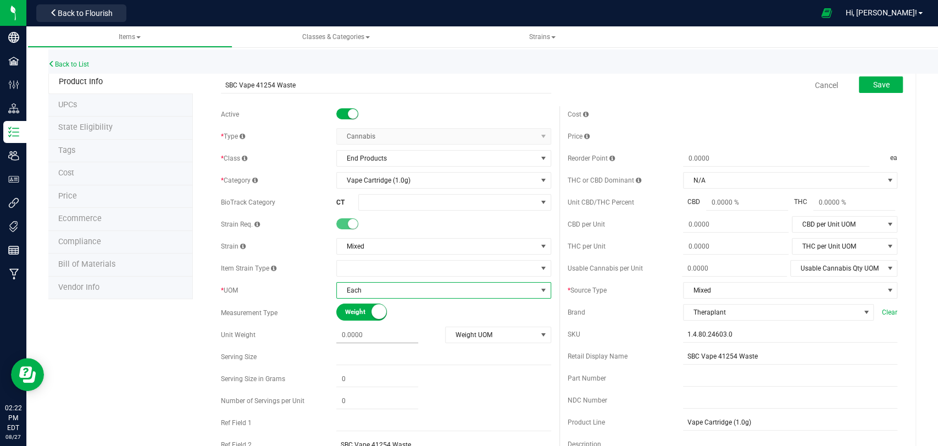
click at [352, 338] on span at bounding box center [377, 335] width 82 height 16
type input "1"
click at [470, 327] on span "Weight UOM" at bounding box center [491, 334] width 91 height 15
type input "1.0000"
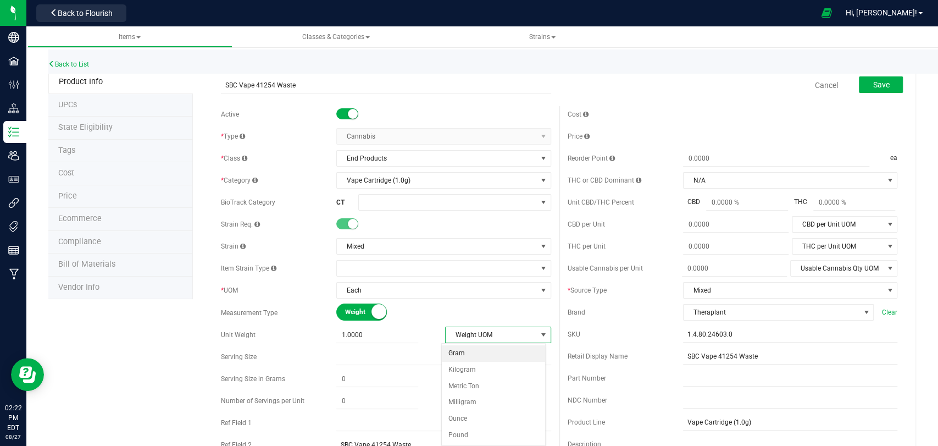
click at [460, 353] on li "Gram" at bounding box center [493, 353] width 103 height 16
click at [875, 67] on div "Back to List" at bounding box center [517, 61] width 938 height 24
click at [878, 84] on span "Save" at bounding box center [880, 84] width 16 height 9
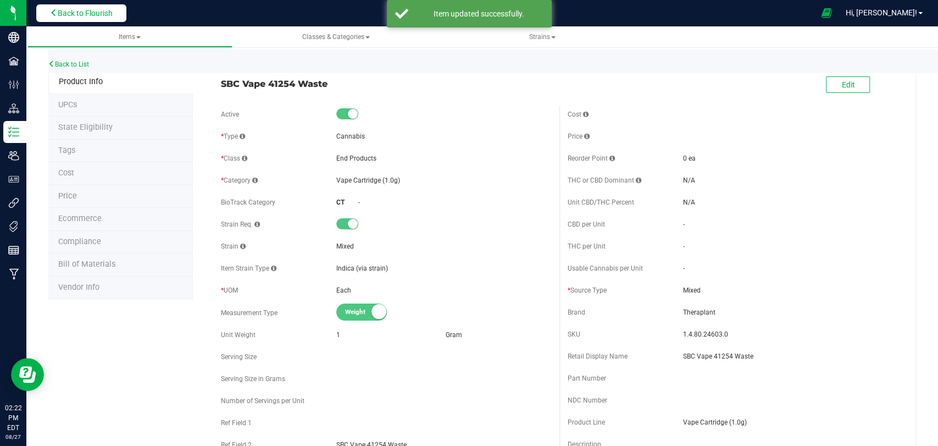
click at [83, 19] on button "Back to Flourish" at bounding box center [81, 13] width 90 height 18
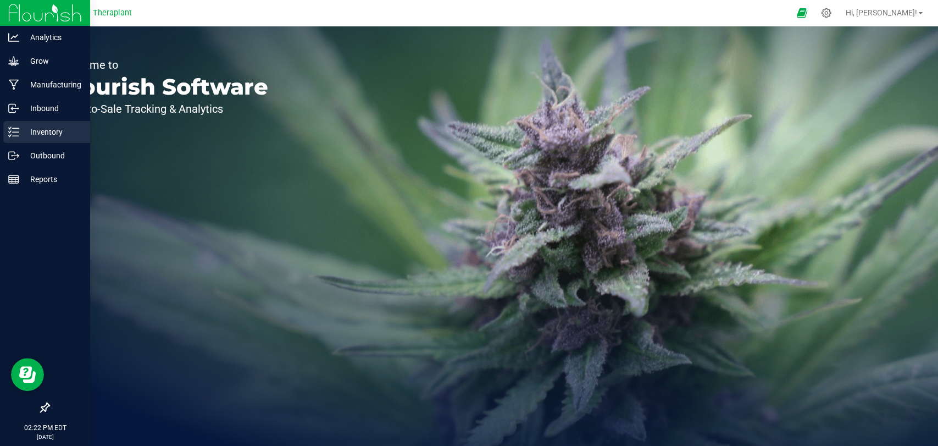
click at [24, 137] on p "Inventory" at bounding box center [52, 131] width 66 height 13
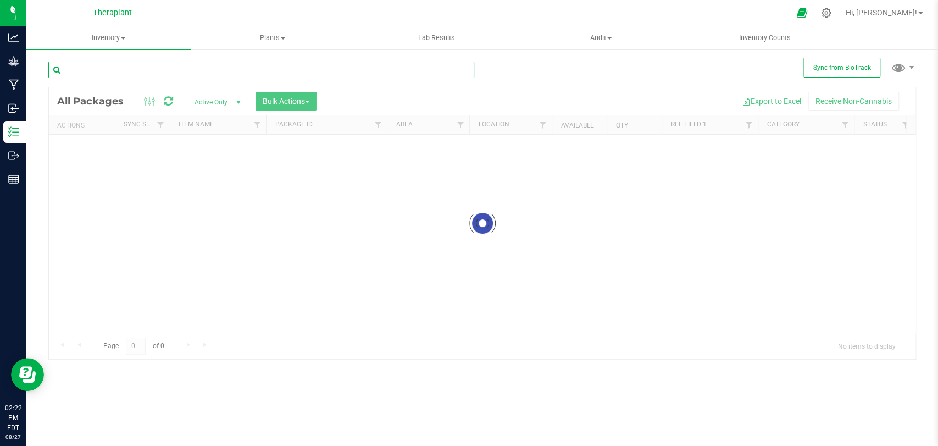
click at [177, 71] on input "text" at bounding box center [261, 70] width 426 height 16
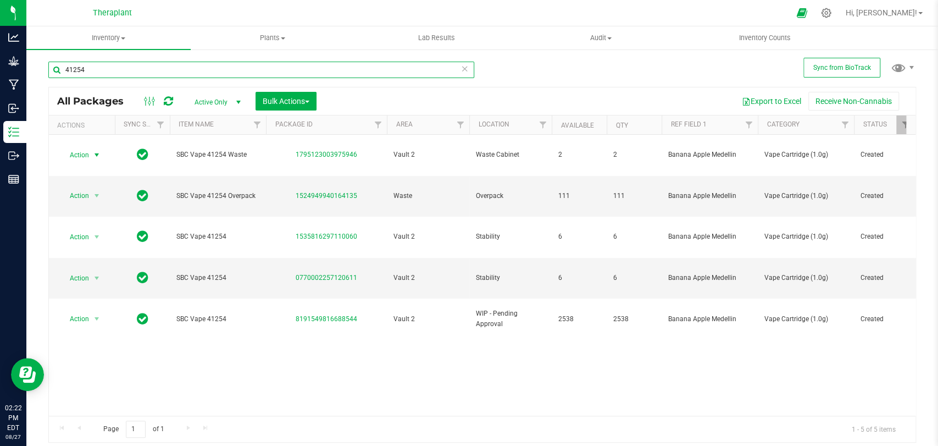
type input "41254"
click at [87, 147] on span "Action" at bounding box center [75, 154] width 30 height 15
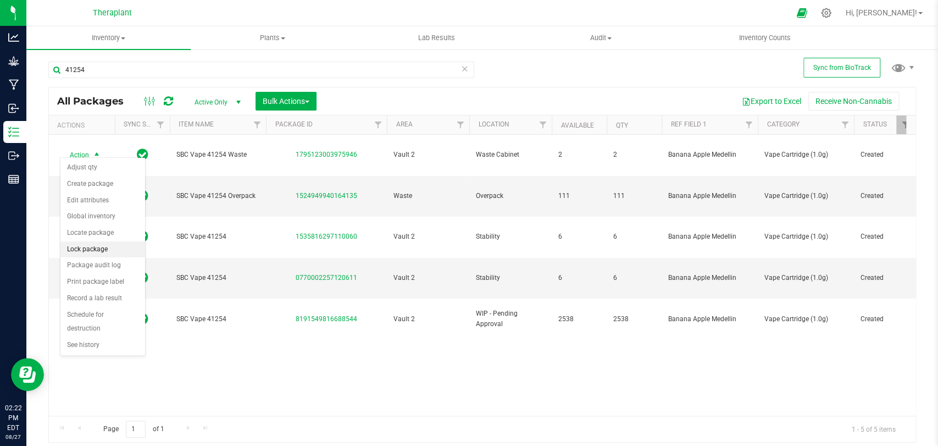
click at [87, 243] on li "Lock package" at bounding box center [102, 249] width 85 height 16
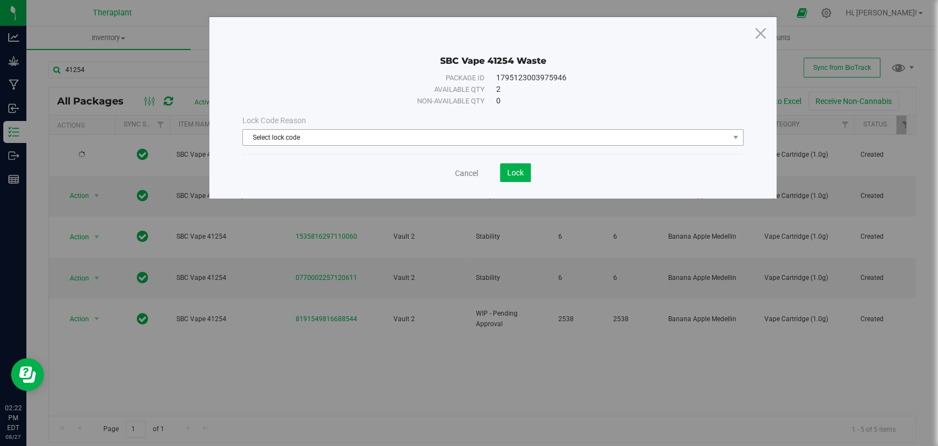
click at [415, 137] on span "Select lock code" at bounding box center [486, 137] width 486 height 15
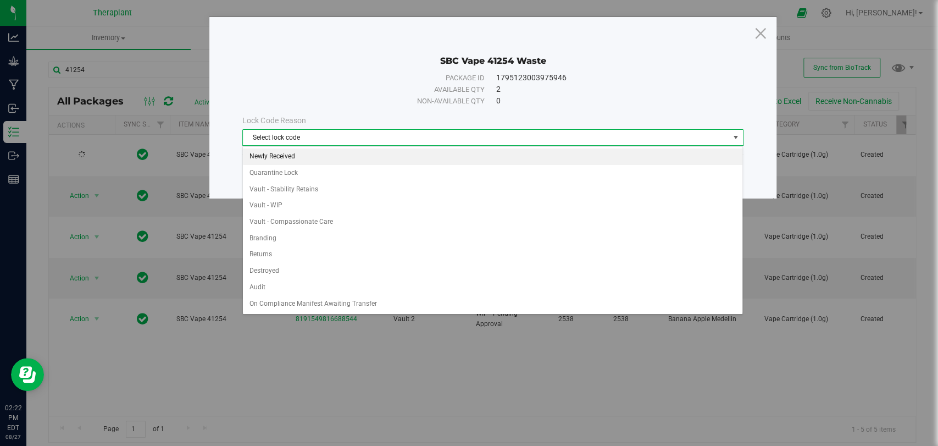
click at [299, 158] on li "Newly Received" at bounding box center [492, 156] width 499 height 16
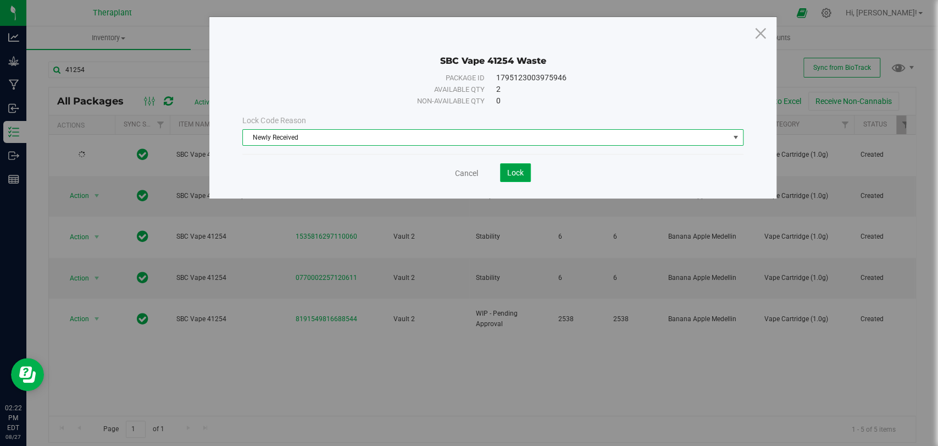
click at [511, 172] on span "Lock" at bounding box center [515, 172] width 16 height 9
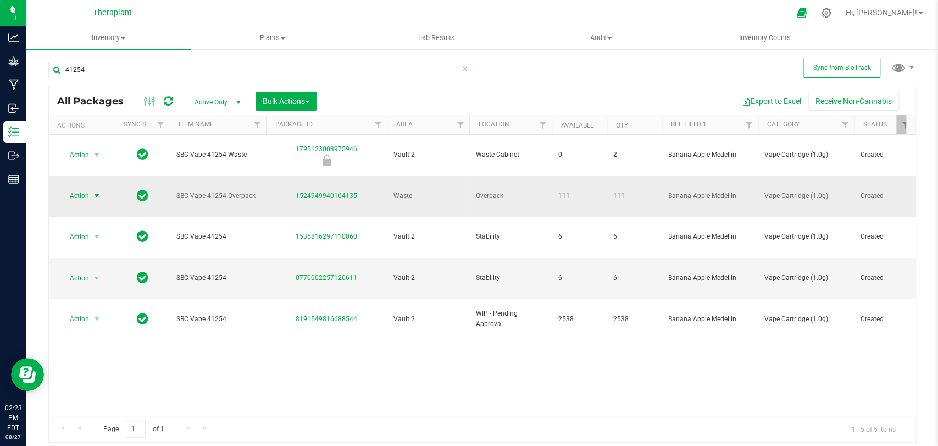
click at [96, 191] on span "select" at bounding box center [96, 195] width 9 height 9
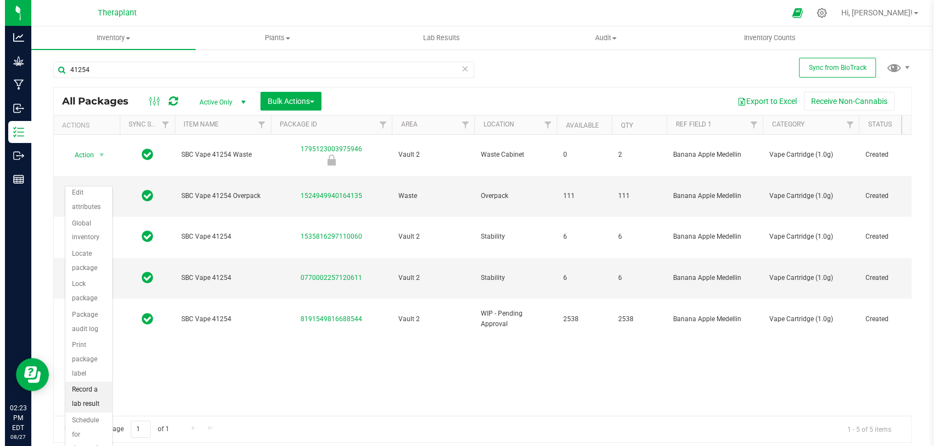
scroll to position [71, 0]
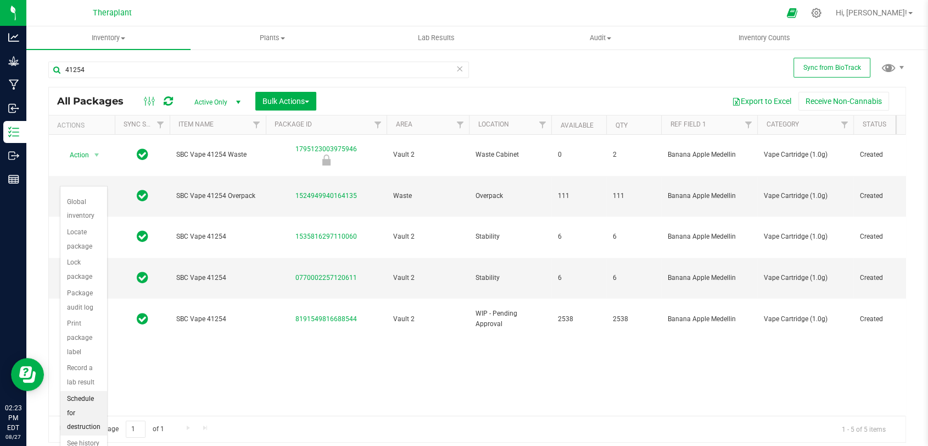
click at [93, 419] on li "Schedule for destruction" at bounding box center [83, 413] width 47 height 44
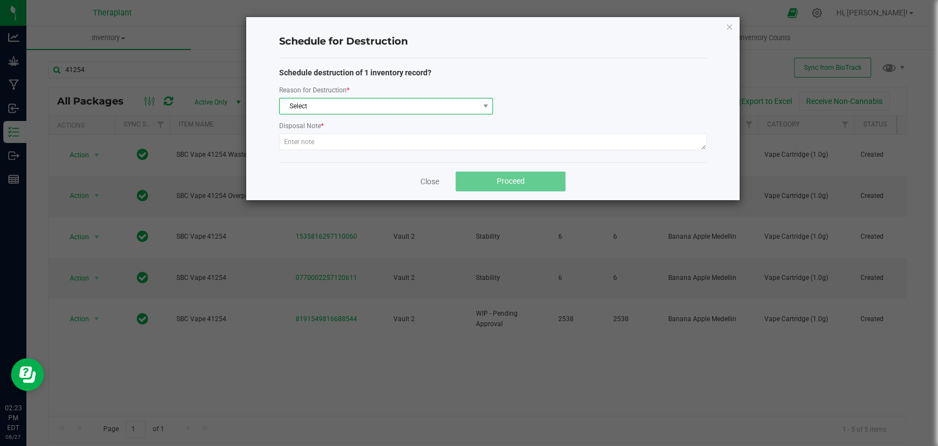
click at [316, 104] on span "Select" at bounding box center [379, 105] width 199 height 15
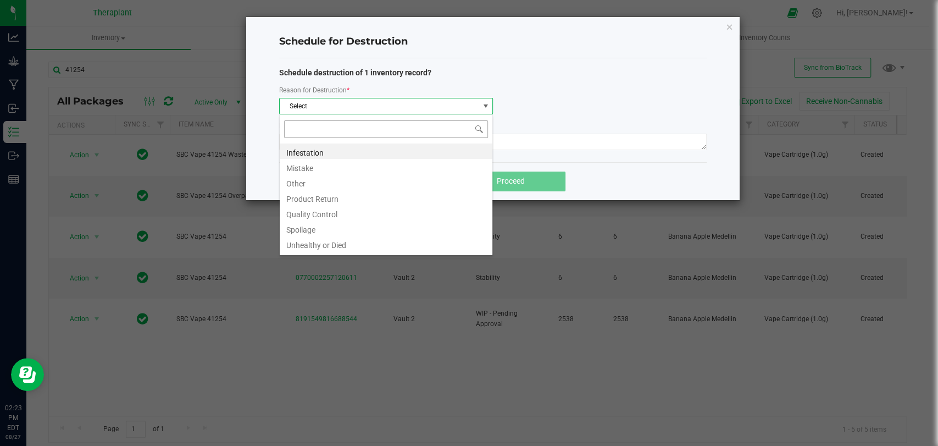
scroll to position [16, 214]
click at [302, 185] on li "Other" at bounding box center [386, 181] width 213 height 15
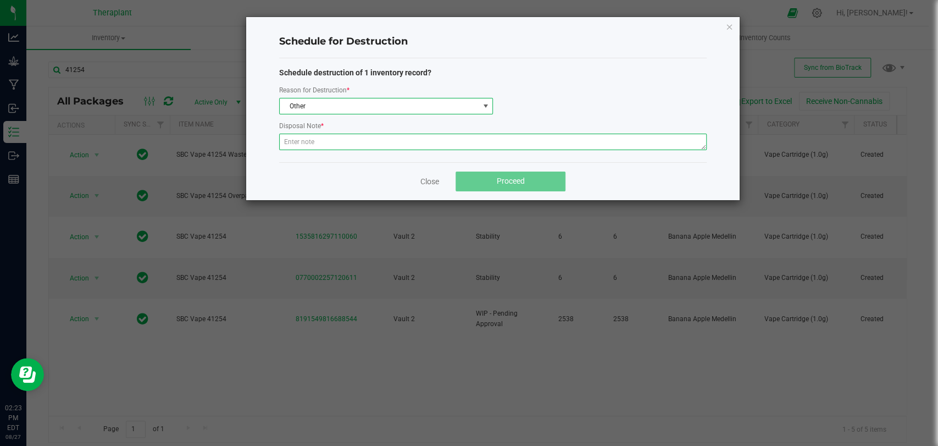
click at [312, 137] on textarea at bounding box center [492, 141] width 427 height 16
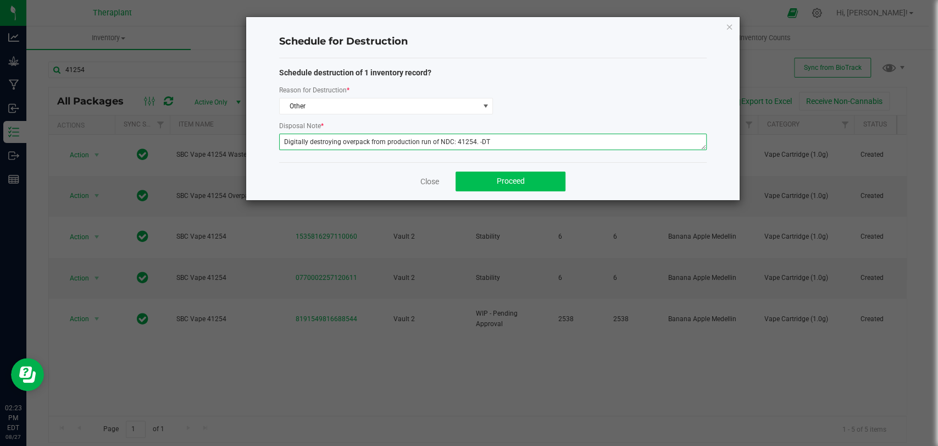
type textarea "Digitally destroying overpack from production run of NDC: 41254. -DT"
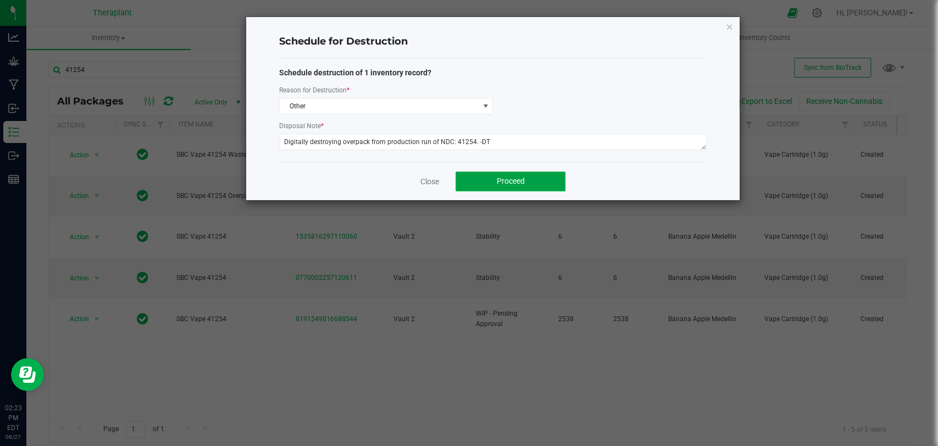
click at [478, 176] on button "Proceed" at bounding box center [510, 181] width 110 height 20
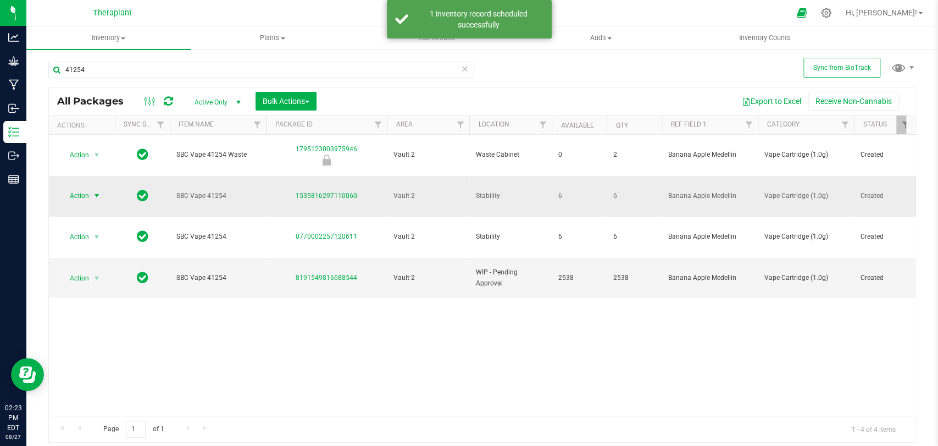
click at [68, 188] on span "Action" at bounding box center [75, 195] width 30 height 15
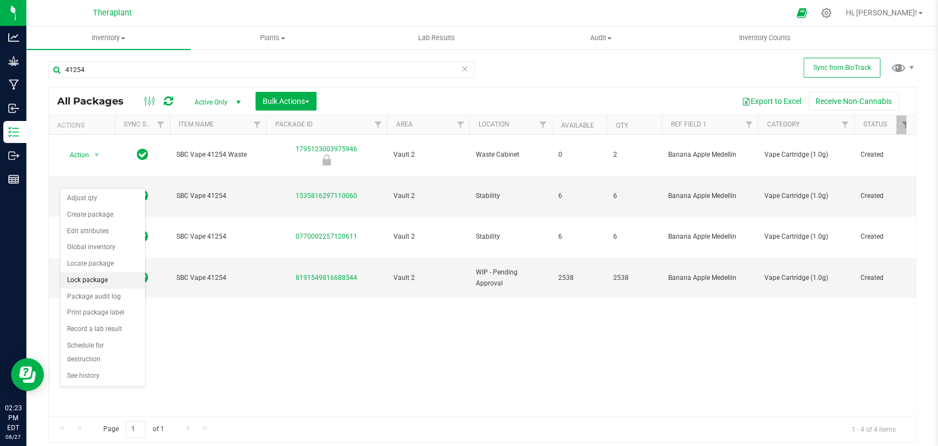
click at [81, 276] on li "Lock package" at bounding box center [102, 280] width 85 height 16
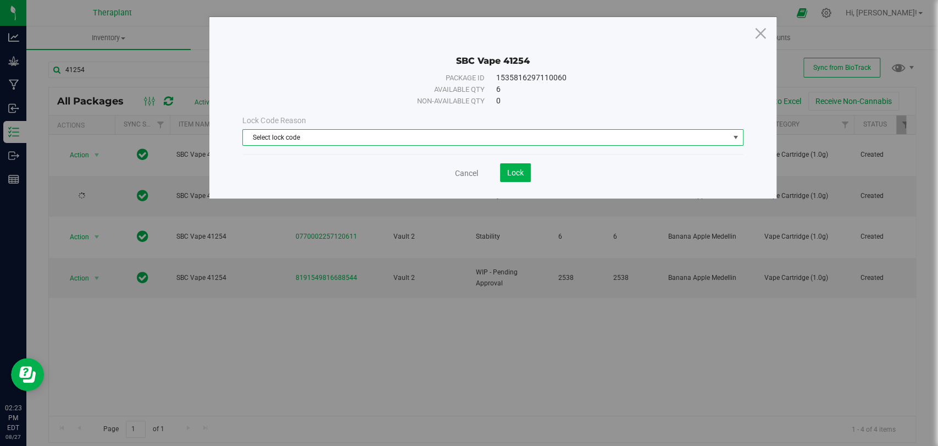
click at [378, 144] on span "Select lock code" at bounding box center [486, 137] width 486 height 15
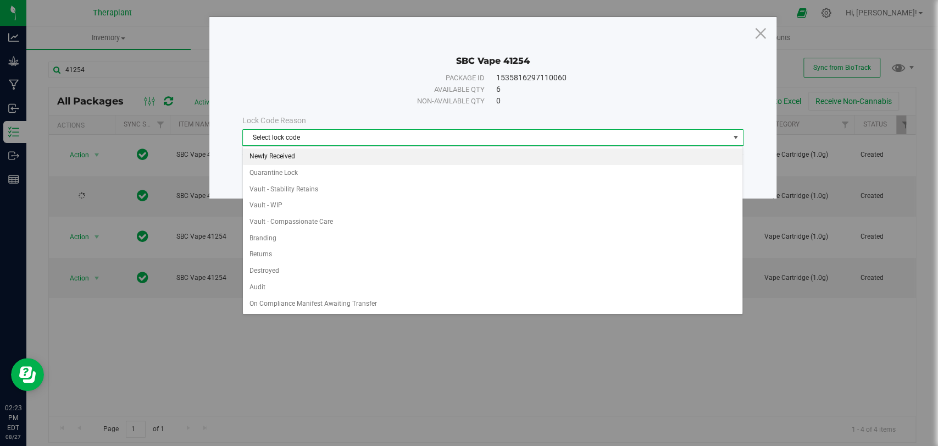
click at [287, 161] on li "Newly Received" at bounding box center [492, 156] width 499 height 16
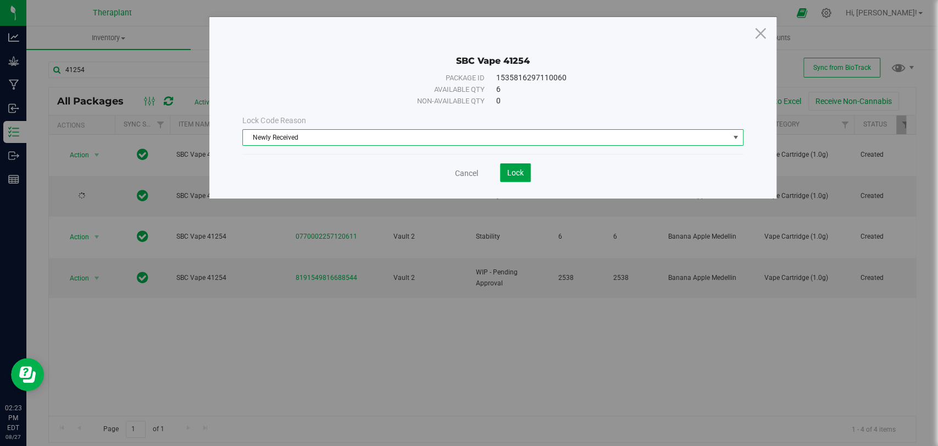
click at [517, 171] on span "Lock" at bounding box center [515, 172] width 16 height 9
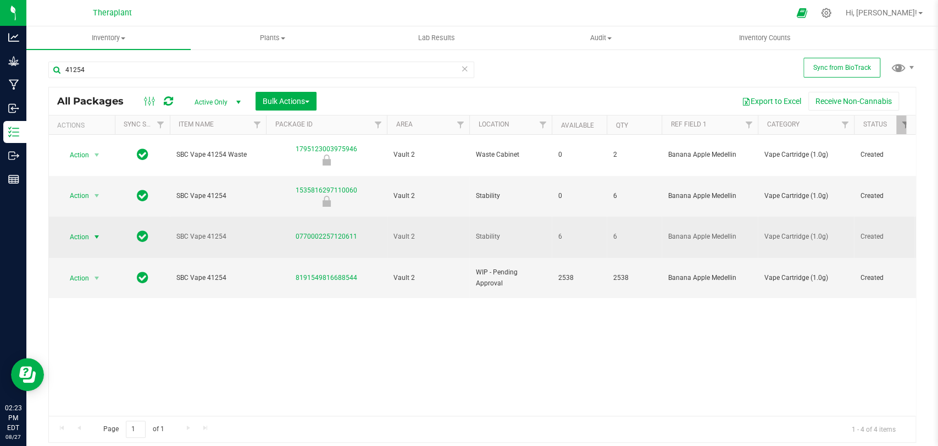
click at [92, 232] on span "select" at bounding box center [96, 236] width 9 height 9
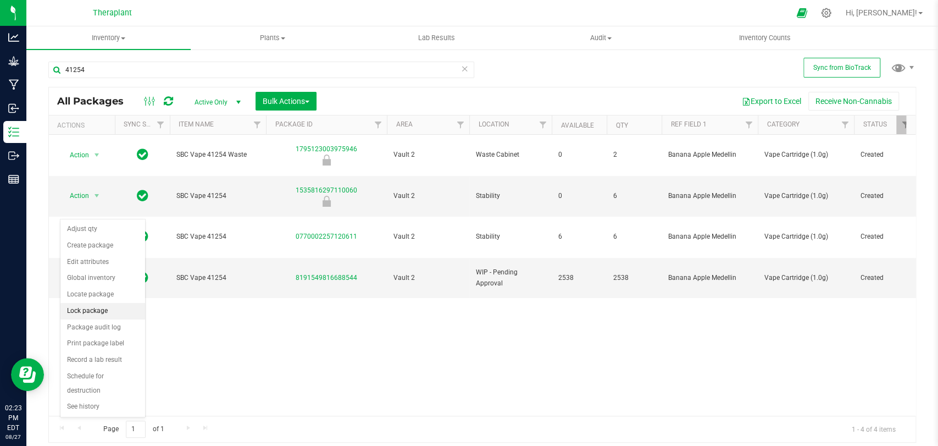
click at [79, 311] on li "Lock package" at bounding box center [102, 311] width 85 height 16
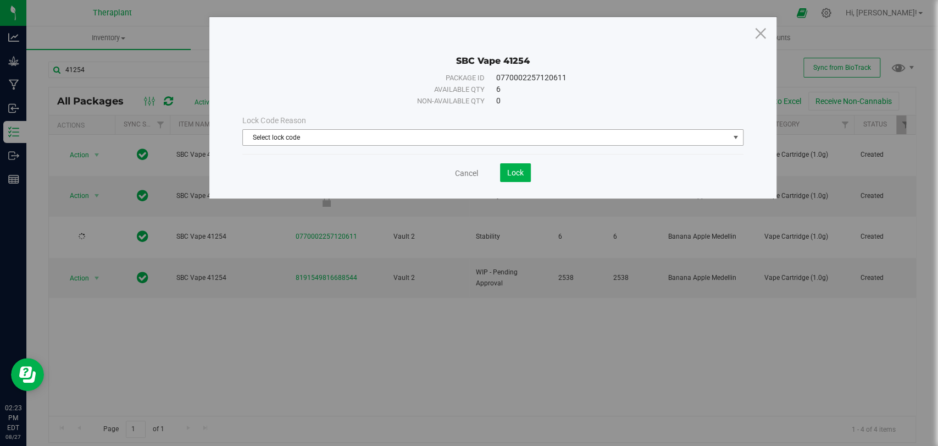
click at [355, 141] on span "Select lock code" at bounding box center [486, 137] width 486 height 15
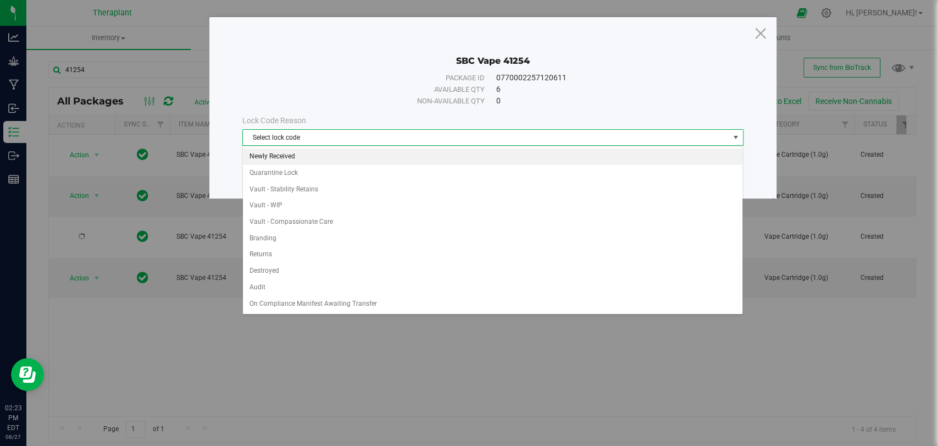
click at [290, 152] on li "Newly Received" at bounding box center [492, 156] width 499 height 16
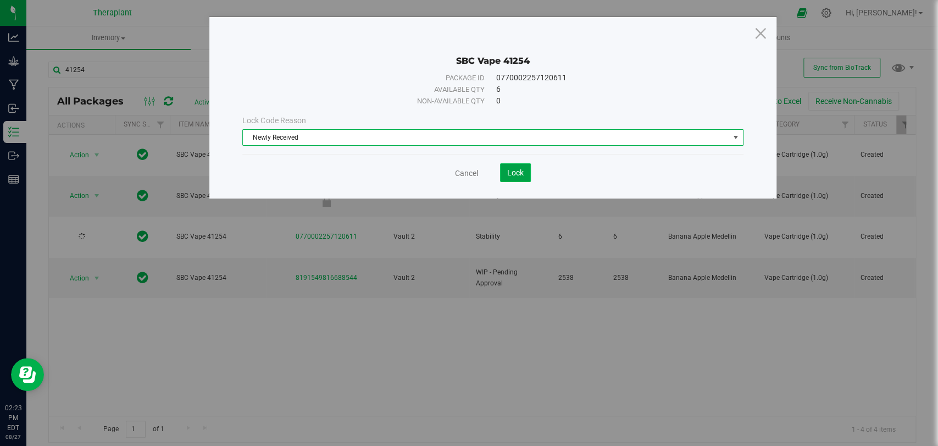
click at [504, 173] on button "Lock" at bounding box center [515, 172] width 31 height 19
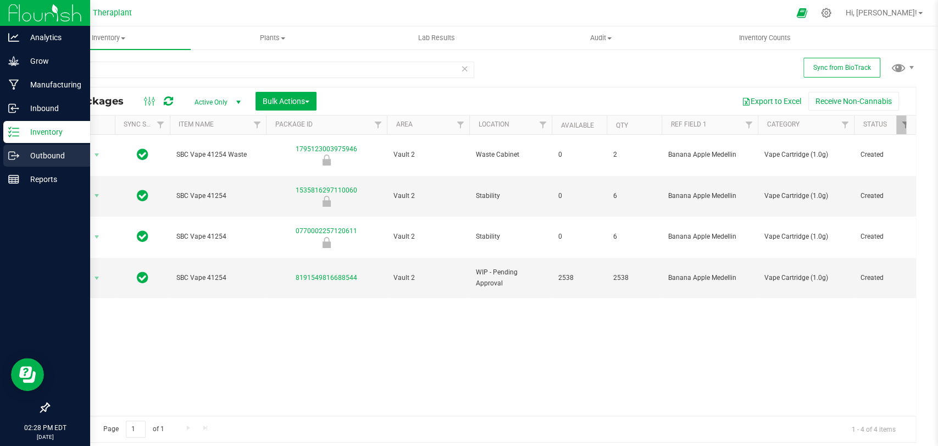
click at [25, 157] on p "Outbound" at bounding box center [52, 155] width 66 height 13
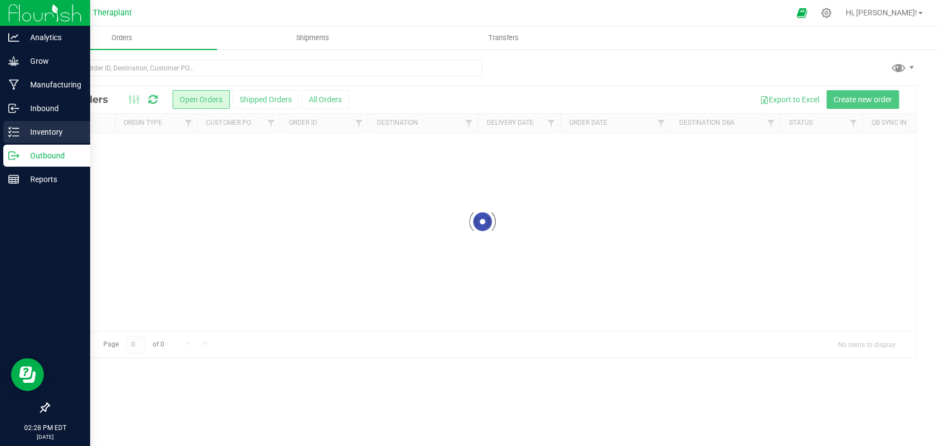
click at [35, 133] on p "Inventory" at bounding box center [52, 131] width 66 height 13
